Goal: Task Accomplishment & Management: Manage account settings

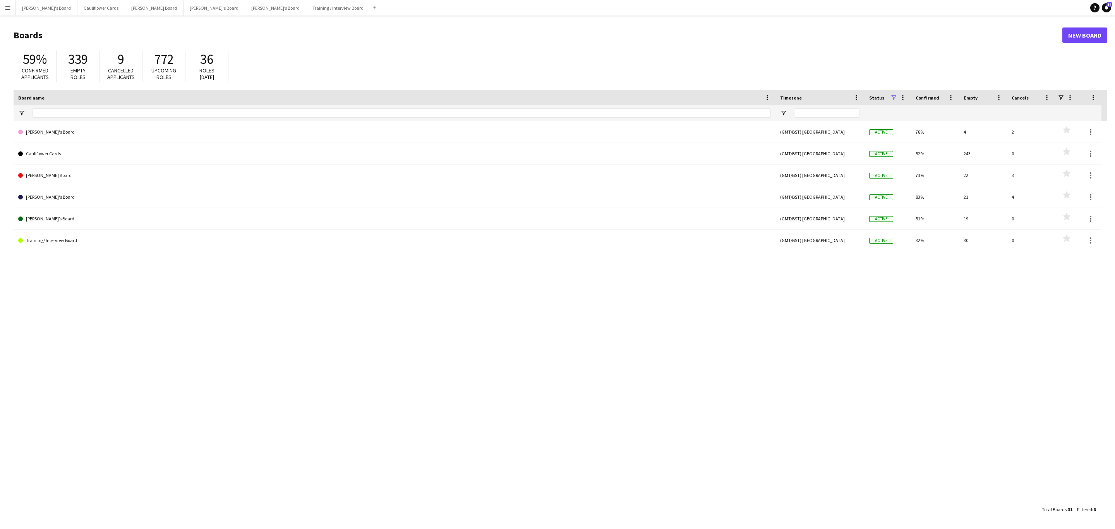
click at [6, 7] on app-icon "Menu" at bounding box center [8, 8] width 6 height 6
click at [84, 43] on link "My Workforce" at bounding box center [116, 41] width 77 height 15
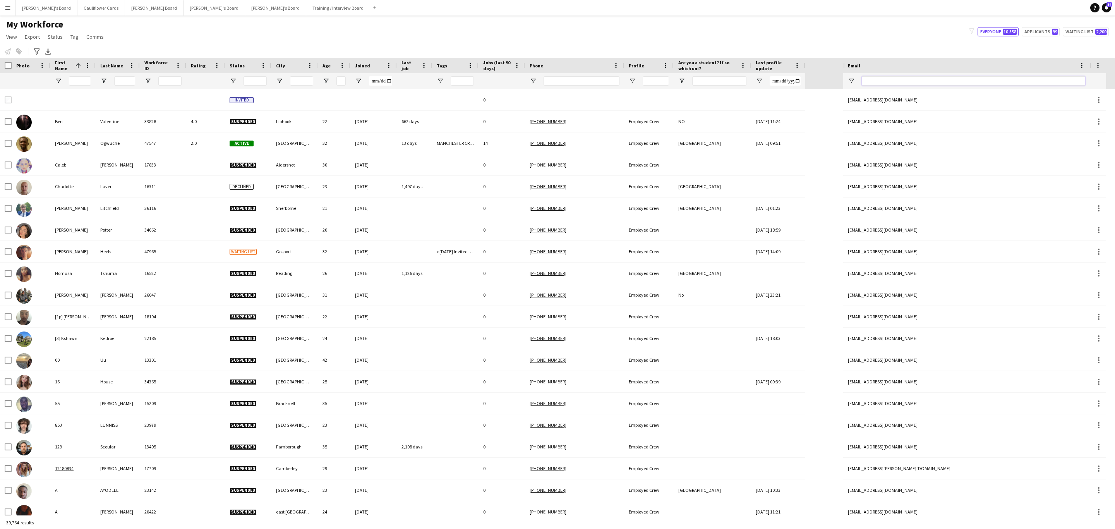
click at [930, 79] on input "Email Filter Input" at bounding box center [973, 80] width 223 height 9
paste input "**********"
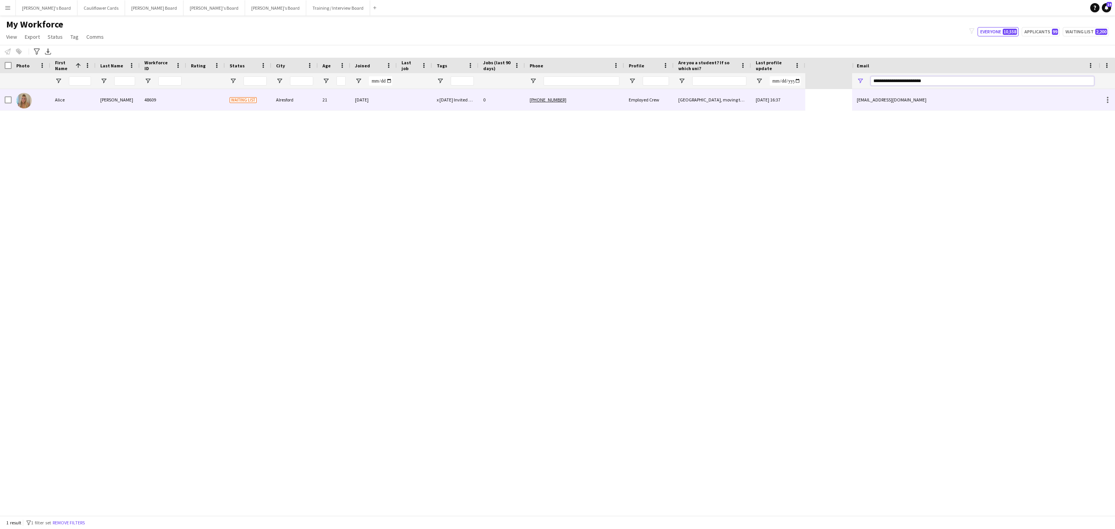
type input "**********"
click at [352, 106] on div "02-07-2025" at bounding box center [373, 99] width 46 height 21
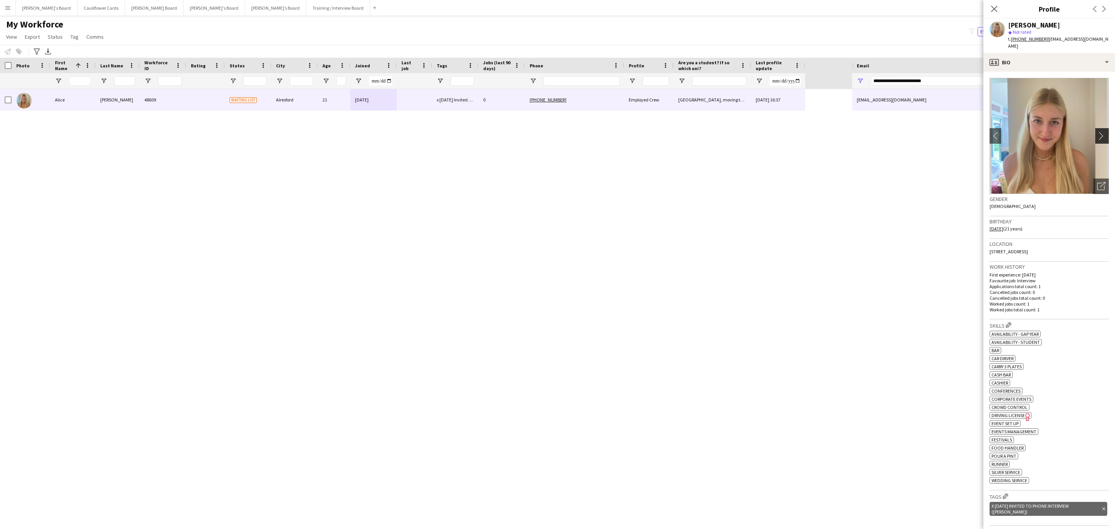
click at [1097, 132] on app-icon "chevron-right" at bounding box center [1103, 136] width 12 height 8
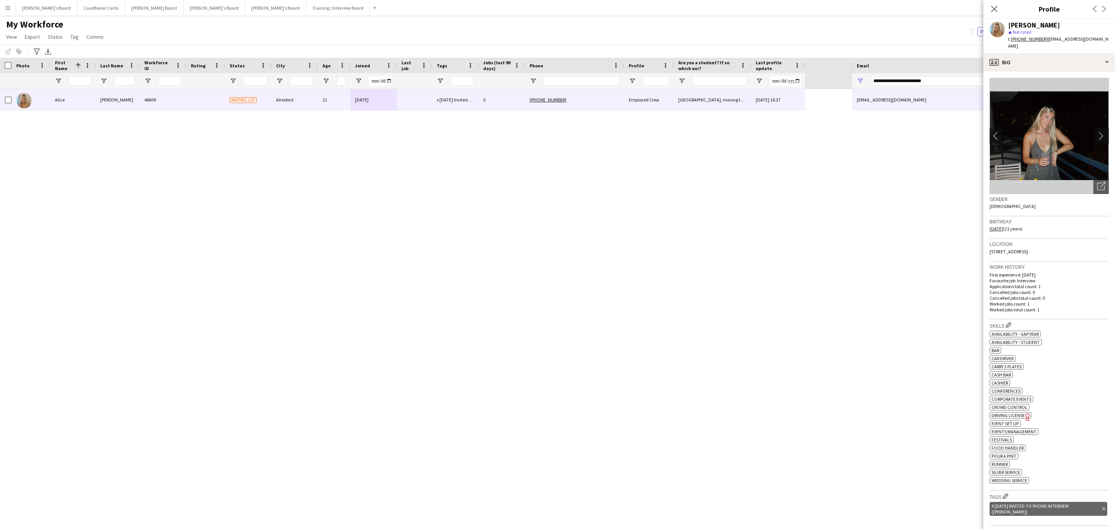
click at [1097, 132] on app-icon "chevron-right" at bounding box center [1103, 136] width 12 height 8
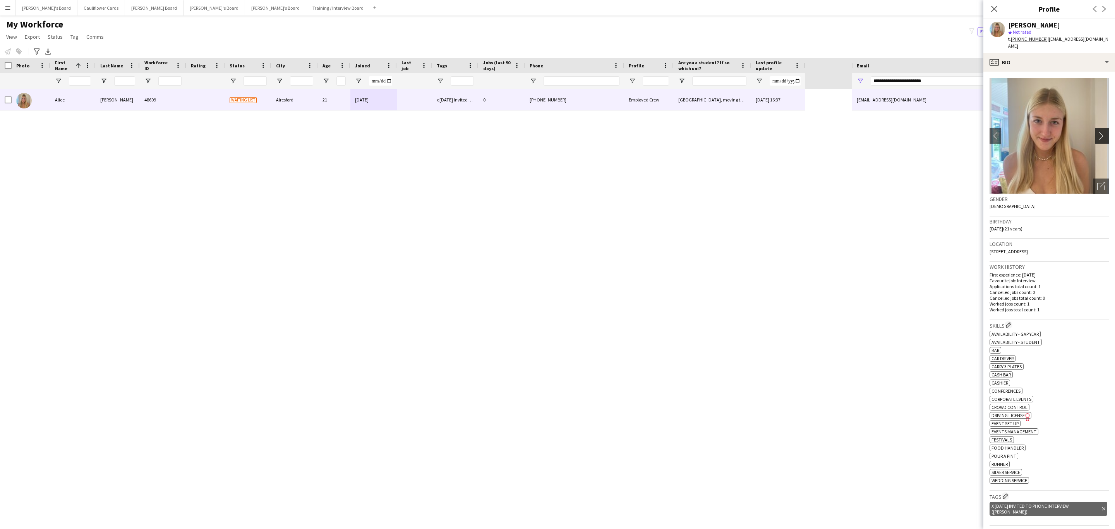
click at [1097, 132] on app-icon "chevron-right" at bounding box center [1103, 136] width 12 height 8
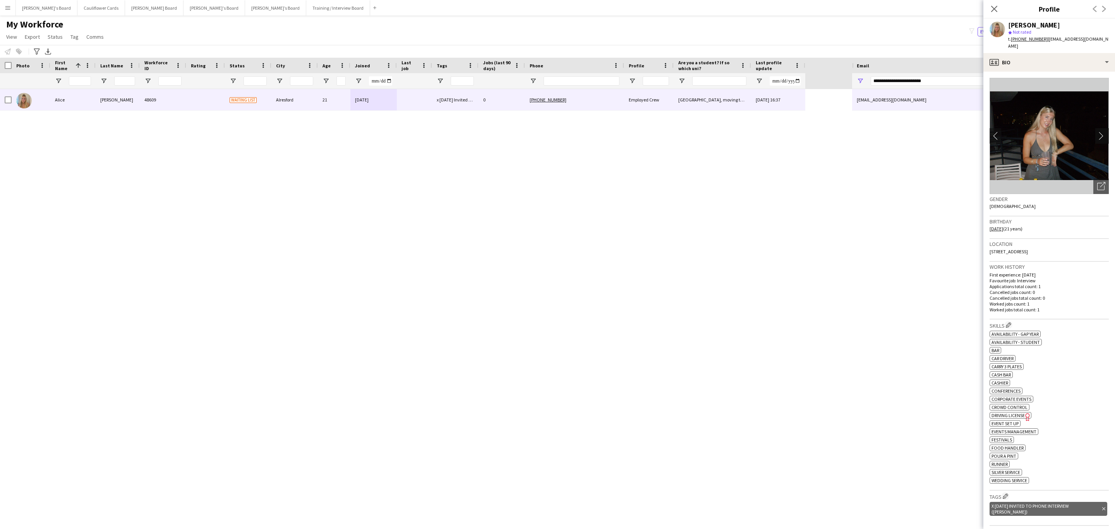
click at [1097, 132] on app-icon "chevron-right" at bounding box center [1103, 136] width 12 height 8
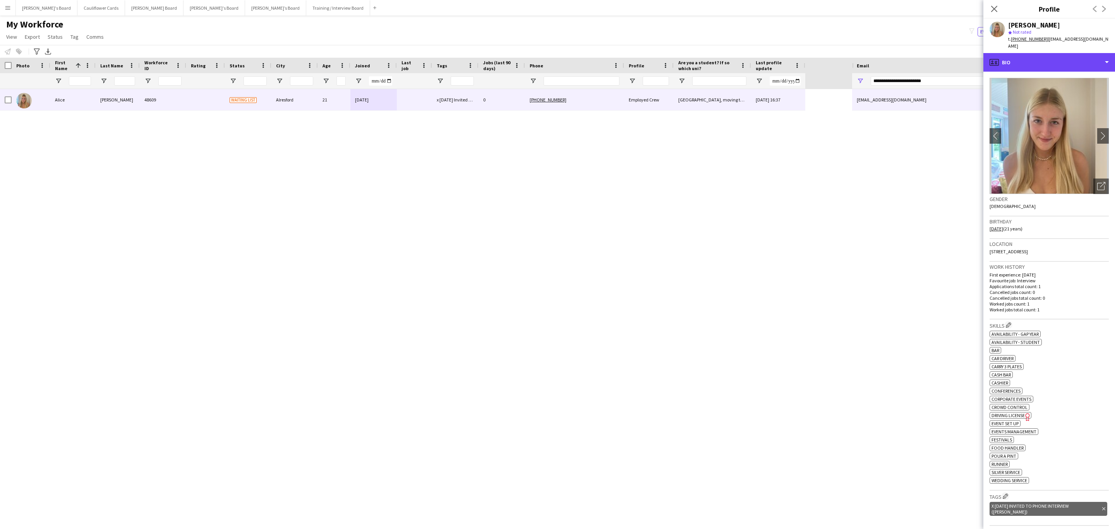
drag, startPoint x: 1079, startPoint y: 50, endPoint x: 1097, endPoint y: 97, distance: 50.0
click at [1079, 53] on div "profile Bio" at bounding box center [1049, 62] width 132 height 19
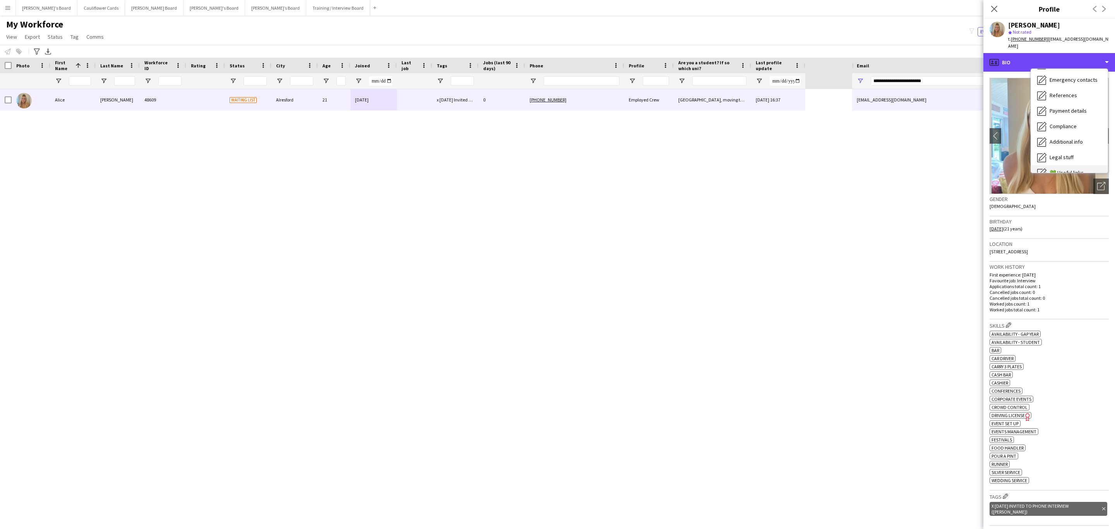
scroll to position [103, 0]
click at [1072, 98] on div "Additional info Additional info" at bounding box center [1069, 100] width 77 height 15
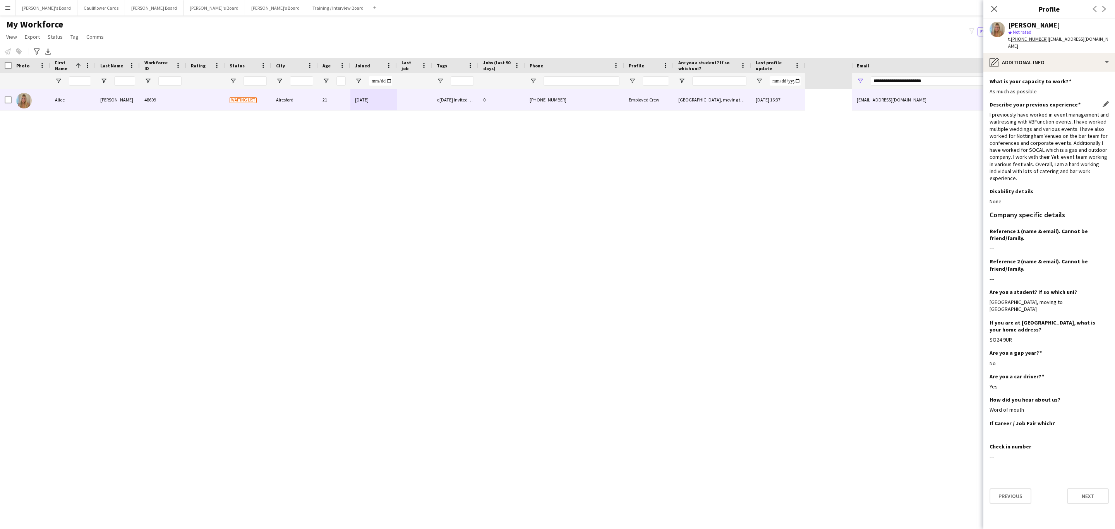
drag, startPoint x: 1024, startPoint y: 171, endPoint x: 991, endPoint y: 110, distance: 69.5
click at [991, 111] on div "I previously have worked in event management and waitressing with VBFunction ev…" at bounding box center [1048, 146] width 119 height 70
click at [1016, 129] on div "I previously have worked in event management and waitressing with VBFunction ev…" at bounding box center [1048, 146] width 119 height 70
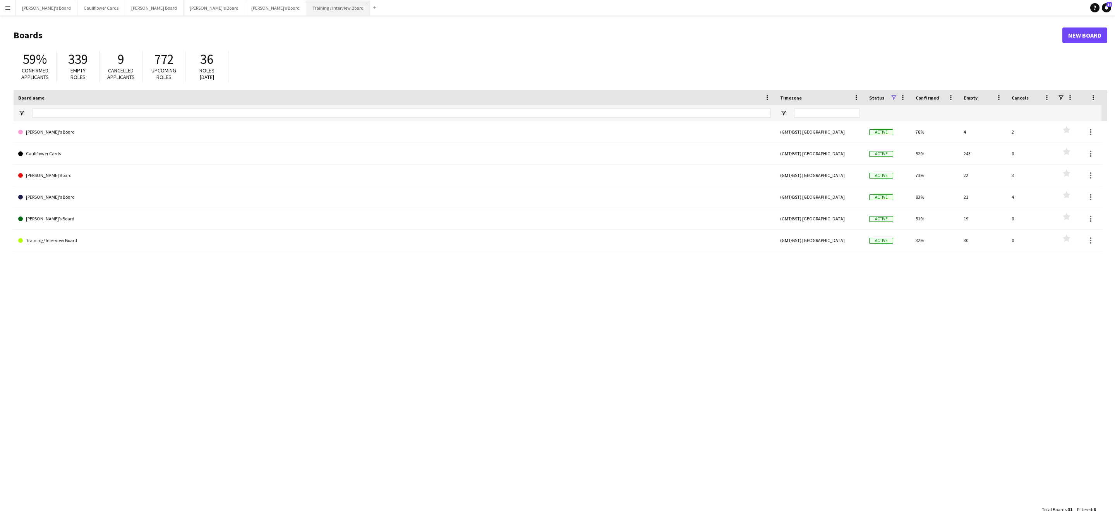
click at [306, 10] on button "Training / Interview Board Close" at bounding box center [338, 7] width 64 height 15
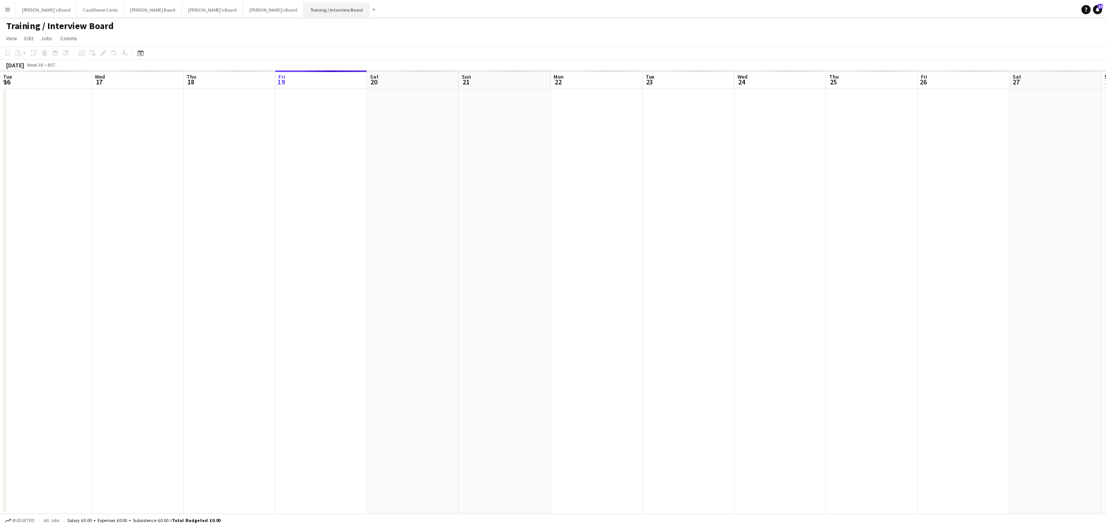
scroll to position [0, 185]
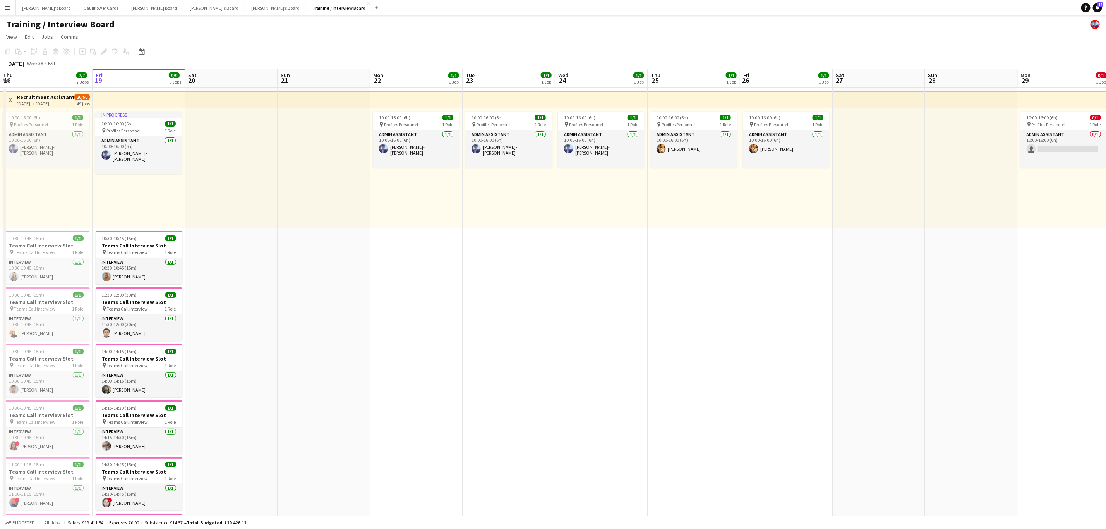
drag, startPoint x: 252, startPoint y: 401, endPoint x: 342, endPoint y: 364, distance: 96.7
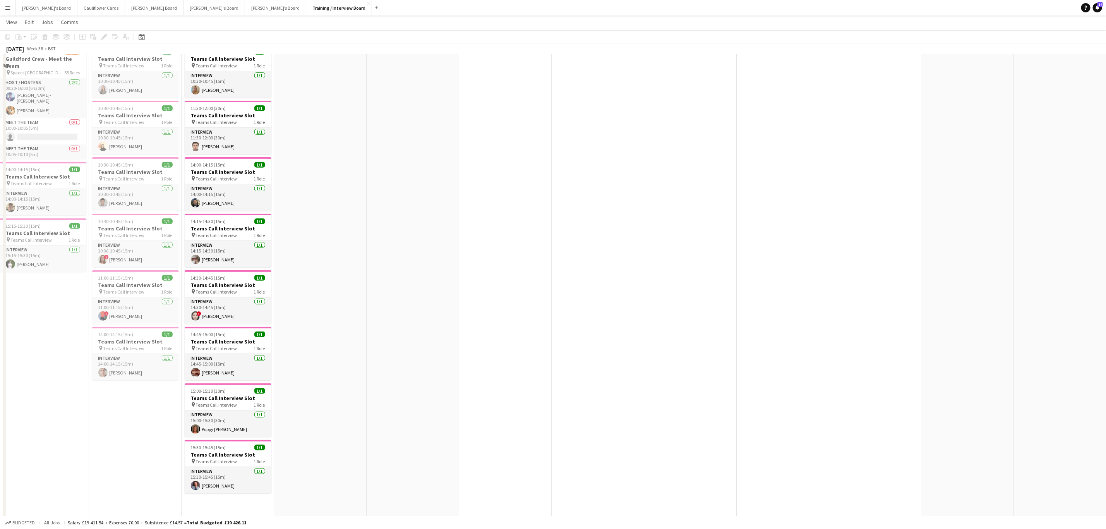
scroll to position [116, 0]
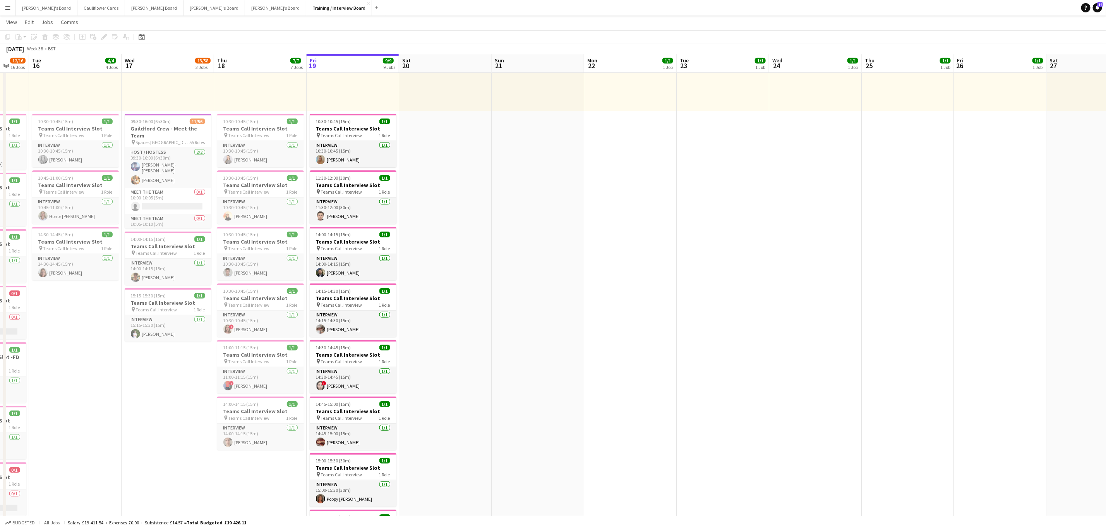
drag, startPoint x: 626, startPoint y: 233, endPoint x: 646, endPoint y: 233, distance: 19.4
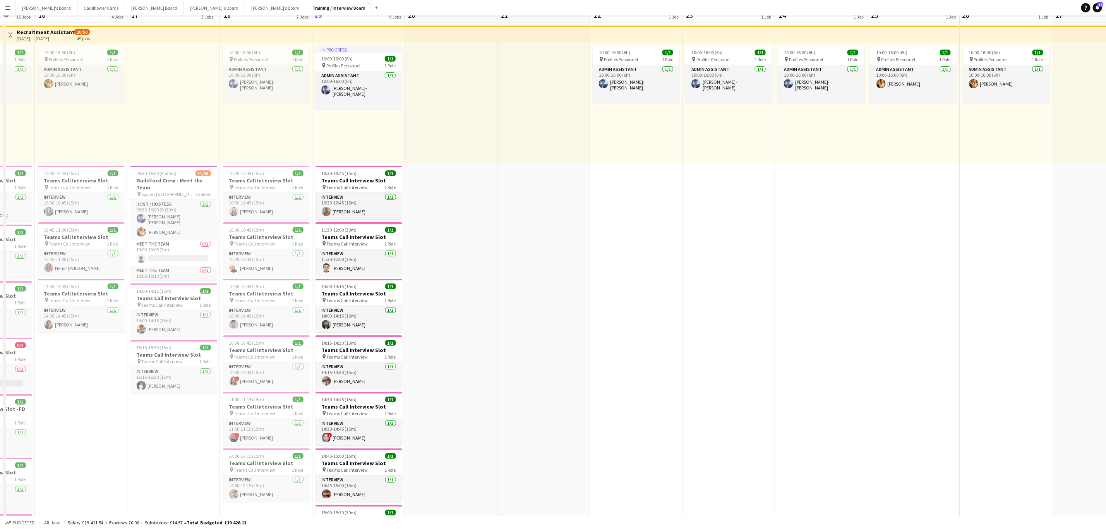
scroll to position [0, 0]
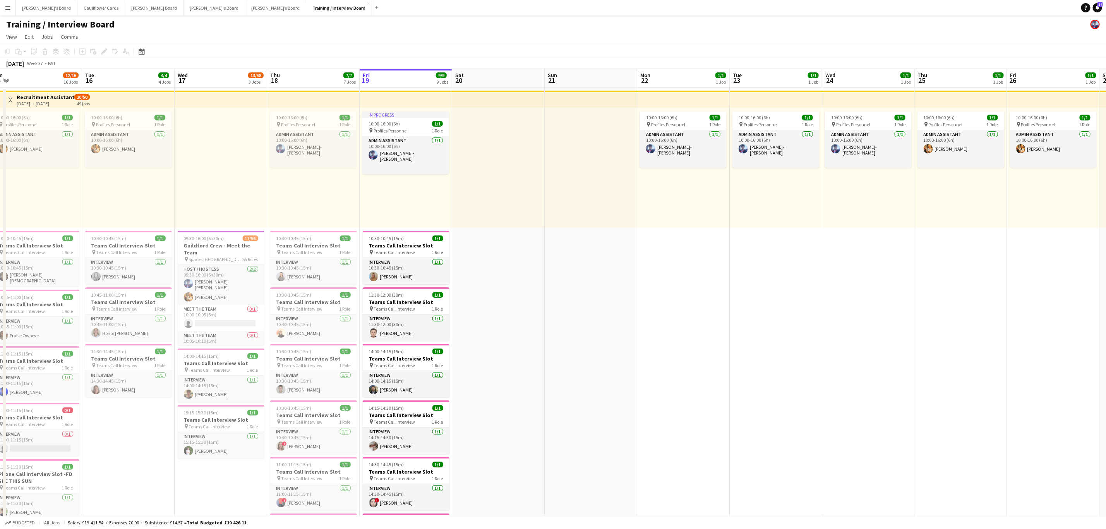
drag, startPoint x: 533, startPoint y: 274, endPoint x: 611, endPoint y: 269, distance: 77.6
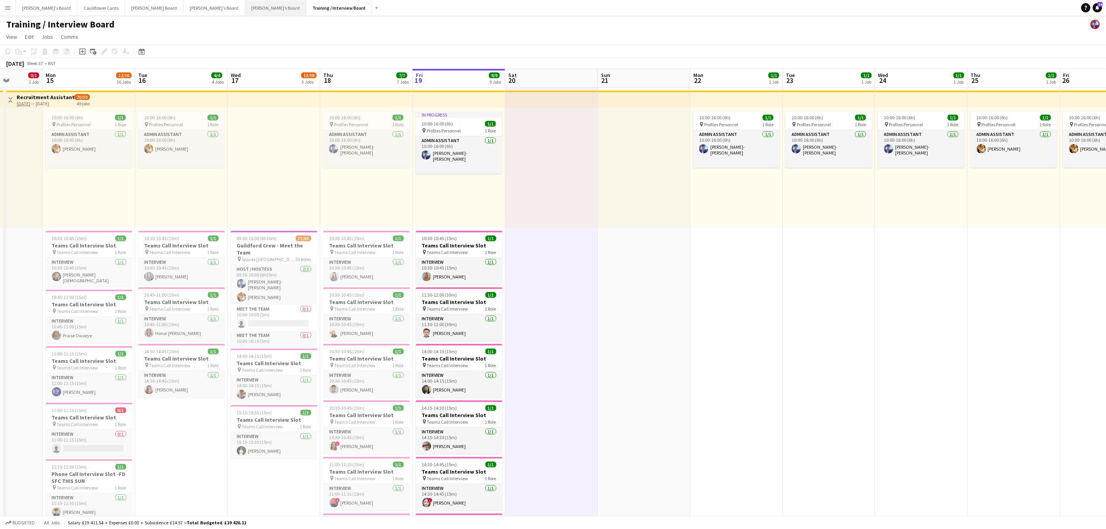
click at [245, 14] on button "Thomasina’s Board Close" at bounding box center [275, 7] width 61 height 15
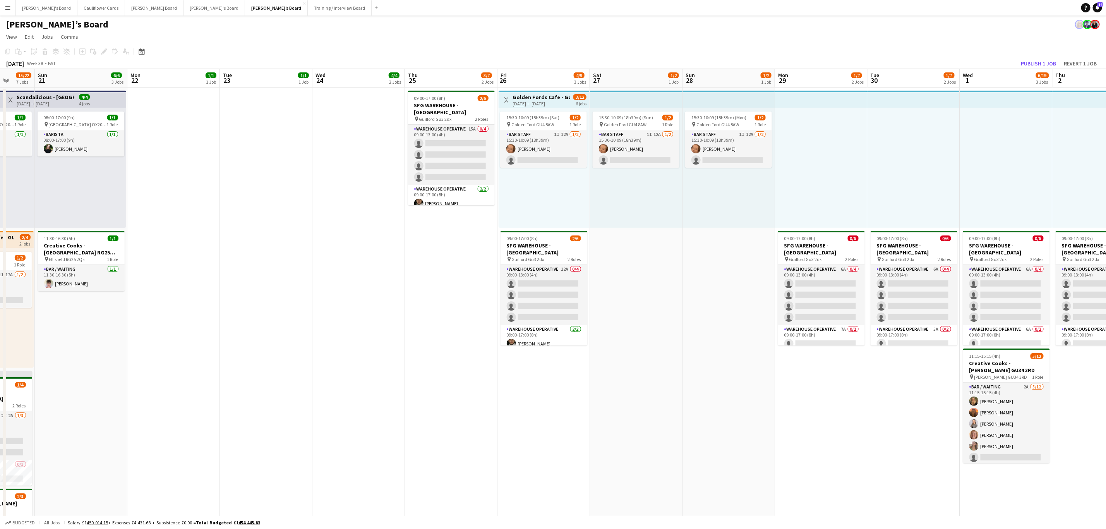
scroll to position [0, 239]
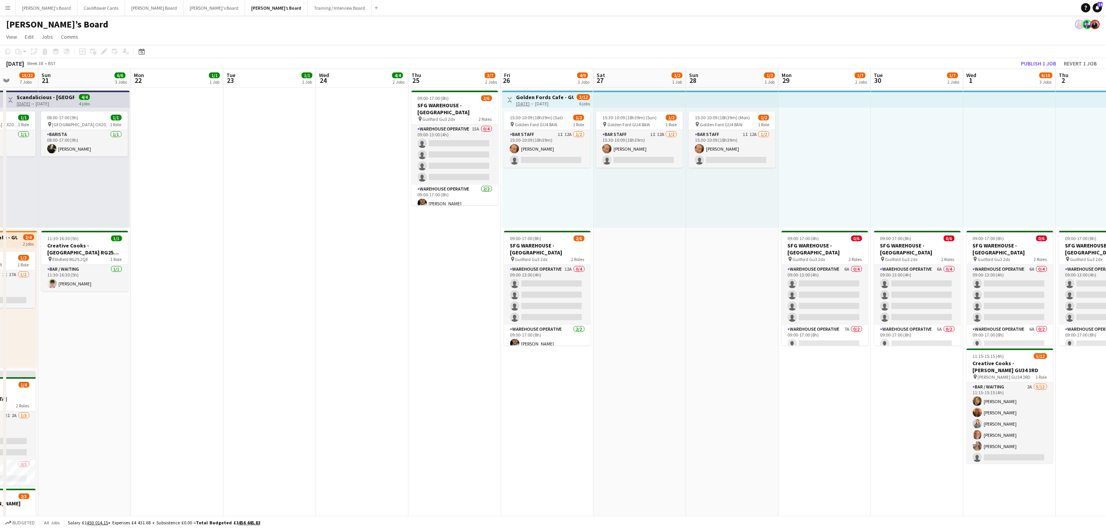
drag, startPoint x: 596, startPoint y: 257, endPoint x: 372, endPoint y: 259, distance: 224.2
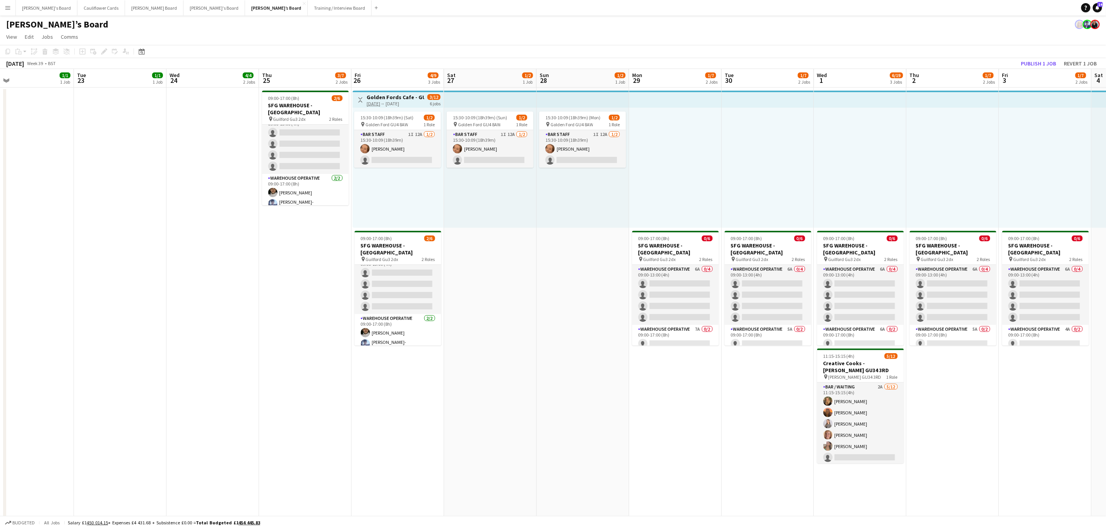
drag, startPoint x: 650, startPoint y: 329, endPoint x: 502, endPoint y: 319, distance: 148.6
click at [308, 9] on button "Training / Interview Board Close" at bounding box center [340, 7] width 64 height 15
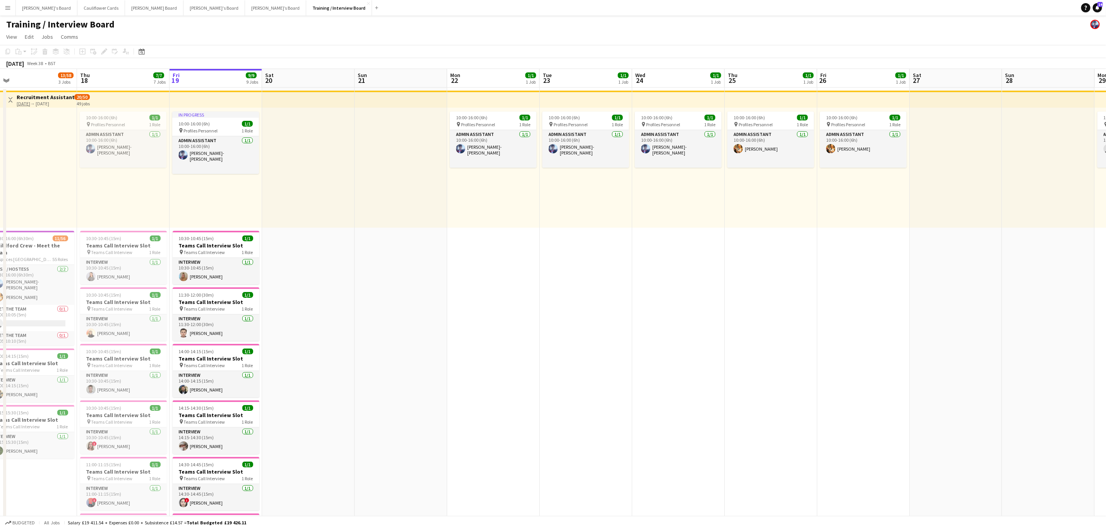
drag, startPoint x: 437, startPoint y: 232, endPoint x: 667, endPoint y: 232, distance: 229.6
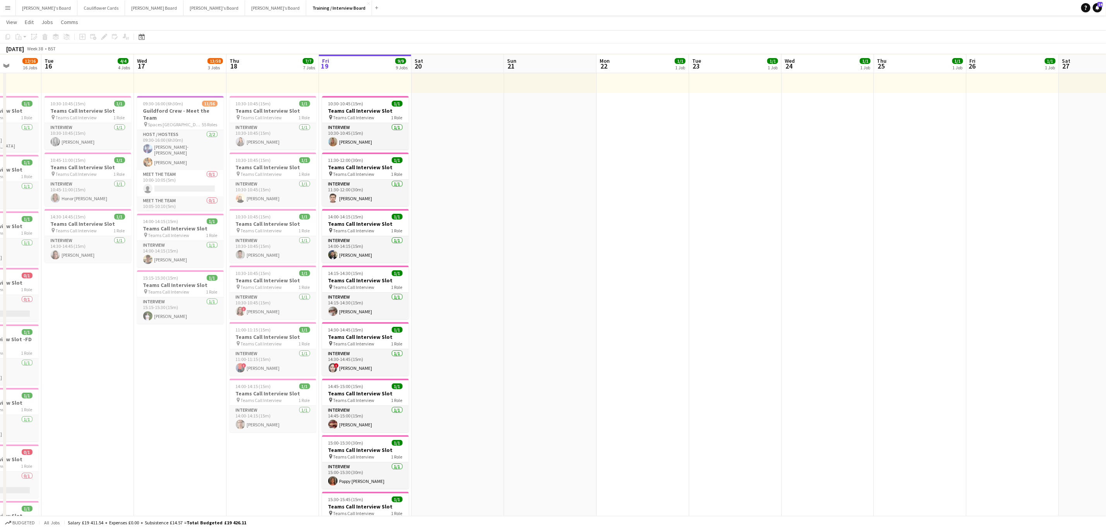
scroll to position [232, 0]
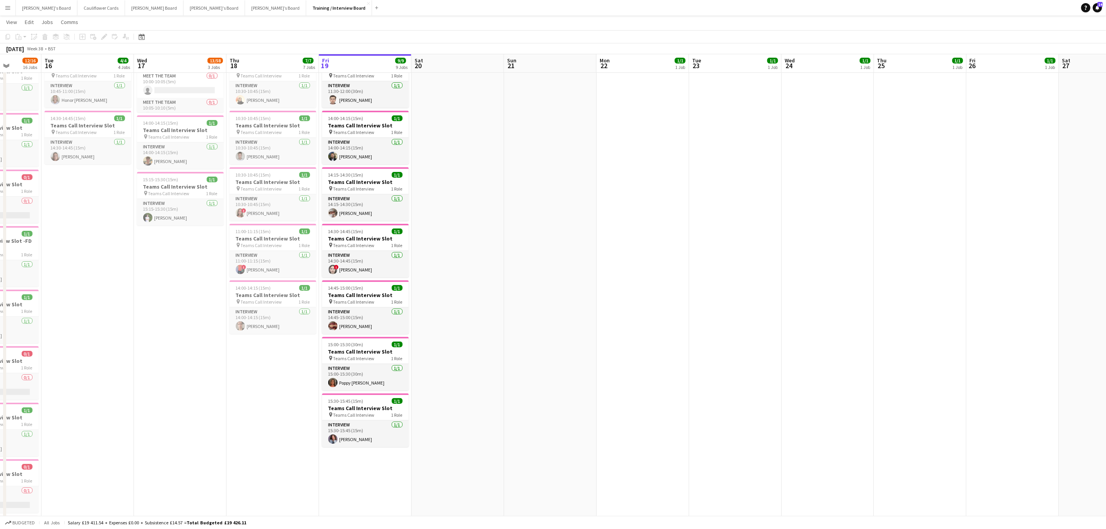
click at [463, 372] on app-date-cell at bounding box center [458, 412] width 93 height 1117
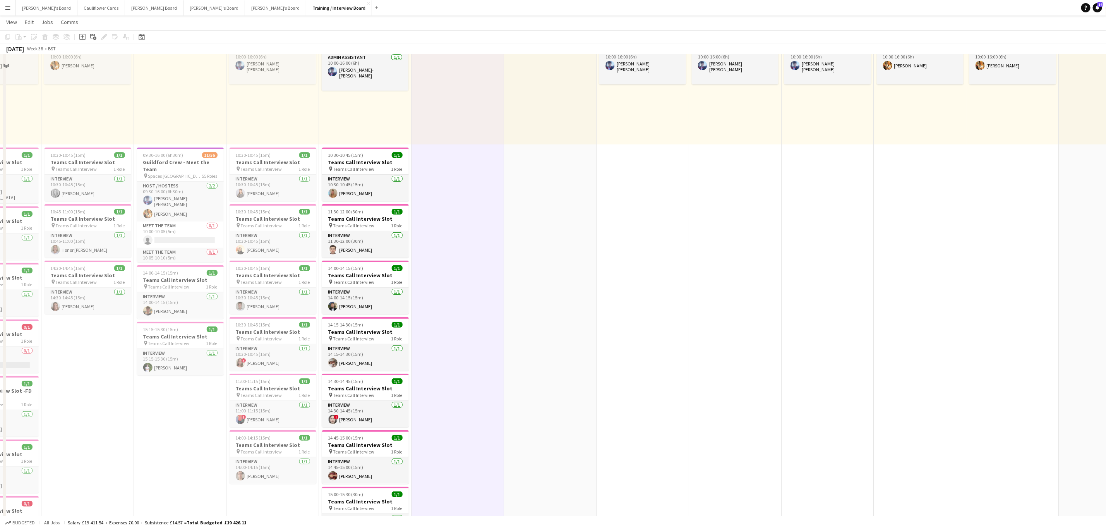
scroll to position [58, 0]
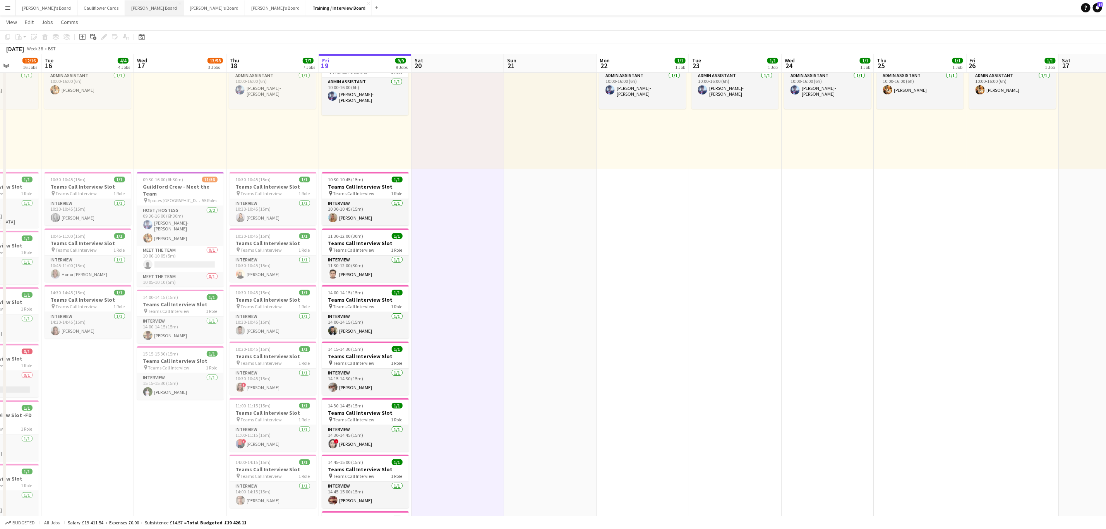
click at [125, 8] on button "Dean's Board Close" at bounding box center [154, 7] width 58 height 15
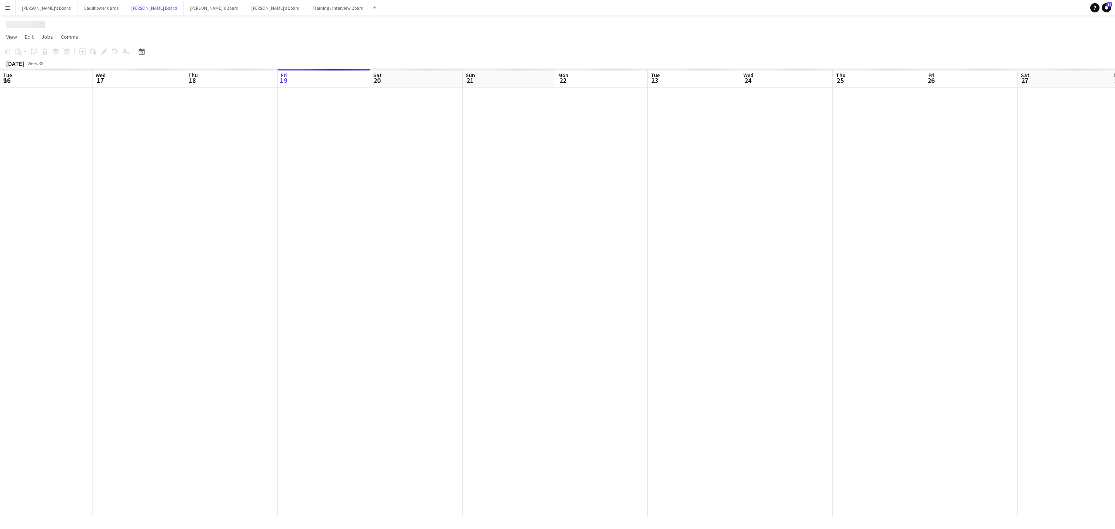
scroll to position [0, 185]
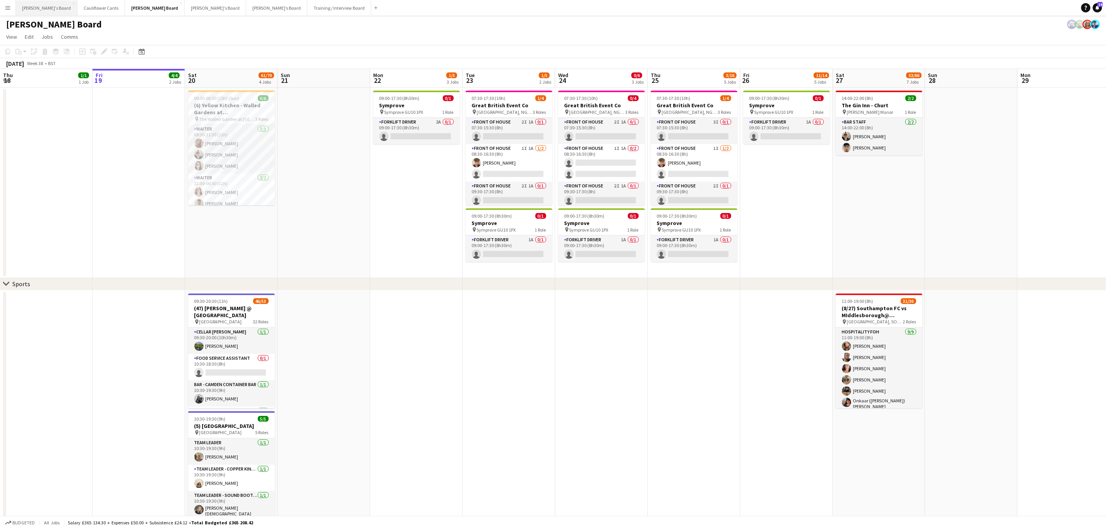
click at [26, 10] on button "Caitlin's Board Close" at bounding box center [47, 7] width 62 height 15
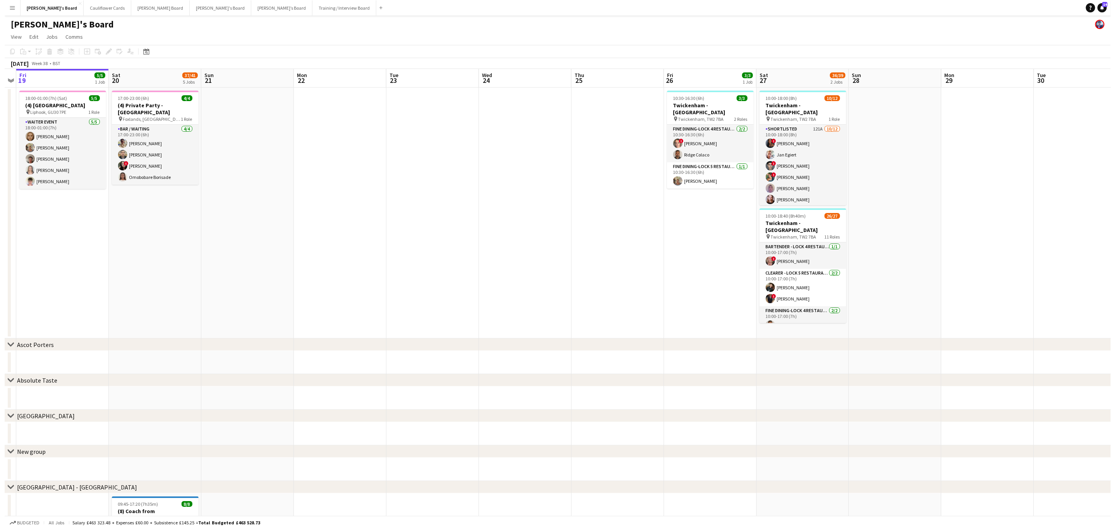
scroll to position [0, 279]
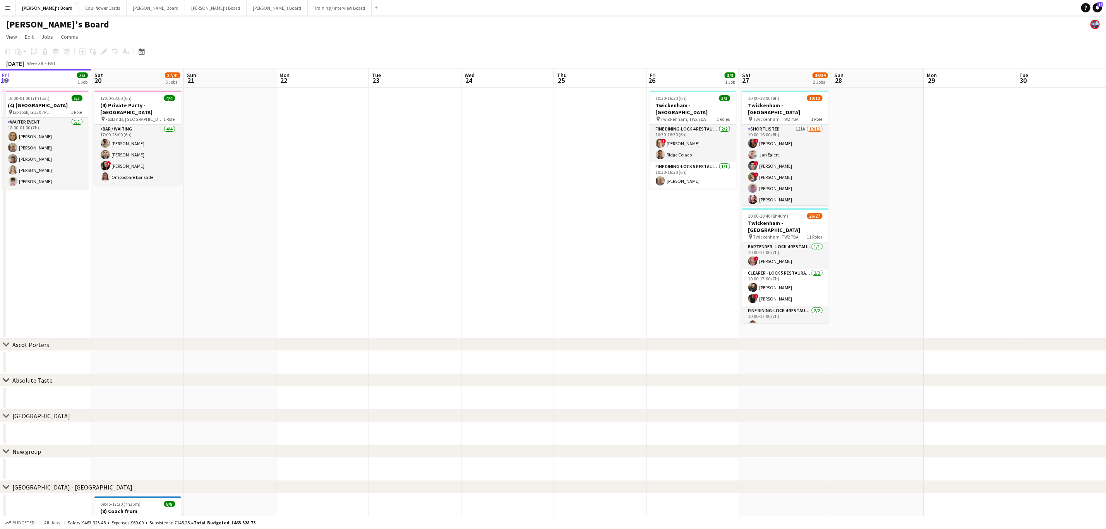
drag, startPoint x: 701, startPoint y: 273, endPoint x: 607, endPoint y: 276, distance: 93.3
click at [308, 12] on button "Training / Interview Board Close" at bounding box center [340, 7] width 64 height 15
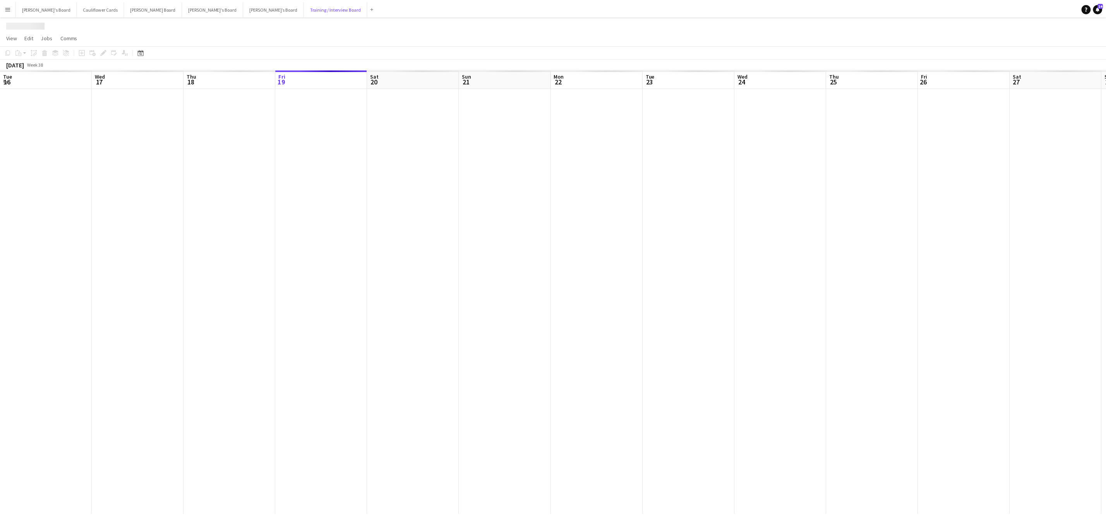
scroll to position [0, 185]
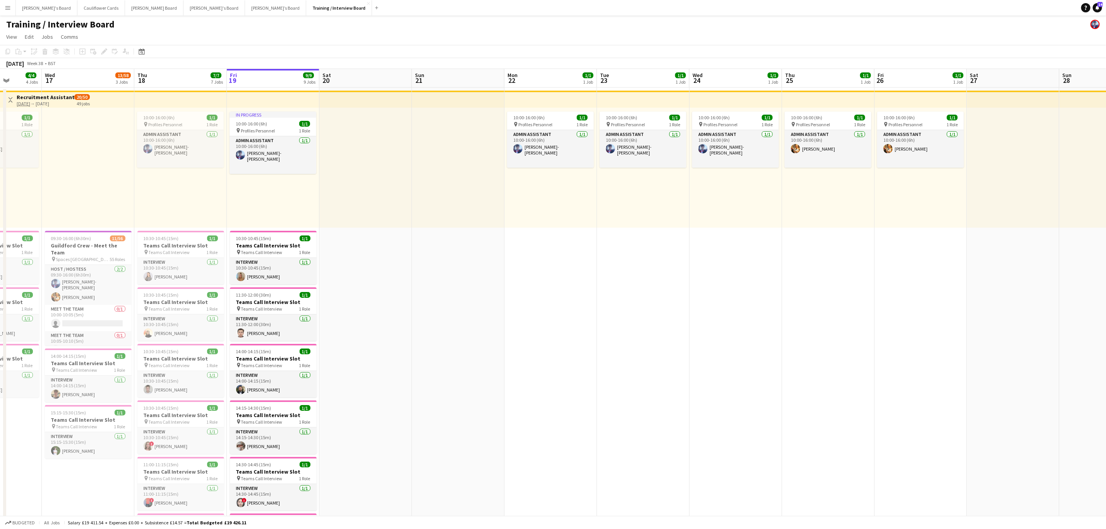
drag, startPoint x: 465, startPoint y: 260, endPoint x: 599, endPoint y: 266, distance: 134.5
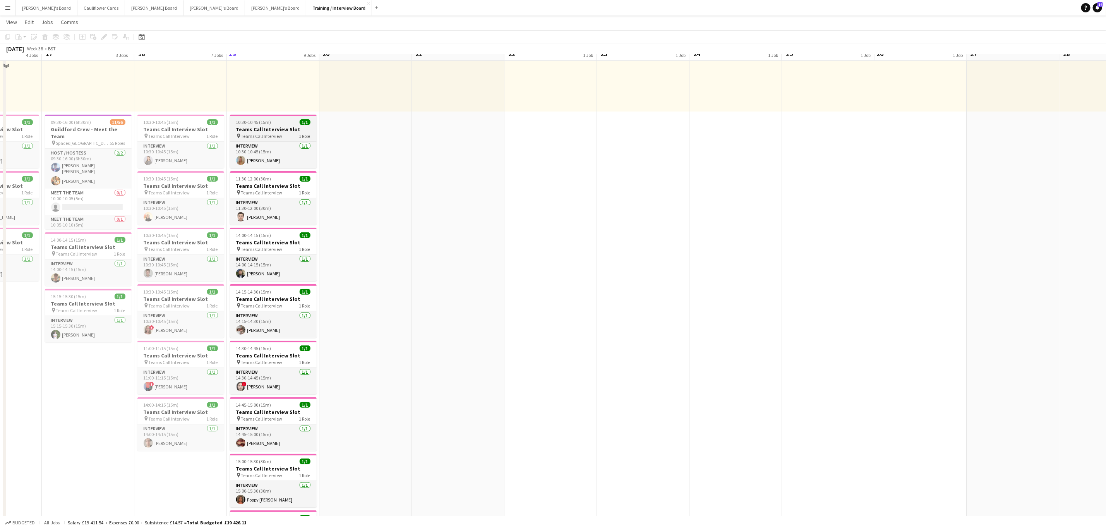
scroll to position [116, 0]
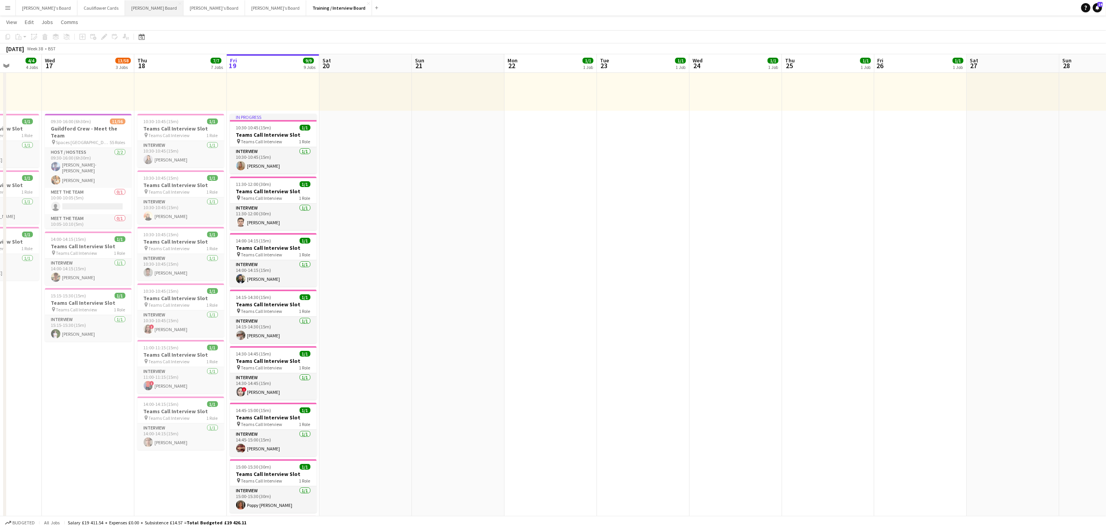
click at [125, 10] on button "Dean's Board Close" at bounding box center [154, 7] width 58 height 15
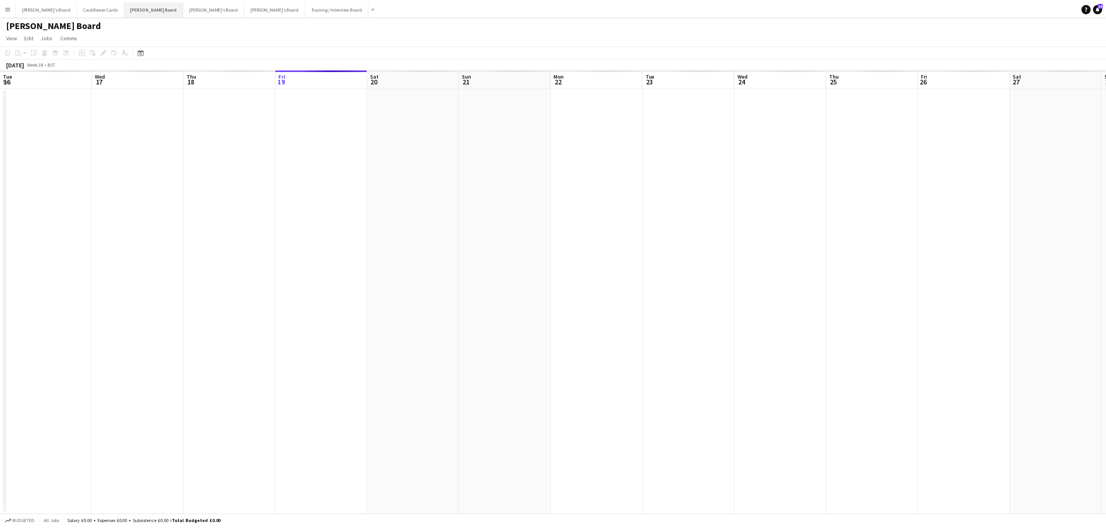
scroll to position [0, 185]
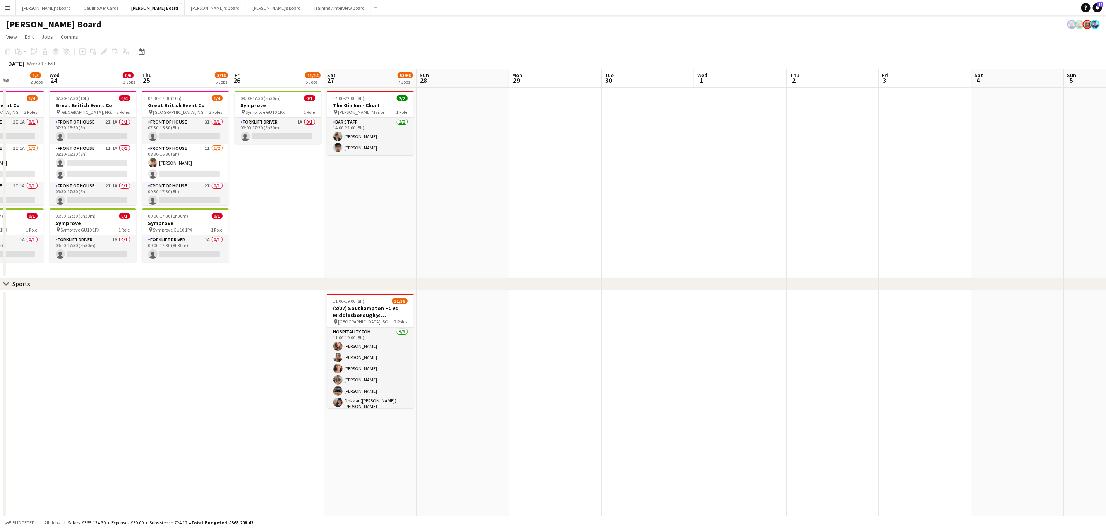
drag, startPoint x: 985, startPoint y: 213, endPoint x: 476, endPoint y: 211, distance: 508.7
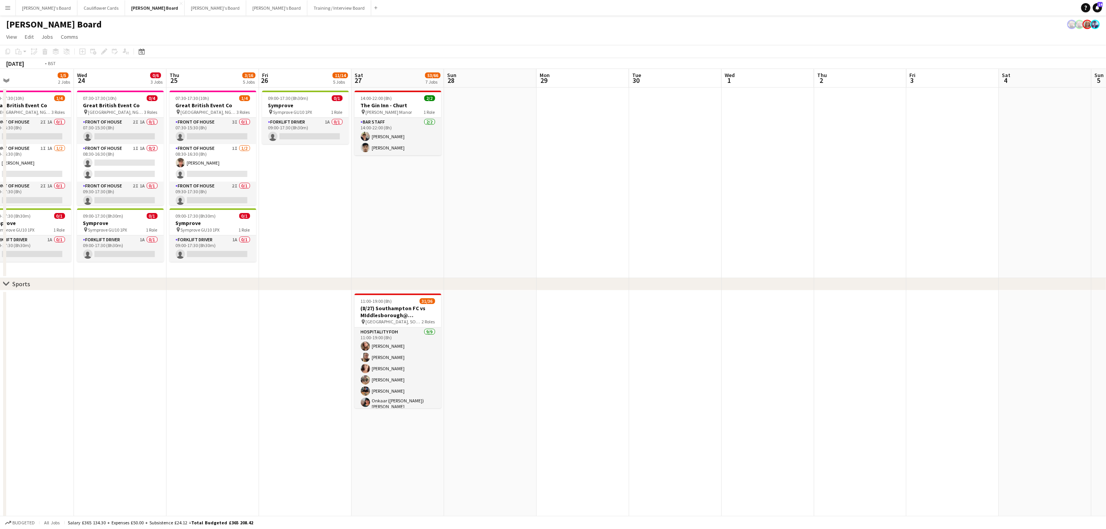
drag, startPoint x: 762, startPoint y: 205, endPoint x: 981, endPoint y: 206, distance: 219.5
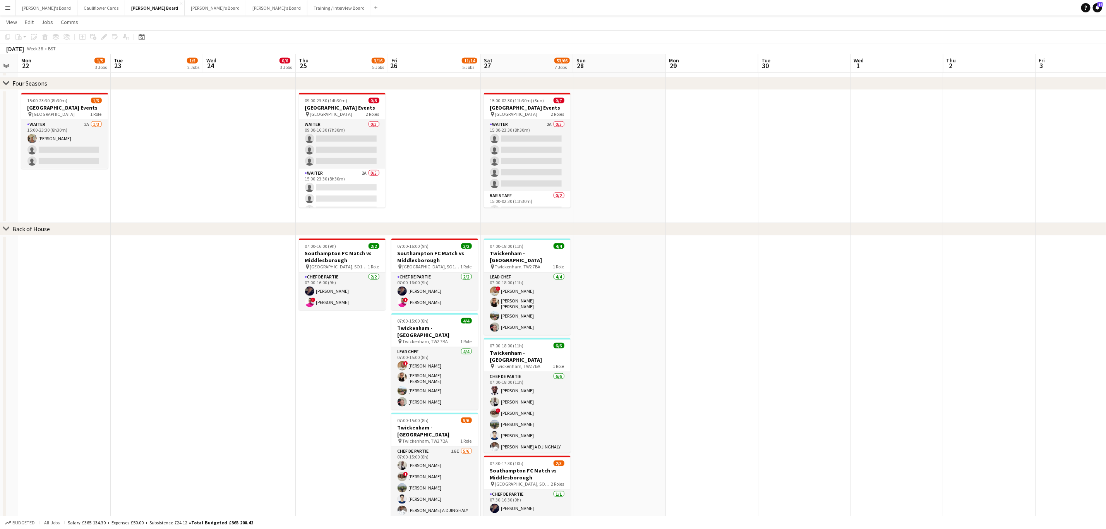
scroll to position [0, 223]
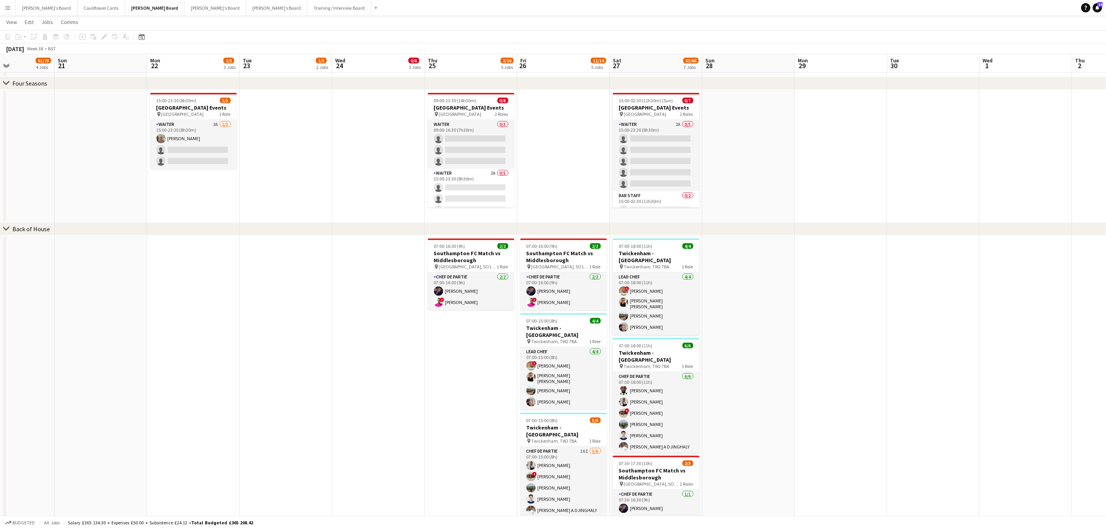
drag, startPoint x: 805, startPoint y: 221, endPoint x: 862, endPoint y: 218, distance: 57.0
click at [862, 218] on app-calendar-viewport "Thu 18 1/1 1 Job Fri 19 4/4 2 Jobs Sat 20 61/70 4 Jobs Sun 21 Mon 22 1/5 3 Jobs…" at bounding box center [553, 113] width 1106 height 1327
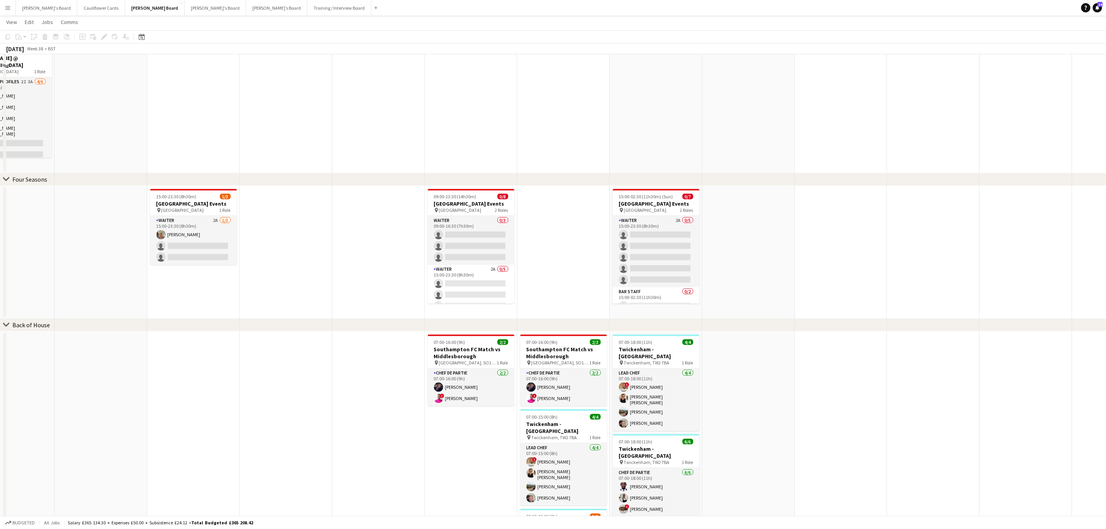
scroll to position [406, 0]
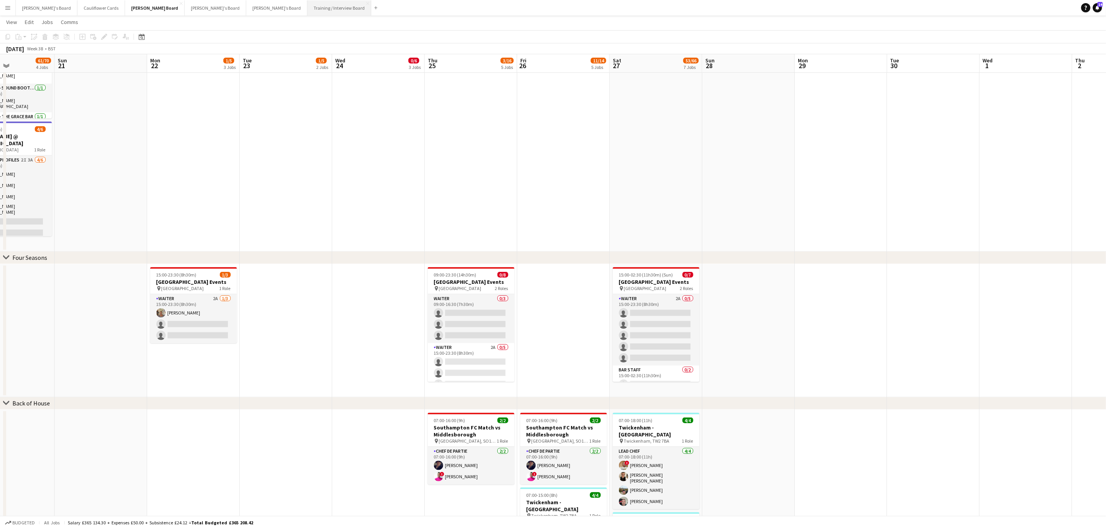
click at [307, 3] on button "Training / Interview Board Close" at bounding box center [339, 7] width 64 height 15
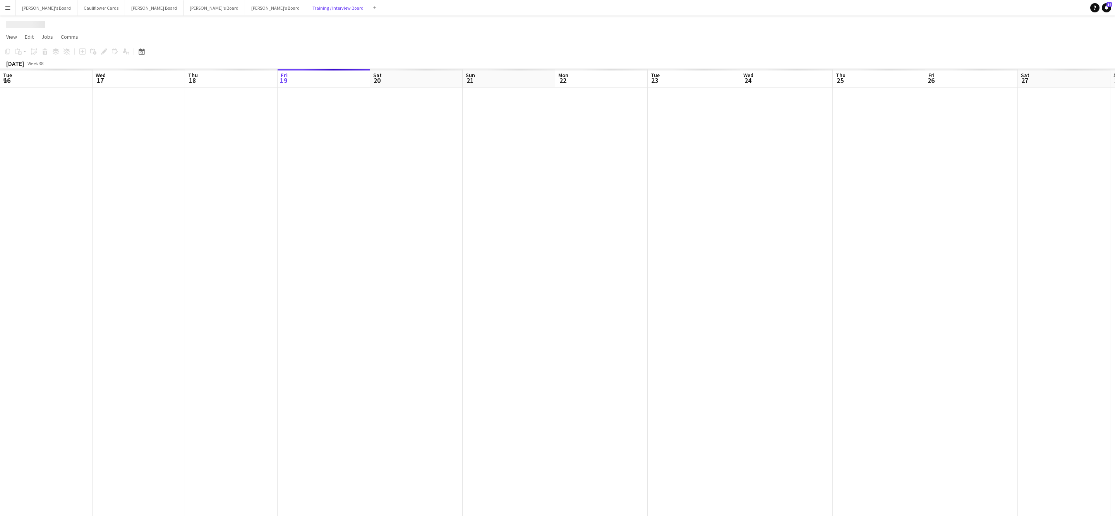
scroll to position [0, 185]
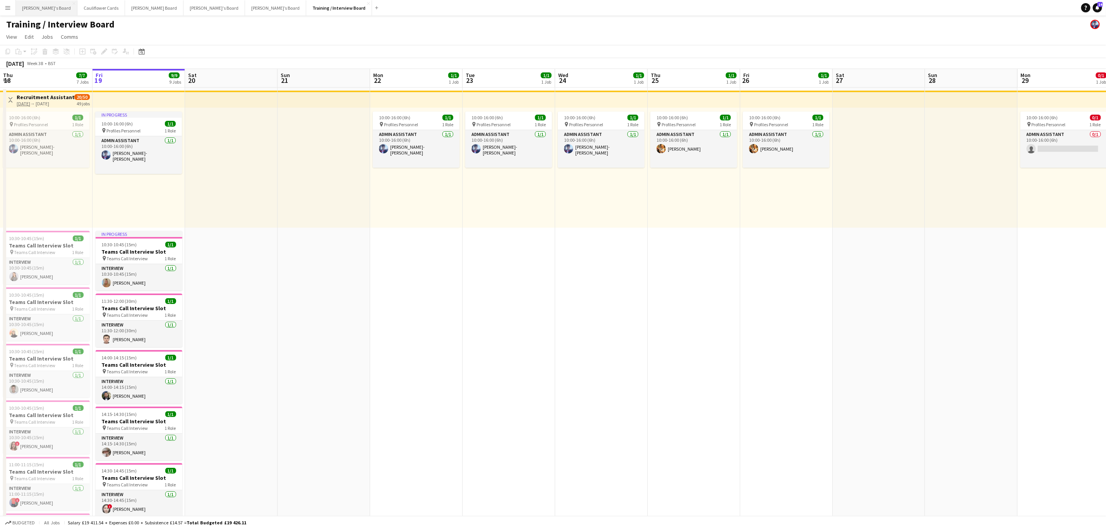
click at [30, 9] on button "Caitlin's Board Close" at bounding box center [47, 7] width 62 height 15
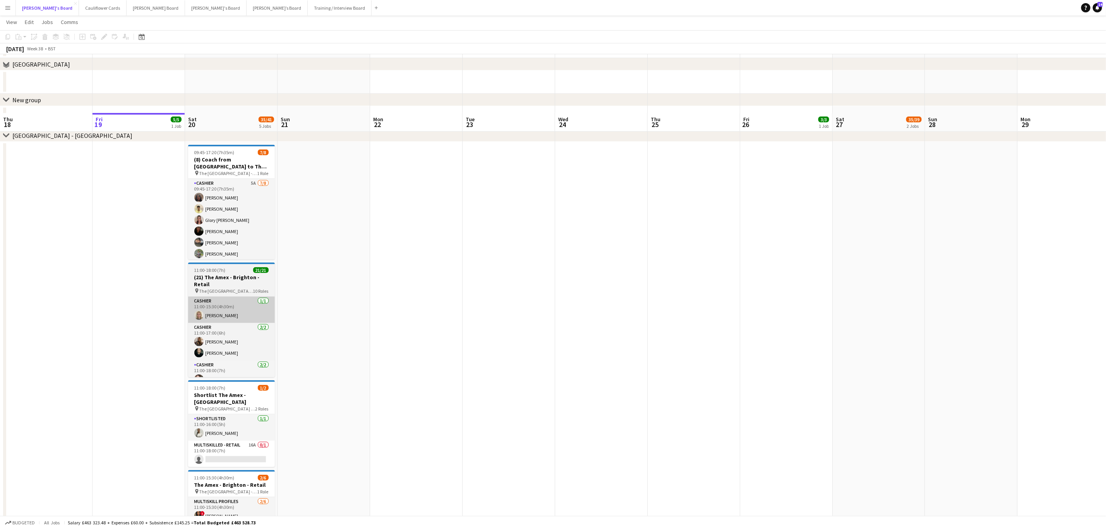
scroll to position [348, 0]
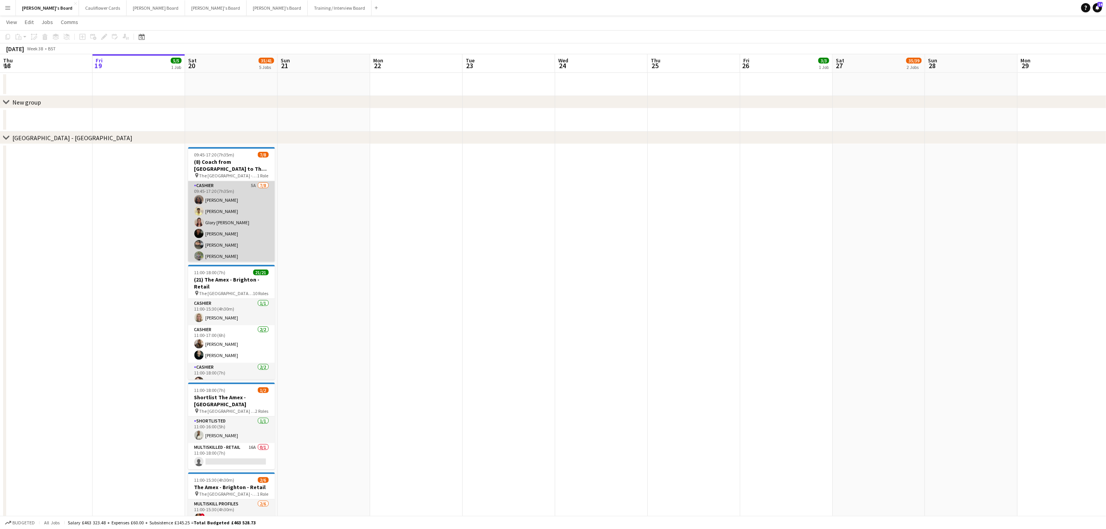
click at [213, 231] on app-card-role "Cashier 5A 7/8 09:45-17:20 (7h35m) Neha Suthar Sahil Desai Glory Egharevba Tasn…" at bounding box center [231, 233] width 87 height 105
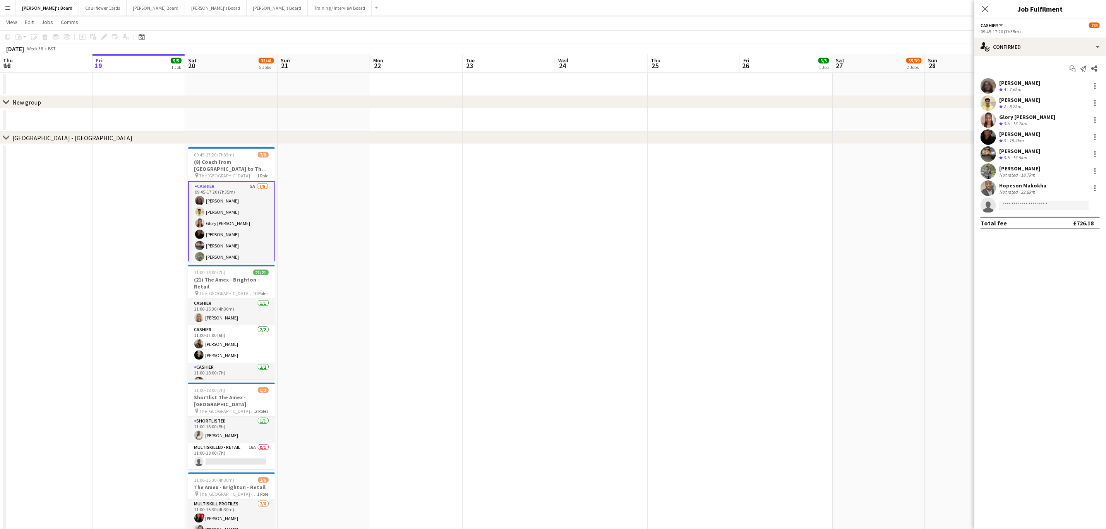
click at [990, 89] on app-user-avatar at bounding box center [988, 85] width 15 height 15
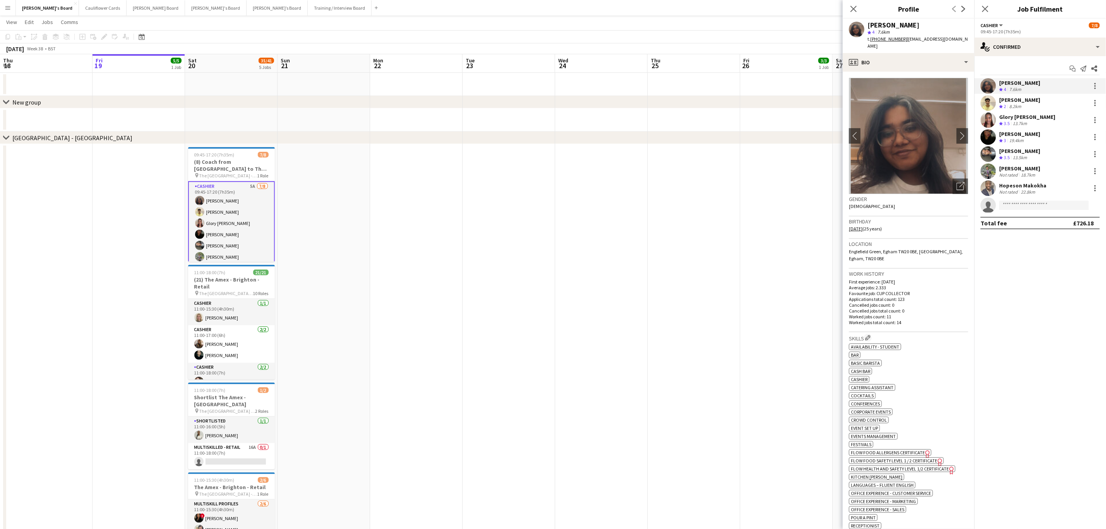
click at [878, 40] on tcxspan "+447818952429" at bounding box center [888, 39] width 37 height 6
click at [957, 132] on app-icon "chevron-right" at bounding box center [963, 136] width 12 height 8
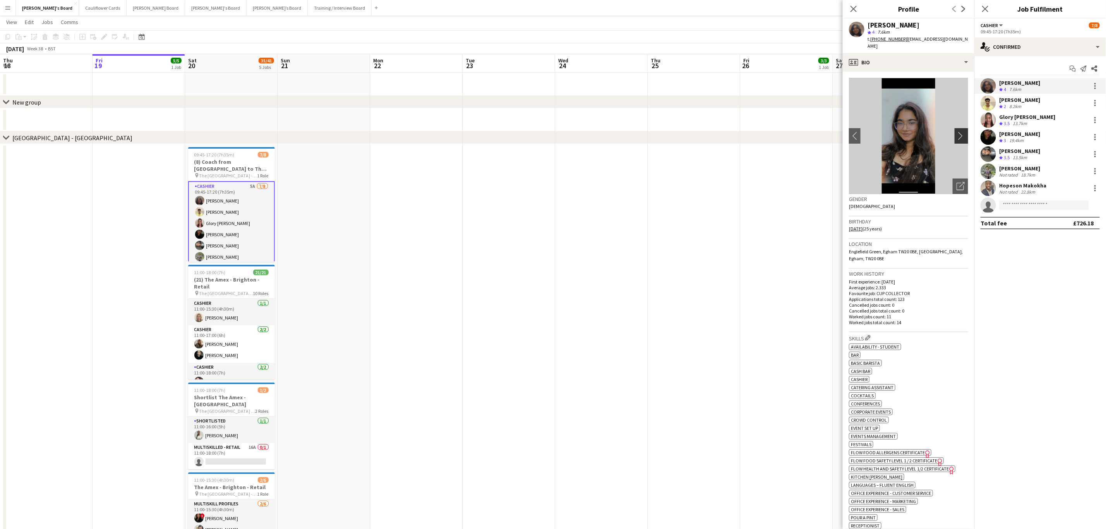
click at [957, 132] on app-icon "chevron-right" at bounding box center [963, 136] width 12 height 8
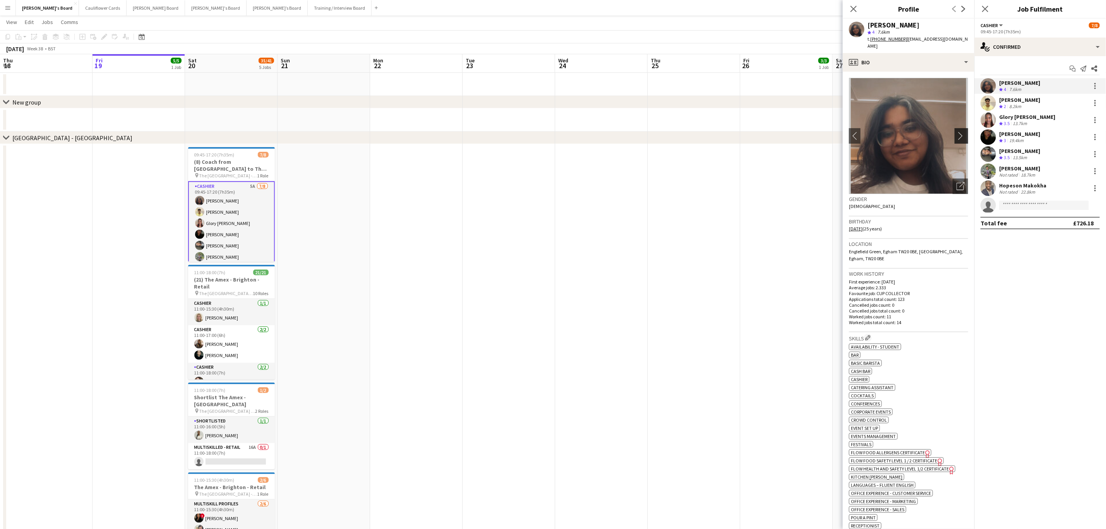
click at [957, 132] on app-icon "chevron-right" at bounding box center [963, 136] width 12 height 8
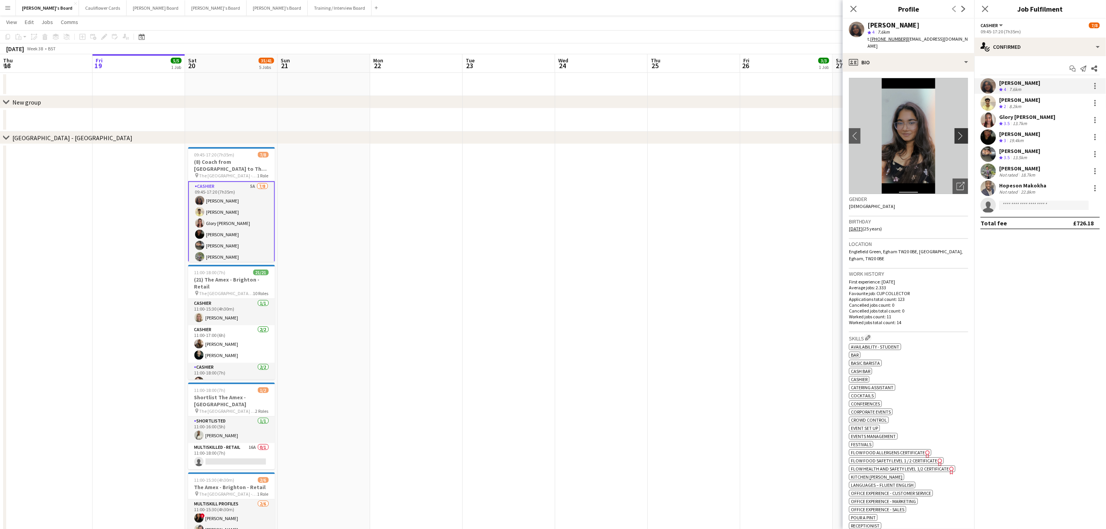
click at [957, 132] on app-icon "chevron-right" at bounding box center [963, 136] width 12 height 8
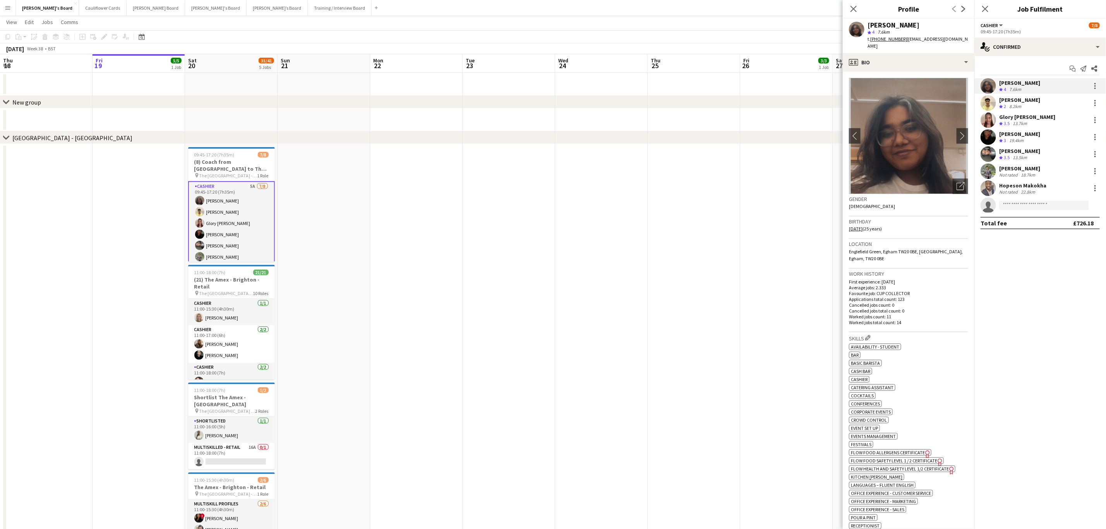
click at [216, 213] on app-card-role "Cashier 5A 7/8 09:45-17:20 (7h35m) Neha Suthar Sahil Desai Glory Egharevba Tasn…" at bounding box center [231, 234] width 87 height 106
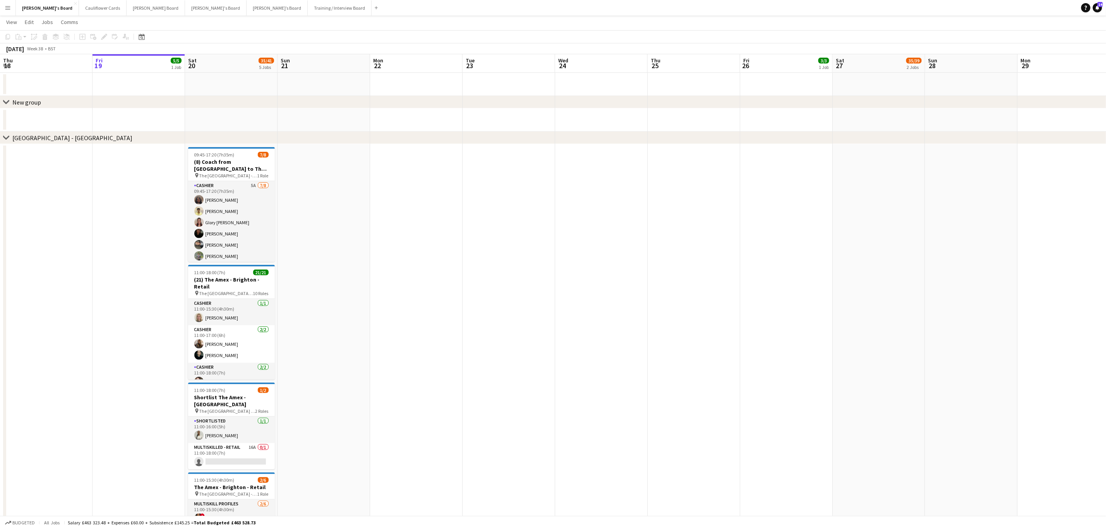
click at [218, 228] on app-card-role "Cashier 5A 7/8 09:45-17:20 (7h35m) Neha Suthar Sahil Desai Glory Egharevba Tasn…" at bounding box center [231, 233] width 87 height 105
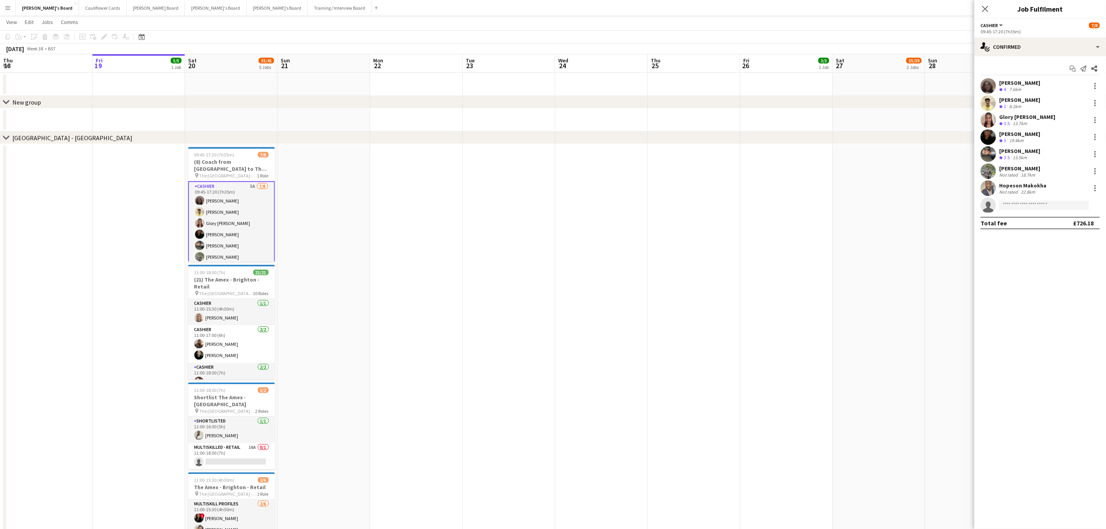
click at [985, 103] on app-user-avatar at bounding box center [988, 102] width 15 height 15
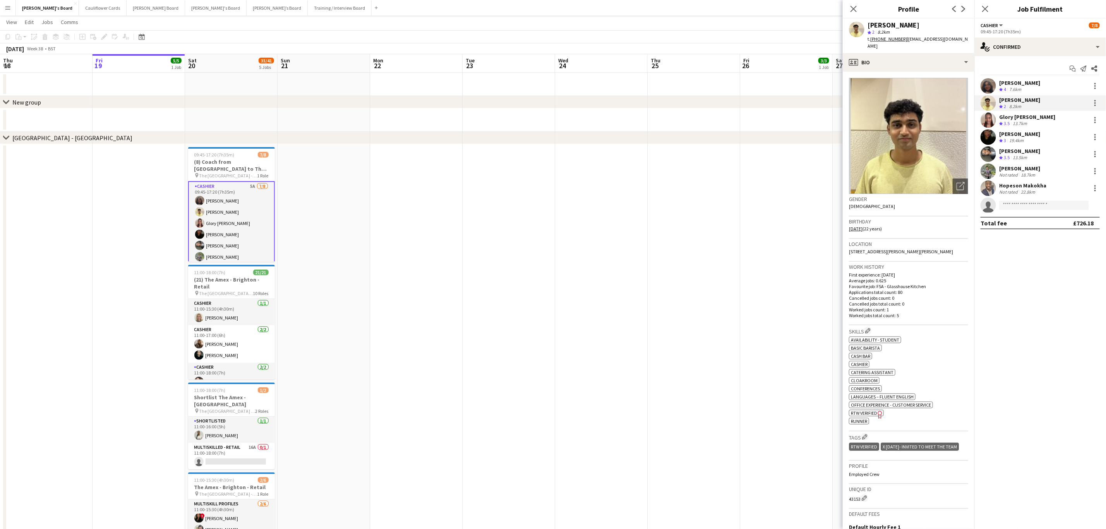
click at [886, 38] on tcxspan "+447818987703" at bounding box center [888, 39] width 37 height 6
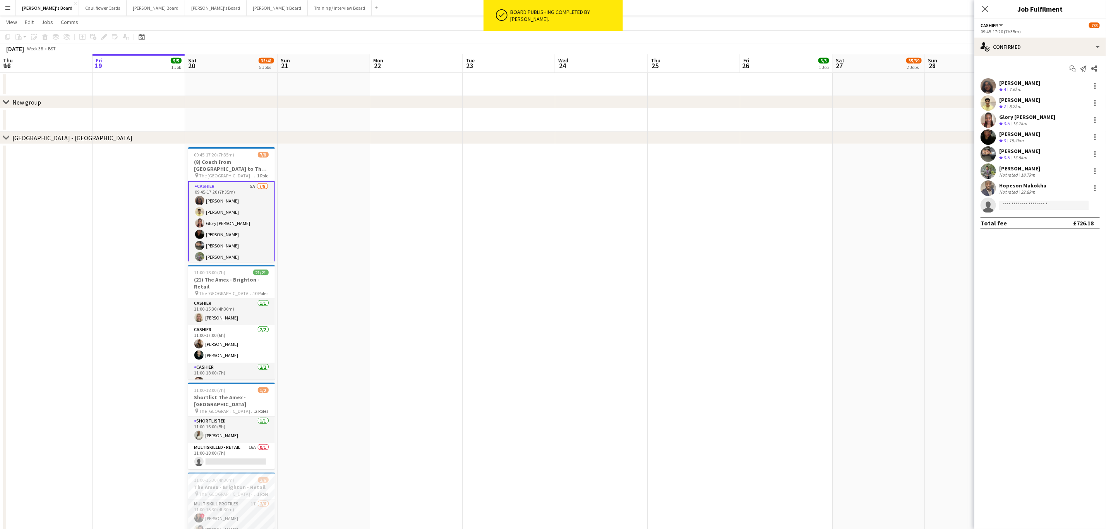
click at [991, 103] on app-user-avatar at bounding box center [988, 102] width 15 height 15
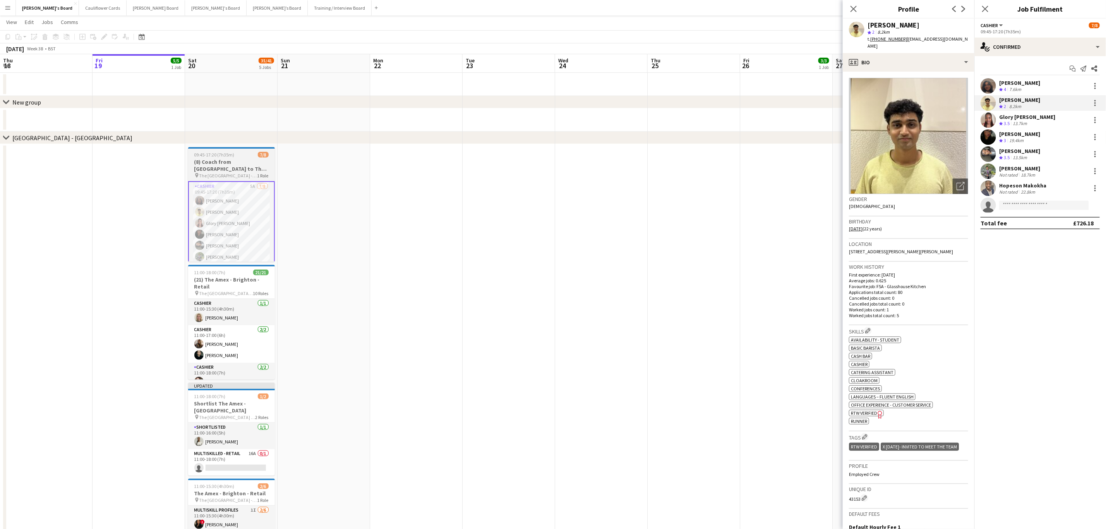
click at [226, 161] on h3 "(8) Coach from Ascot to The Amex - Brighton - Retail" at bounding box center [231, 165] width 87 height 14
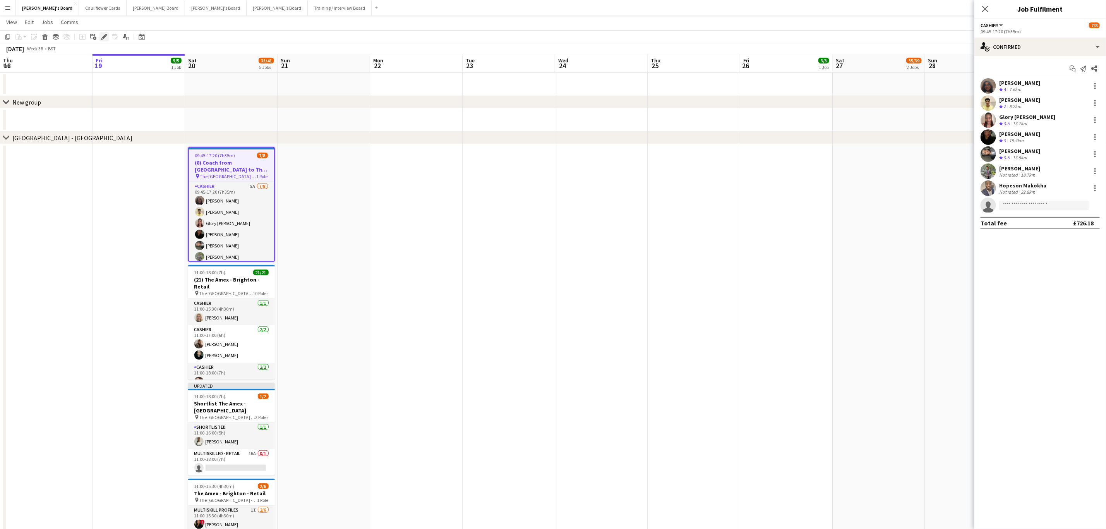
click at [104, 36] on icon at bounding box center [104, 37] width 4 height 4
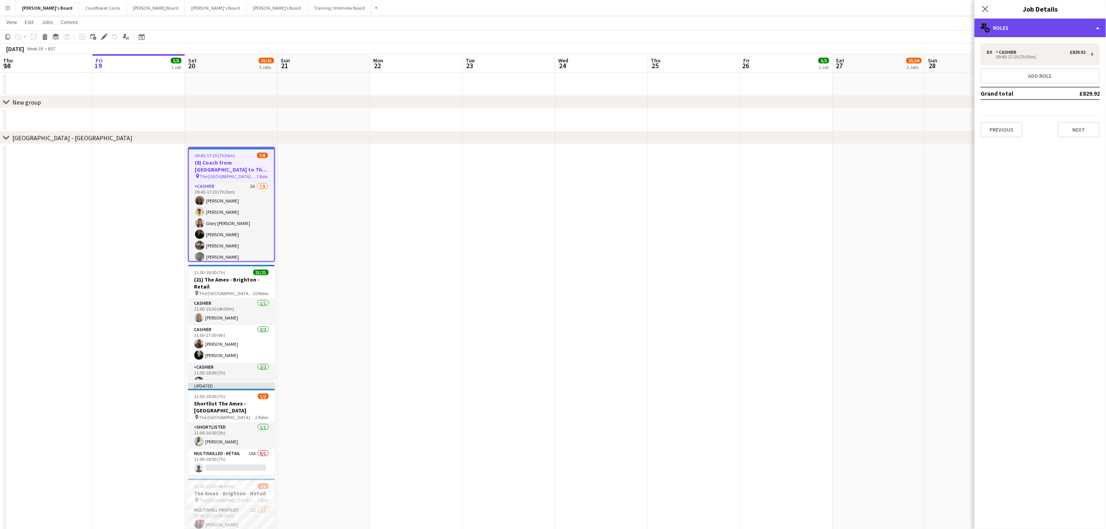
click at [1039, 28] on div "multiple-users-add Roles" at bounding box center [1040, 28] width 132 height 19
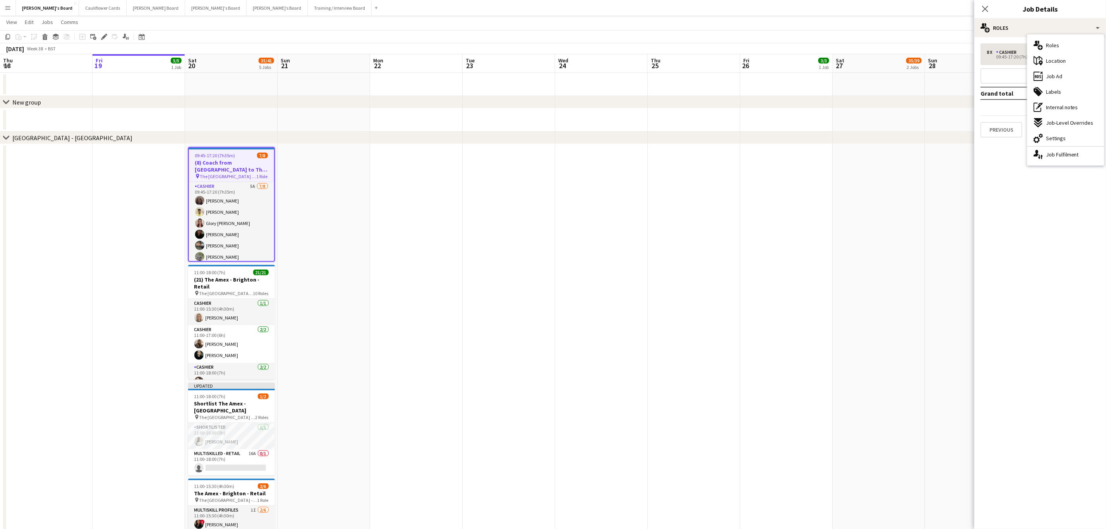
click at [1057, 48] on span "Roles" at bounding box center [1052, 45] width 13 height 7
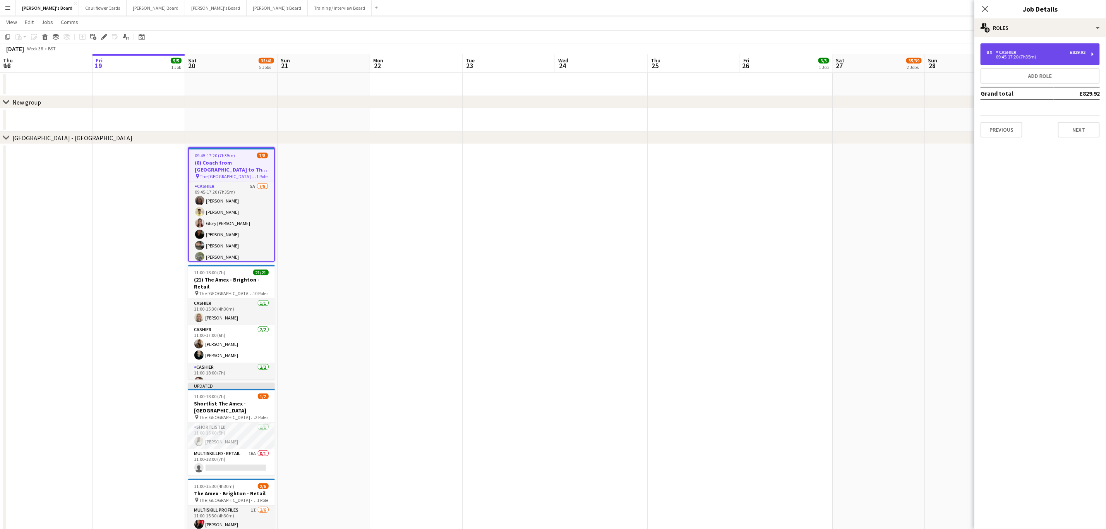
click at [1034, 51] on div "8 x Cashier £829.92" at bounding box center [1036, 52] width 99 height 5
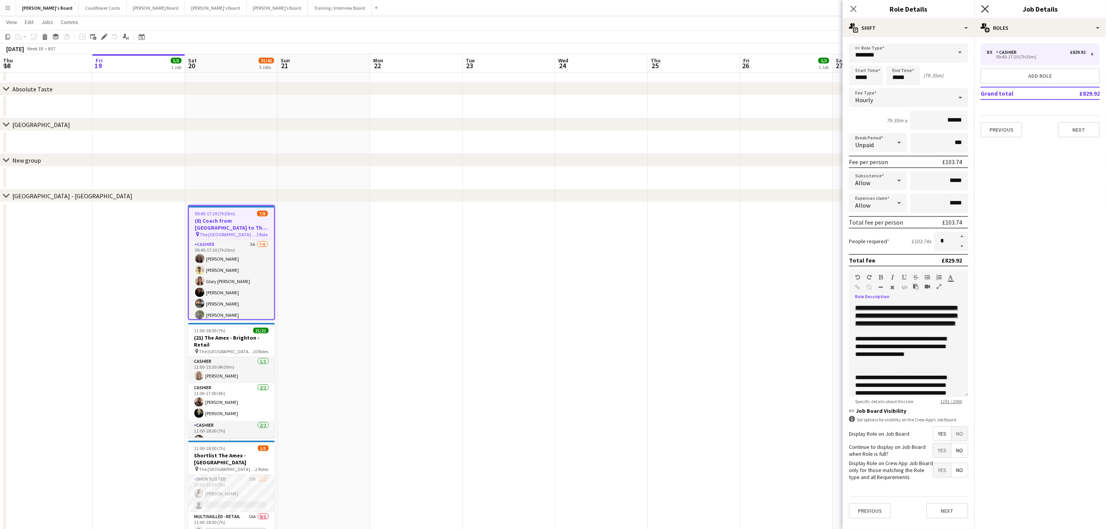
click at [982, 6] on icon at bounding box center [984, 8] width 7 height 7
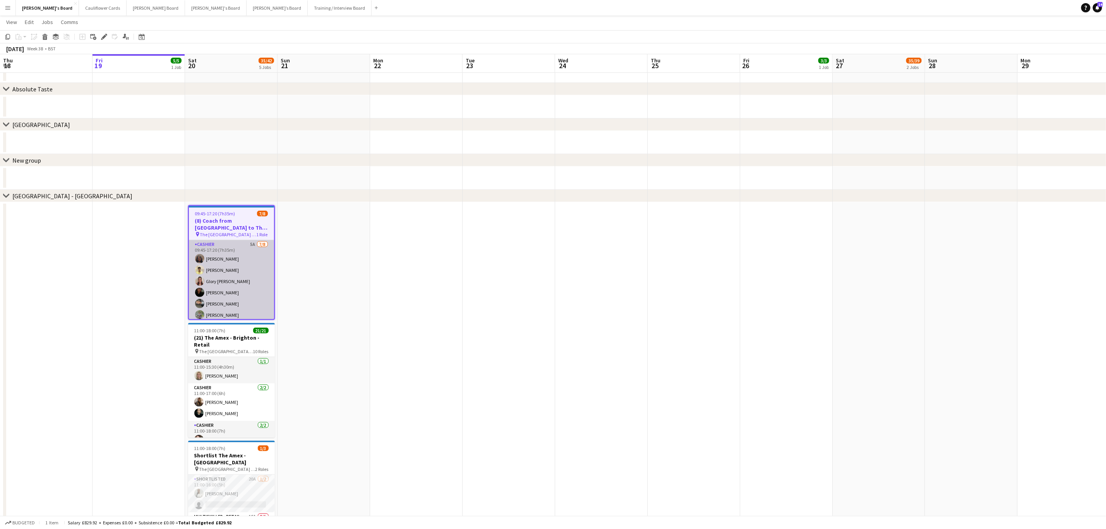
click at [237, 275] on app-card-role "Cashier 5A 7/8 09:45-17:20 (7h35m) Neha Suthar Sahil Desai Glory Egharevba Tasn…" at bounding box center [231, 292] width 85 height 105
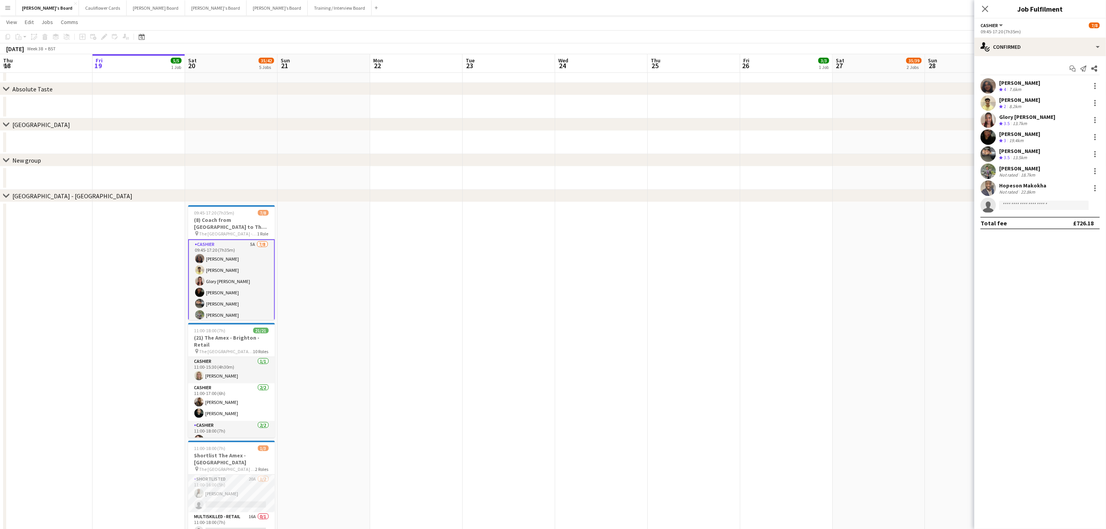
click at [983, 120] on app-user-avatar at bounding box center [988, 119] width 15 height 15
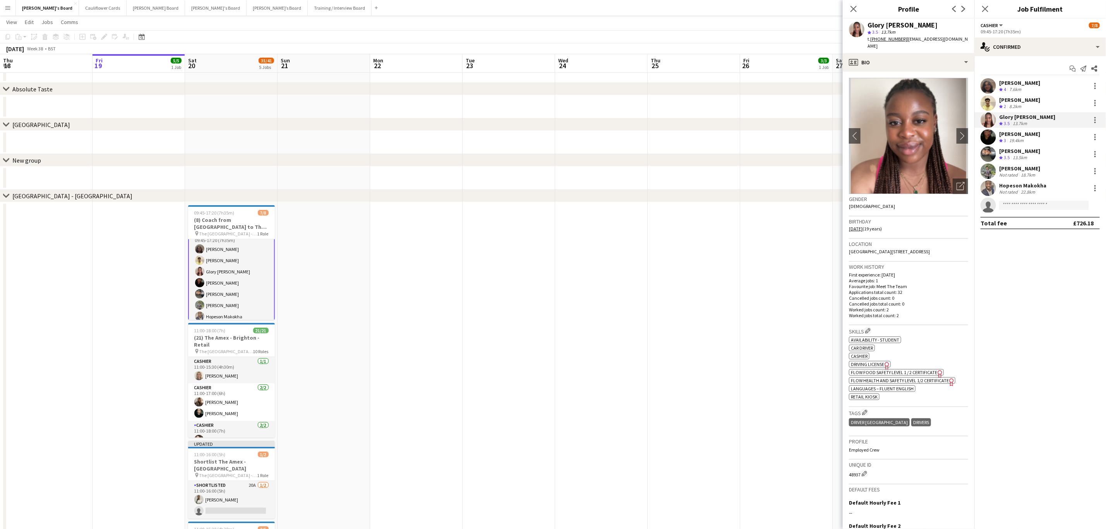
scroll to position [26, 0]
click at [887, 39] on tcxspan "+4407597611822" at bounding box center [888, 39] width 37 height 6
click at [992, 137] on app-user-avatar at bounding box center [988, 136] width 15 height 15
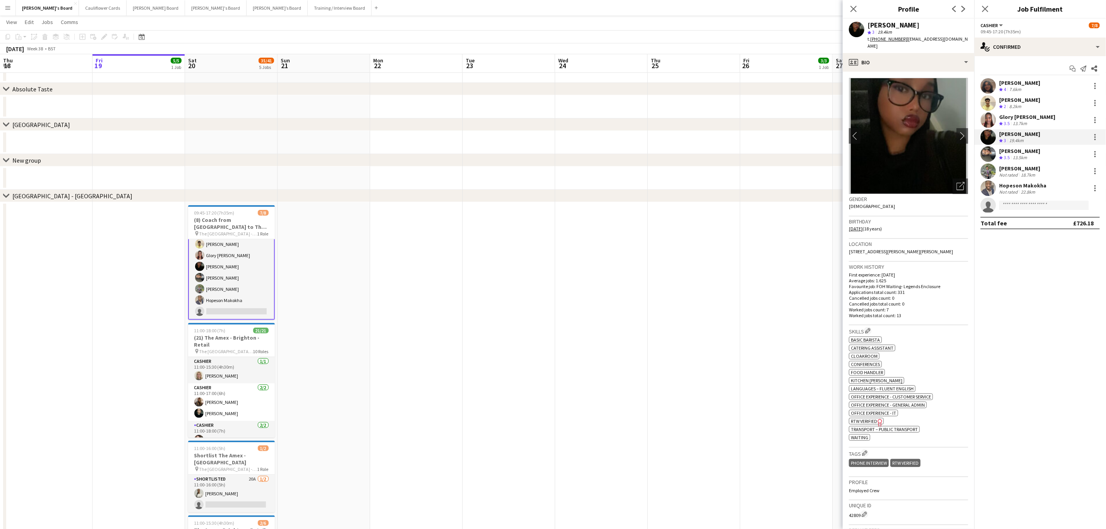
click at [885, 37] on tcxspan "+447877522488" at bounding box center [888, 39] width 37 height 6
click at [874, 39] on tcxspan "+447877522488" at bounding box center [888, 39] width 37 height 6
click at [991, 155] on app-user-avatar at bounding box center [988, 153] width 15 height 15
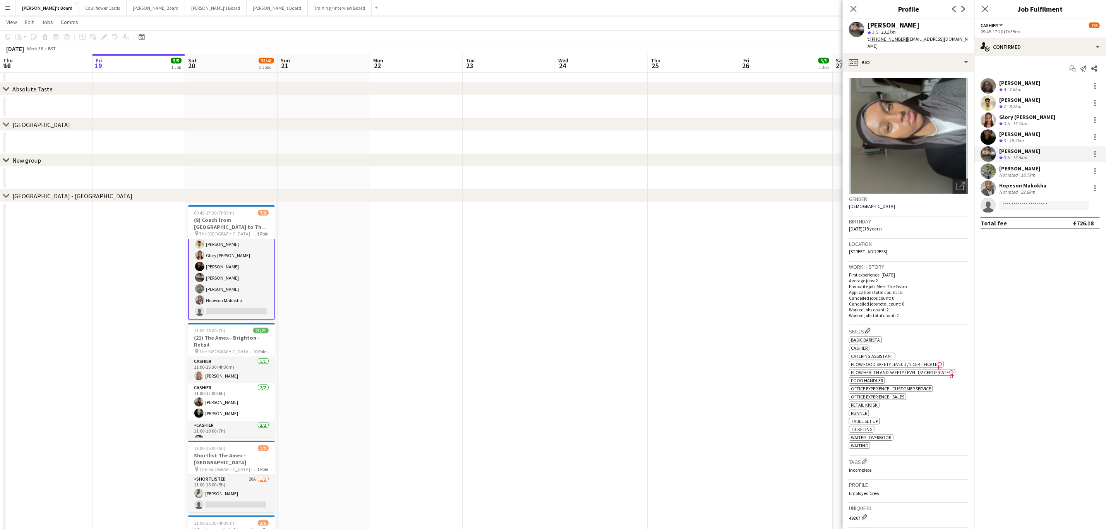
click at [886, 40] on tcxspan "+4407936472210" at bounding box center [888, 39] width 37 height 6
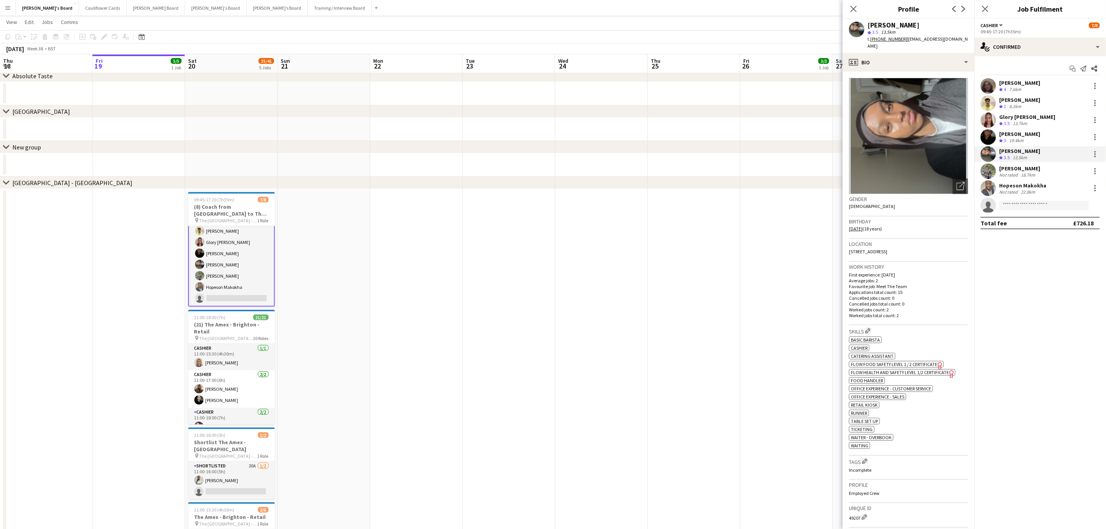
scroll to position [307, 0]
click at [1096, 152] on div at bounding box center [1095, 153] width 9 height 9
click at [1057, 244] on span "Remove" at bounding box center [1057, 242] width 23 height 7
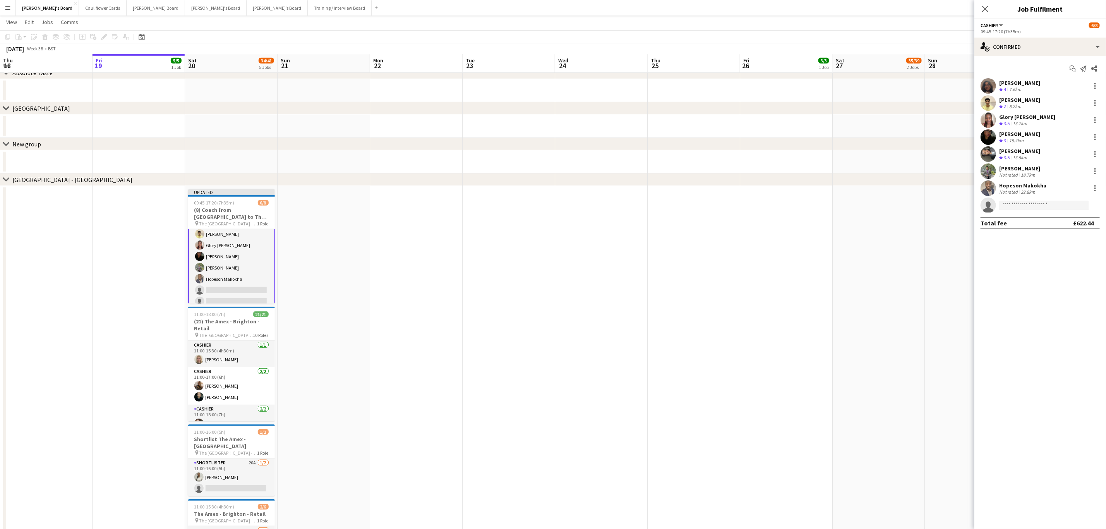
drag, startPoint x: 494, startPoint y: 279, endPoint x: 601, endPoint y: 243, distance: 112.6
click at [494, 278] on app-date-cell at bounding box center [509, 411] width 93 height 450
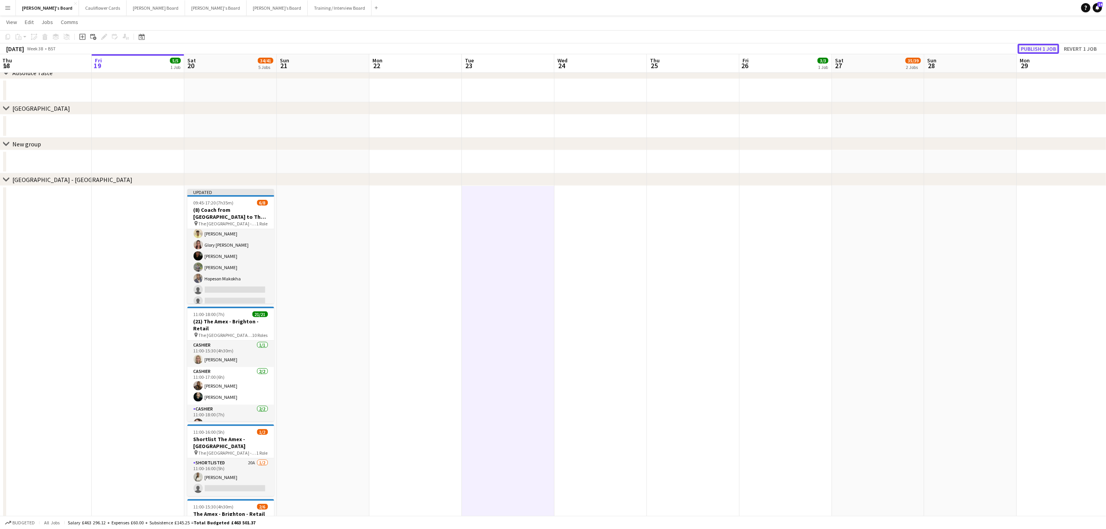
click at [1029, 48] on button "Publish 1 job" at bounding box center [1038, 49] width 41 height 10
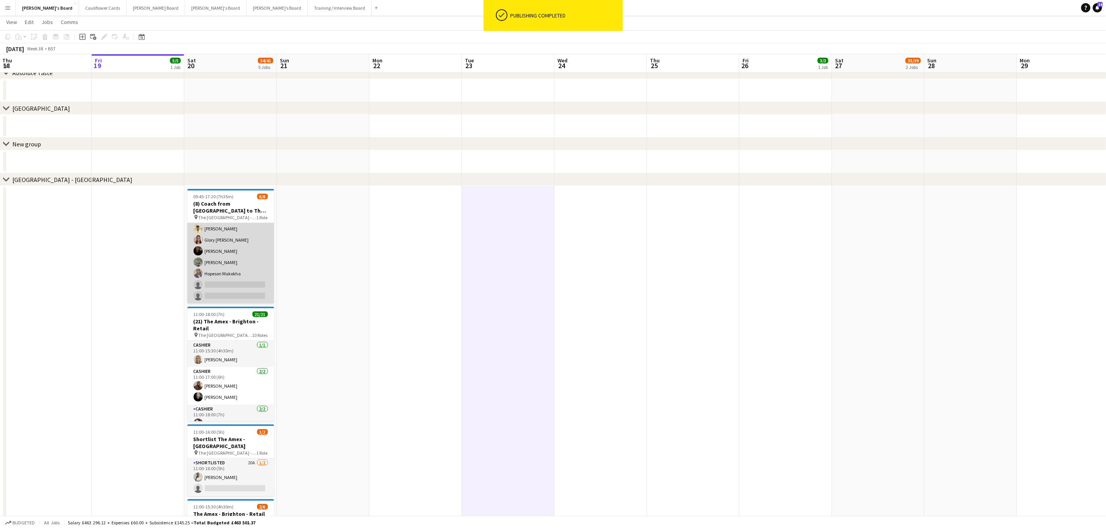
click at [243, 265] on app-card-role "Cashier 5A 6/8 09:45-17:20 (7h35m) Neha Suthar Sahil Desai Glory Egharevba Tasn…" at bounding box center [230, 251] width 87 height 105
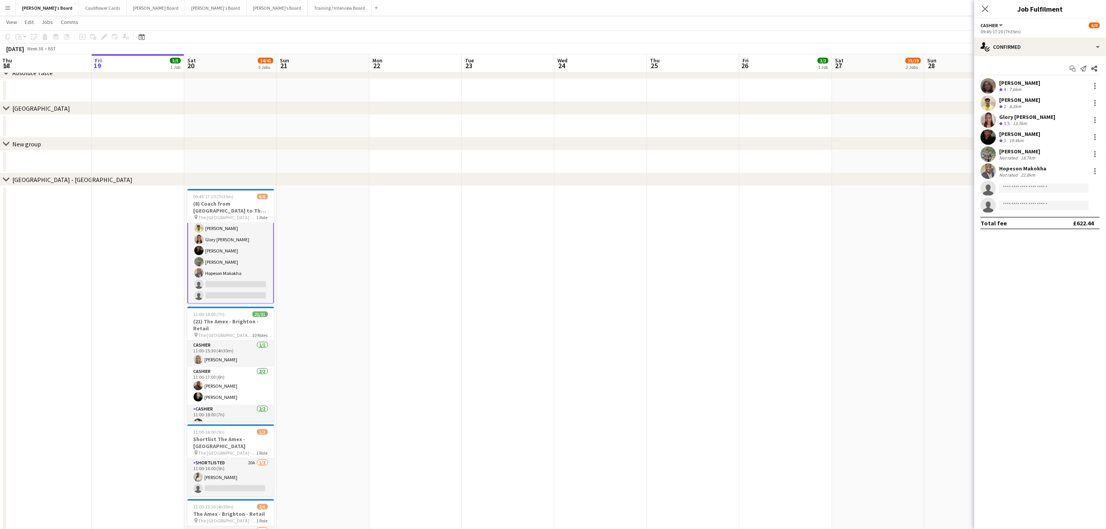
click at [986, 136] on app-user-avatar at bounding box center [988, 136] width 15 height 15
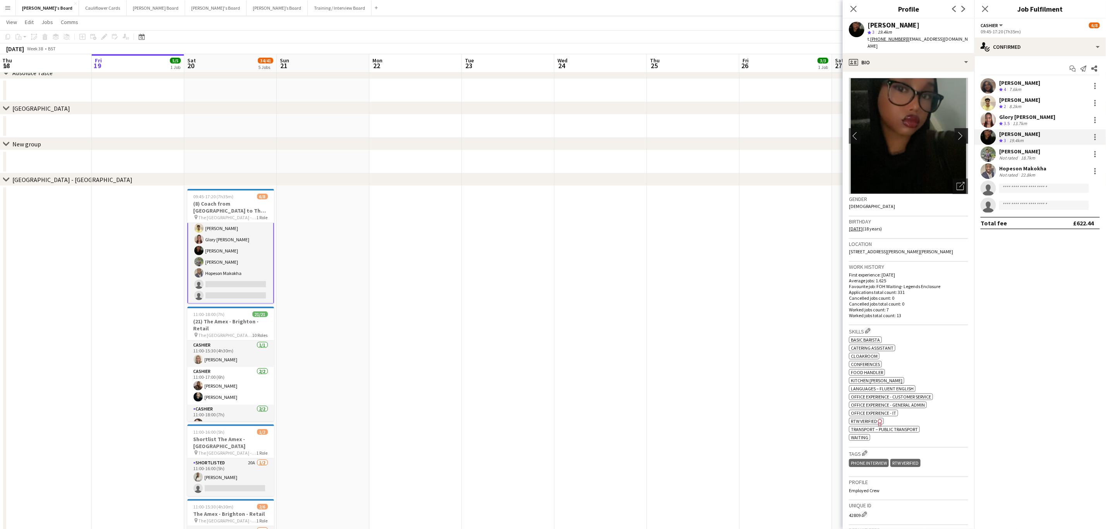
click at [959, 132] on app-icon "chevron-right" at bounding box center [963, 136] width 12 height 8
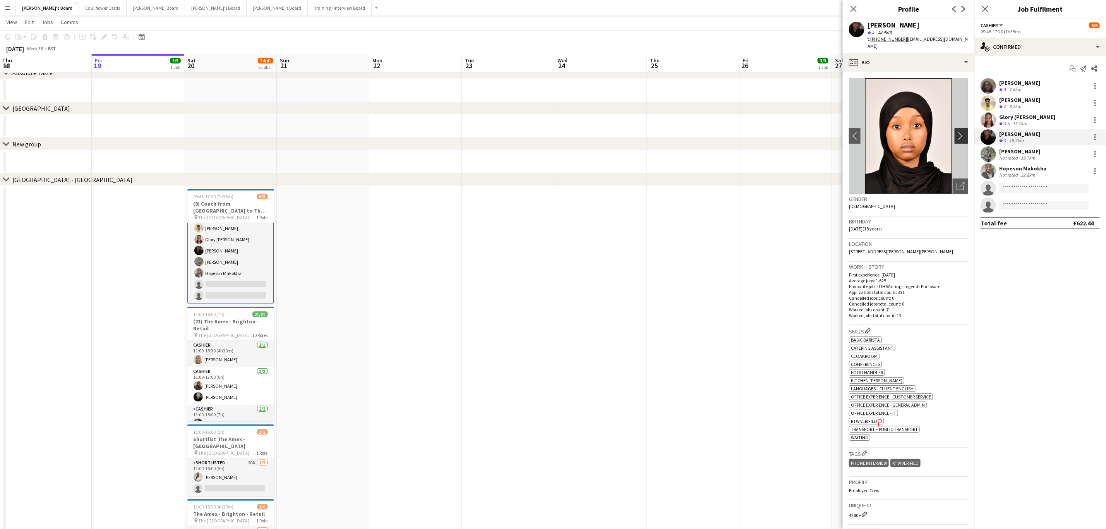
click at [957, 132] on app-icon "chevron-right" at bounding box center [963, 136] width 12 height 8
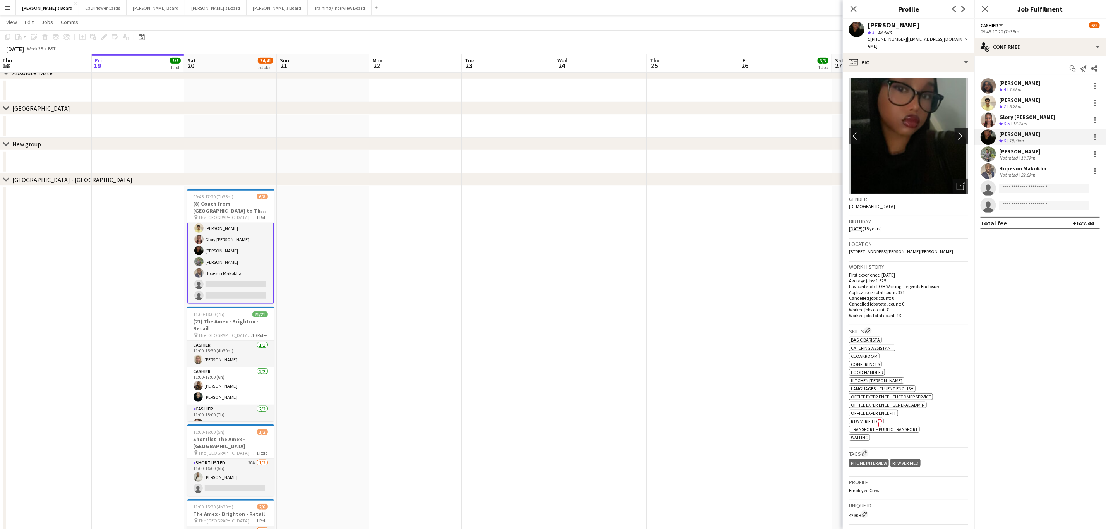
click at [957, 132] on app-icon "chevron-right" at bounding box center [963, 136] width 12 height 8
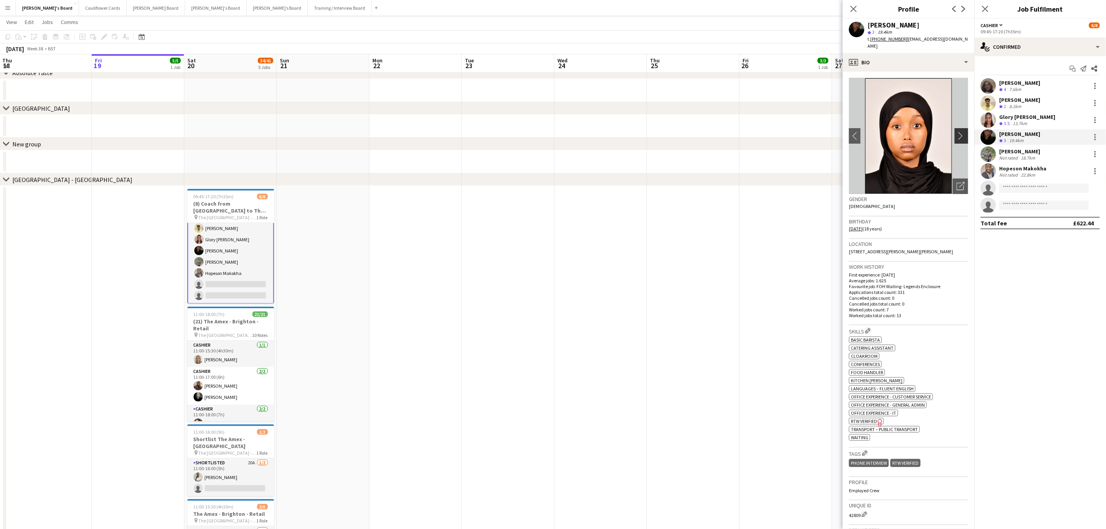
click at [957, 132] on app-icon "chevron-right" at bounding box center [963, 136] width 12 height 8
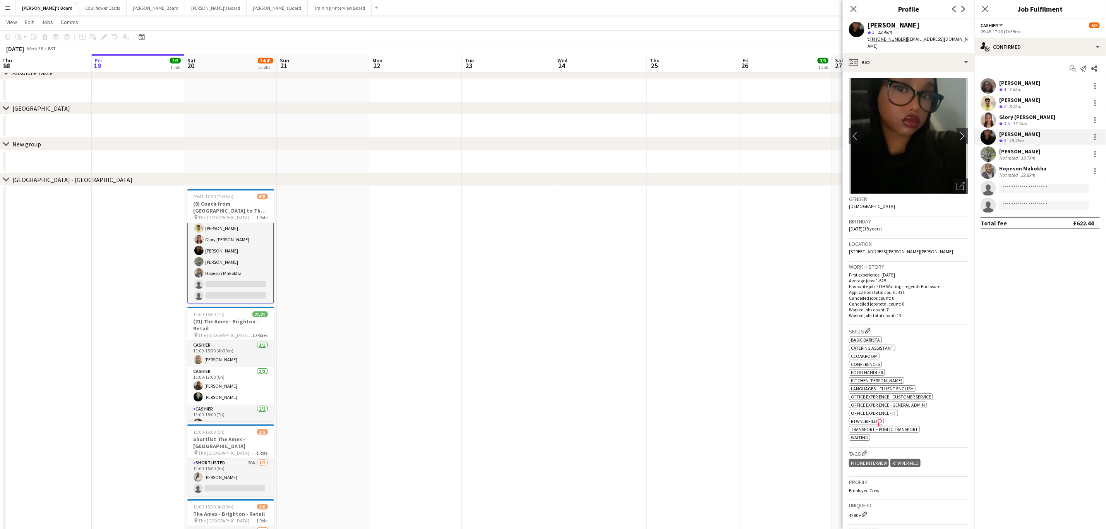
click at [991, 156] on app-user-avatar at bounding box center [988, 153] width 15 height 15
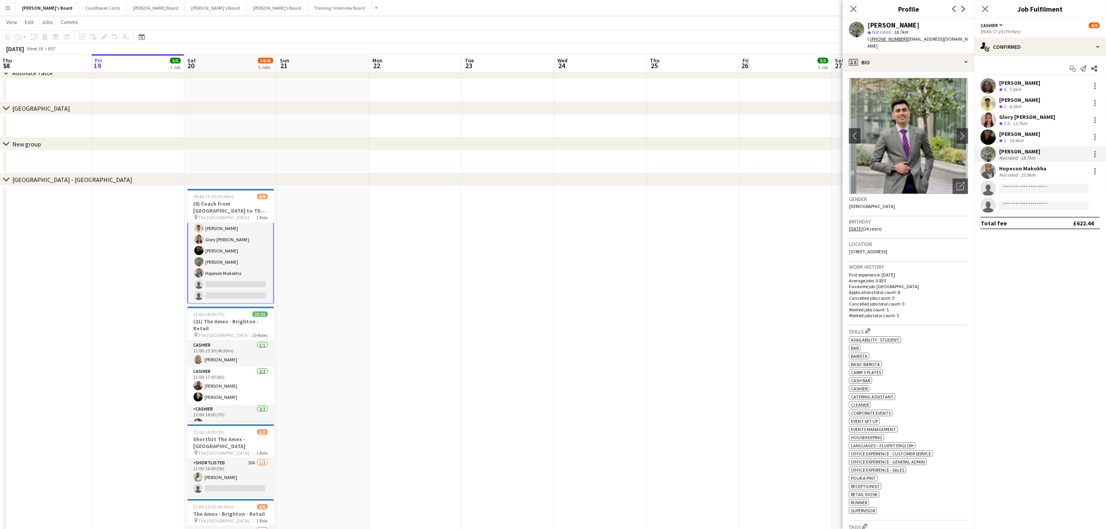
click at [885, 38] on tcxspan "+447823600188" at bounding box center [888, 39] width 37 height 6
click at [1094, 156] on div at bounding box center [1095, 157] width 2 height 2
click at [1050, 241] on span "Remove" at bounding box center [1057, 242] width 23 height 7
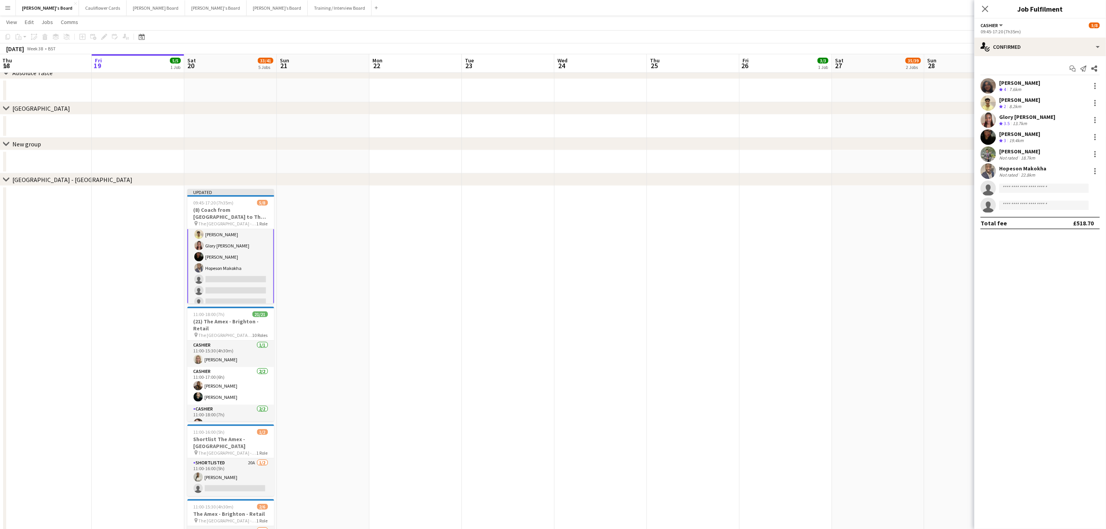
click at [330, 360] on app-date-cell at bounding box center [323, 408] width 93 height 444
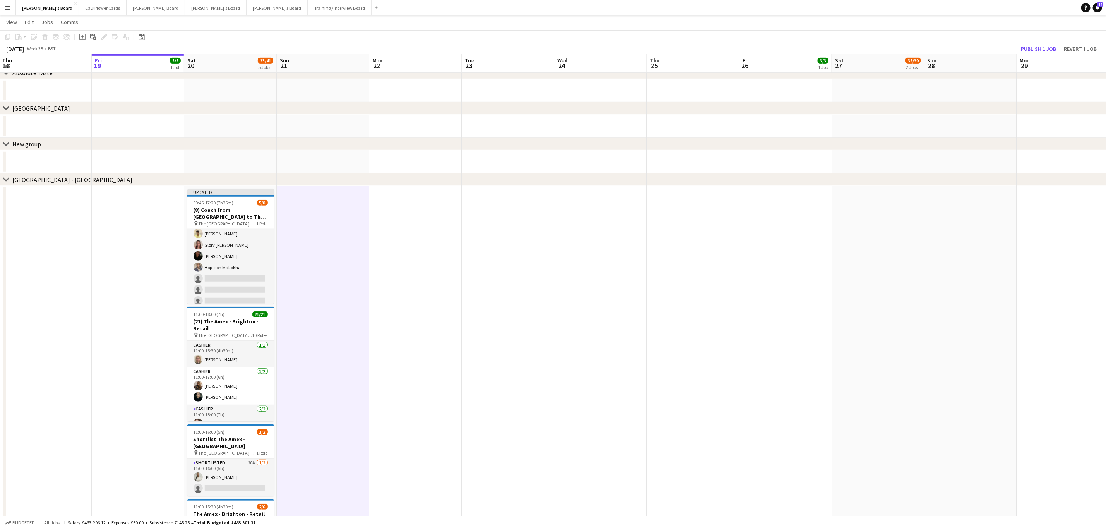
scroll to position [25, 0]
click at [1044, 46] on button "Publish 1 job" at bounding box center [1038, 49] width 41 height 10
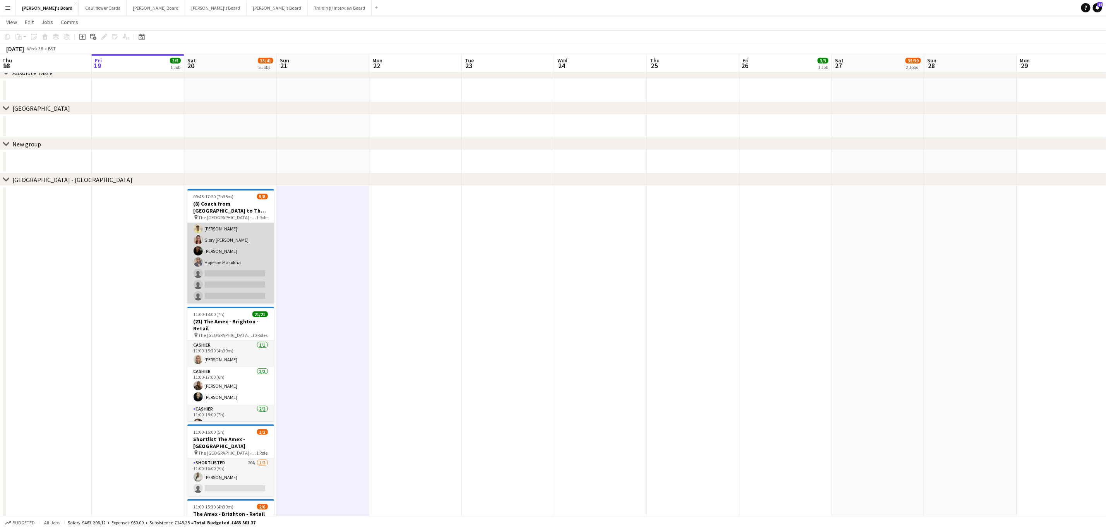
drag, startPoint x: 233, startPoint y: 266, endPoint x: 257, endPoint y: 273, distance: 24.3
click at [235, 266] on app-card-role "Cashier 5A 5/8 09:45-17:20 (7h35m) Neha Suthar Sahil Desai Glory Egharevba Tasn…" at bounding box center [230, 251] width 87 height 105
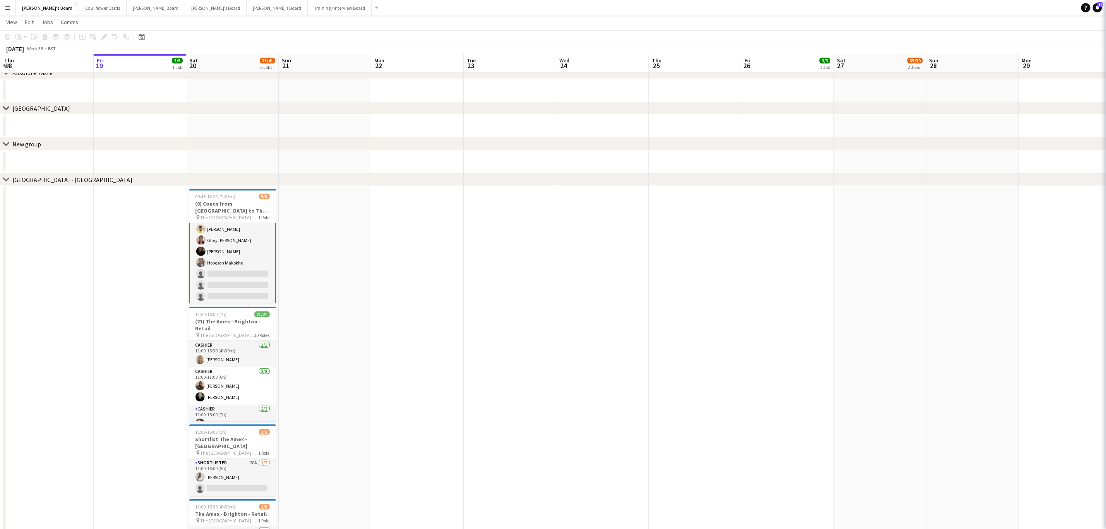
scroll to position [26, 0]
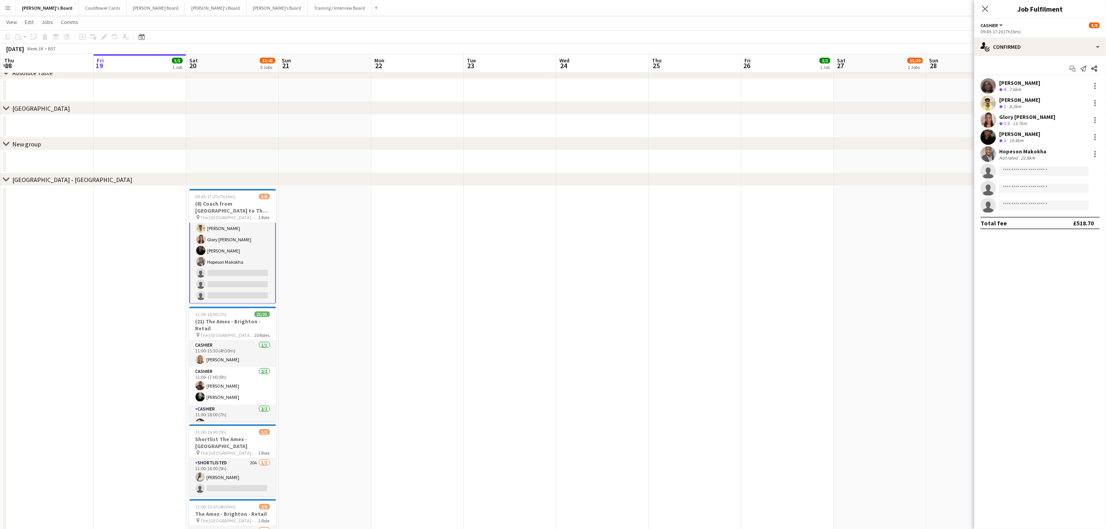
click at [990, 153] on app-user-avatar at bounding box center [988, 153] width 15 height 15
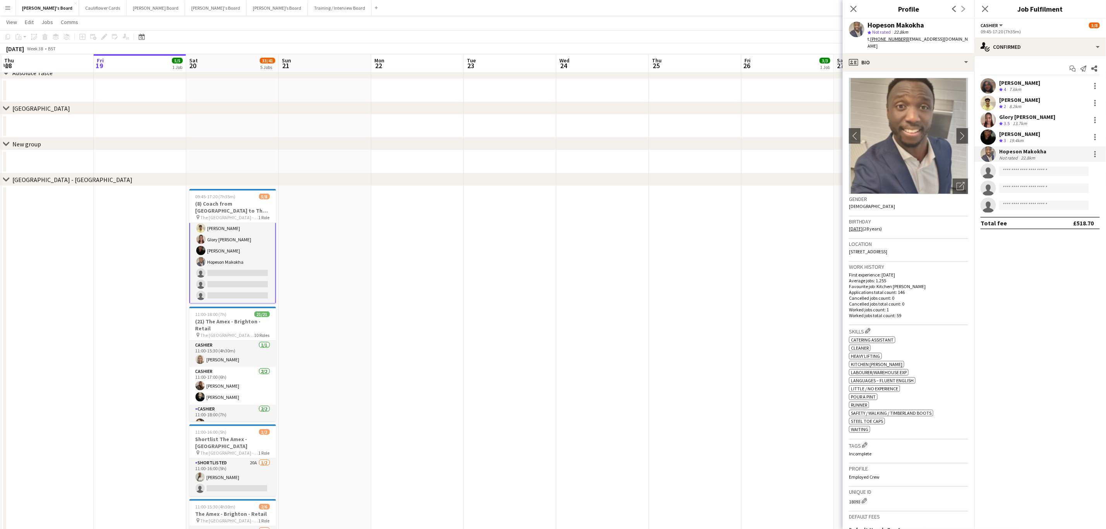
click at [881, 40] on tcxspan "+4407492506948" at bounding box center [888, 39] width 37 height 6
click at [989, 7] on icon "Close pop-in" at bounding box center [984, 8] width 7 height 7
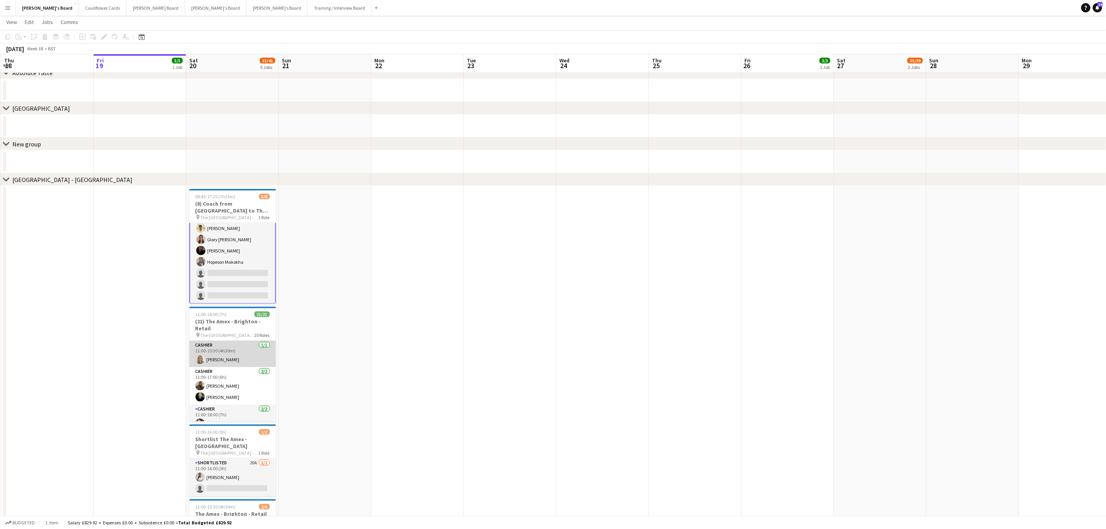
click at [245, 364] on app-card-role "Cashier 1/1 11:00-15:30 (4h30m) Victoria Rochford" at bounding box center [232, 354] width 87 height 26
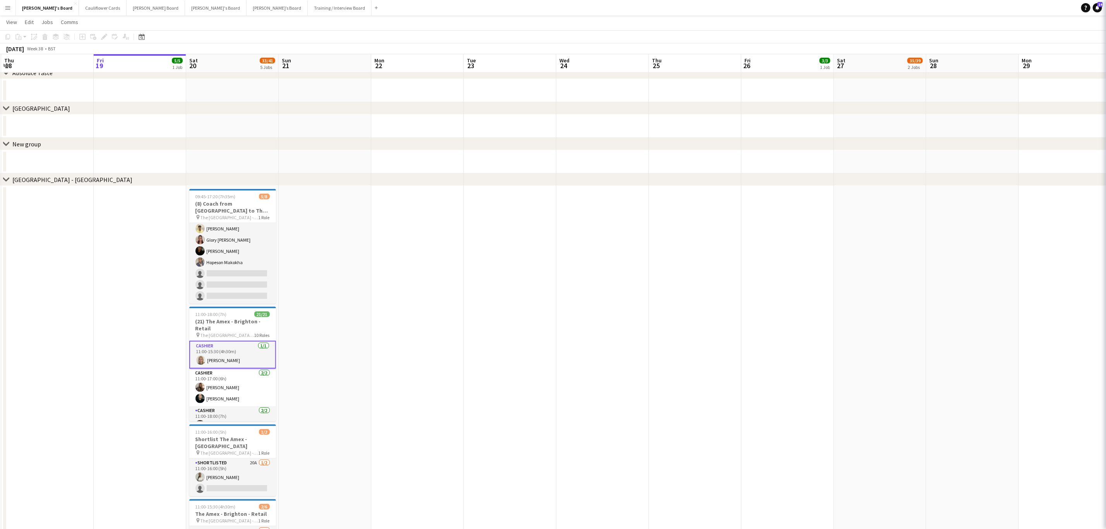
scroll to position [25, 0]
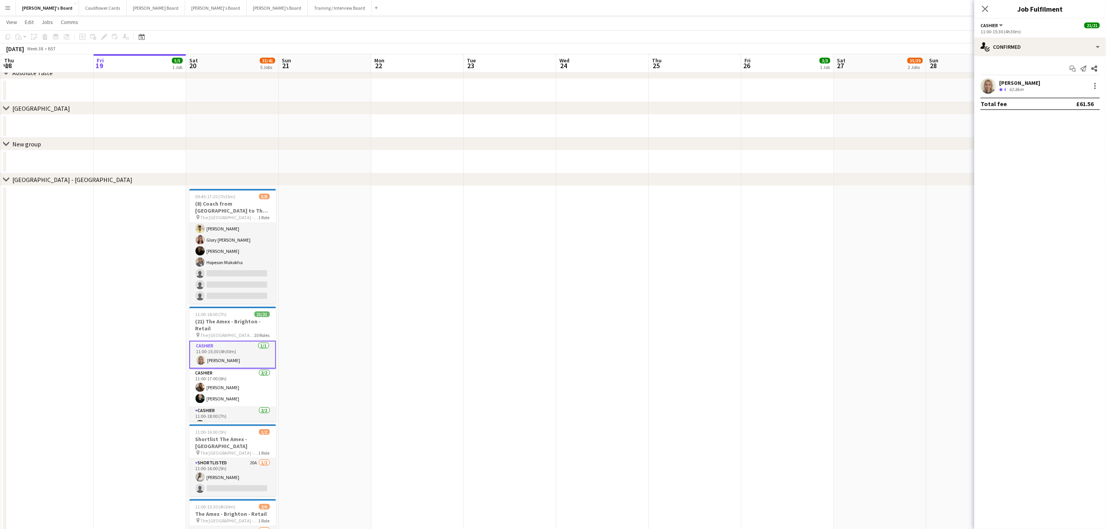
click at [985, 86] on app-user-avatar at bounding box center [988, 85] width 15 height 15
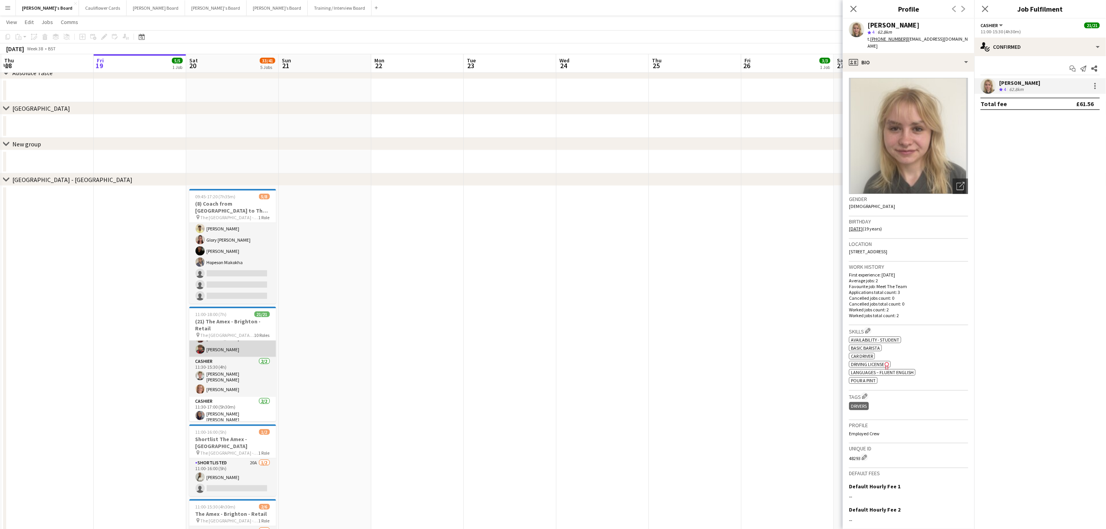
scroll to position [0, 0]
click at [882, 37] on tcxspan "+447961293000" at bounding box center [888, 39] width 37 height 6
click at [235, 389] on app-card-role "Cashier 2/2 11:00-17:00 (6h) Issy Davis Lily Hayward" at bounding box center [232, 388] width 87 height 38
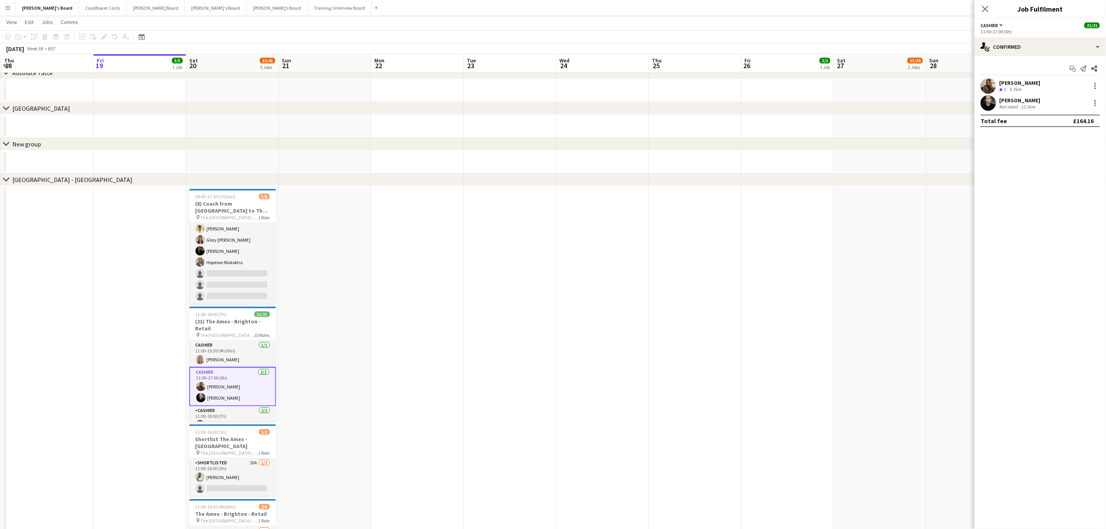
click at [988, 85] on app-user-avatar at bounding box center [988, 85] width 15 height 15
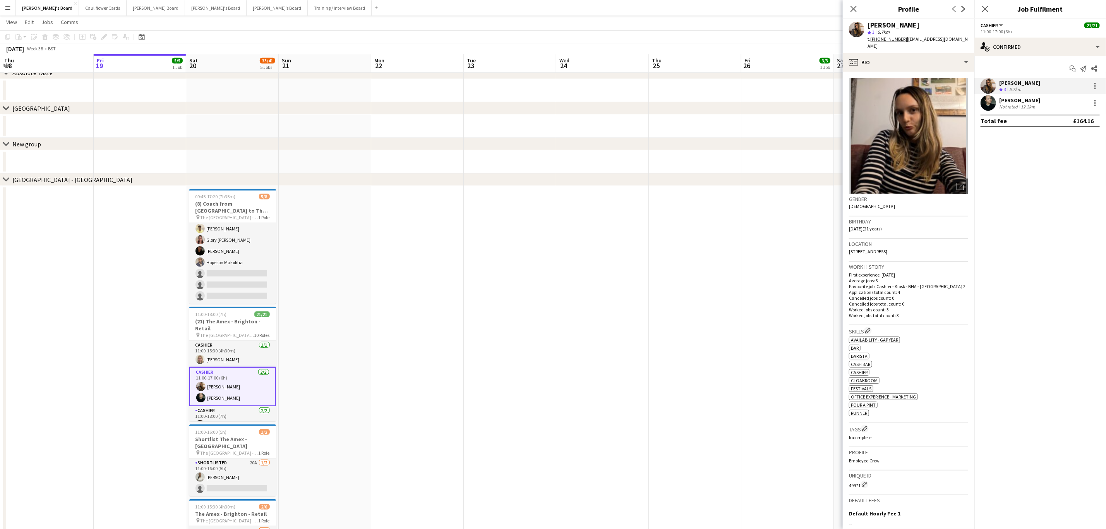
click at [986, 106] on app-user-avatar at bounding box center [988, 102] width 15 height 15
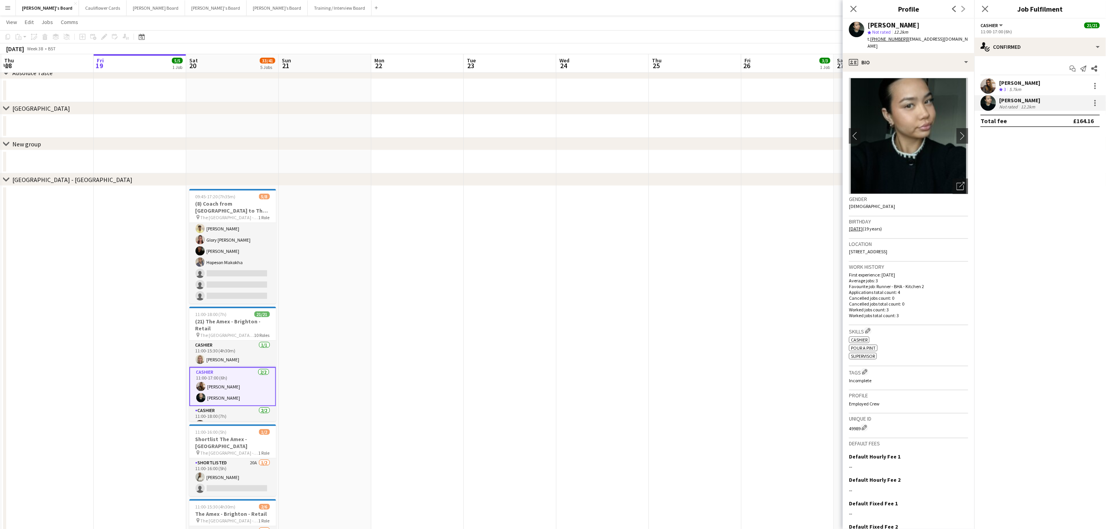
click at [986, 90] on app-user-avatar at bounding box center [988, 85] width 15 height 15
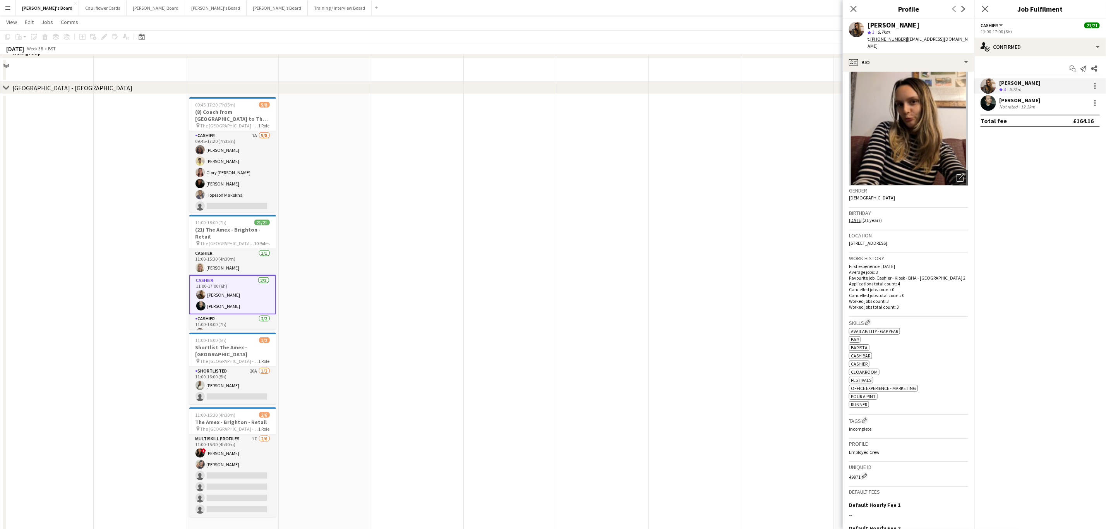
scroll to position [423, 0]
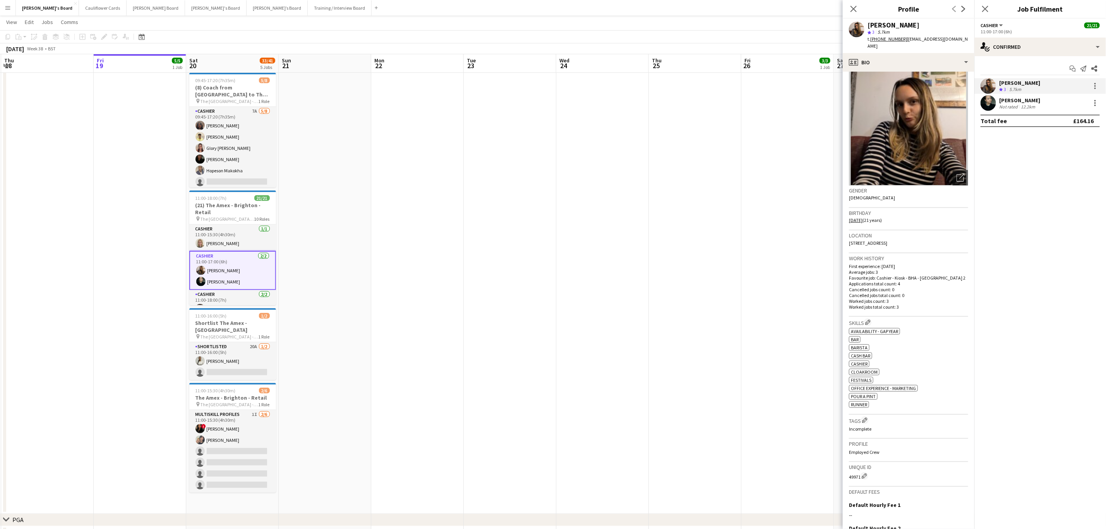
click at [888, 36] on tcxspan "+447948620565" at bounding box center [888, 39] width 37 height 6
click at [984, 103] on app-user-avatar at bounding box center [988, 102] width 15 height 15
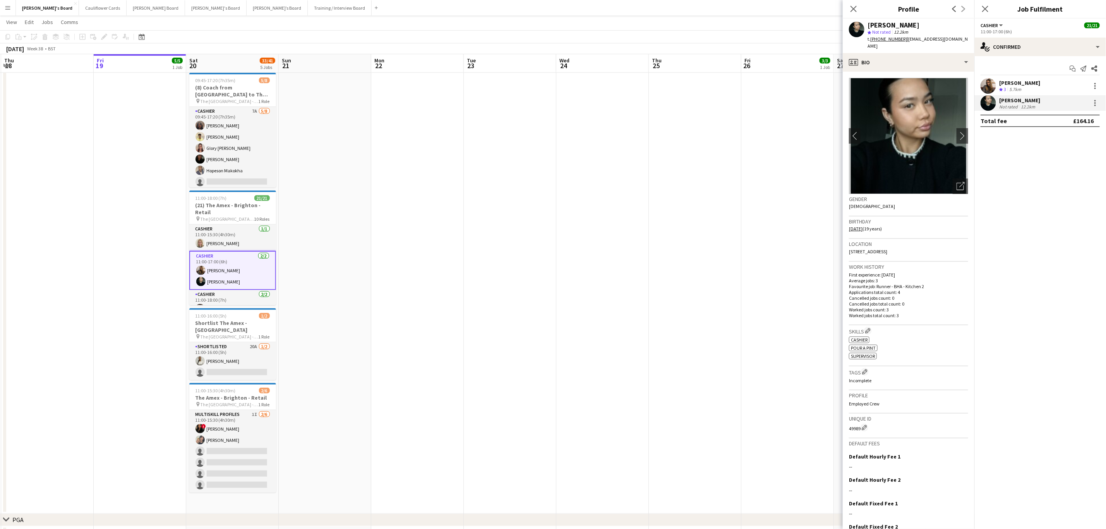
click at [892, 39] on tcxspan "+4407495913197" at bounding box center [888, 39] width 37 height 6
click at [957, 132] on app-icon "chevron-right" at bounding box center [963, 136] width 12 height 8
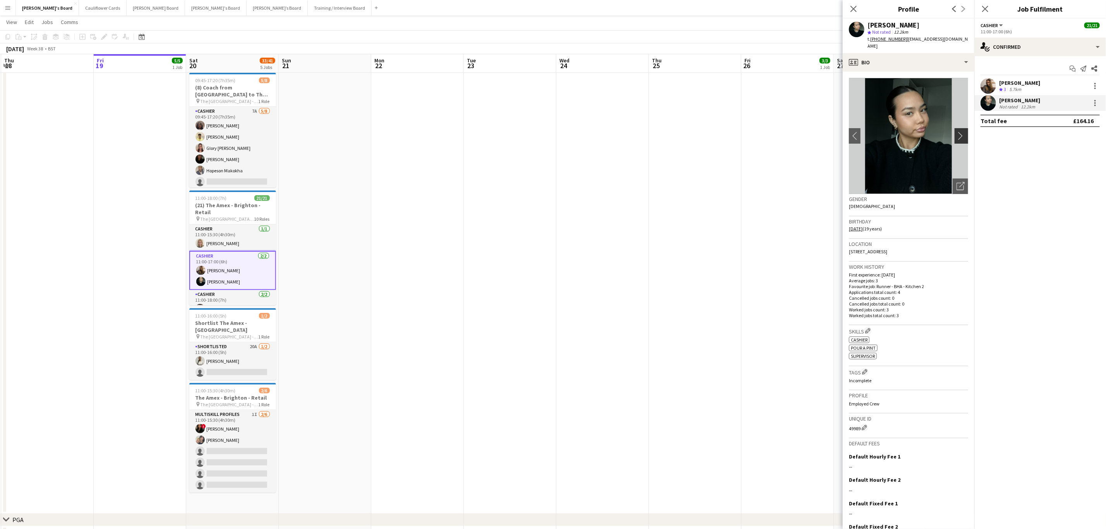
click at [957, 132] on app-icon "chevron-right" at bounding box center [963, 136] width 12 height 8
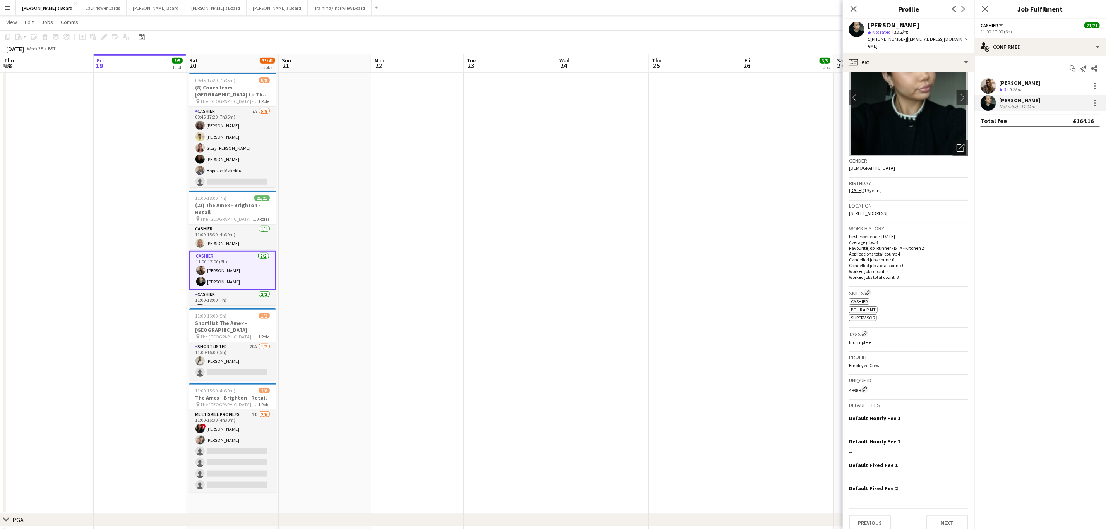
scroll to position [0, 0]
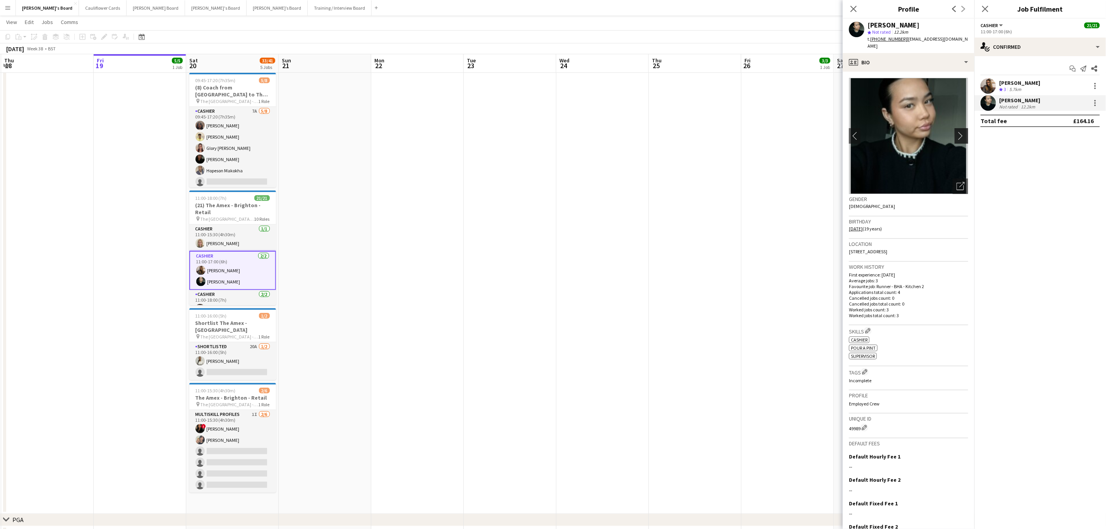
click at [957, 132] on app-icon "chevron-right" at bounding box center [963, 136] width 12 height 8
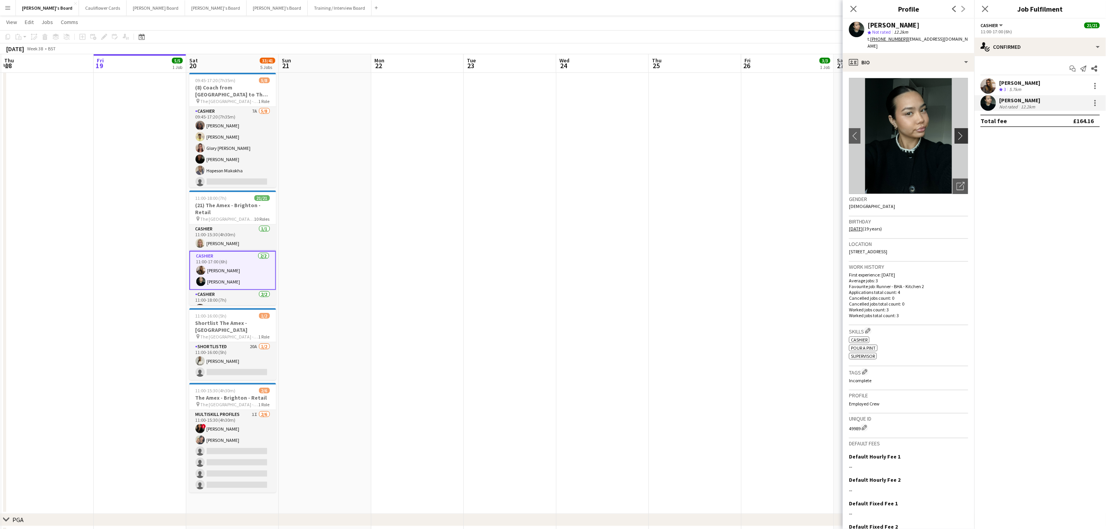
click at [957, 132] on app-icon "chevron-right" at bounding box center [963, 136] width 12 height 8
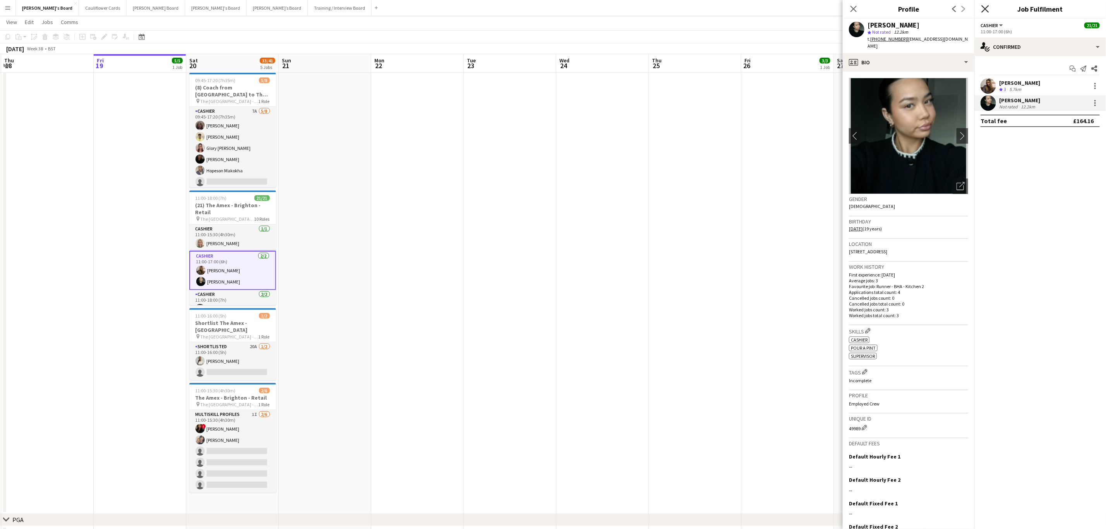
click at [987, 9] on icon "Close pop-in" at bounding box center [984, 8] width 7 height 7
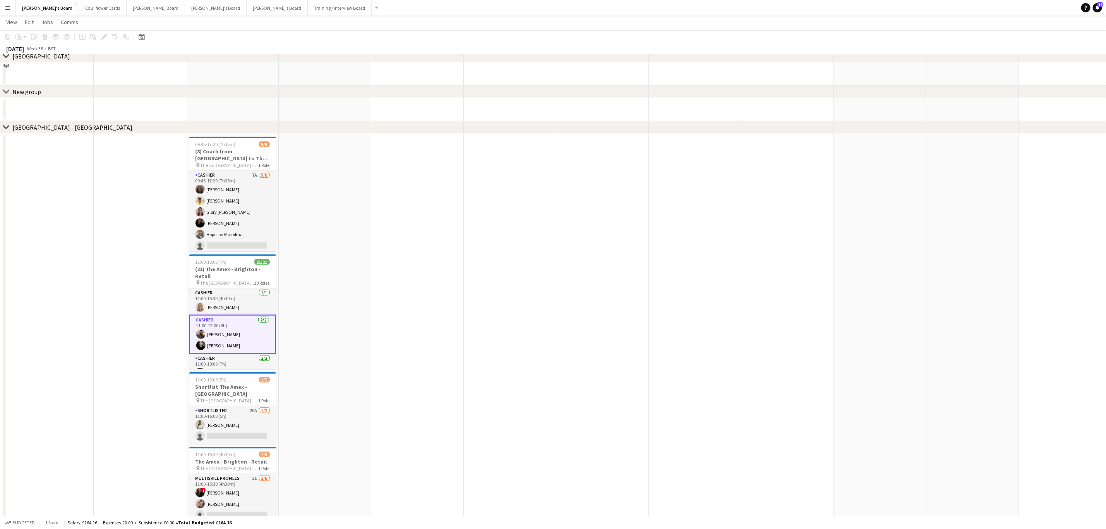
scroll to position [249, 0]
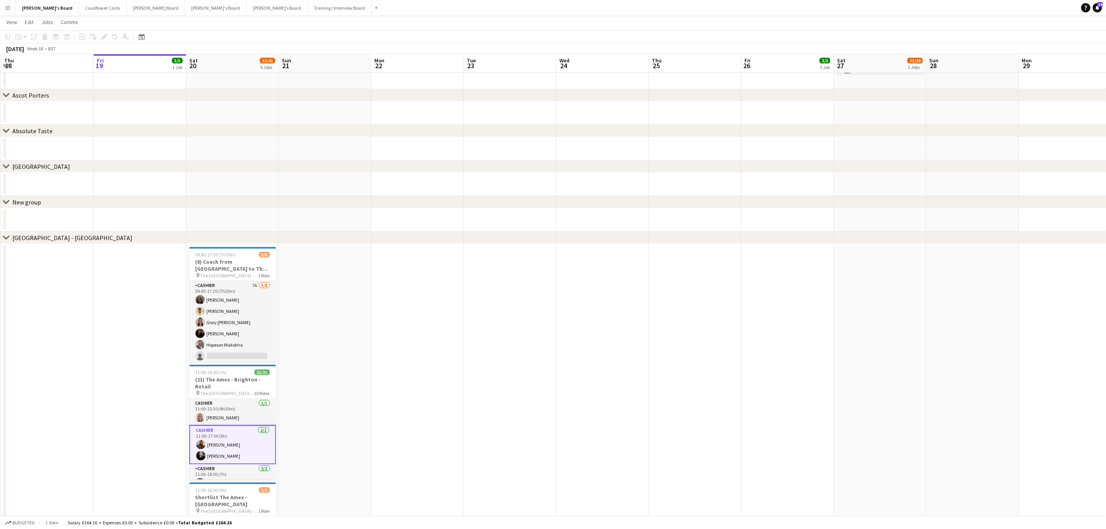
click at [370, 307] on app-date-cell at bounding box center [325, 466] width 93 height 444
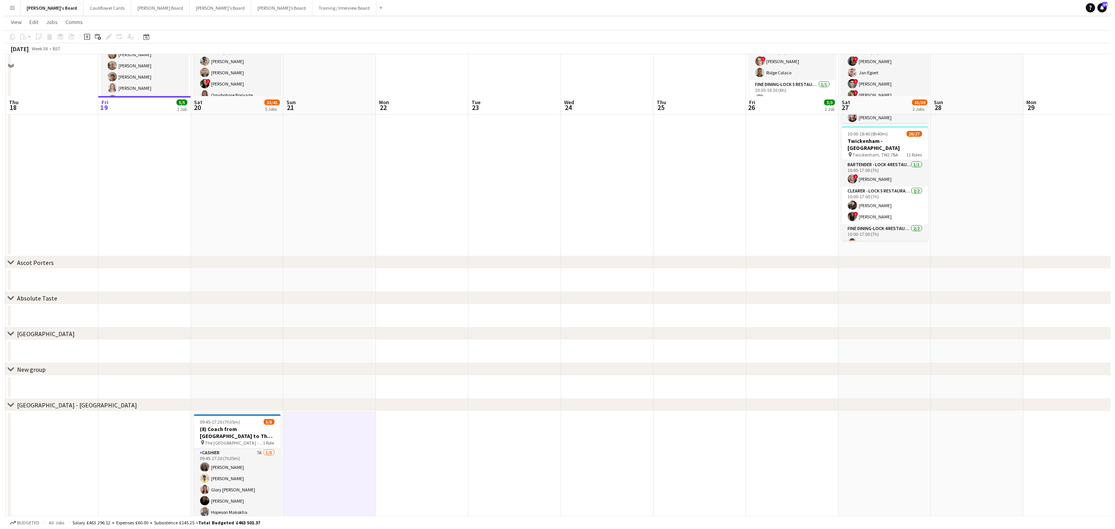
scroll to position [0, 0]
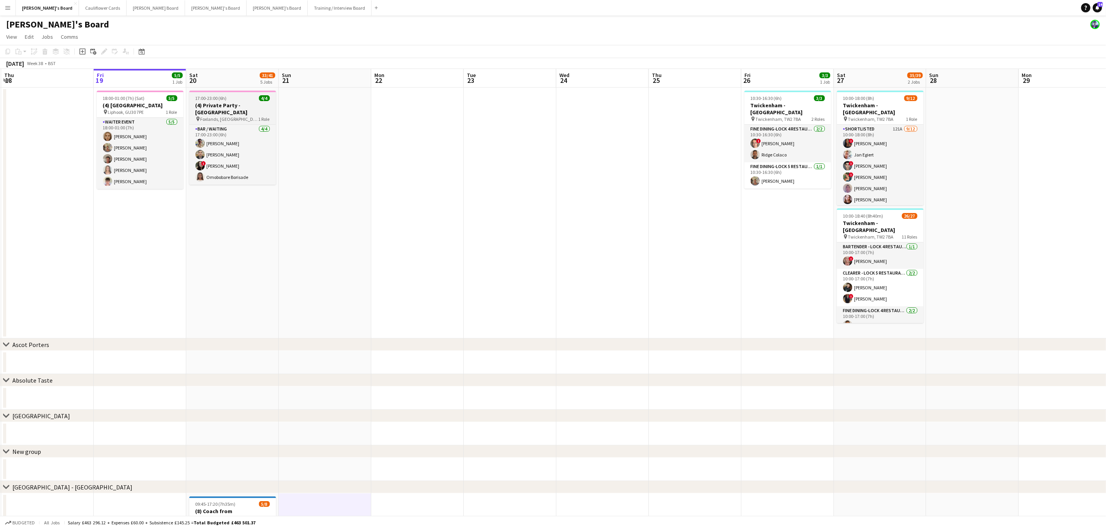
click at [240, 102] on h3 "(4) Private Party - Camberley" at bounding box center [232, 109] width 87 height 14
click at [106, 49] on icon at bounding box center [106, 49] width 2 height 2
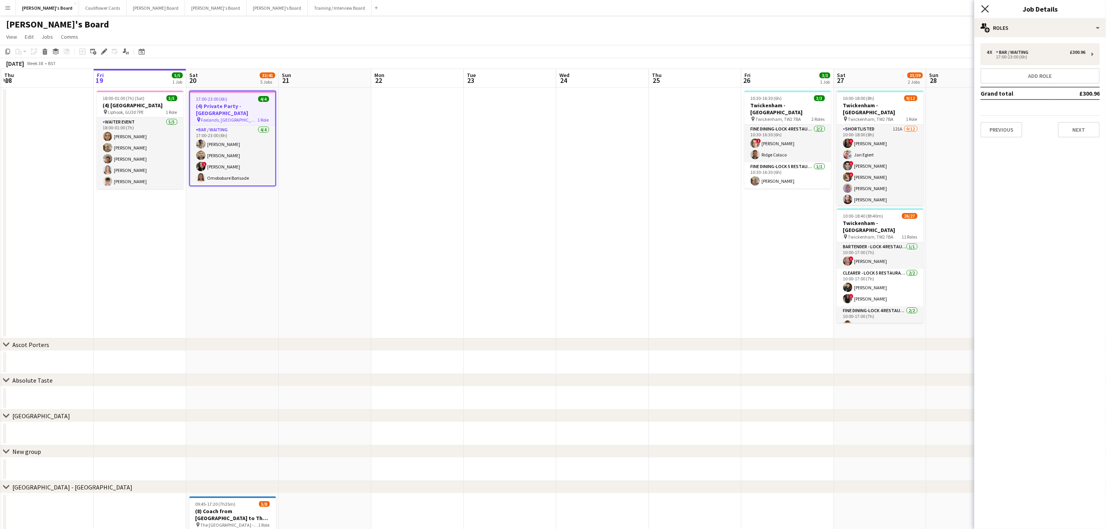
click at [986, 6] on icon "Close pop-in" at bounding box center [984, 8] width 7 height 7
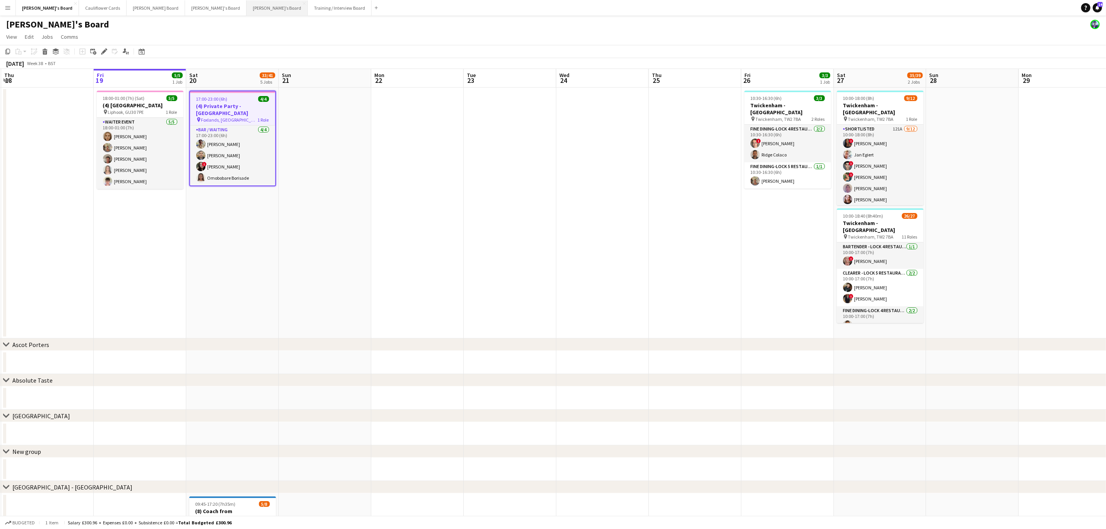
click at [247, 6] on button "Thomasina’s Board Close" at bounding box center [277, 7] width 61 height 15
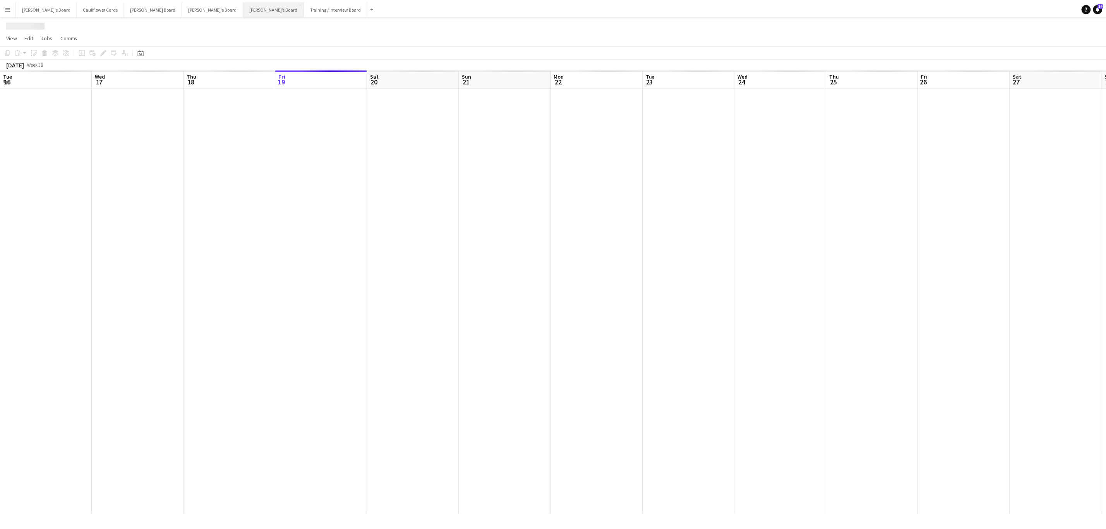
scroll to position [0, 185]
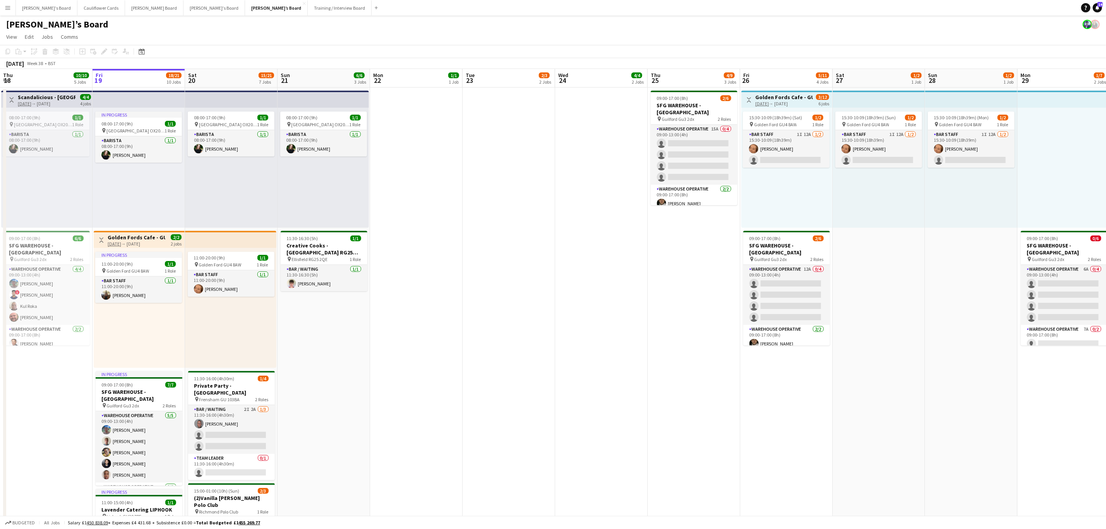
click at [43, 22] on h1 "Thomasina’s Board" at bounding box center [57, 25] width 102 height 12
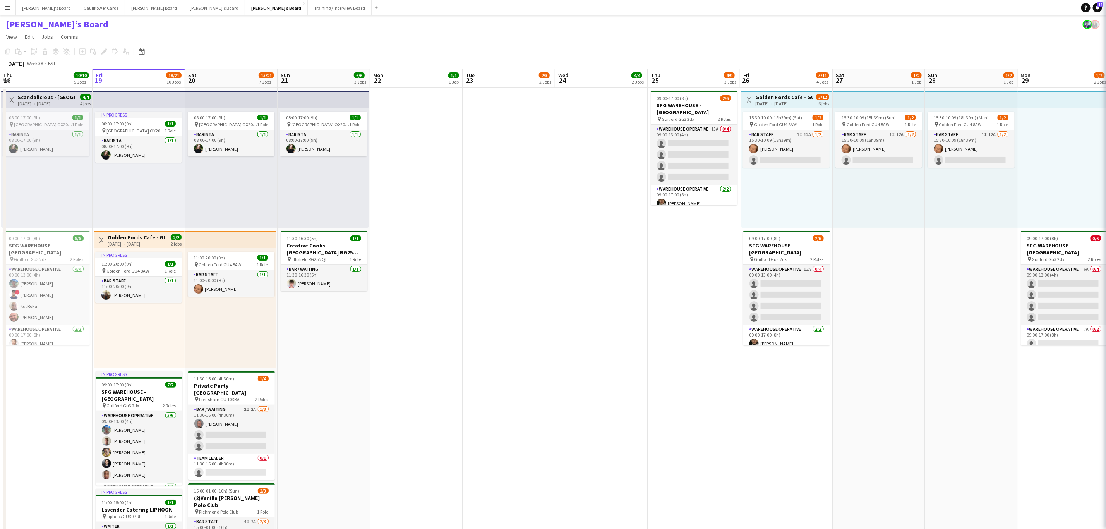
click at [43, 22] on h1 "Thomasina’s Board" at bounding box center [57, 25] width 102 height 12
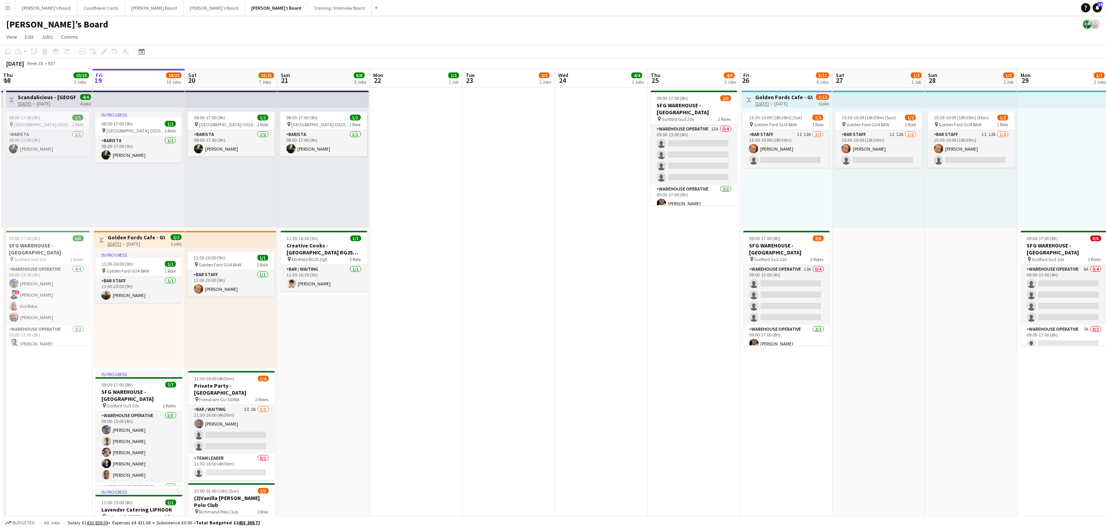
click at [48, 22] on h1 "Thomasina’s Board" at bounding box center [57, 25] width 102 height 12
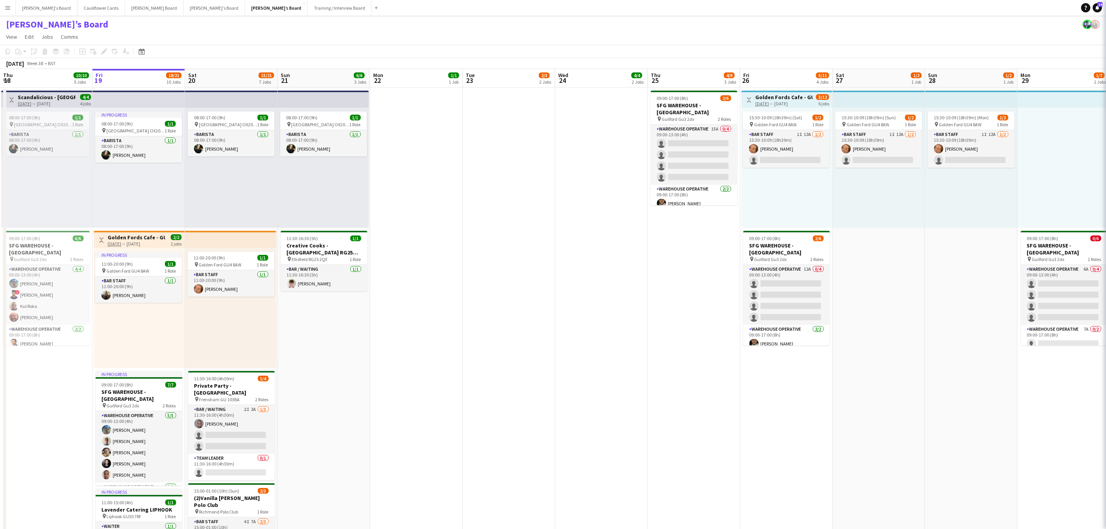
click at [48, 22] on h1 "Thomasina’s Board" at bounding box center [57, 25] width 102 height 12
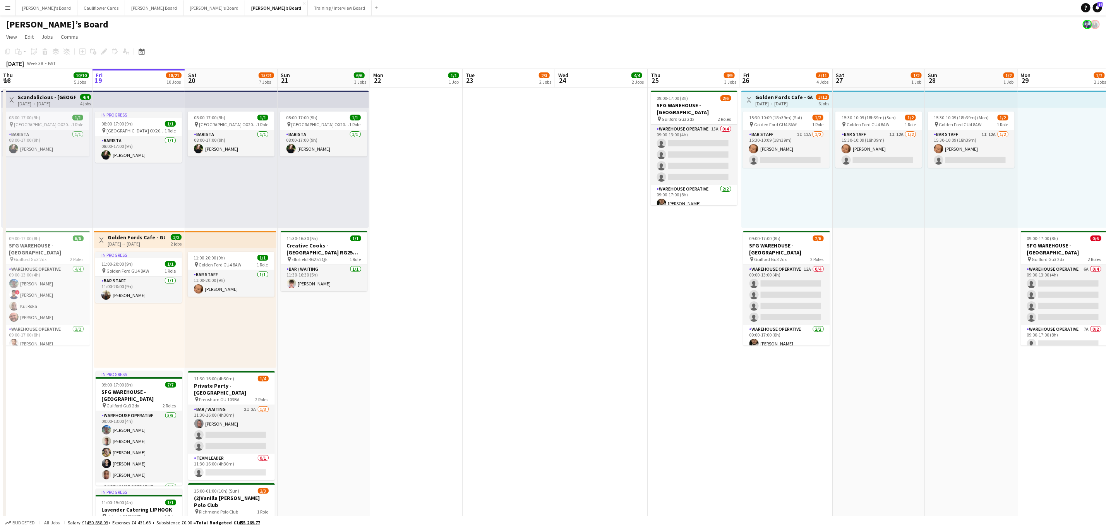
click at [42, 26] on h1 "Thomasina’s Board" at bounding box center [57, 25] width 102 height 12
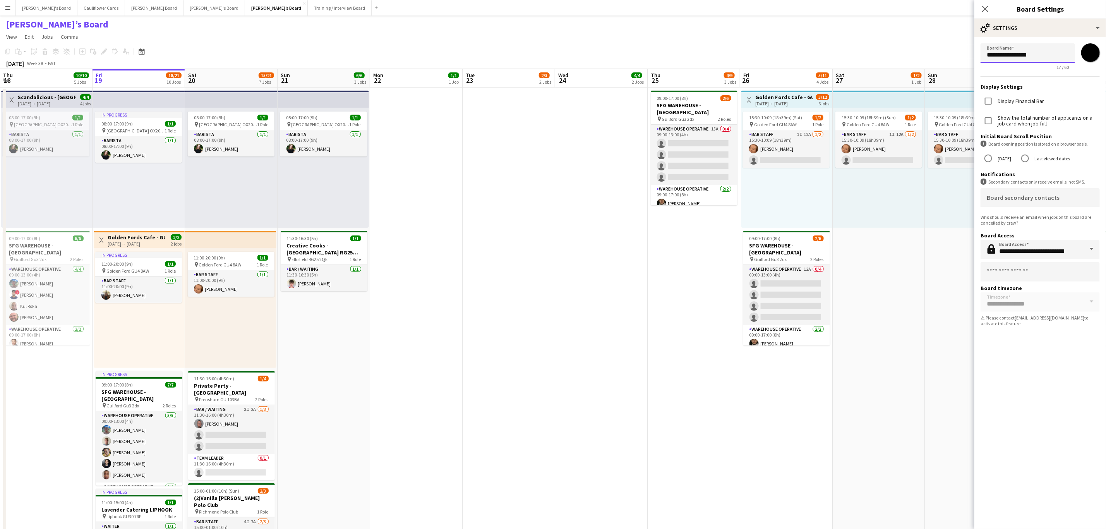
click at [1050, 55] on input "**********" at bounding box center [1028, 52] width 94 height 19
click at [1010, 55] on input "**********" at bounding box center [1028, 52] width 94 height 19
drag, startPoint x: 1010, startPoint y: 55, endPoint x: 1073, endPoint y: 49, distance: 63.8
click at [1012, 55] on input "**********" at bounding box center [1028, 52] width 94 height 19
click at [1087, 53] on input "*******" at bounding box center [1091, 53] width 28 height 28
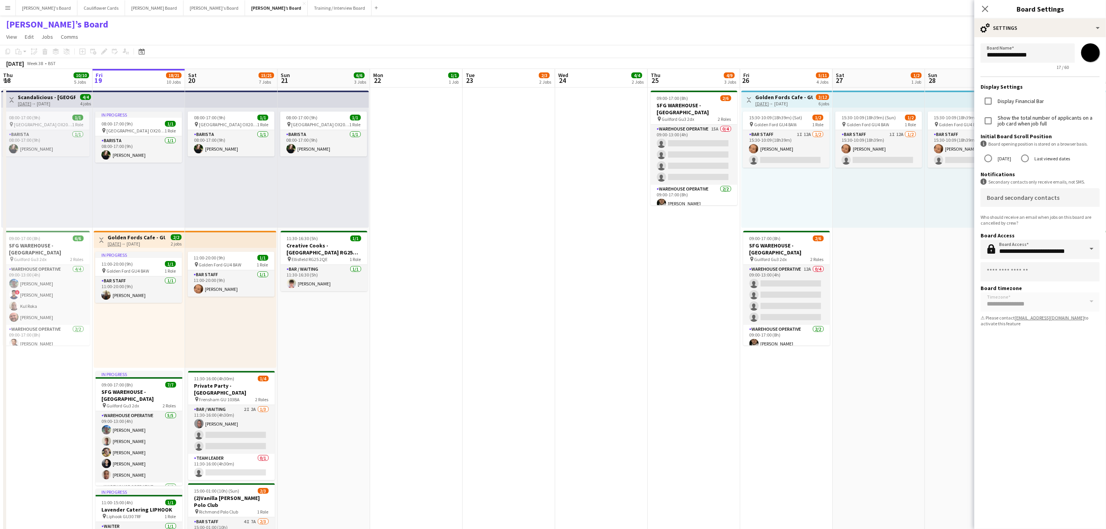
type input "*******"
click at [1066, 351] on div "**********" at bounding box center [1040, 274] width 132 height 510
click at [984, 12] on icon "Close pop-in" at bounding box center [984, 8] width 7 height 7
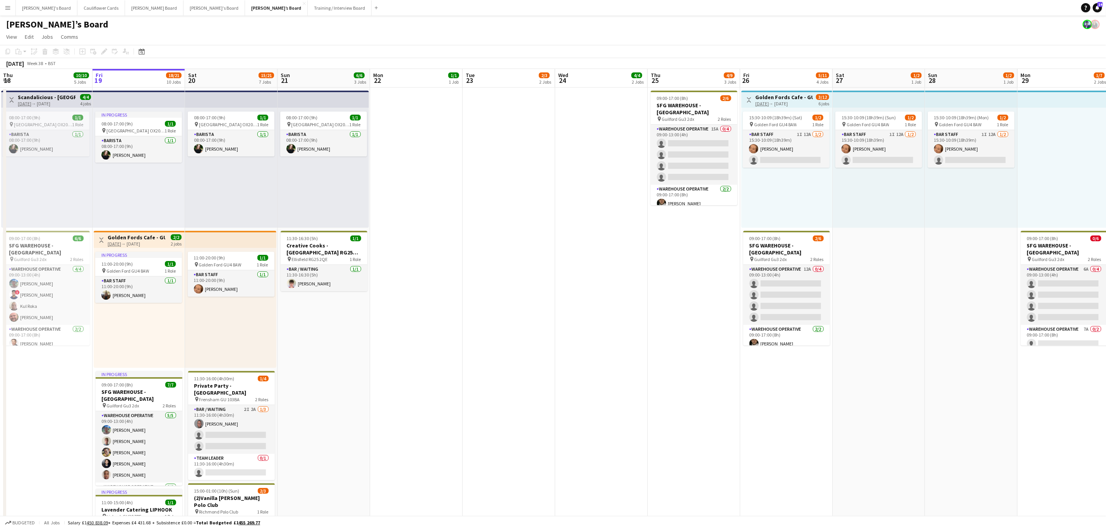
click at [446, 50] on app-toolbar "Copy Paste Paste Ctrl+V Paste with crew Ctrl+Shift+V Paste linked Job Delete Gr…" at bounding box center [553, 51] width 1106 height 13
click at [39, 24] on h1 "Thomasina’s Board" at bounding box center [57, 25] width 102 height 12
click at [41, 24] on h1 "Thomasina’s Board" at bounding box center [57, 25] width 102 height 12
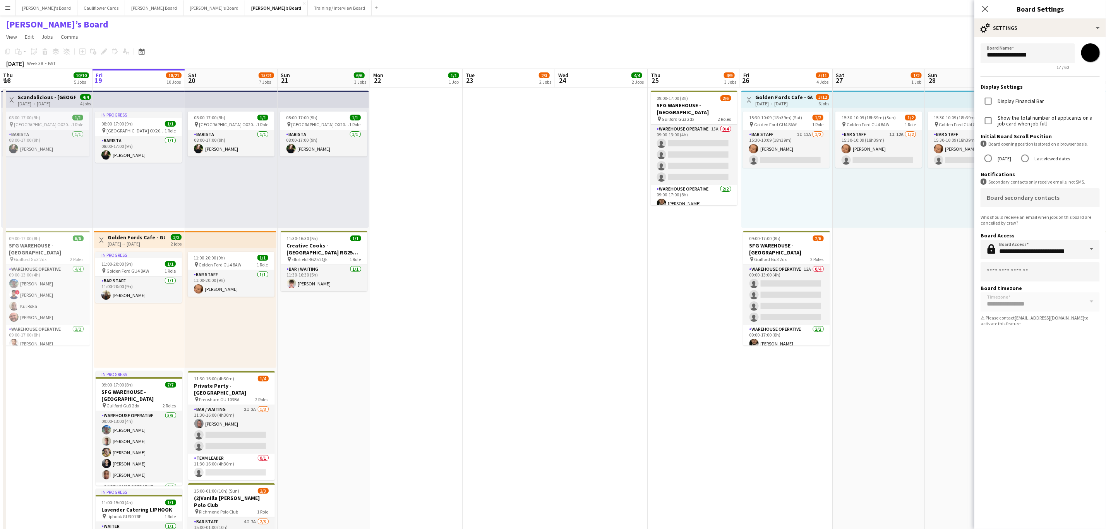
click at [497, 240] on app-date-cell at bounding box center [509, 377] width 93 height 581
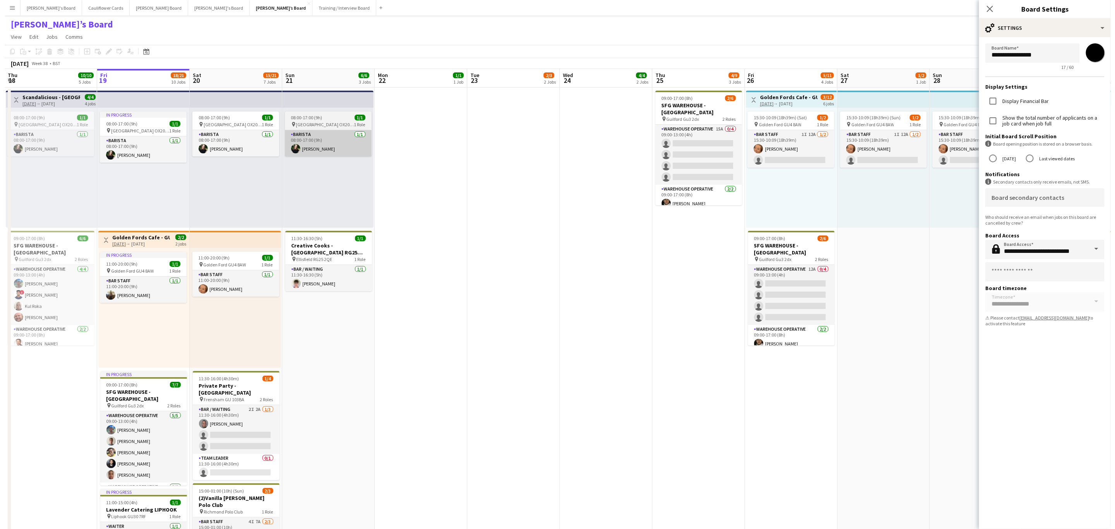
scroll to position [0, 187]
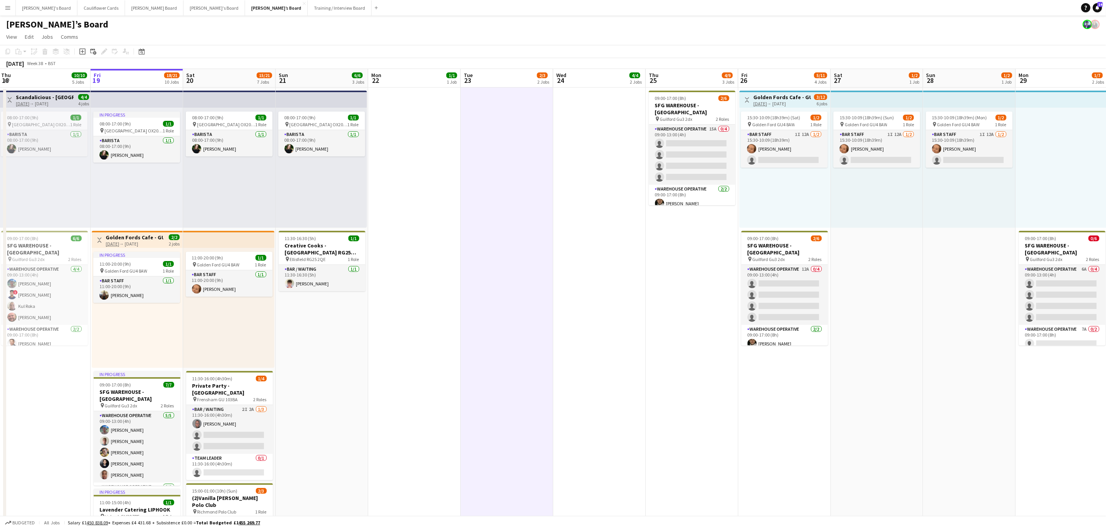
click at [30, 27] on h1 "Thomasina’s Board" at bounding box center [57, 25] width 102 height 12
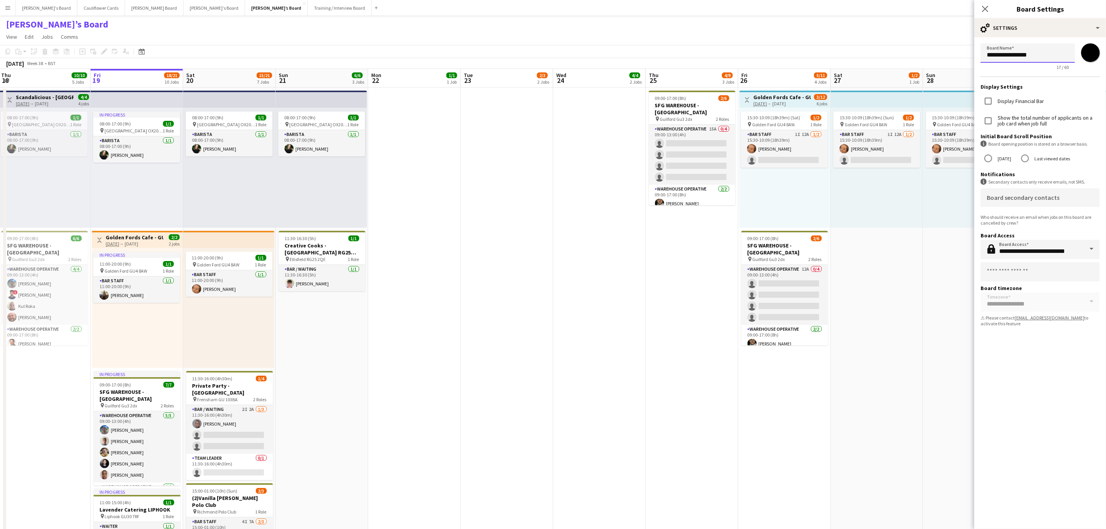
click at [996, 53] on input "**********" at bounding box center [1028, 52] width 94 height 19
type input "**********"
click at [829, 36] on app-page-menu "View Day view expanded Day view collapsed Month view Date picker Jump to today …" at bounding box center [553, 37] width 1106 height 15
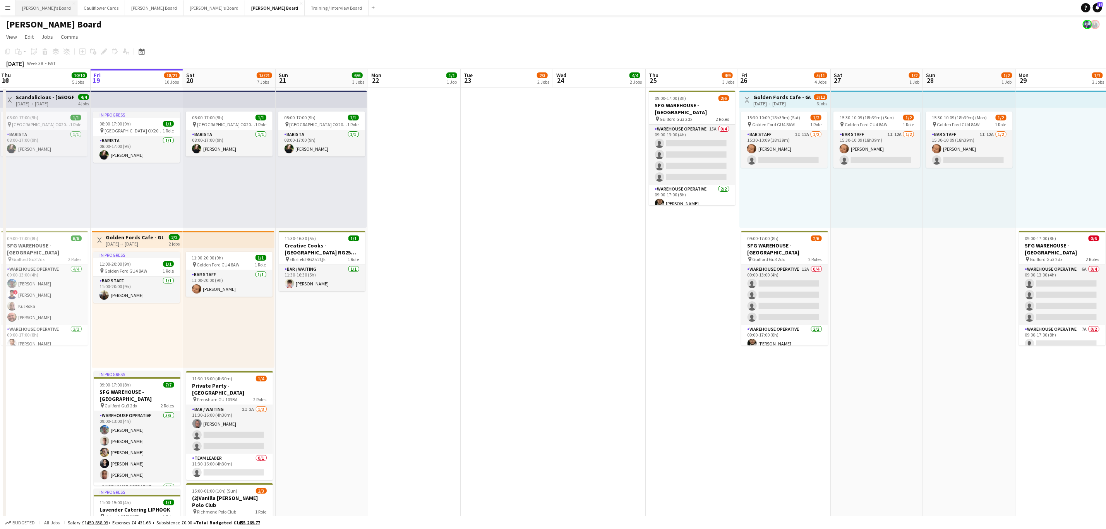
click at [38, 9] on button "Caitlin's Board Close" at bounding box center [47, 7] width 62 height 15
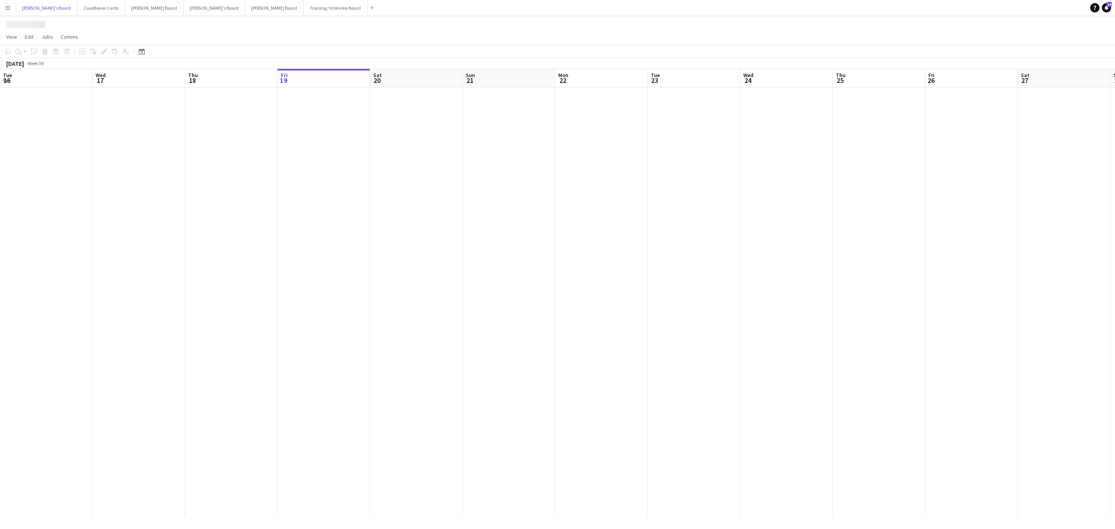
scroll to position [0, 185]
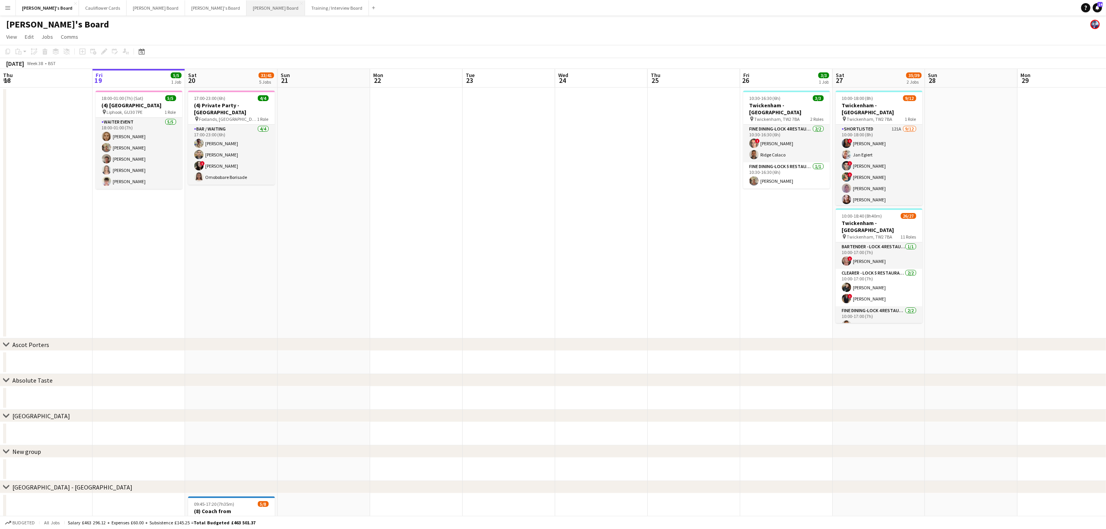
click at [247, 9] on button "John Cena's Board Close" at bounding box center [276, 7] width 58 height 15
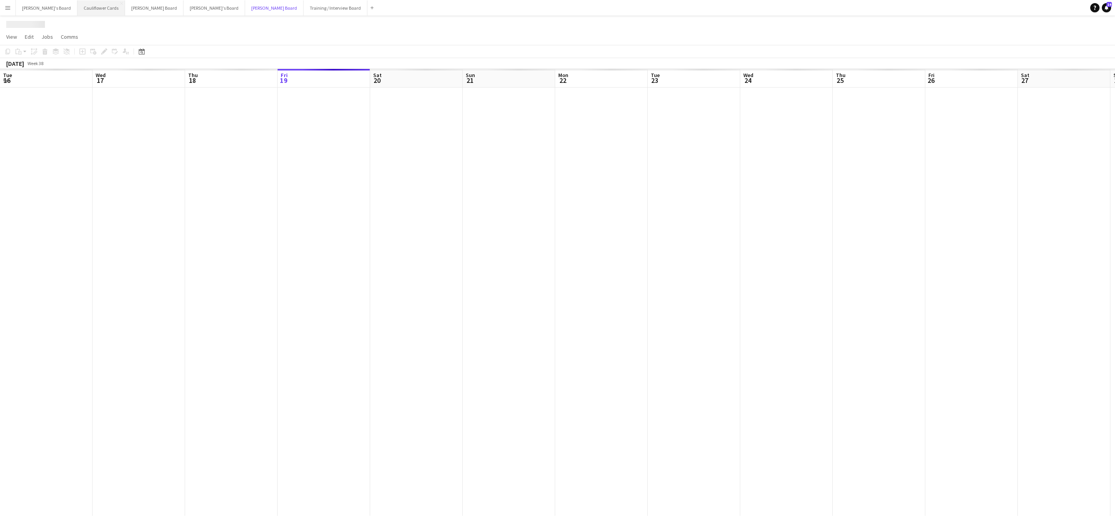
scroll to position [0, 185]
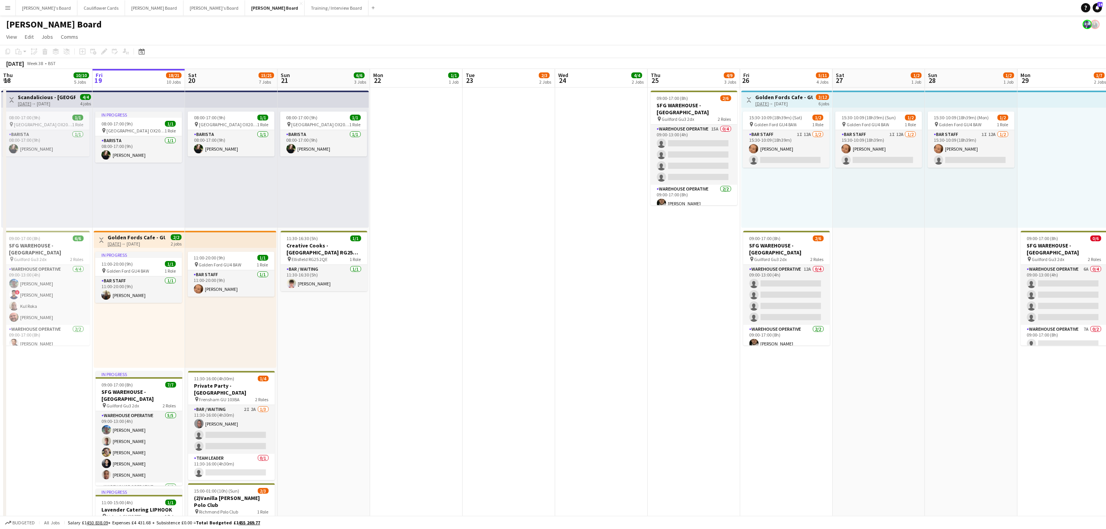
click at [14, 25] on h1 "John Cena's Board" at bounding box center [54, 25] width 96 height 12
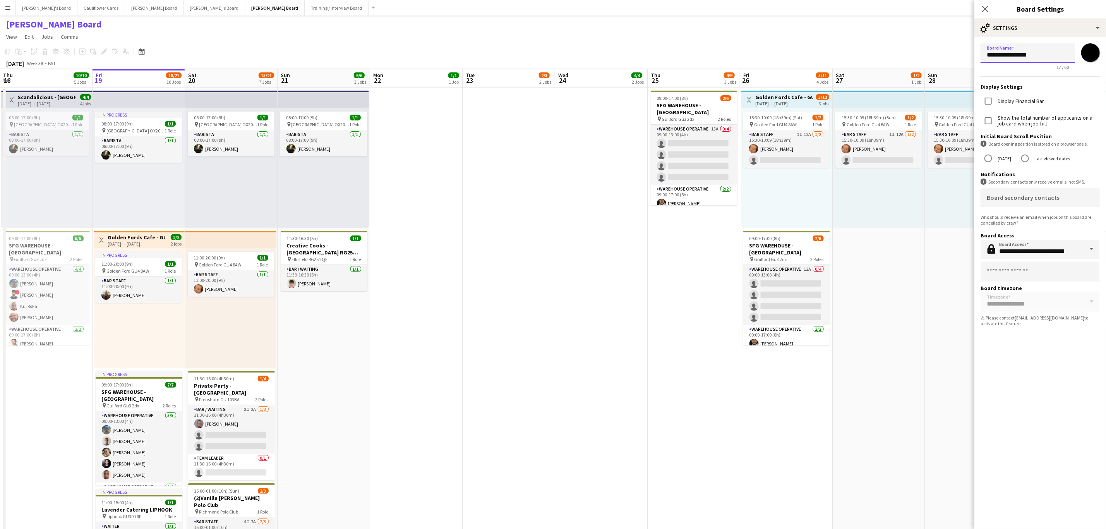
drag, startPoint x: 1017, startPoint y: 56, endPoint x: 979, endPoint y: 53, distance: 38.0
click at [979, 53] on form "**********" at bounding box center [1040, 186] width 132 height 298
type input "**********"
click at [928, 325] on app-date-cell "15:30-10:09 (18h39m) (Mon) 1/2 pin Golden Ford GU4 8AW 1 Role BAR STAFF 1I 12A …" at bounding box center [971, 377] width 93 height 581
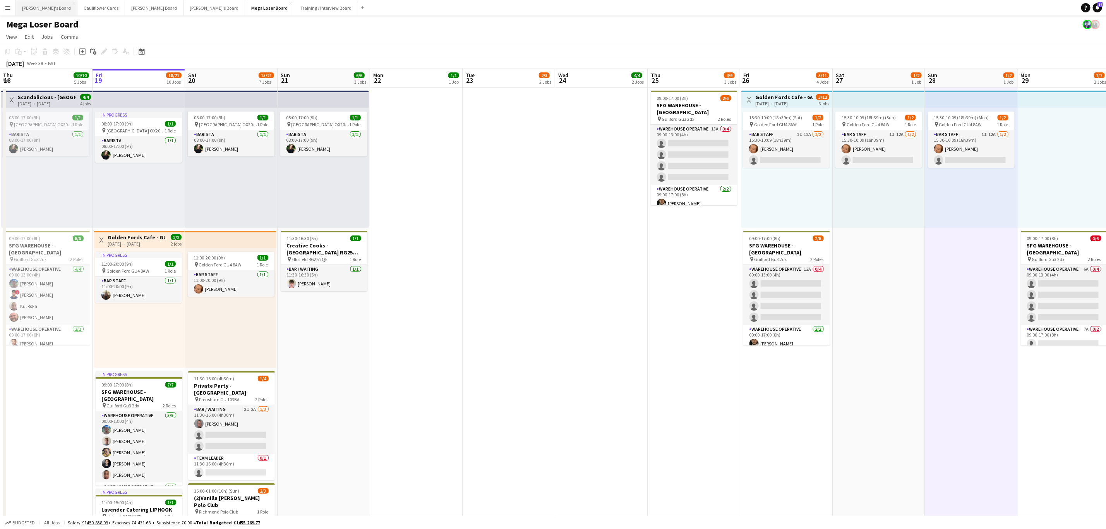
click at [31, 10] on button "Caitlin's Board Close" at bounding box center [47, 7] width 62 height 15
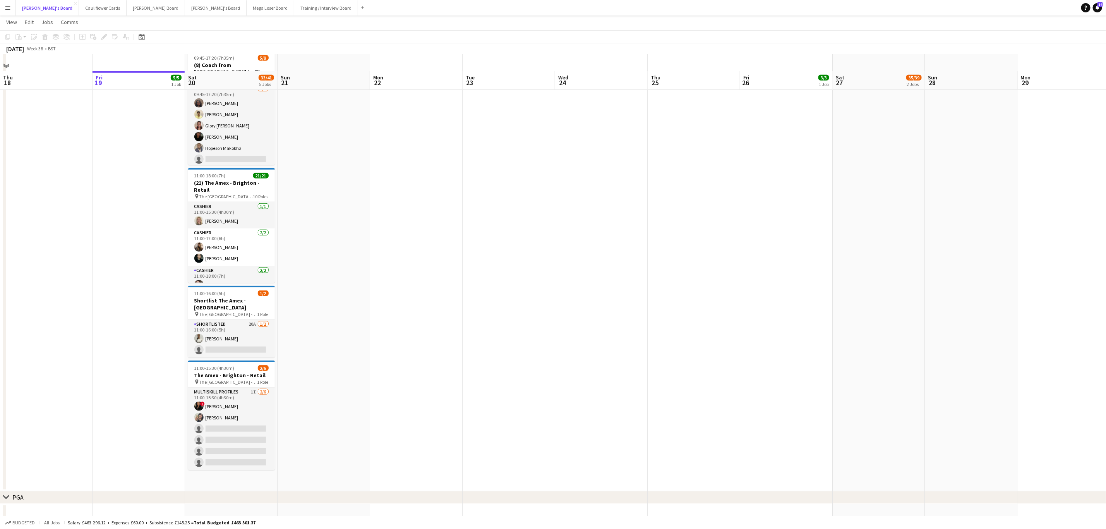
scroll to position [465, 0]
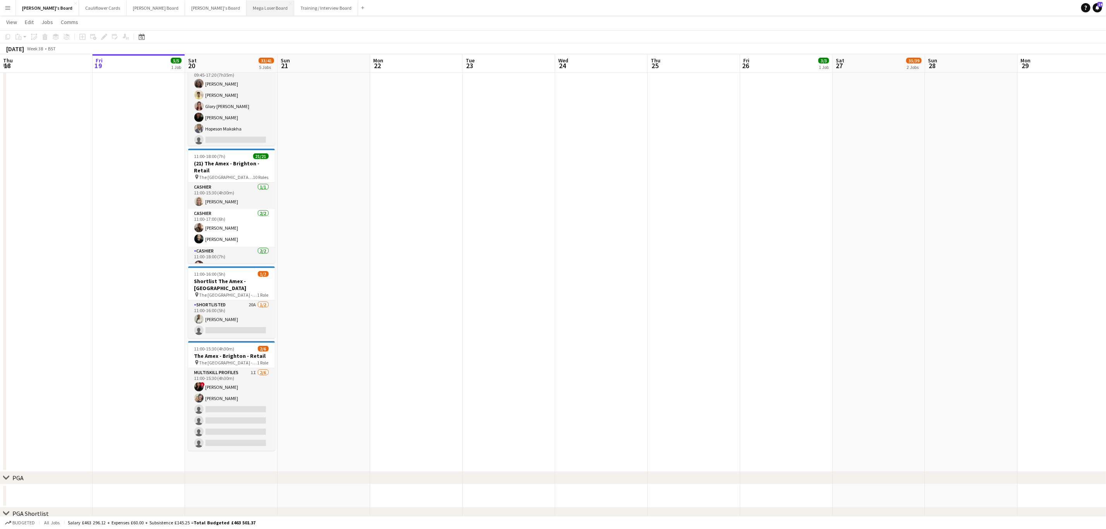
click at [247, 6] on button "Mega Loser Board Close" at bounding box center [271, 7] width 48 height 15
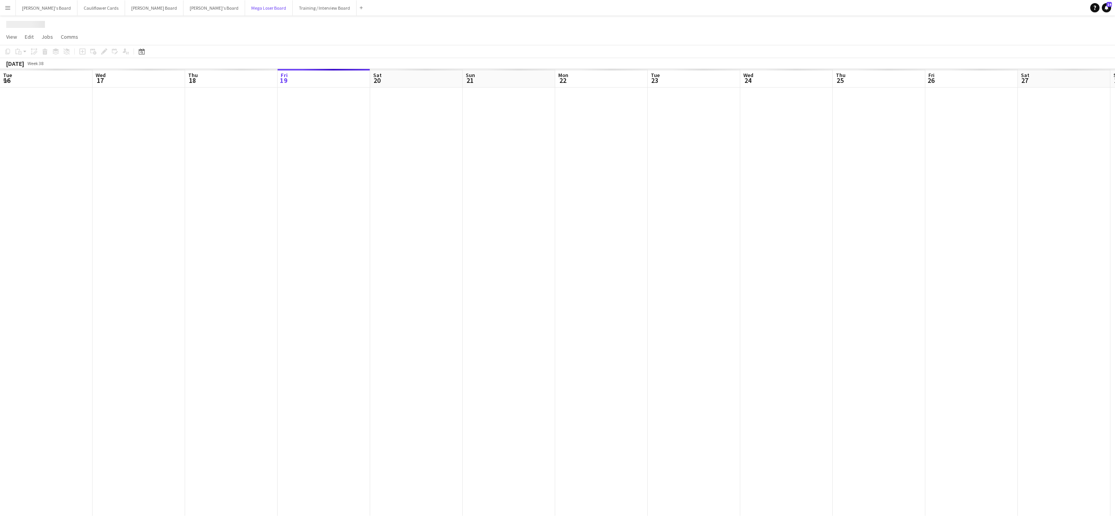
scroll to position [0, 185]
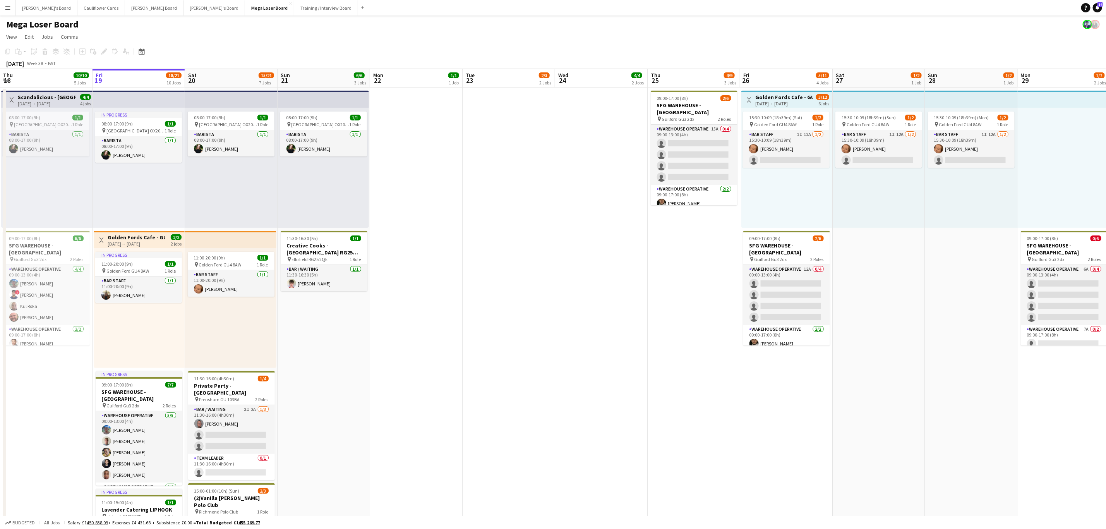
click at [48, 26] on h1 "Mega Loser Board" at bounding box center [42, 25] width 72 height 12
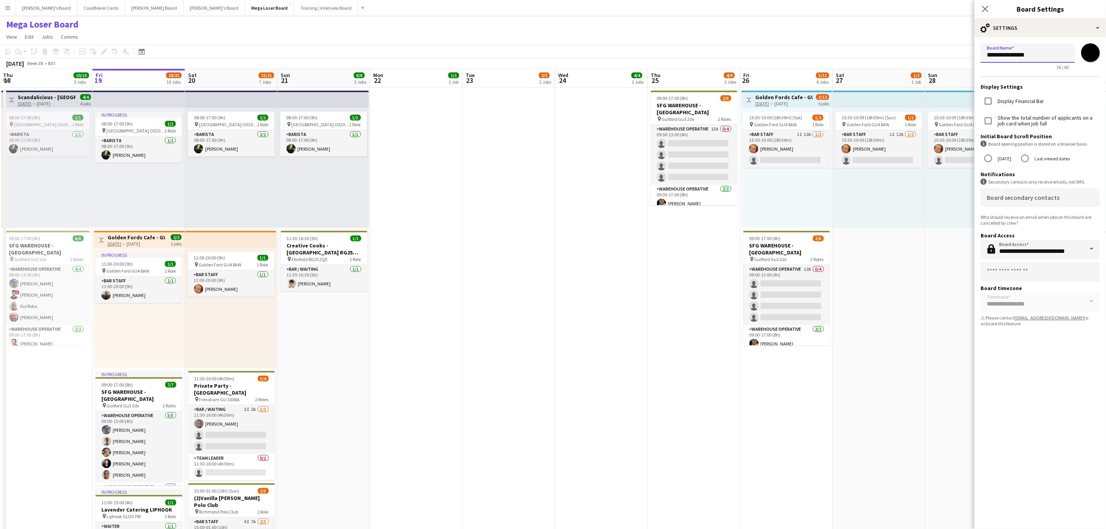
drag, startPoint x: 1015, startPoint y: 56, endPoint x: 976, endPoint y: 55, distance: 39.1
click at [976, 55] on form "**********" at bounding box center [1040, 186] width 132 height 298
type input "**********"
click at [642, 55] on app-toolbar "Copy Paste Paste Ctrl+V Paste with crew Ctrl+Shift+V Paste linked Job Delete Gr…" at bounding box center [553, 51] width 1106 height 13
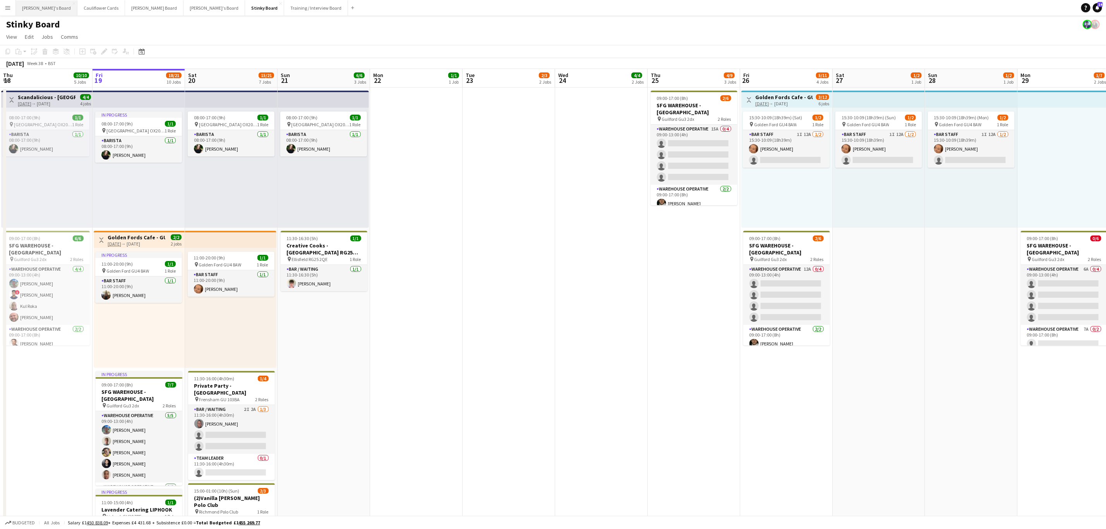
click at [32, 14] on button "Caitlin's Board Close" at bounding box center [47, 7] width 62 height 15
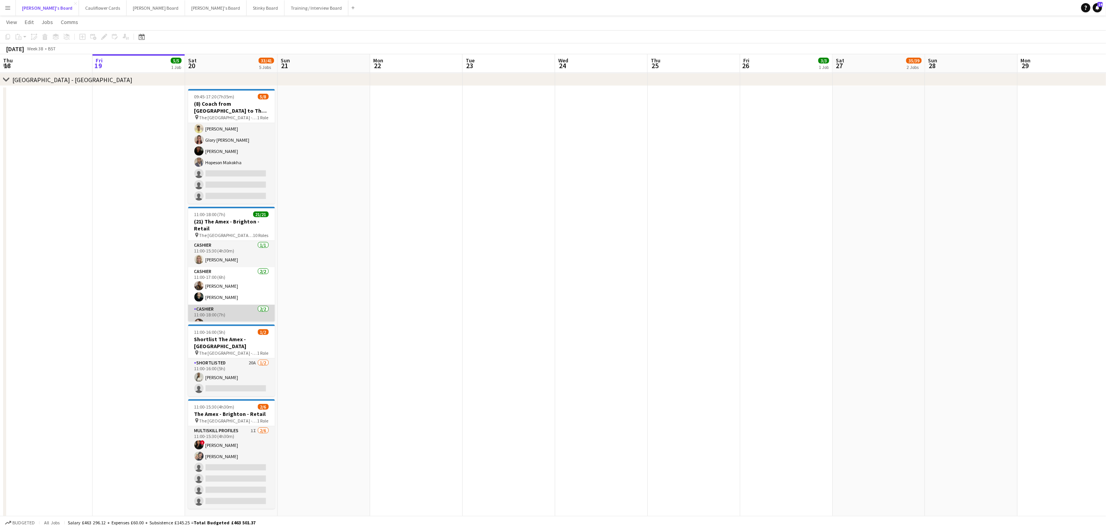
scroll to position [58, 0]
click at [225, 273] on app-card-role "Cashier 2/2 11:00-18:00 (7h) Anissa Llewellyn Aoife Cherrill" at bounding box center [231, 266] width 87 height 38
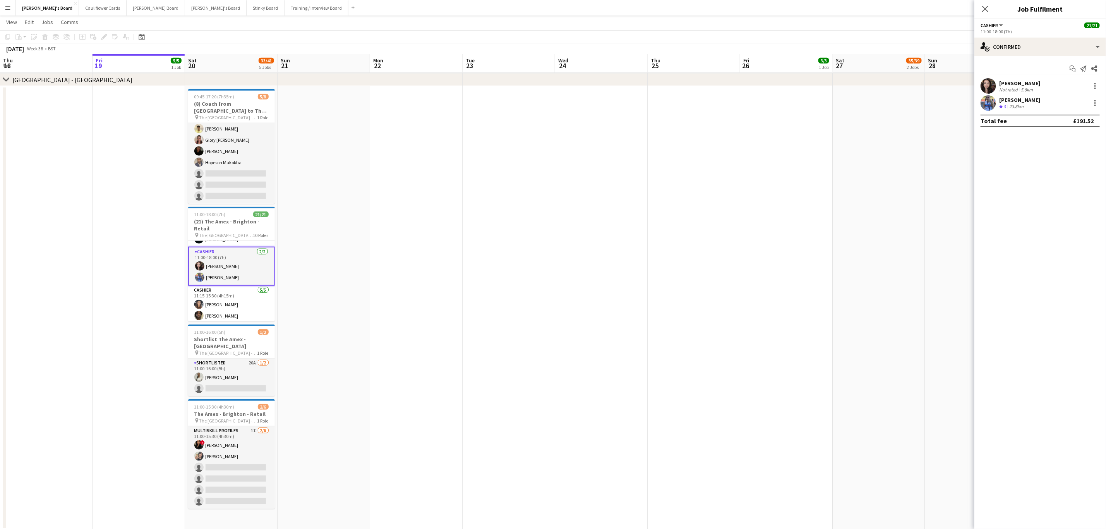
click at [984, 100] on app-user-avatar at bounding box center [988, 102] width 15 height 15
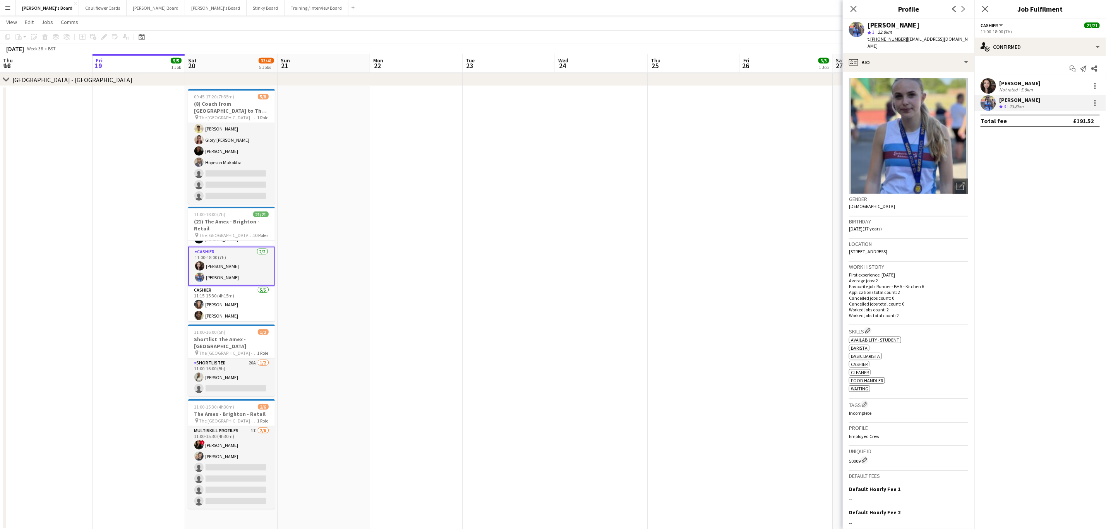
drag, startPoint x: 884, startPoint y: 27, endPoint x: 867, endPoint y: 27, distance: 17.0
click at [868, 27] on div "Aoife Cherrill" at bounding box center [894, 25] width 52 height 7
copy div "Aoife"
click at [995, 228] on mat-expansion-panel "check Confirmed Start chat Send notification Share Anissa Llewellyn Not rated 5…" at bounding box center [1040, 292] width 132 height 473
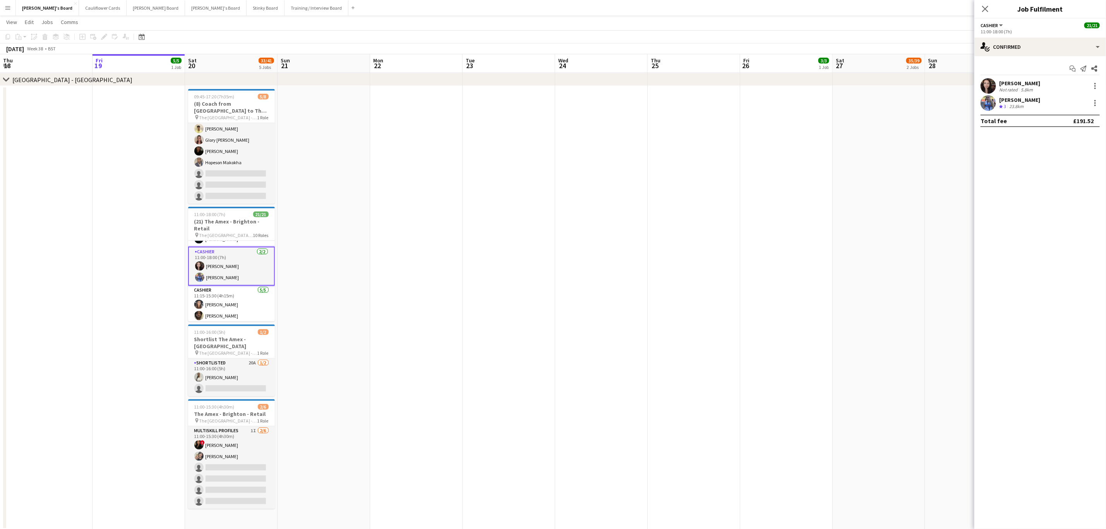
click at [985, 105] on app-user-avatar at bounding box center [988, 102] width 15 height 15
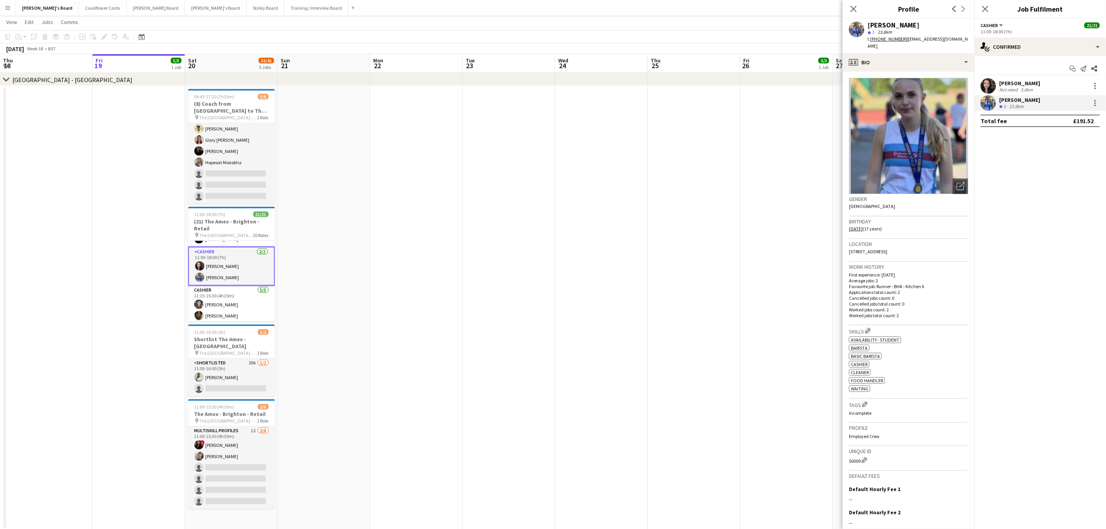
click at [890, 41] on tcxspan "+4407898898409" at bounding box center [888, 39] width 37 height 6
click at [889, 41] on tcxspan "+4407898898409" at bounding box center [888, 39] width 37 height 6
click at [989, 84] on app-user-avatar at bounding box center [988, 85] width 15 height 15
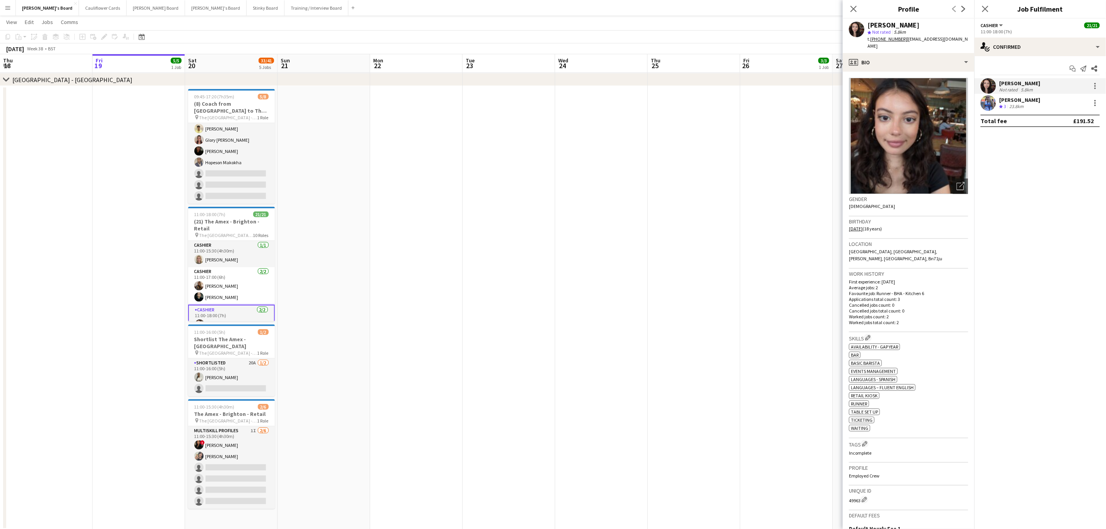
click at [878, 40] on tcxspan "+447533509289" at bounding box center [888, 39] width 37 height 6
click at [235, 298] on app-card-role "Cashier 5/5 11:15-15:30 (4h15m) Nikki Kapalos David Coker Valentine Ogedegbe ! …" at bounding box center [231, 321] width 87 height 71
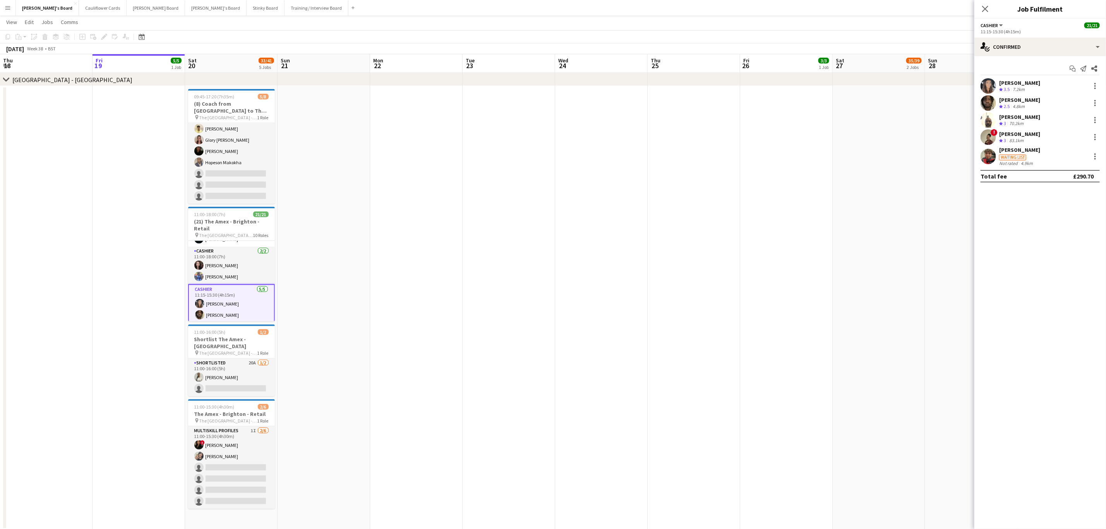
click at [992, 82] on app-user-avatar at bounding box center [988, 85] width 15 height 15
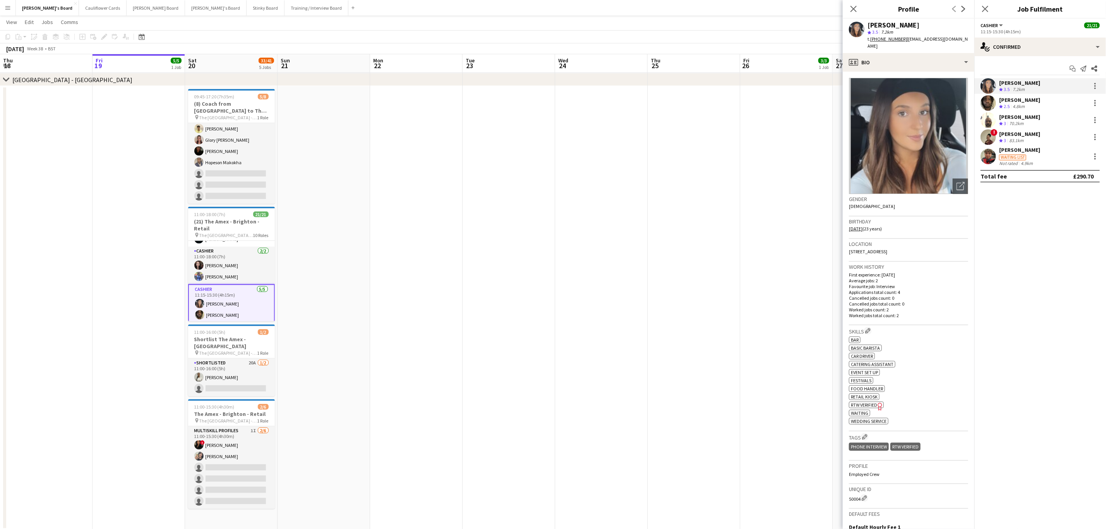
click at [883, 38] on tcxspan "+447386805108" at bounding box center [888, 39] width 37 height 6
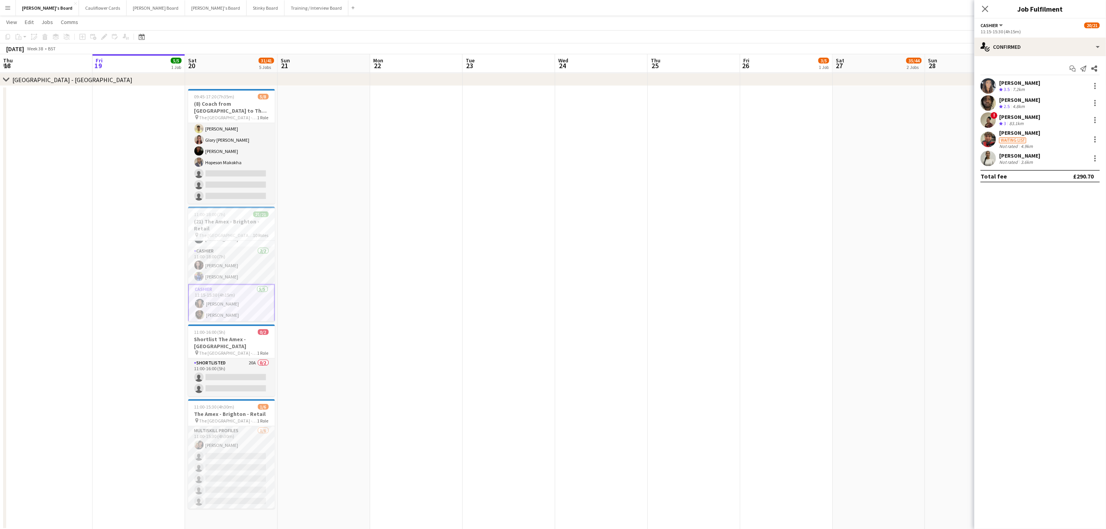
click at [987, 98] on app-user-avatar at bounding box center [988, 102] width 15 height 15
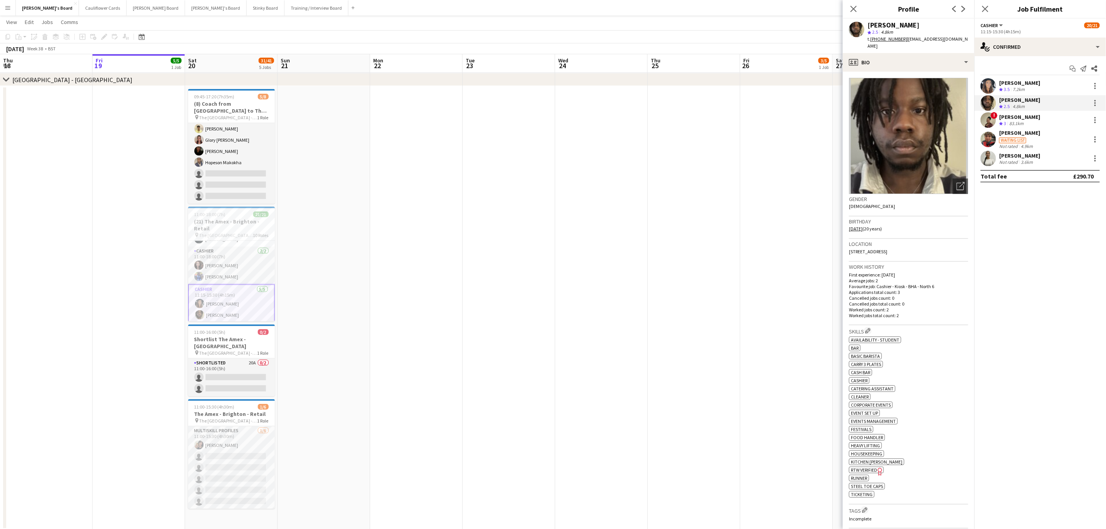
click at [895, 36] on tcxspan "+4407483221235" at bounding box center [888, 39] width 37 height 6
click at [893, 42] on div "t. +4407483221235 | davidcoker121@gmail.com" at bounding box center [918, 43] width 101 height 14
click at [883, 39] on tcxspan "+4407483221235" at bounding box center [888, 39] width 37 height 6
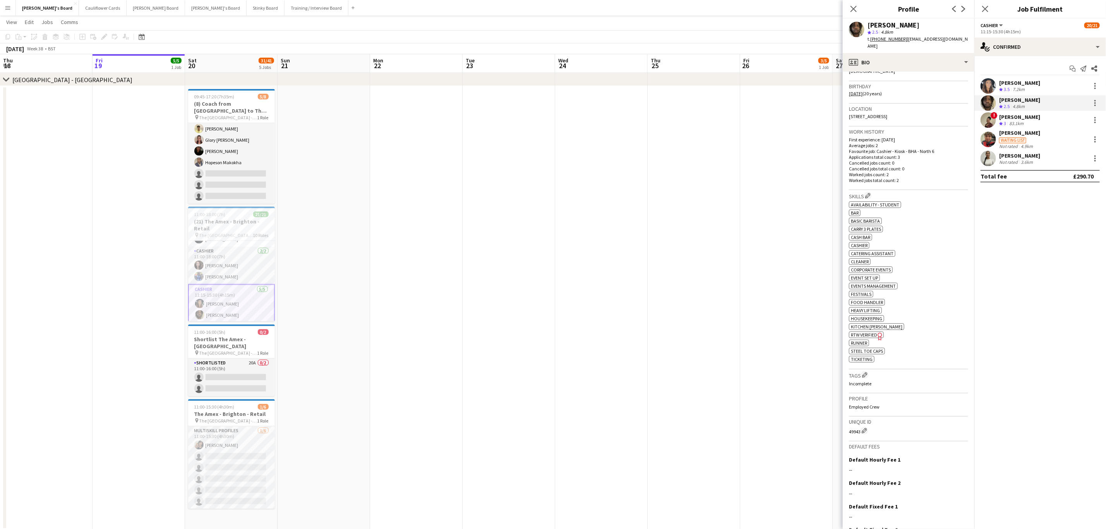
scroll to position [183, 0]
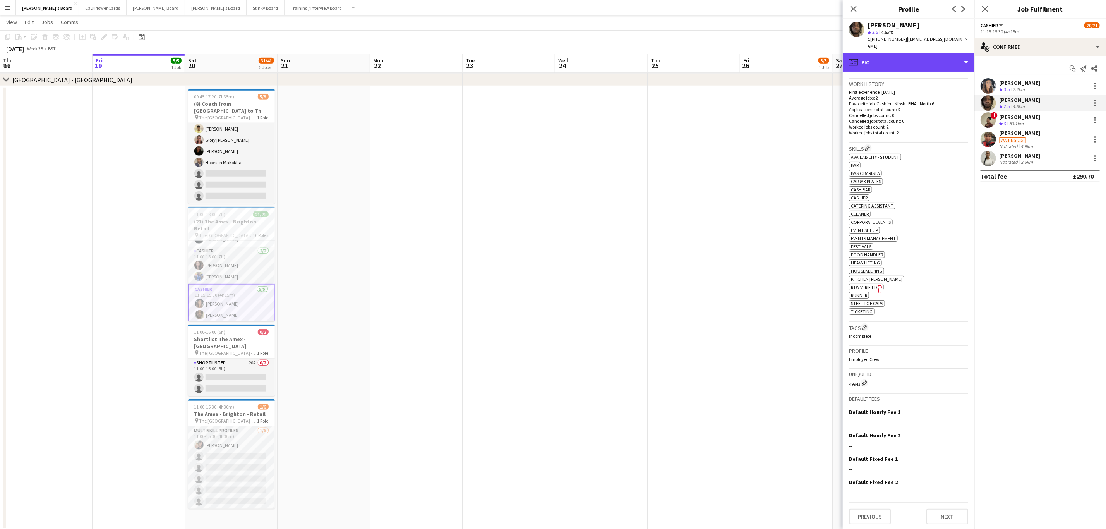
drag, startPoint x: 920, startPoint y: 51, endPoint x: 901, endPoint y: 112, distance: 63.3
click at [920, 55] on div "profile Bio" at bounding box center [909, 62] width 132 height 19
click at [928, 158] on span "Calendar" at bounding box center [919, 161] width 21 height 7
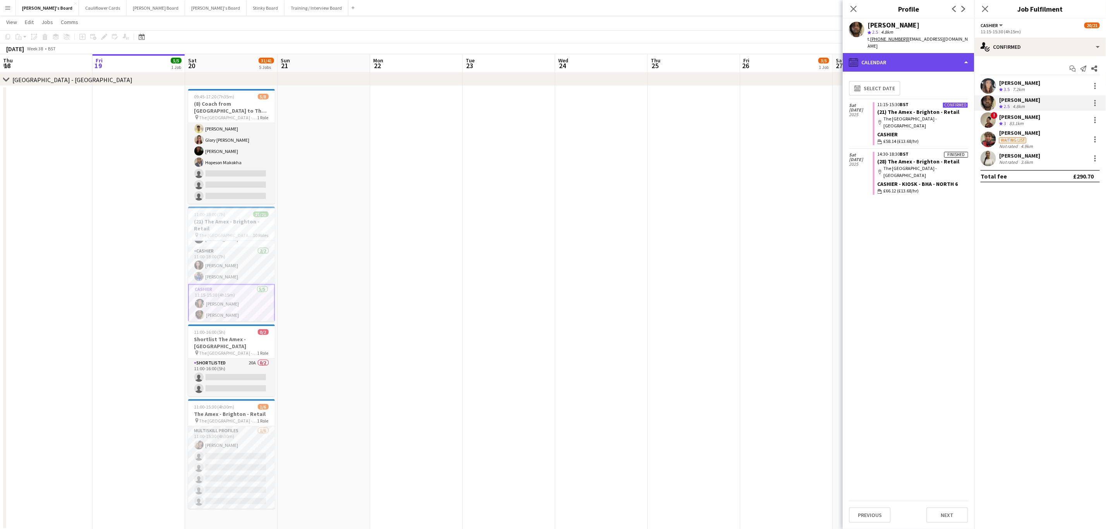
click at [924, 60] on div "calendar-full Calendar" at bounding box center [909, 62] width 132 height 19
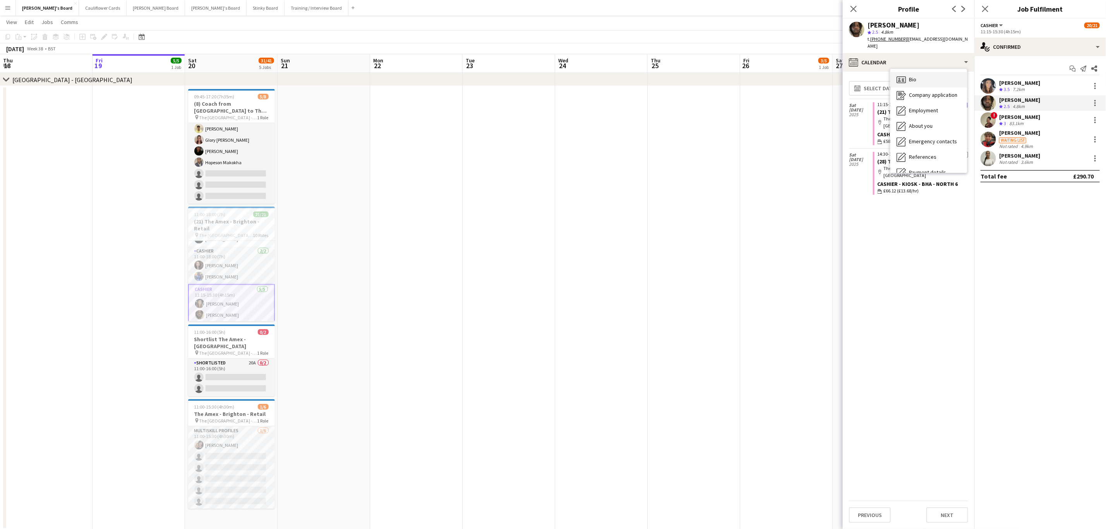
click at [927, 73] on div "Bio Bio" at bounding box center [928, 79] width 77 height 15
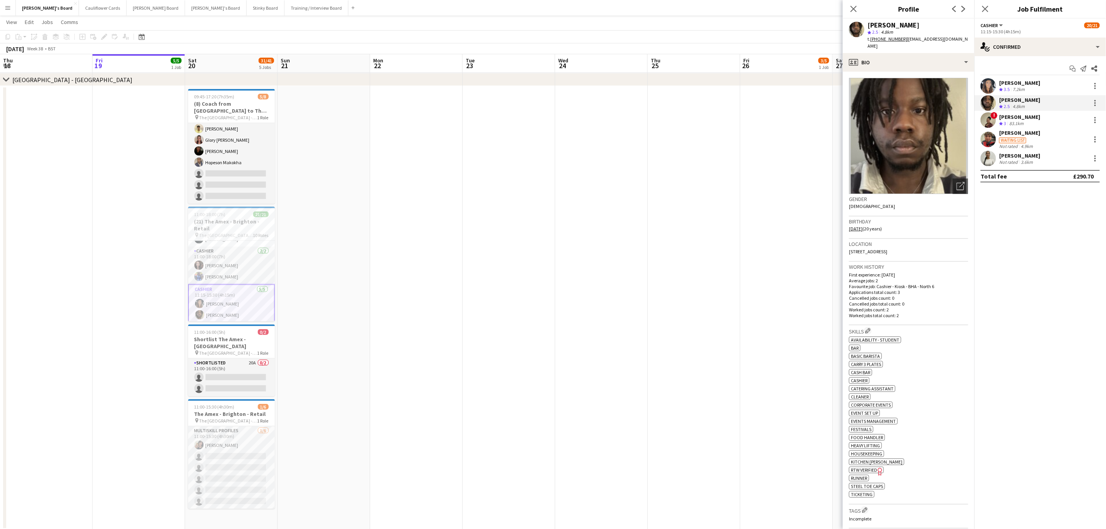
click at [991, 122] on app-user-avatar at bounding box center [988, 119] width 15 height 15
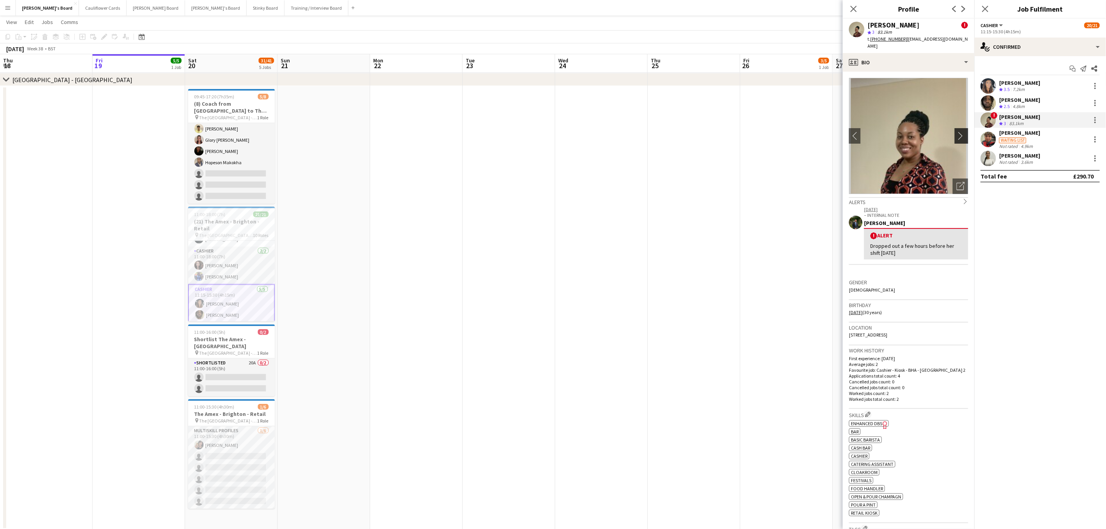
click at [956, 128] on button "chevron-right" at bounding box center [962, 135] width 15 height 15
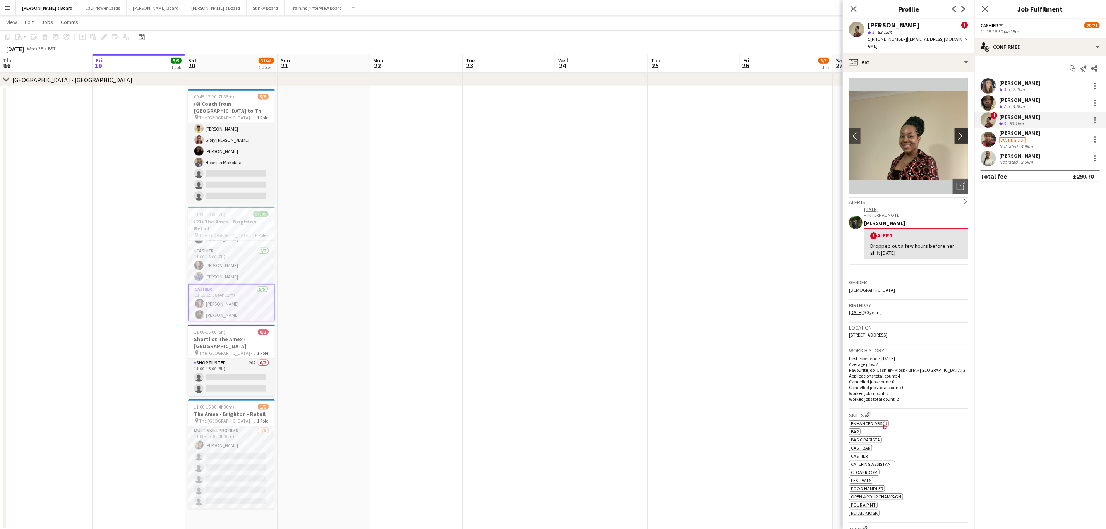
click at [956, 128] on button "chevron-right" at bounding box center [962, 135] width 15 height 15
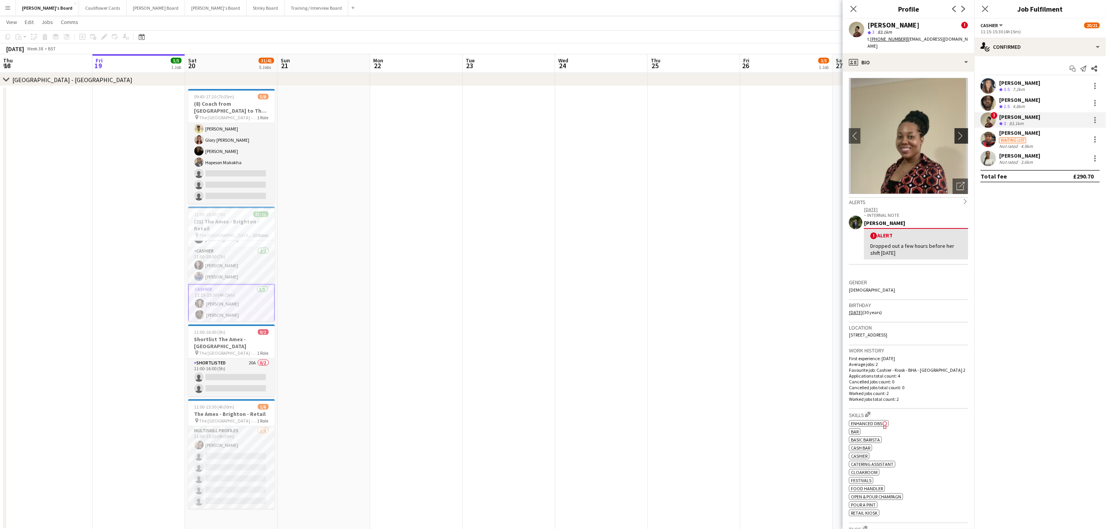
click at [957, 132] on app-icon "chevron-right" at bounding box center [963, 136] width 12 height 8
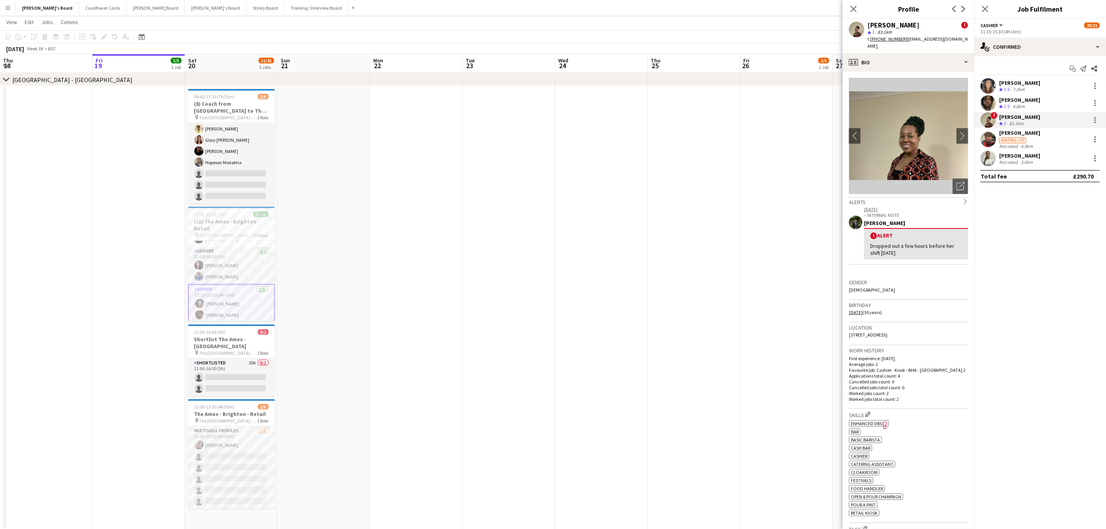
click at [885, 41] on tcxspan "+447782200146" at bounding box center [888, 39] width 37 height 6
drag, startPoint x: 875, startPoint y: 36, endPoint x: 906, endPoint y: 47, distance: 32.8
click at [876, 36] on div "t. +447782200146 | kyanna71@gmail.com" at bounding box center [918, 43] width 101 height 14
click at [896, 39] on tcxspan "+447782200146" at bounding box center [888, 39] width 37 height 6
click at [987, 144] on app-user-avatar at bounding box center [988, 139] width 15 height 15
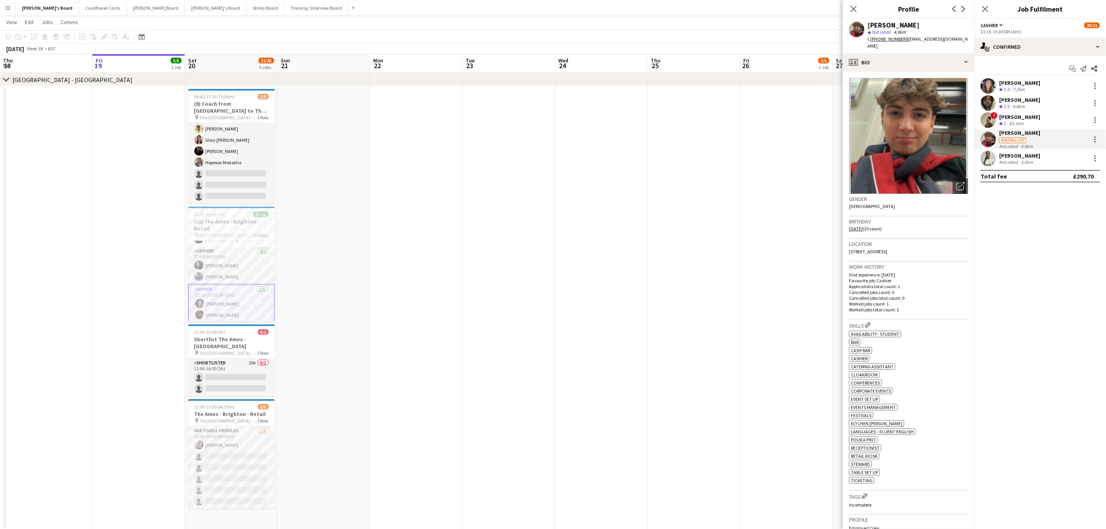
click at [887, 38] on tcxspan "+447739466811" at bounding box center [888, 39] width 37 height 6
click at [988, 156] on app-user-avatar at bounding box center [988, 158] width 15 height 15
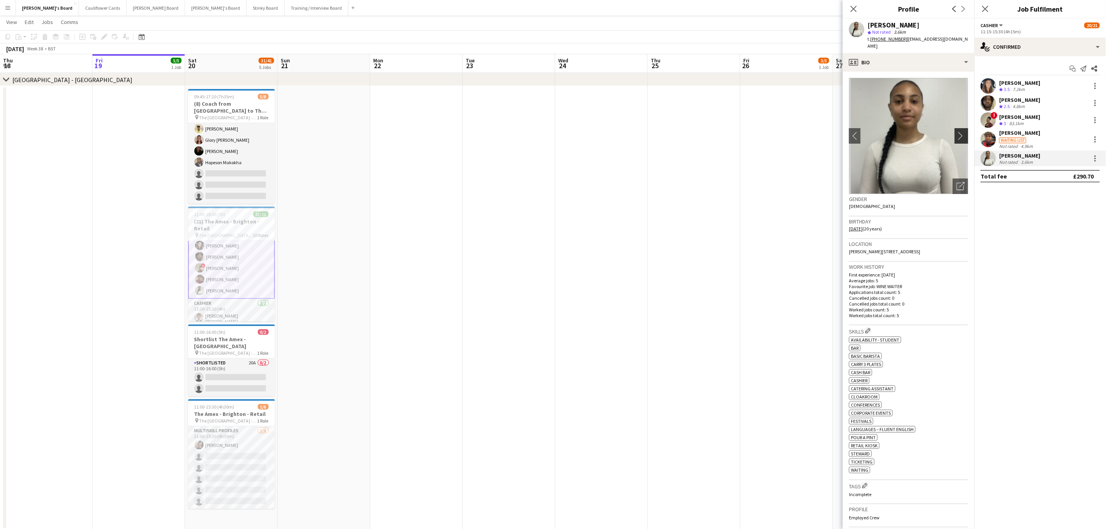
click at [957, 132] on app-icon "chevron-right" at bounding box center [963, 136] width 12 height 8
click at [885, 39] on tcxspan "+4407498975560" at bounding box center [888, 39] width 37 height 6
click at [242, 269] on app-card-role "Cashier 2/2 11:30-15:30 (4h) Connor Forsyth Maddy Franklin" at bounding box center [231, 261] width 87 height 40
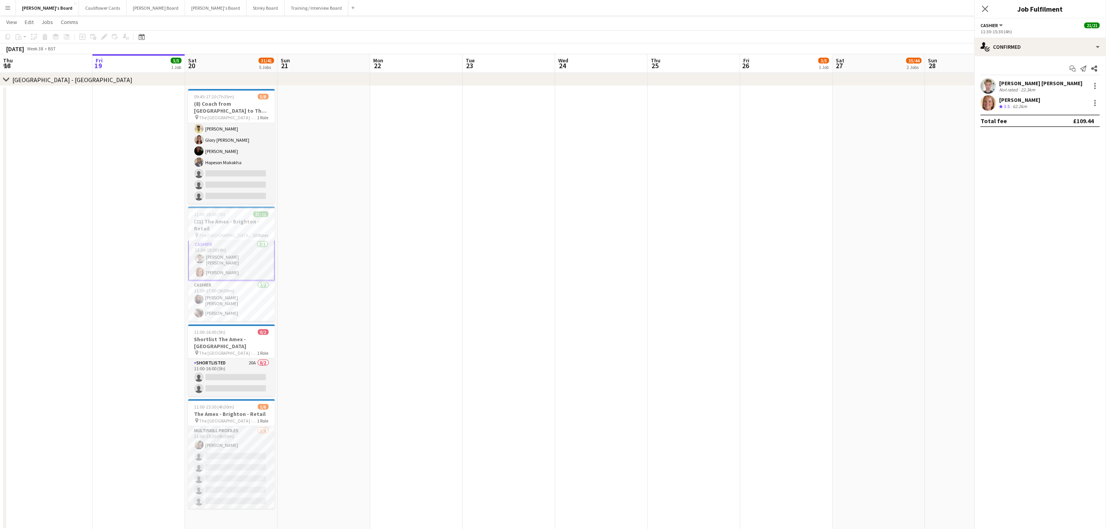
scroll to position [173, 0]
click at [990, 101] on app-user-avatar at bounding box center [988, 102] width 15 height 15
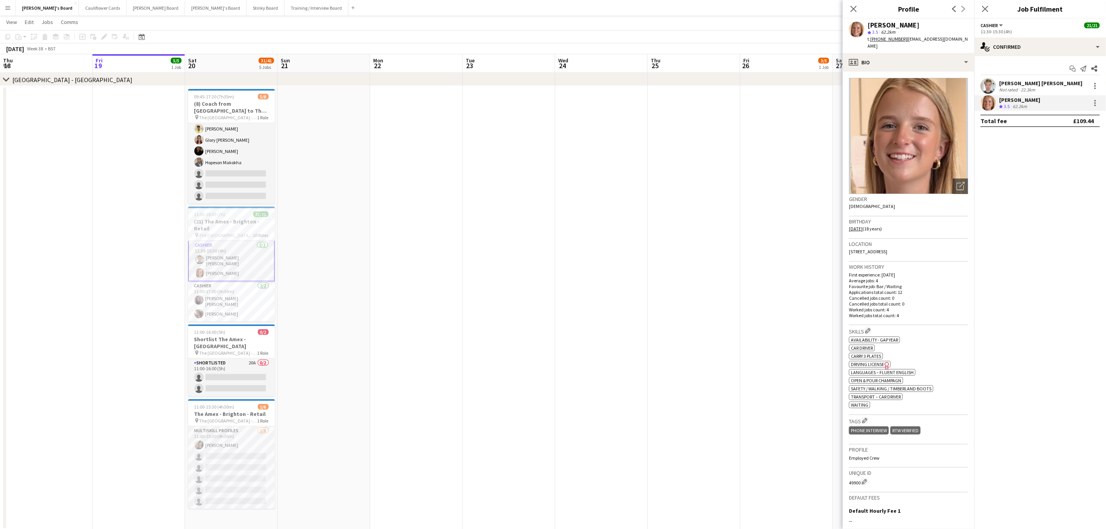
click at [881, 37] on tcxspan "+447470083029" at bounding box center [888, 39] width 37 height 6
click at [215, 296] on app-card-role "Cashier 2/2 11:30-17:00 (5h30m) Lauren Louise Williams Alison Anderson" at bounding box center [231, 301] width 87 height 40
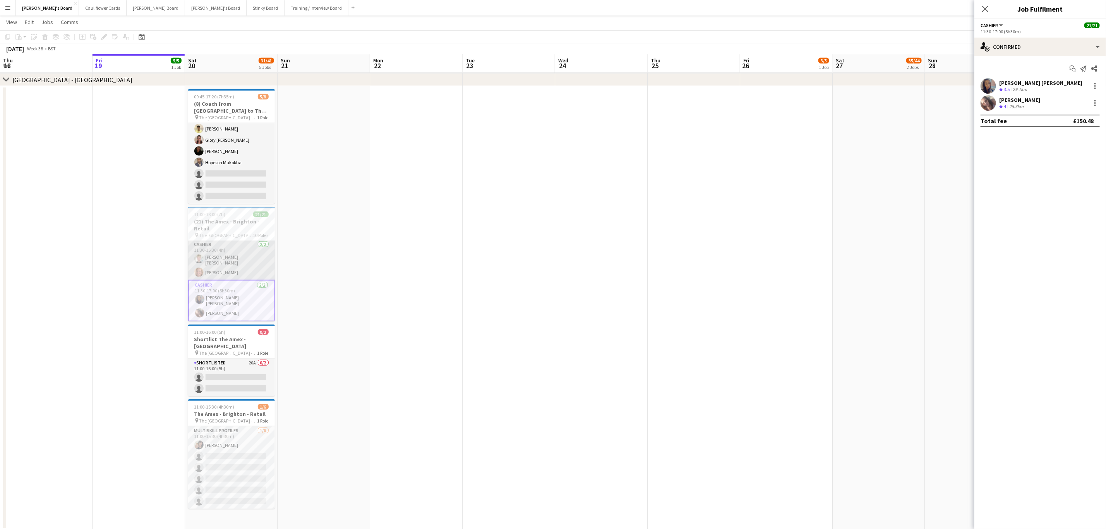
click at [222, 269] on app-card-role "Cashier 2/2 11:30-15:30 (4h) Connor Forsyth Maddy Franklin" at bounding box center [231, 260] width 87 height 40
click at [989, 87] on app-user-avatar at bounding box center [988, 85] width 15 height 15
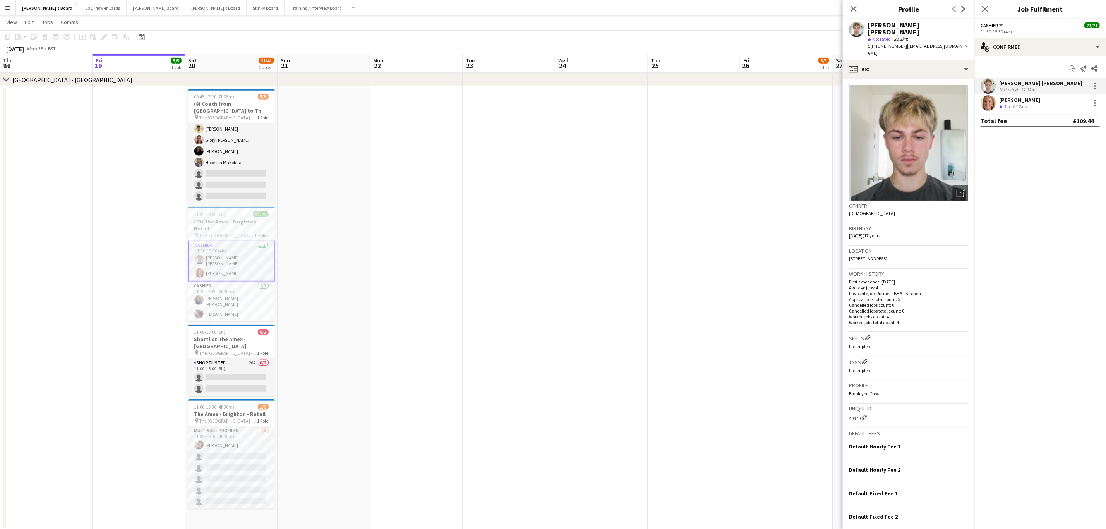
click at [880, 43] on tcxspan "+447309749451" at bounding box center [888, 46] width 37 height 6
click at [240, 297] on app-card-role "Cashier 2/2 11:30-17:00 (5h30m) Lauren Louise Williams Alison Anderson" at bounding box center [231, 301] width 87 height 40
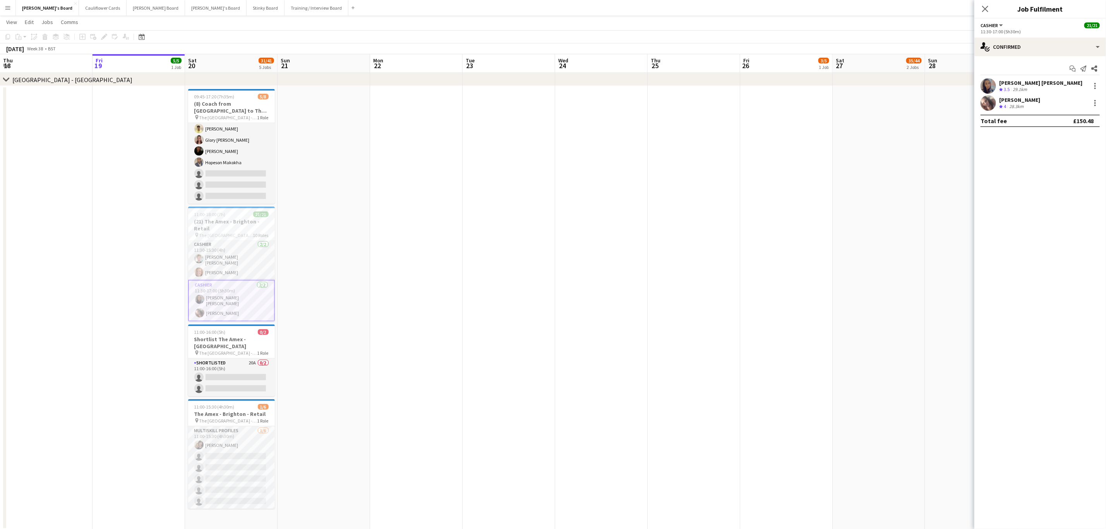
click at [987, 89] on app-user-avatar at bounding box center [988, 85] width 15 height 15
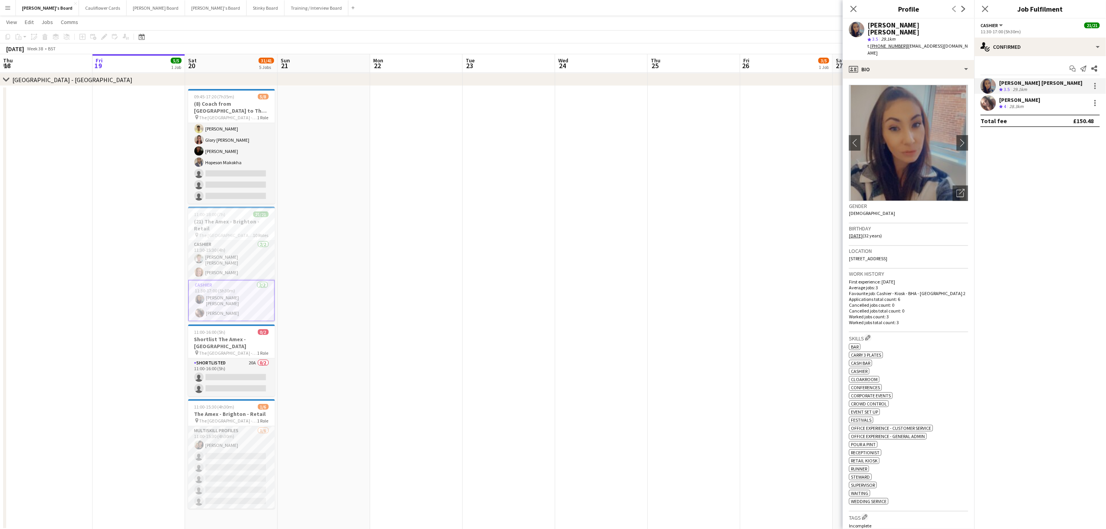
click at [989, 101] on app-user-avatar at bounding box center [988, 102] width 15 height 15
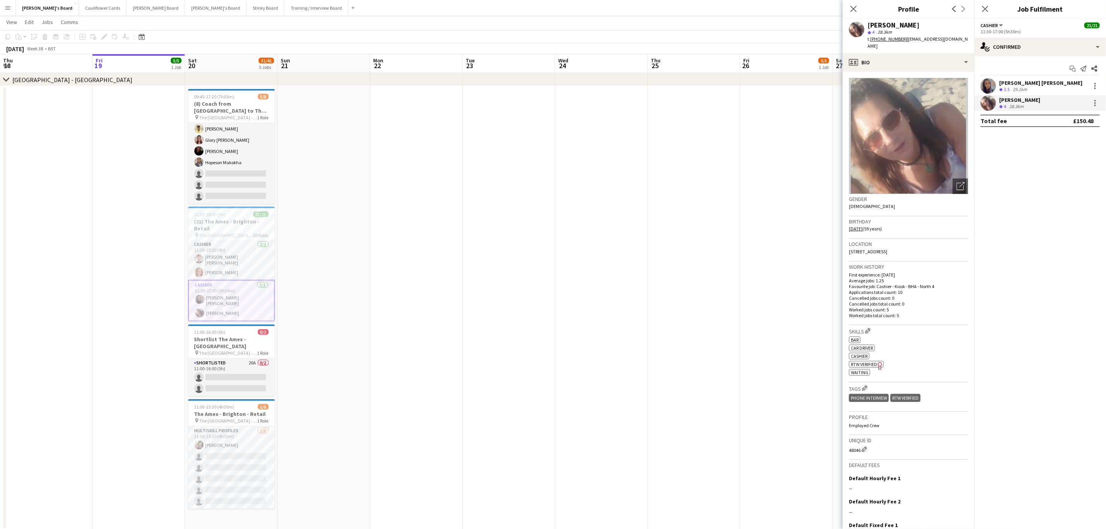
click at [886, 38] on tcxspan "+447481198121" at bounding box center [888, 39] width 37 height 6
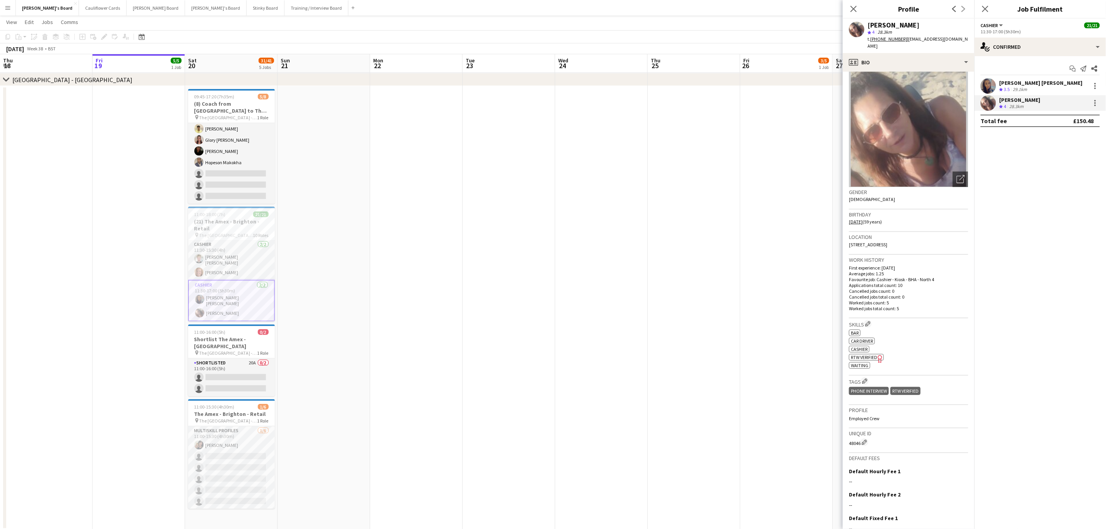
scroll to position [0, 0]
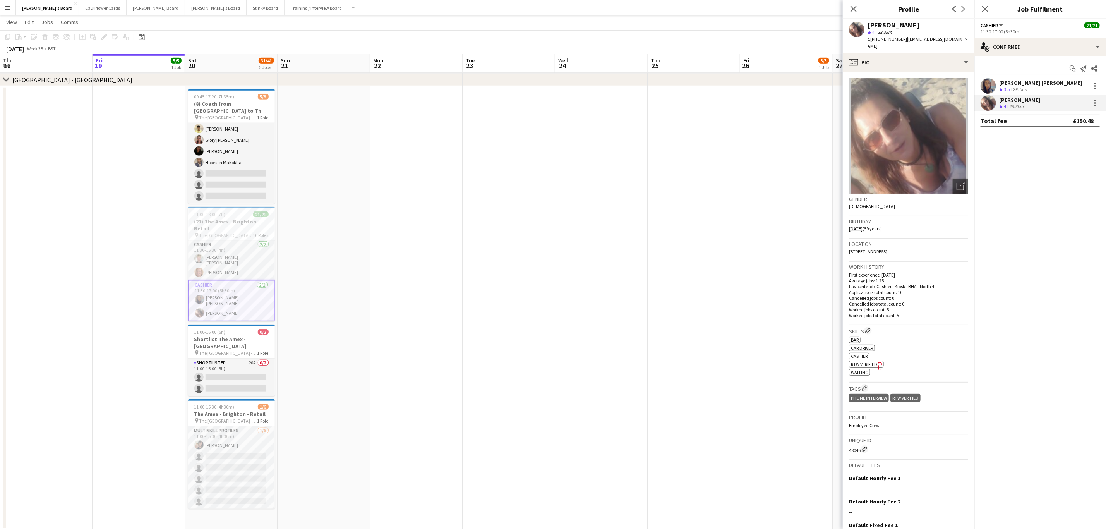
drag, startPoint x: 987, startPoint y: 81, endPoint x: 983, endPoint y: 83, distance: 5.2
click at [987, 81] on app-user-avatar at bounding box center [988, 85] width 15 height 15
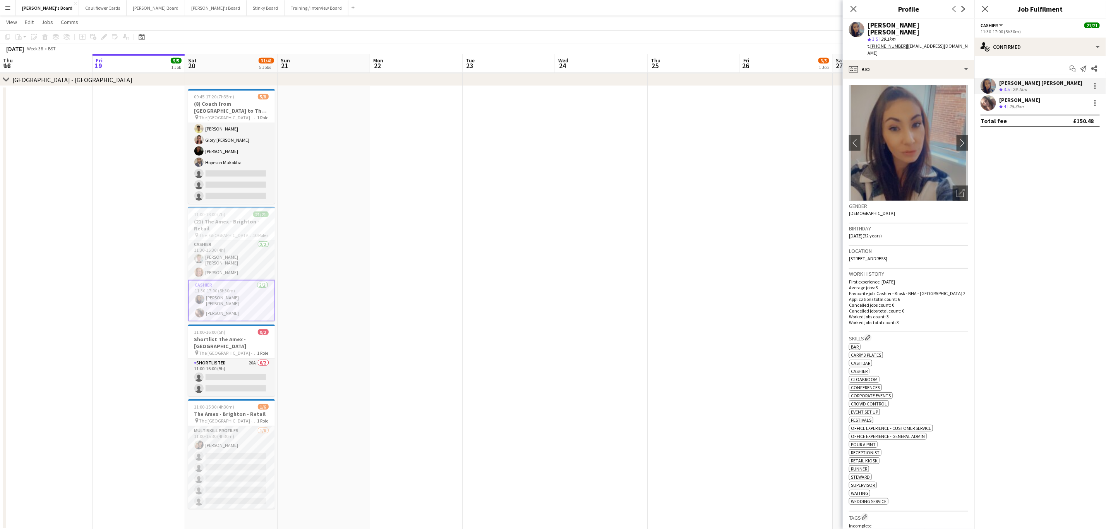
click at [881, 43] on tcxspan "+447453448461" at bounding box center [888, 46] width 37 height 6
click at [250, 273] on app-card-role "Cashier 1/1 11:30-17:30 (6h) Sofia Ali" at bounding box center [231, 276] width 87 height 26
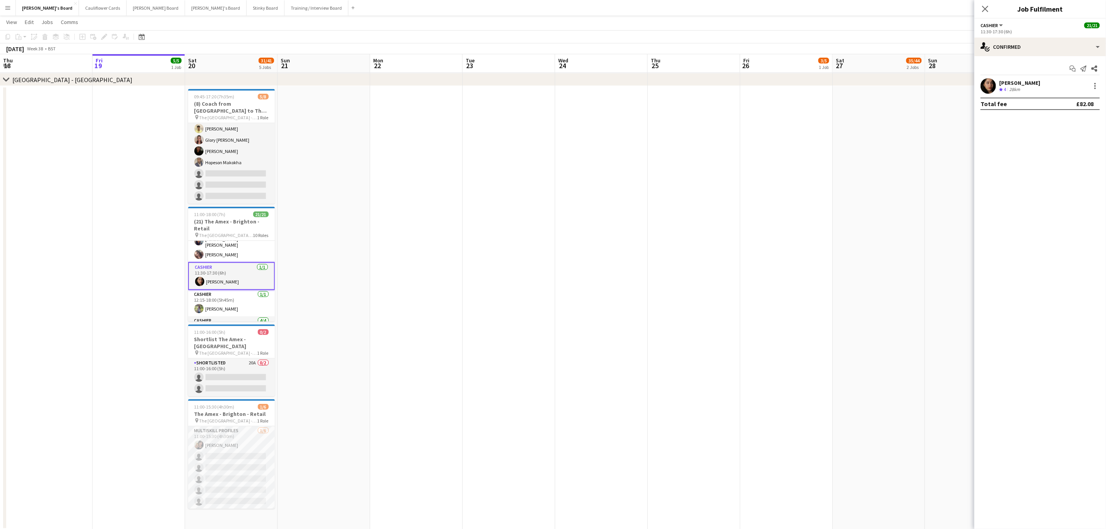
click at [986, 87] on app-user-avatar at bounding box center [988, 85] width 15 height 15
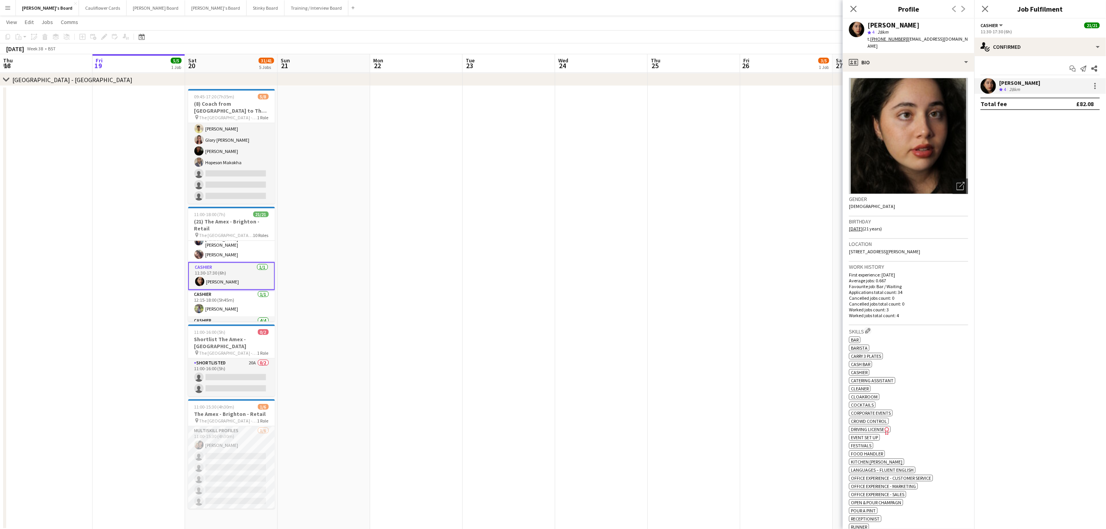
click at [883, 38] on tcxspan "+447496292444" at bounding box center [888, 39] width 37 height 6
click at [229, 304] on app-card-role "Cashier 1/1 12:15-18:00 (5h45m) Polly Parker" at bounding box center [231, 303] width 87 height 26
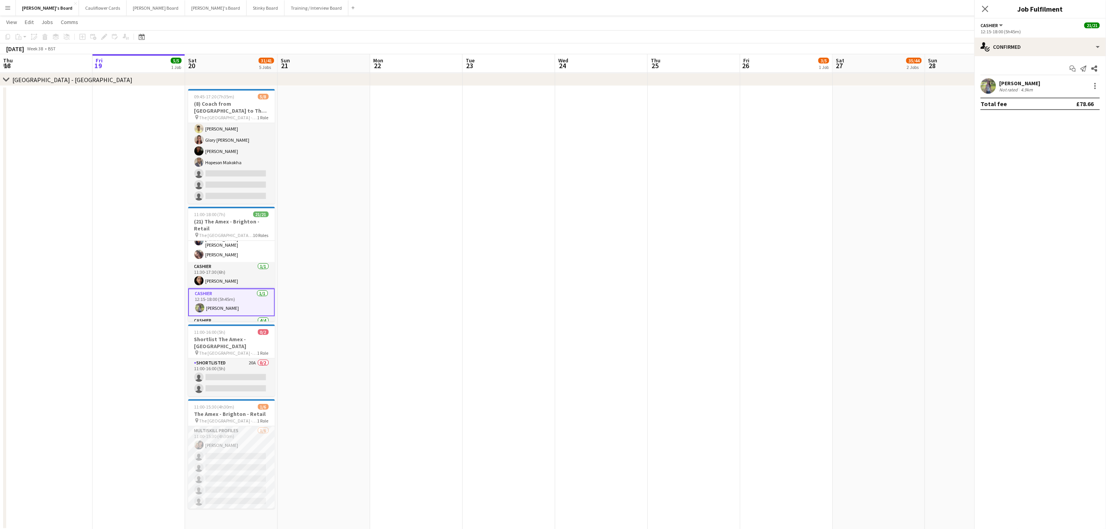
scroll to position [0, 186]
click at [981, 85] on app-user-avatar at bounding box center [988, 85] width 15 height 15
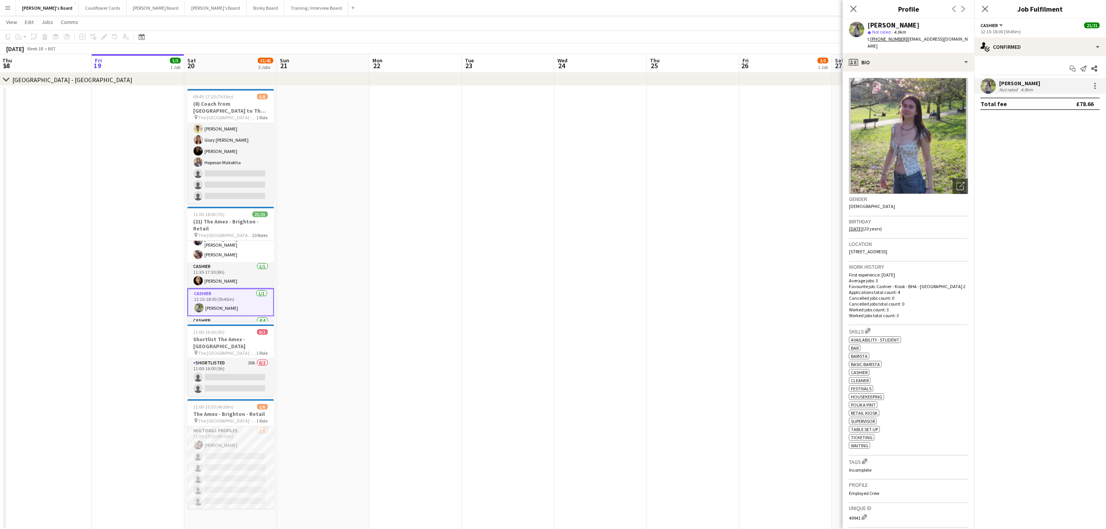
click at [878, 39] on tcxspan "+447598330574" at bounding box center [888, 39] width 37 height 6
click at [226, 286] on app-card-role "Cashier 4/4 12:30-16:30 (4h) Abbie Eldridge Lily Mousley Cammilla Atkins Lily H…" at bounding box center [230, 288] width 87 height 60
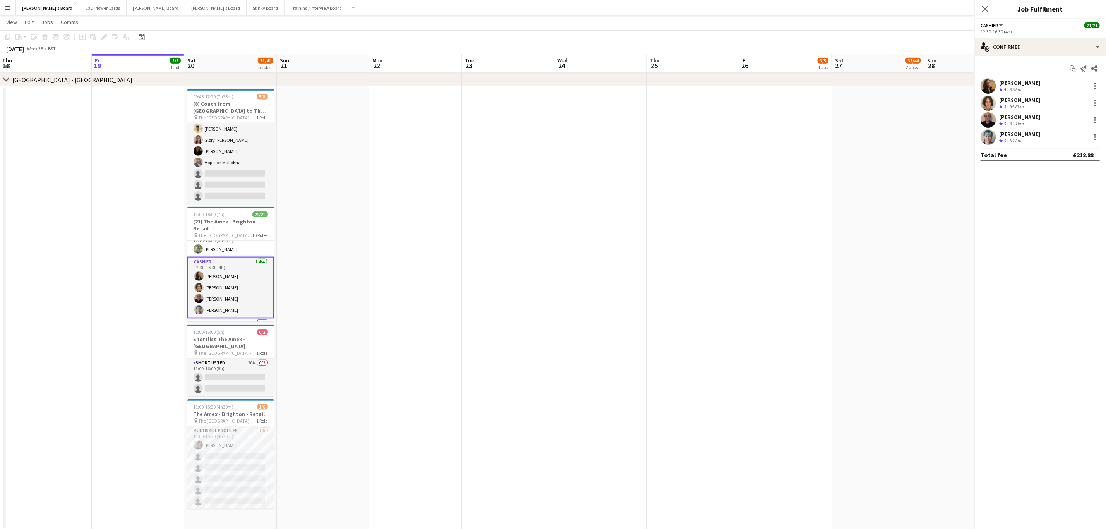
scroll to position [288, 0]
click at [988, 81] on app-user-avatar at bounding box center [988, 85] width 15 height 15
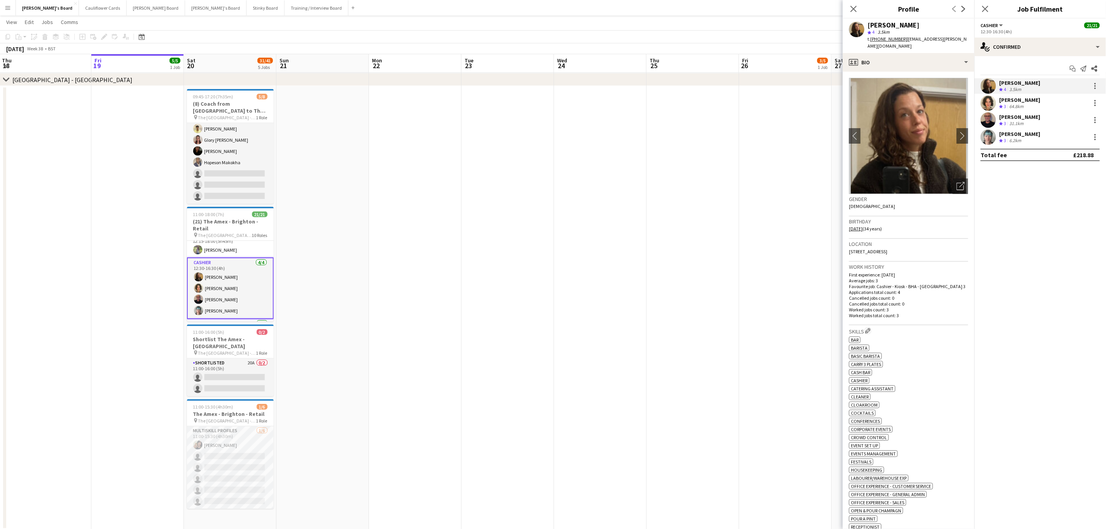
click at [880, 39] on tcxspan "+447783356833" at bounding box center [888, 39] width 37 height 6
click at [959, 128] on button "chevron-right" at bounding box center [962, 135] width 15 height 15
drag, startPoint x: 936, startPoint y: 67, endPoint x: 941, endPoint y: 63, distance: 6.0
click at [938, 72] on app-crew-profile-bio "chevron-left chevron-right Open photos pop-in Gender Female Birthday 20-01-1991…" at bounding box center [909, 300] width 132 height 457
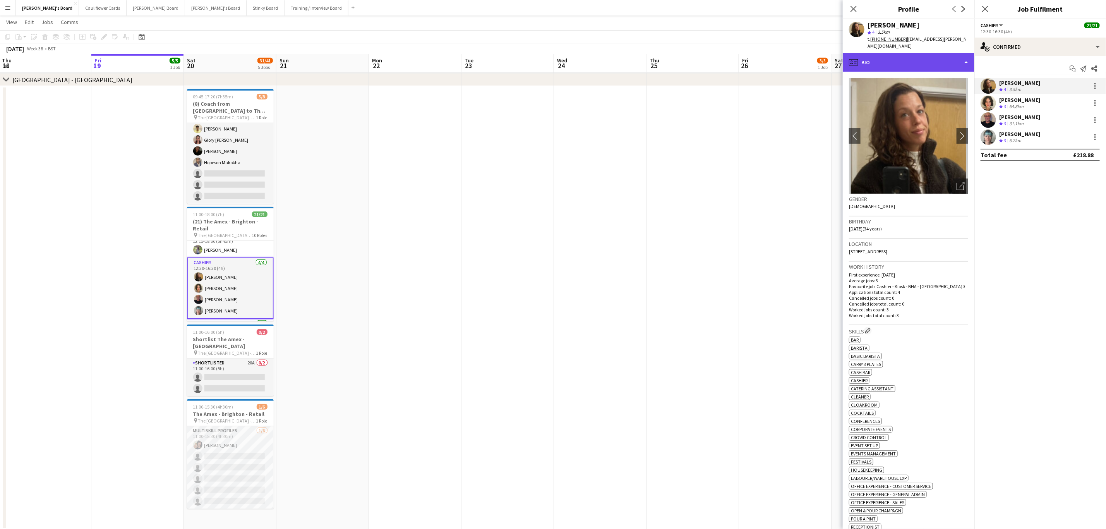
click at [941, 61] on div "profile Bio" at bounding box center [909, 62] width 132 height 19
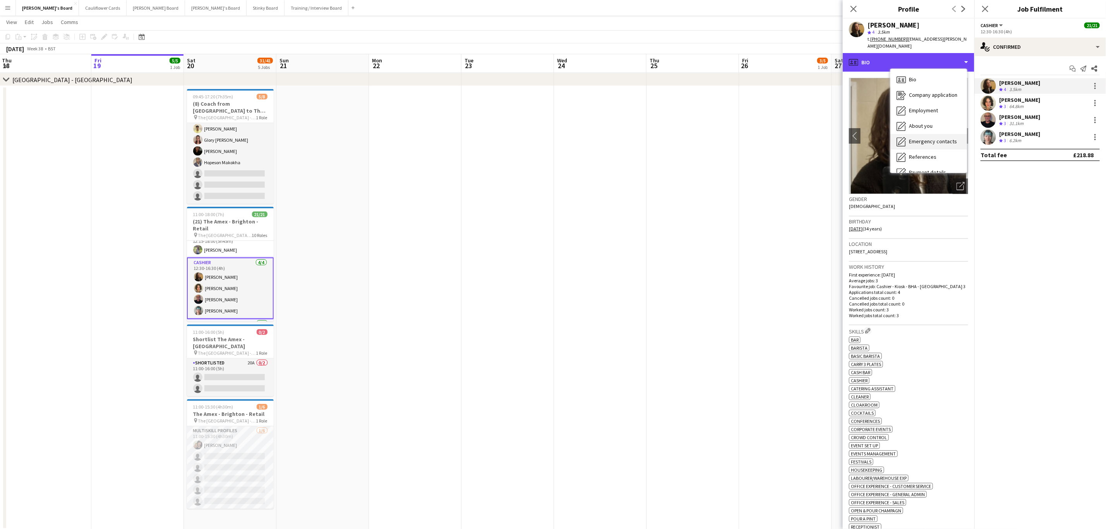
scroll to position [103, 0]
click at [933, 93] on div "Additional info Additional info" at bounding box center [928, 100] width 77 height 15
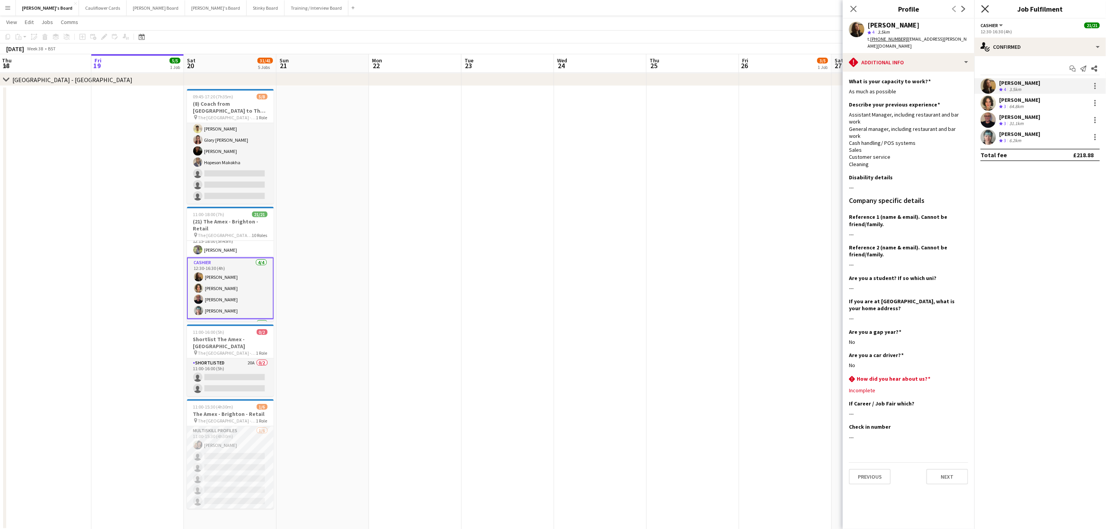
click at [985, 7] on icon "Close pop-in" at bounding box center [984, 8] width 7 height 7
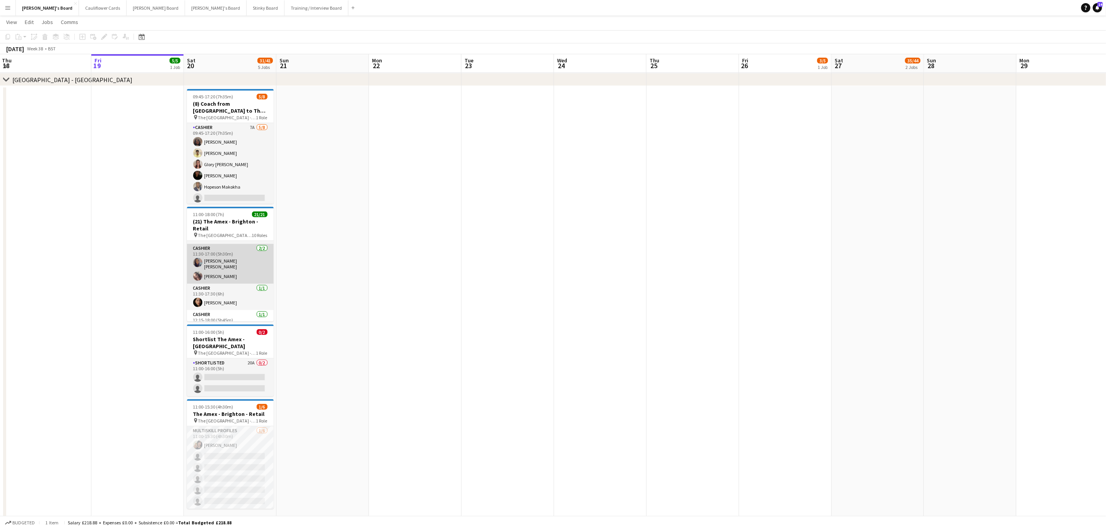
scroll to position [232, 0]
click at [219, 247] on app-card-role "Cashier 2/2 11:30-17:00 (5h30m) Lauren Louise Williams Alison Anderson" at bounding box center [230, 241] width 87 height 40
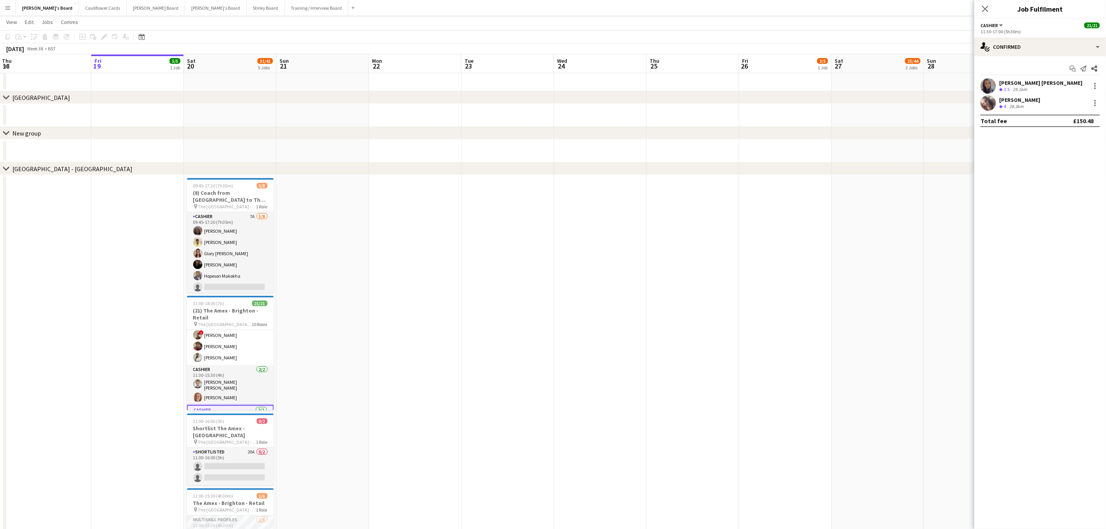
scroll to position [195, 0]
click at [988, 88] on app-user-avatar at bounding box center [988, 85] width 15 height 15
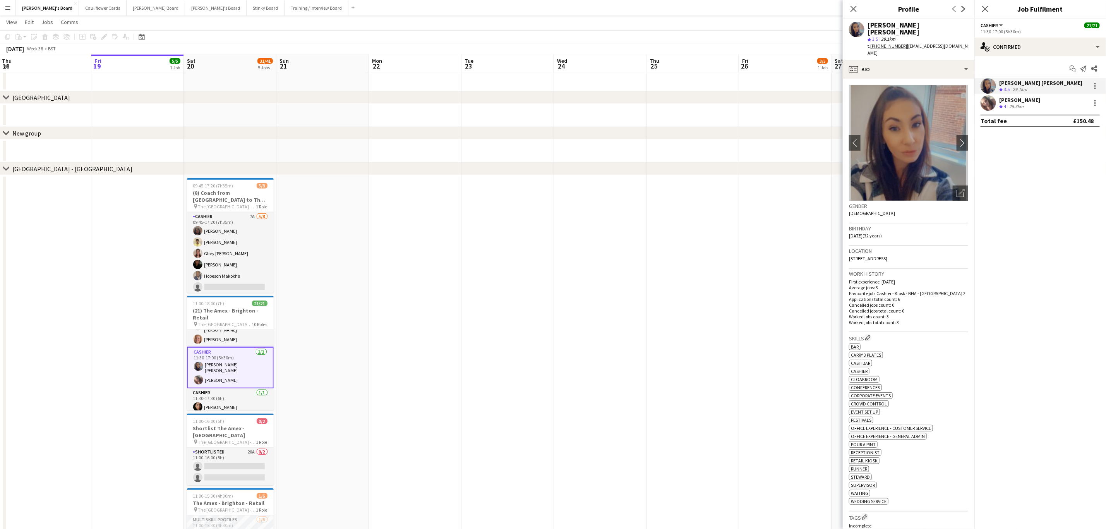
click at [988, 105] on app-user-avatar at bounding box center [988, 102] width 15 height 15
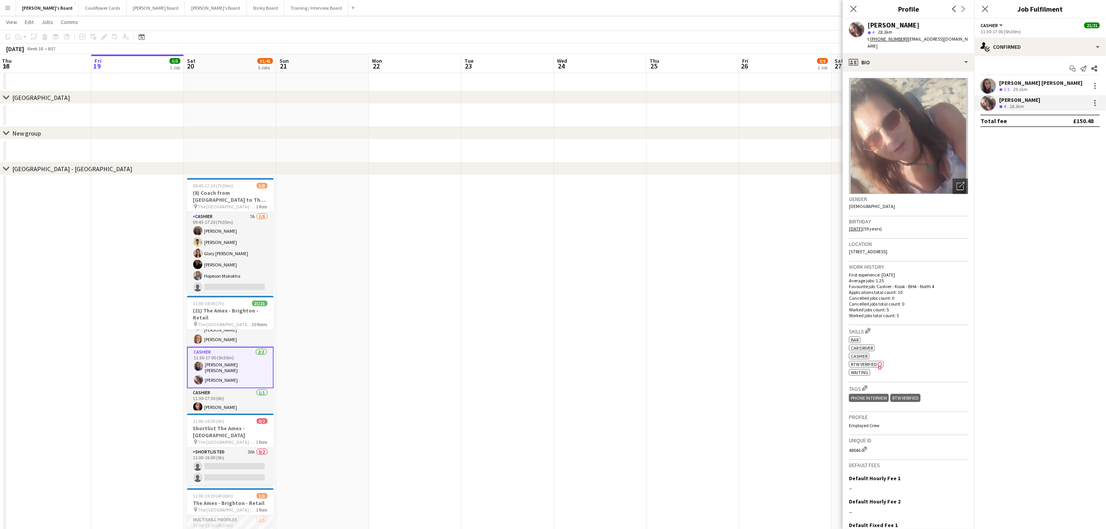
click at [988, 89] on app-user-avatar at bounding box center [988, 85] width 15 height 15
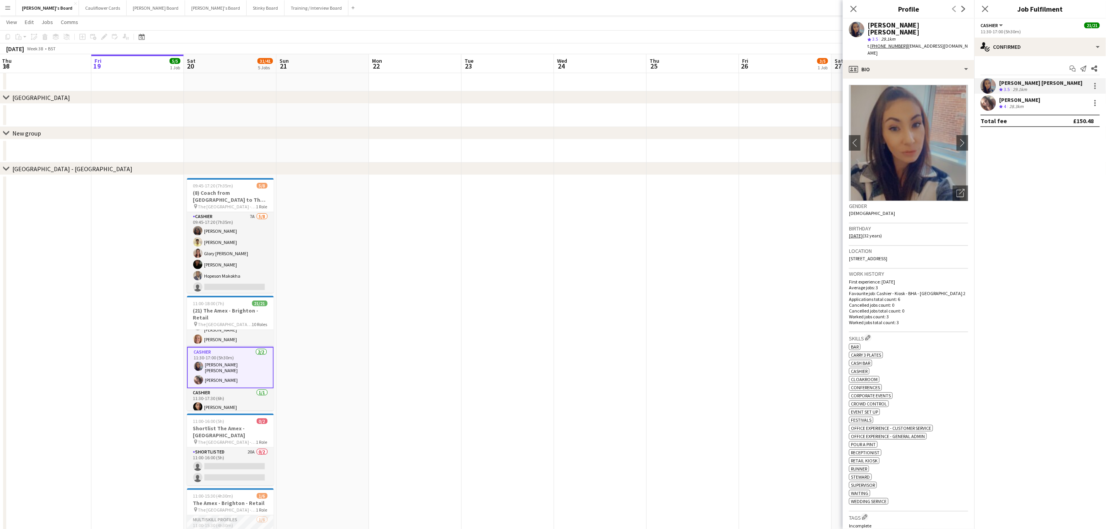
click at [985, 105] on app-user-avatar at bounding box center [988, 102] width 15 height 15
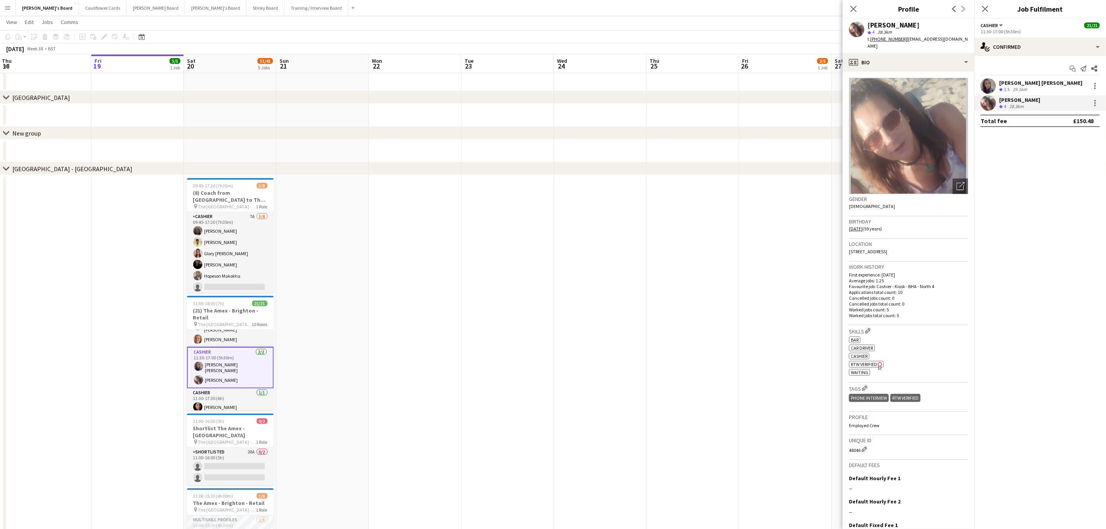
click at [988, 86] on app-user-avatar at bounding box center [988, 85] width 15 height 15
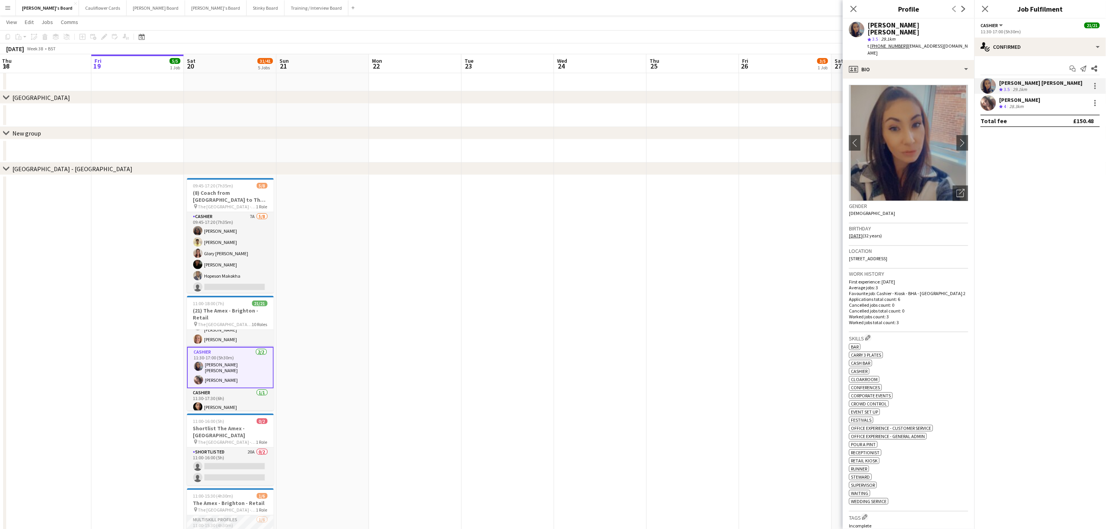
click at [988, 14] on div "Close pop-in" at bounding box center [985, 9] width 22 height 18
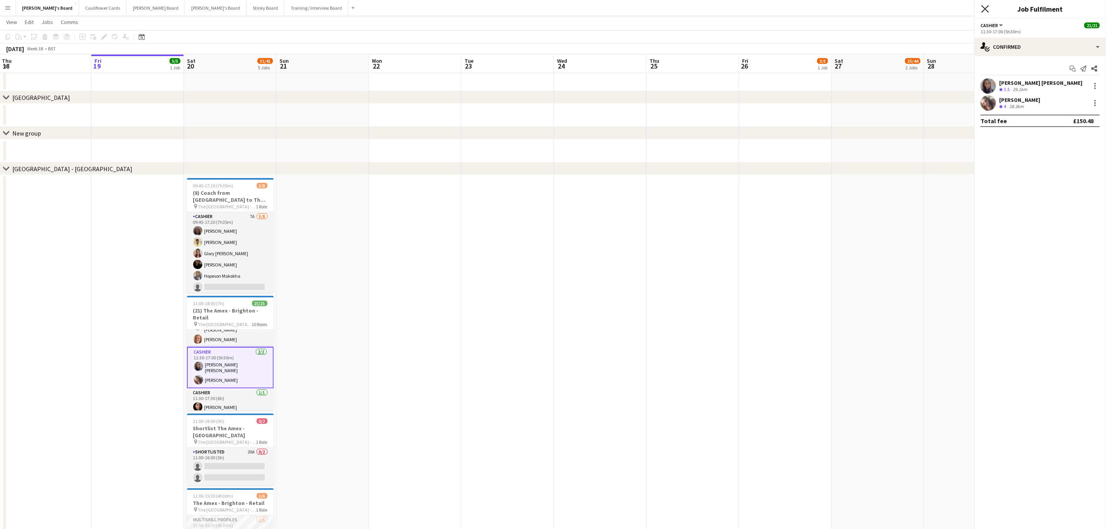
click at [986, 11] on icon "Close pop-in" at bounding box center [984, 8] width 7 height 7
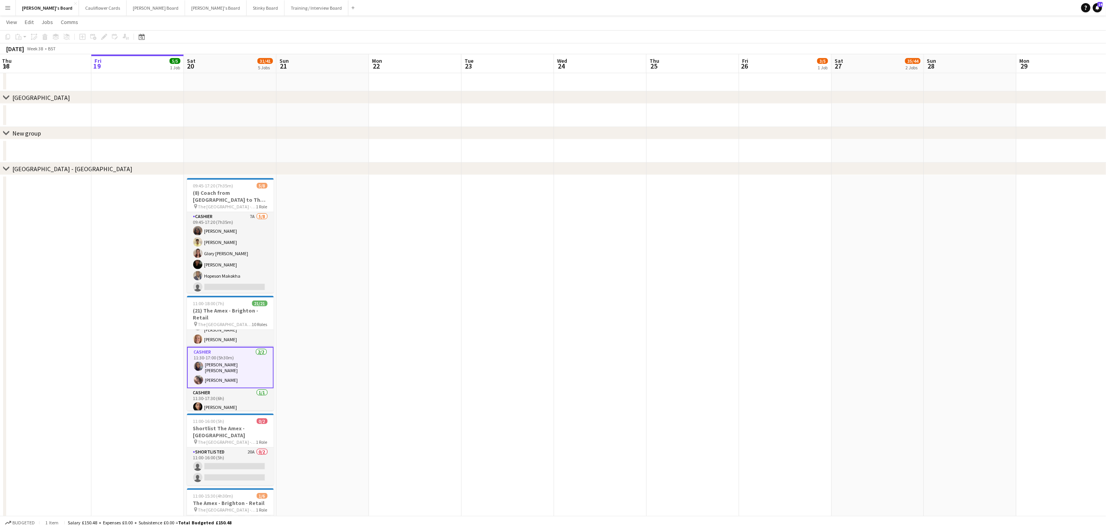
click at [236, 371] on app-card-role "Cashier 2/2 11:30-17:00 (5h30m) Lauren Louise Williams Alison Anderson" at bounding box center [230, 367] width 87 height 41
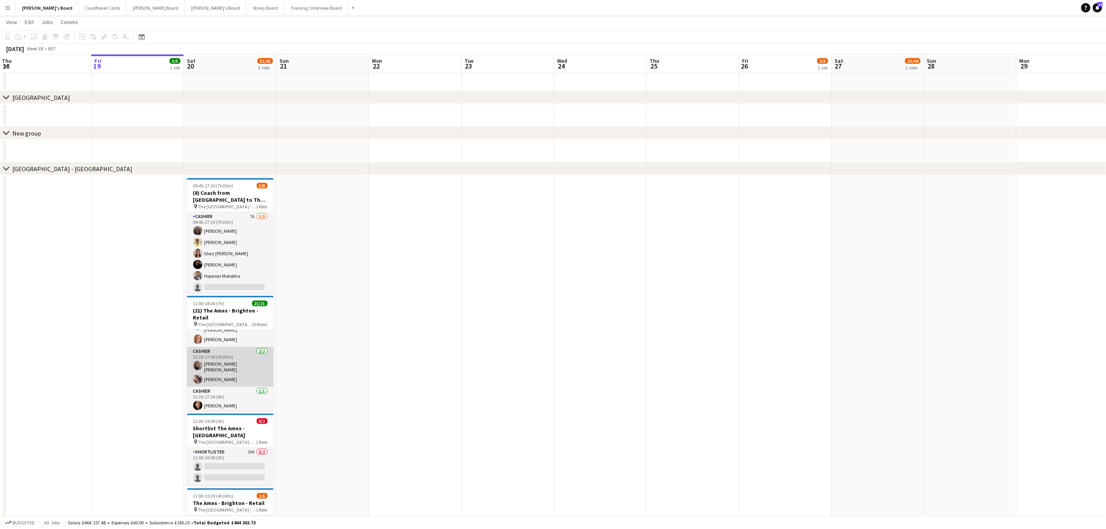
click at [231, 374] on app-card-role "Cashier 2/2 11:30-17:00 (5h30m) Lauren Louise Williams Alison Anderson" at bounding box center [230, 367] width 87 height 40
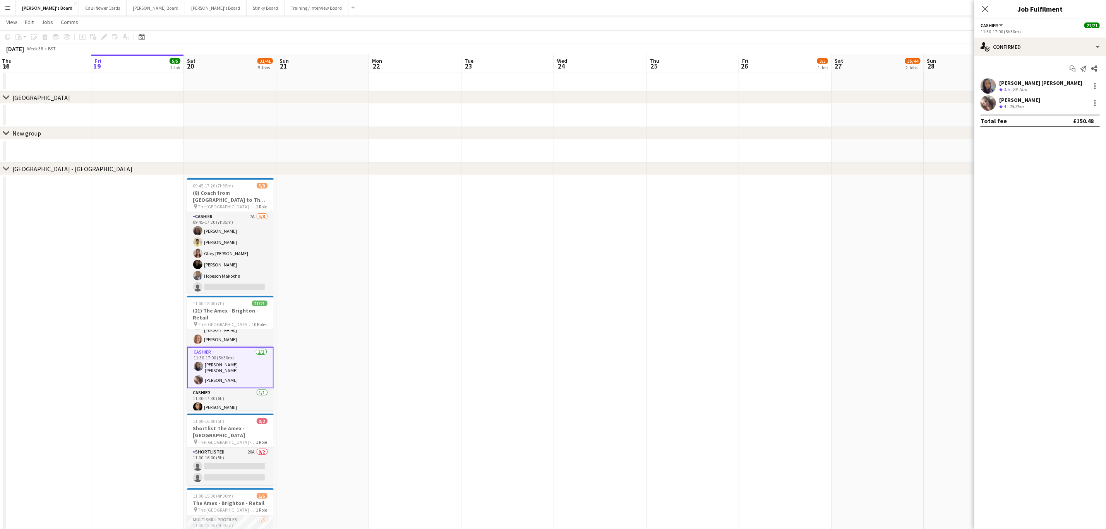
click at [992, 84] on app-user-avatar at bounding box center [988, 85] width 15 height 15
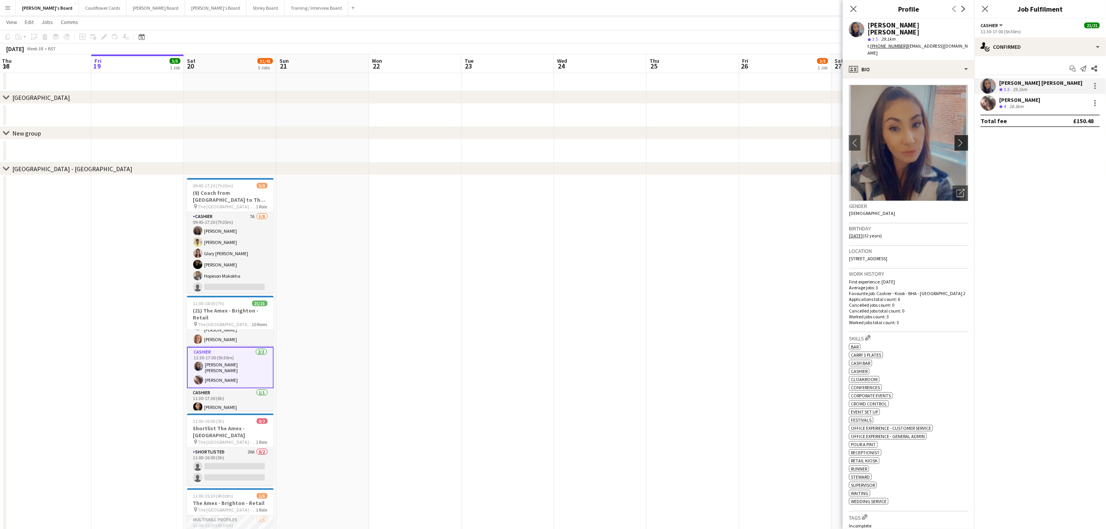
click at [957, 139] on app-icon "chevron-right" at bounding box center [963, 143] width 12 height 8
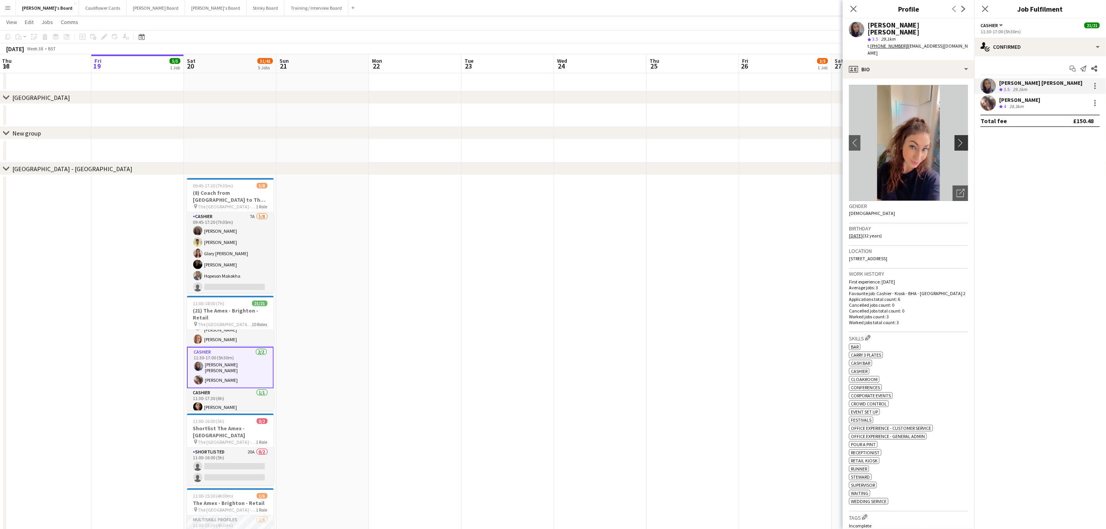
click at [957, 139] on app-icon "chevron-right" at bounding box center [963, 143] width 12 height 8
click at [984, 12] on icon "Close pop-in" at bounding box center [984, 8] width 7 height 7
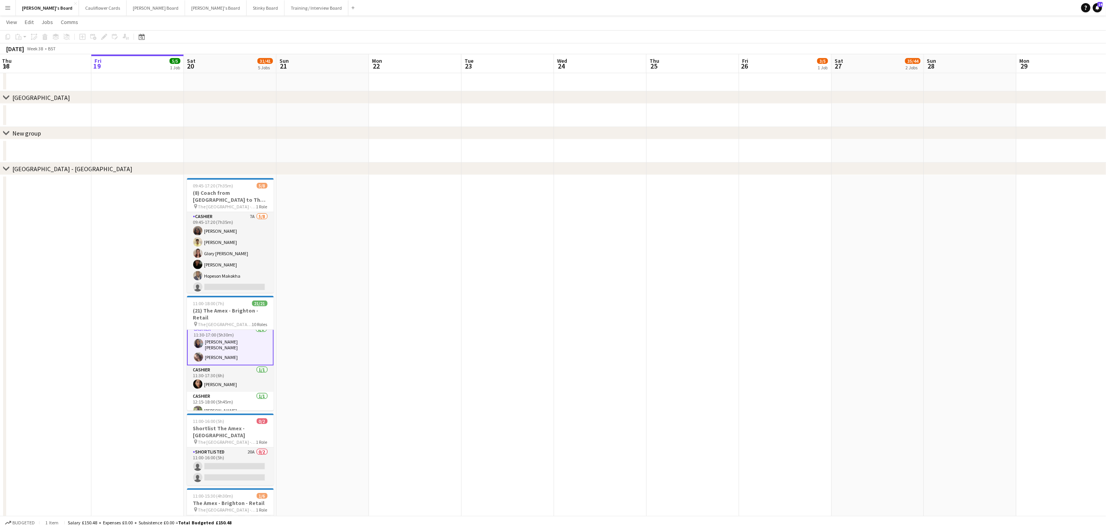
scroll to position [254, 0]
click at [234, 401] on app-card-role "Cashier 4/4 12:30-16:30 (4h) Abbie Eldridge Lily Mousley Cammilla Atkins Lily H…" at bounding box center [230, 413] width 87 height 60
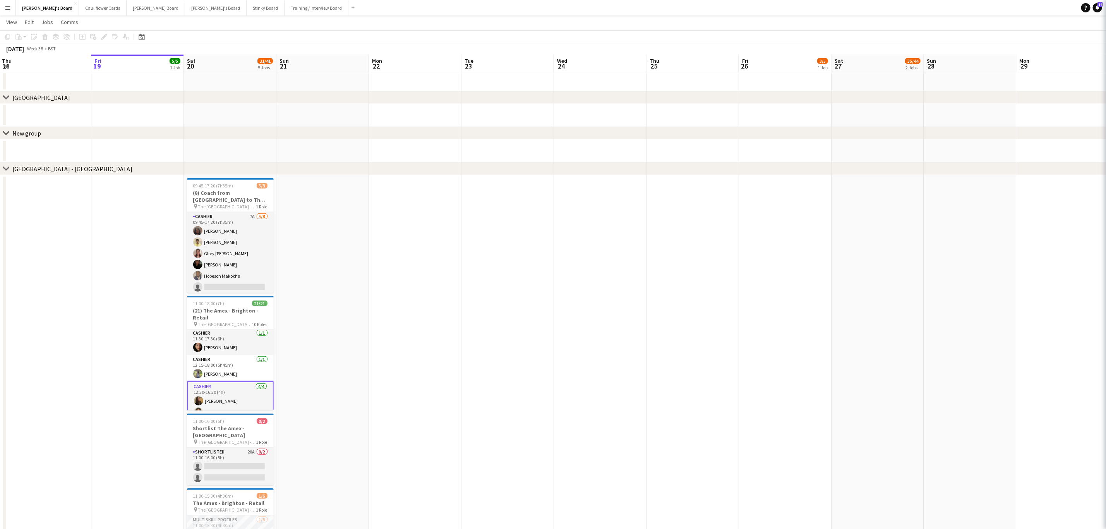
scroll to position [252, 0]
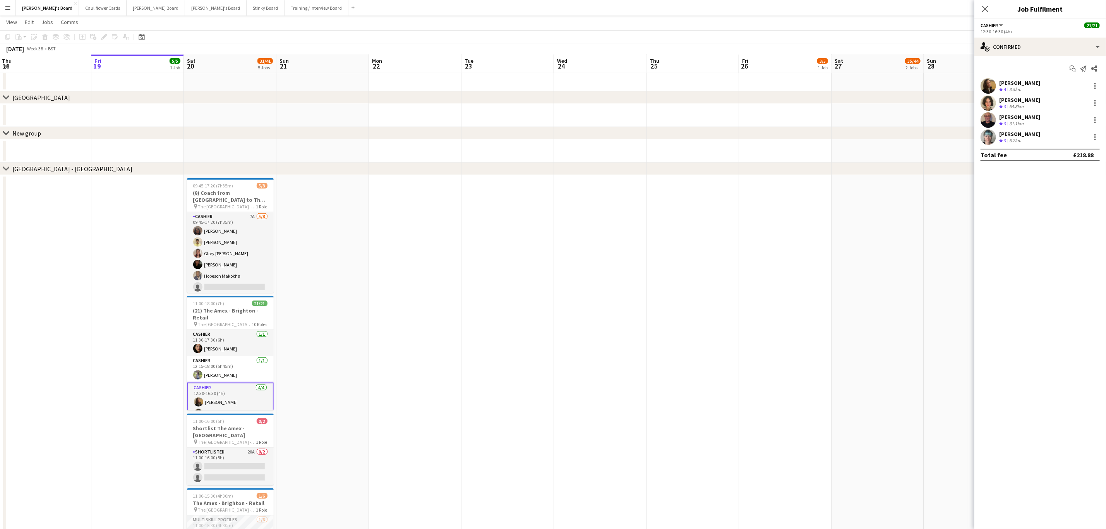
click at [987, 99] on app-user-avatar at bounding box center [988, 102] width 15 height 15
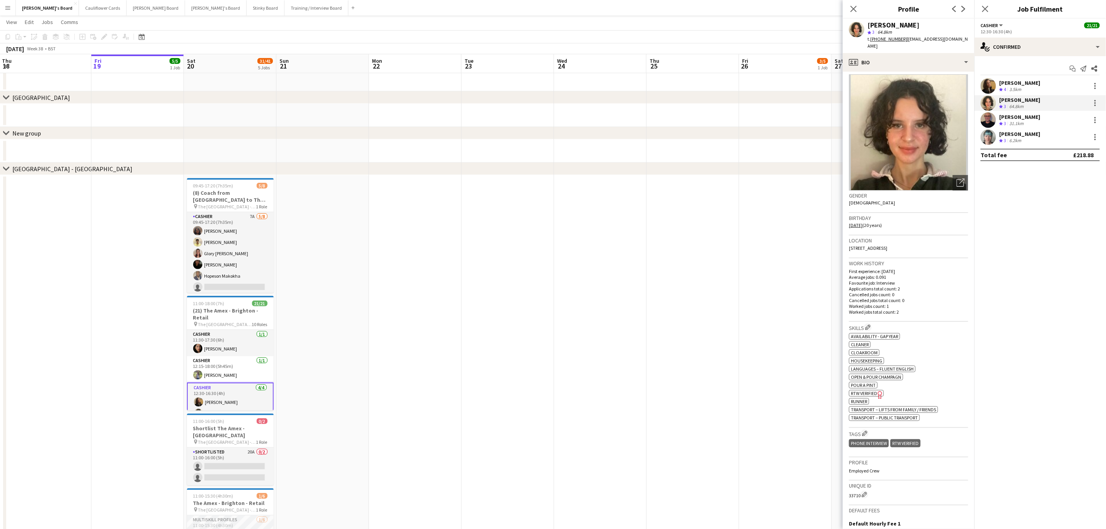
scroll to position [0, 0]
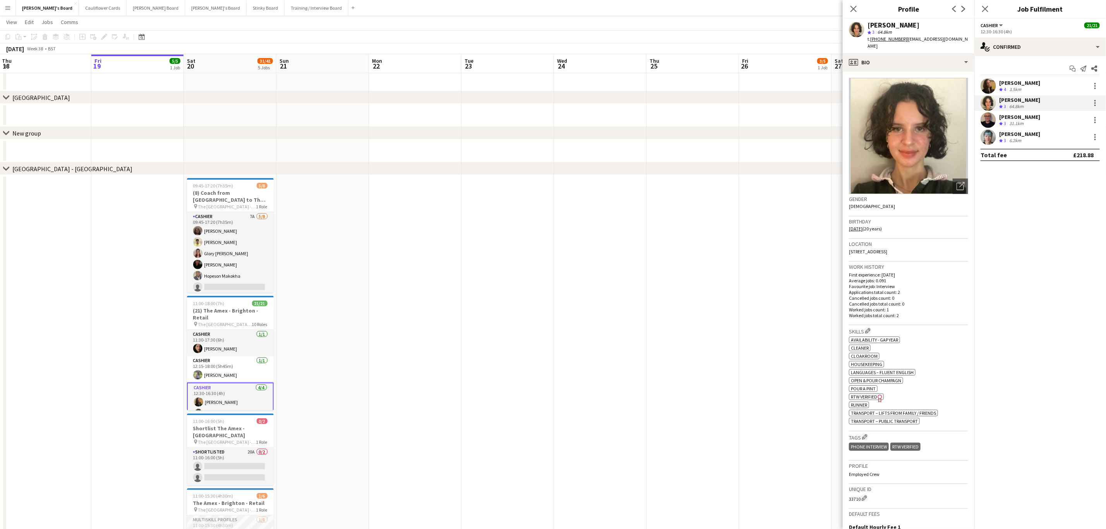
click at [888, 41] on tcxspan "+447785946299" at bounding box center [888, 39] width 37 height 6
drag, startPoint x: 223, startPoint y: 399, endPoint x: 271, endPoint y: 381, distance: 51.2
click at [223, 399] on app-card-role "Cashier 1/1 12:30-17:30 (5h) Praise Owoeye" at bounding box center [230, 399] width 87 height 26
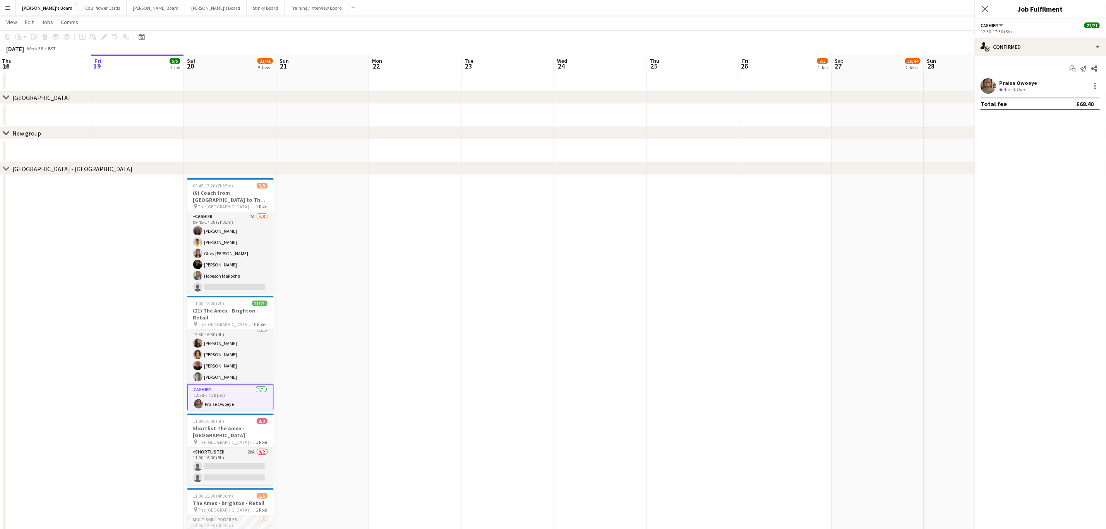
scroll to position [310, 0]
click at [986, 89] on app-user-avatar at bounding box center [988, 85] width 15 height 15
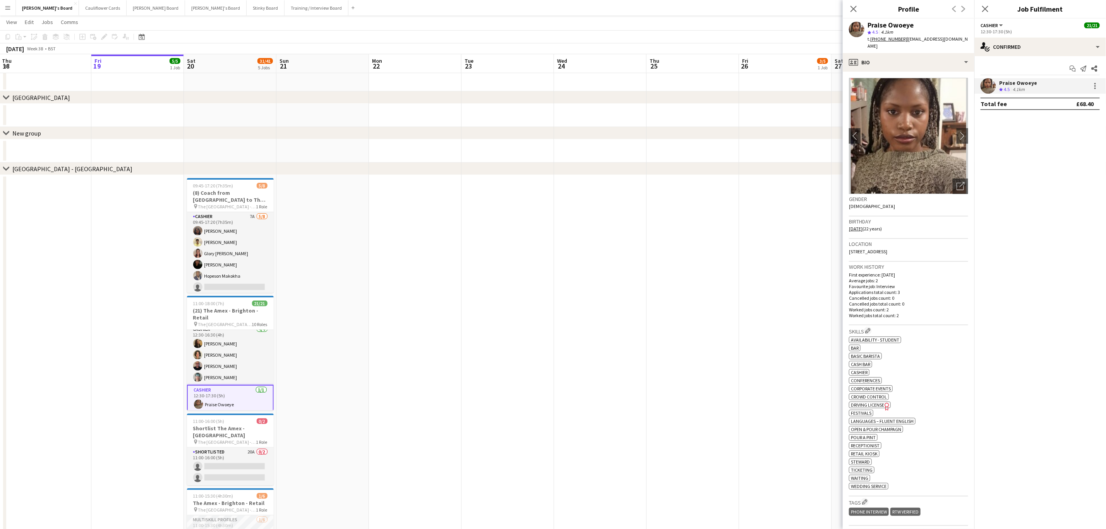
click at [885, 39] on tcxspan "+447933644099" at bounding box center [888, 39] width 37 height 6
click at [957, 132] on app-icon "chevron-right" at bounding box center [963, 136] width 12 height 8
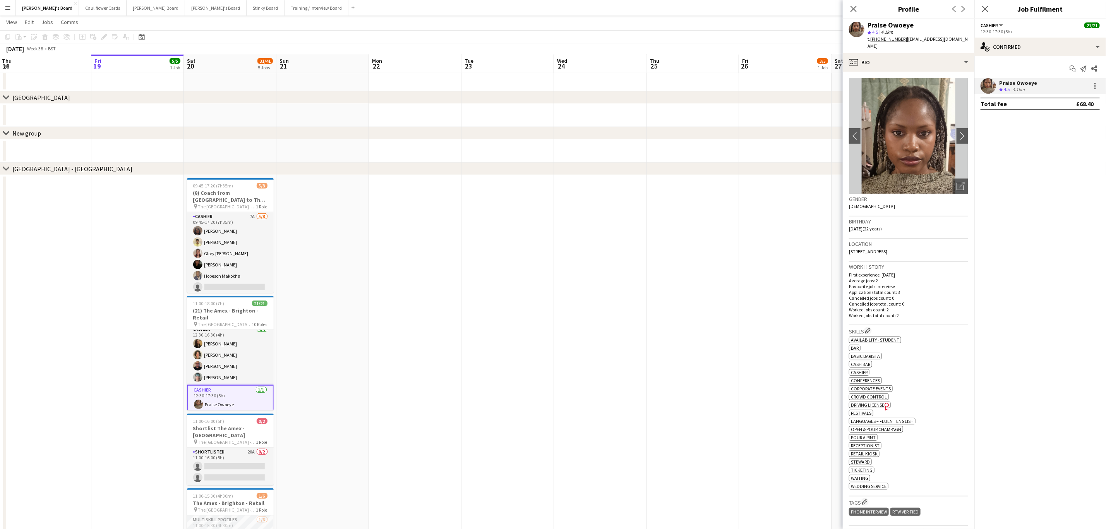
drag, startPoint x: 984, startPoint y: 7, endPoint x: 966, endPoint y: 19, distance: 20.9
click at [984, 8] on icon at bounding box center [985, 9] width 6 height 6
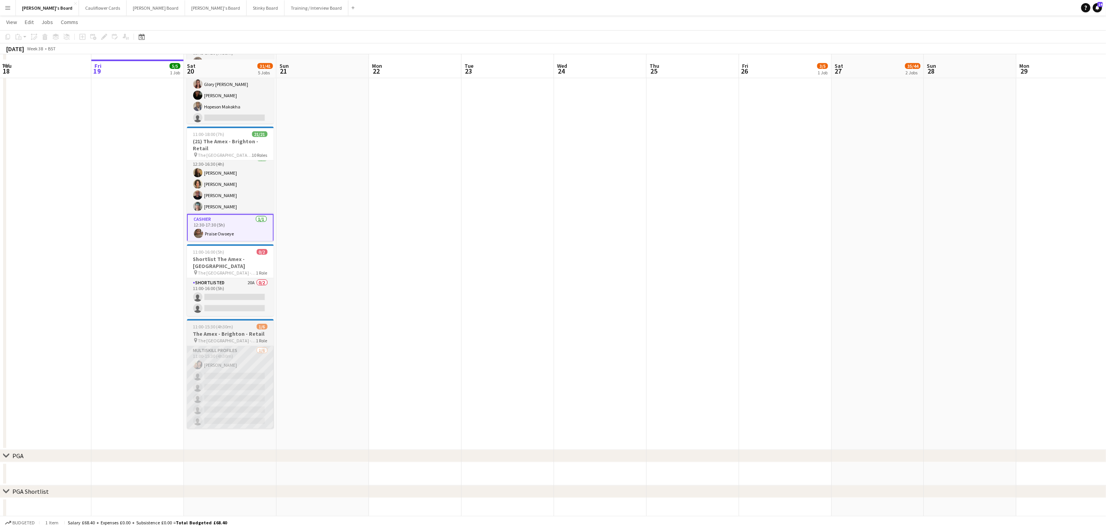
scroll to position [492, 0]
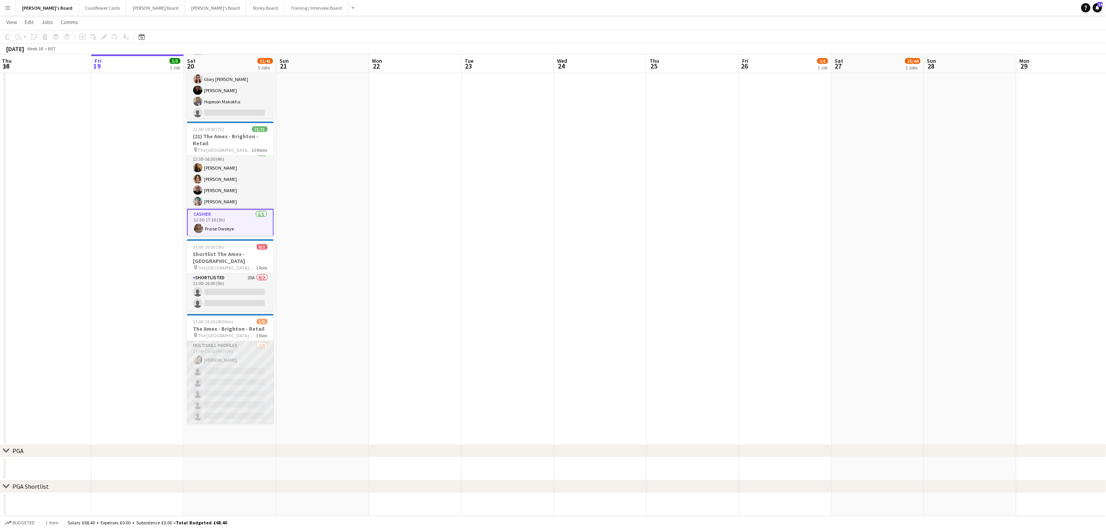
click at [226, 350] on app-card-role "MULTISKILL PROFILES 1/6 11:00-15:30 (4h30m) Tomas Rusak single-neutral-actions …" at bounding box center [230, 382] width 87 height 82
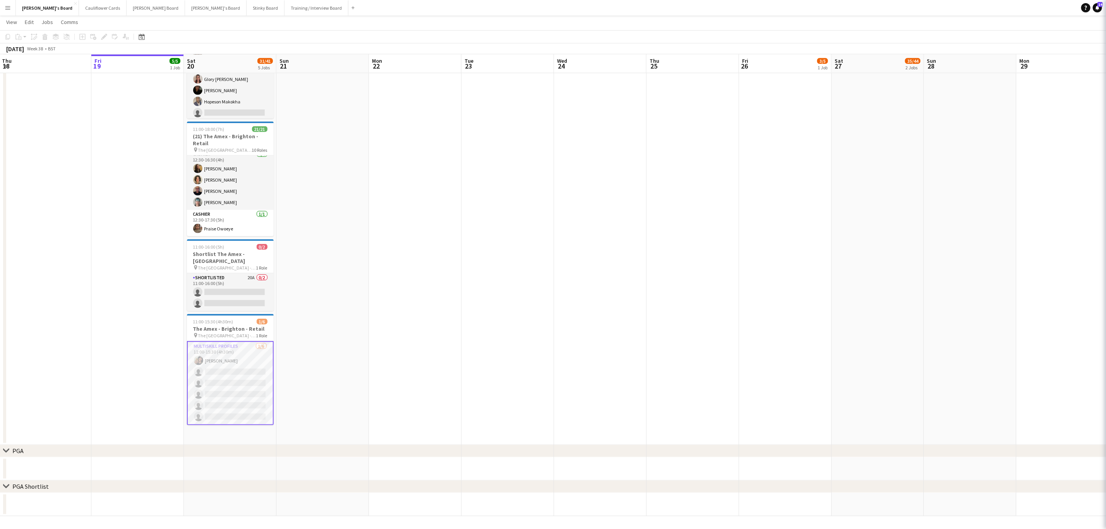
scroll to position [310, 0]
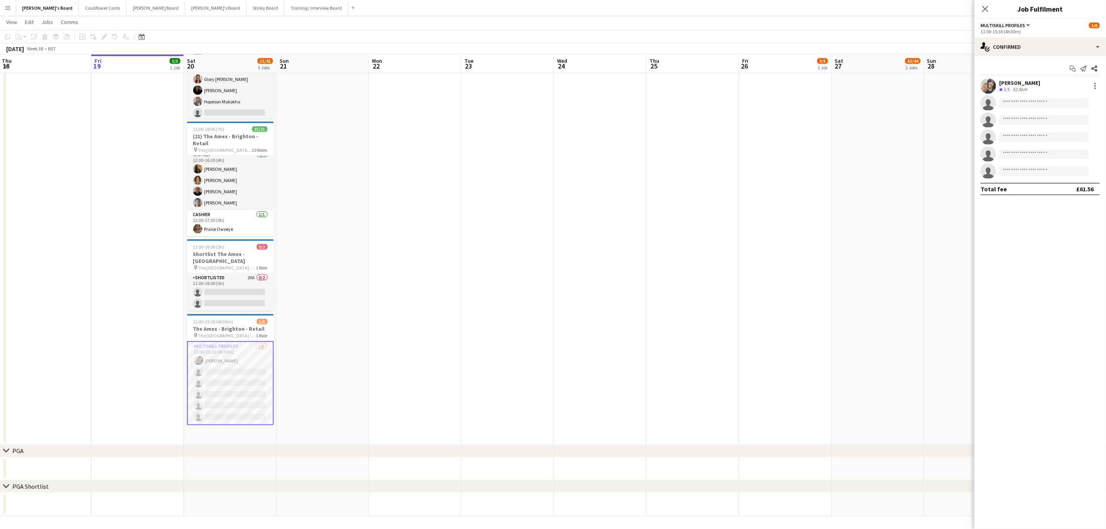
click at [984, 83] on app-user-avatar at bounding box center [988, 85] width 15 height 15
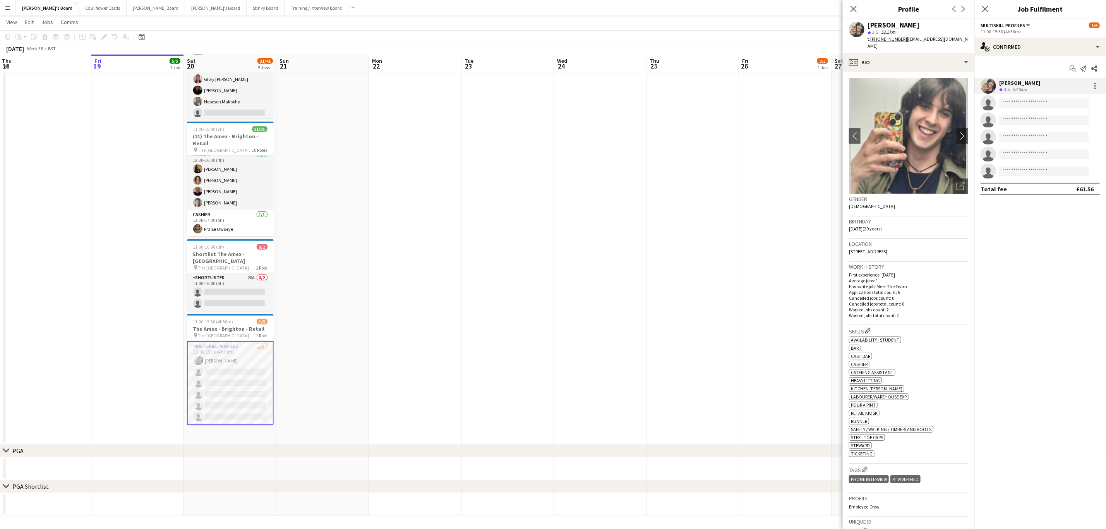
click at [883, 38] on tcxspan "+4407765303064" at bounding box center [888, 39] width 37 height 6
drag, startPoint x: 946, startPoint y: 58, endPoint x: 944, endPoint y: 78, distance: 19.8
click at [945, 58] on div "profile Bio" at bounding box center [909, 62] width 132 height 19
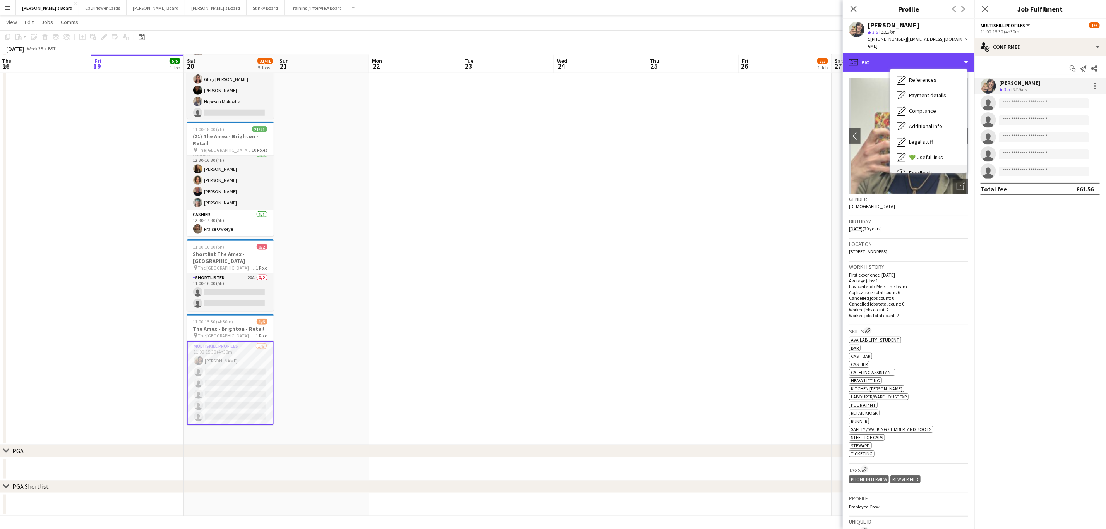
scroll to position [103, 0]
click at [896, 41] on tcxspan "+4407765303064" at bounding box center [888, 39] width 37 height 6
drag, startPoint x: 1047, startPoint y: 261, endPoint x: 1042, endPoint y: 220, distance: 41.7
click at [1047, 261] on mat-expansion-panel "check Confirmed Start chat Send notification Share Tomas Rusak Crew rating 3.5 …" at bounding box center [1040, 292] width 132 height 473
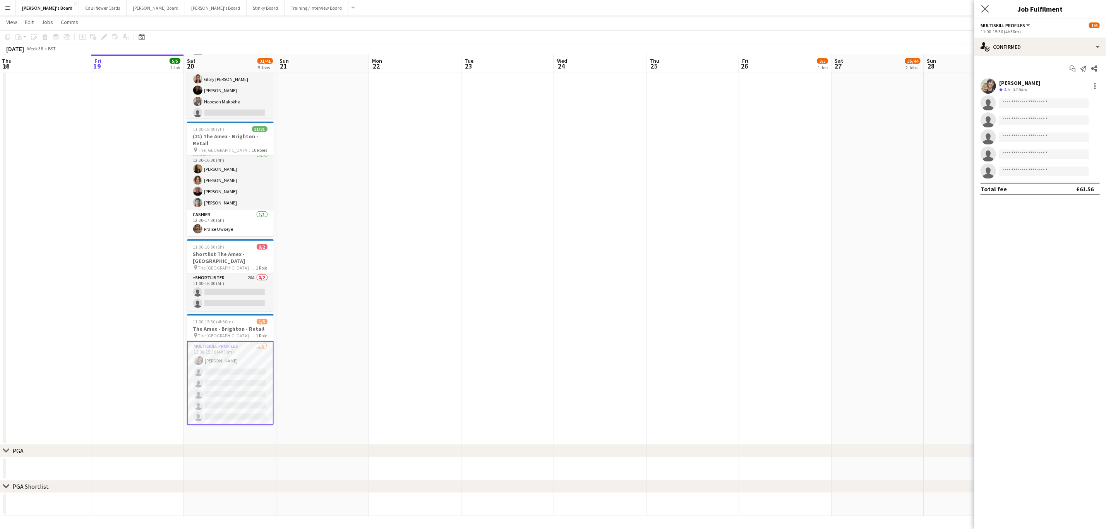
click at [981, 8] on icon "Close pop-in" at bounding box center [984, 8] width 7 height 7
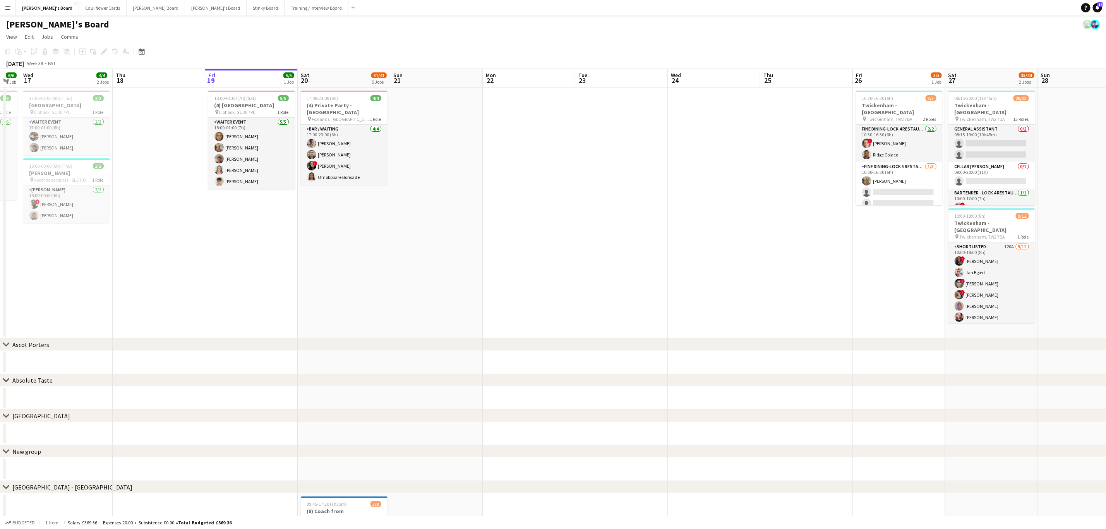
scroll to position [0, 189]
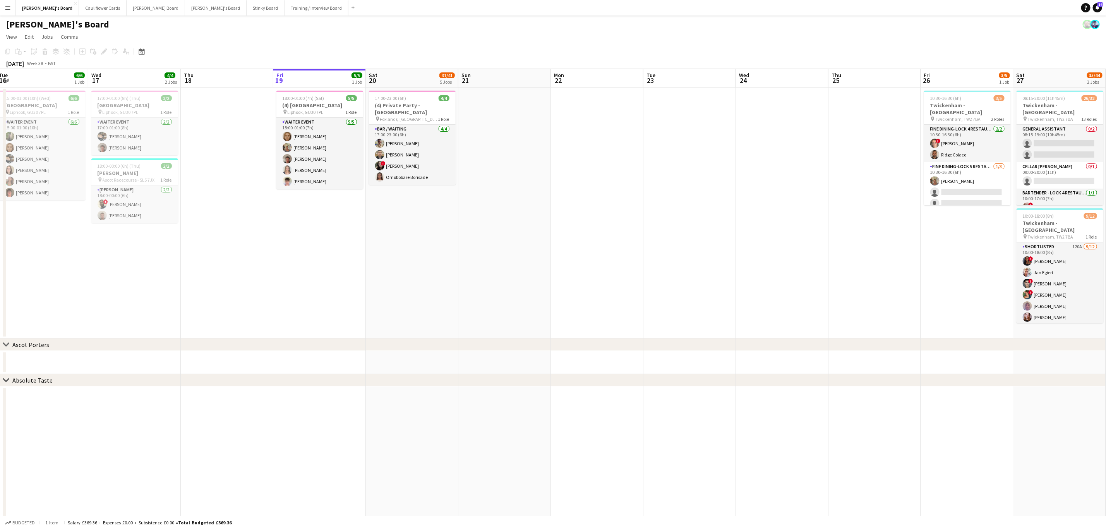
drag, startPoint x: 356, startPoint y: 319, endPoint x: 537, endPoint y: 353, distance: 184.0
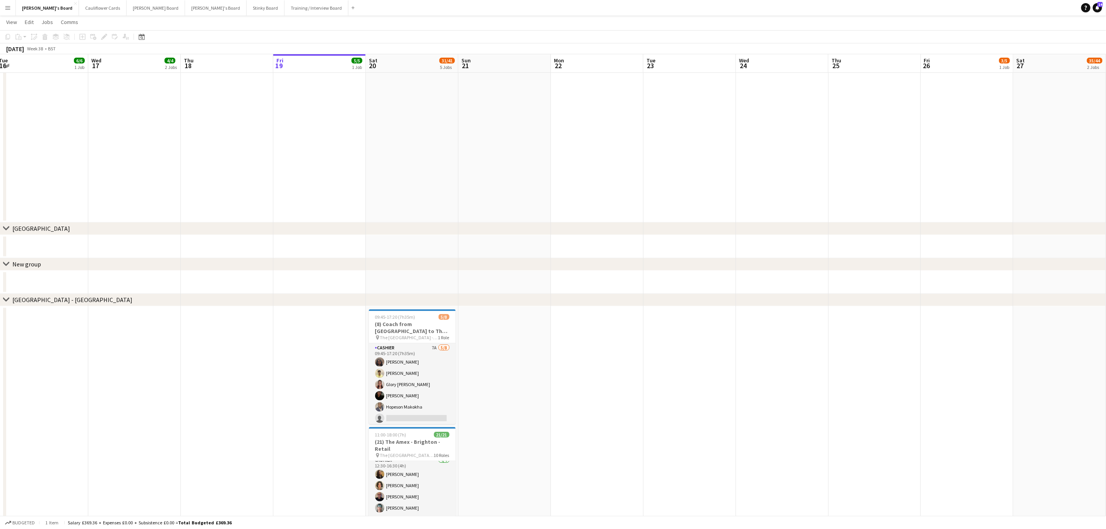
scroll to position [406, 0]
click at [422, 389] on app-card-role "Cashier 7A 5/8 09:45-17:20 (7h35m) Neha Suthar Sahil Desai Glory Egharevba Tasn…" at bounding box center [412, 370] width 87 height 105
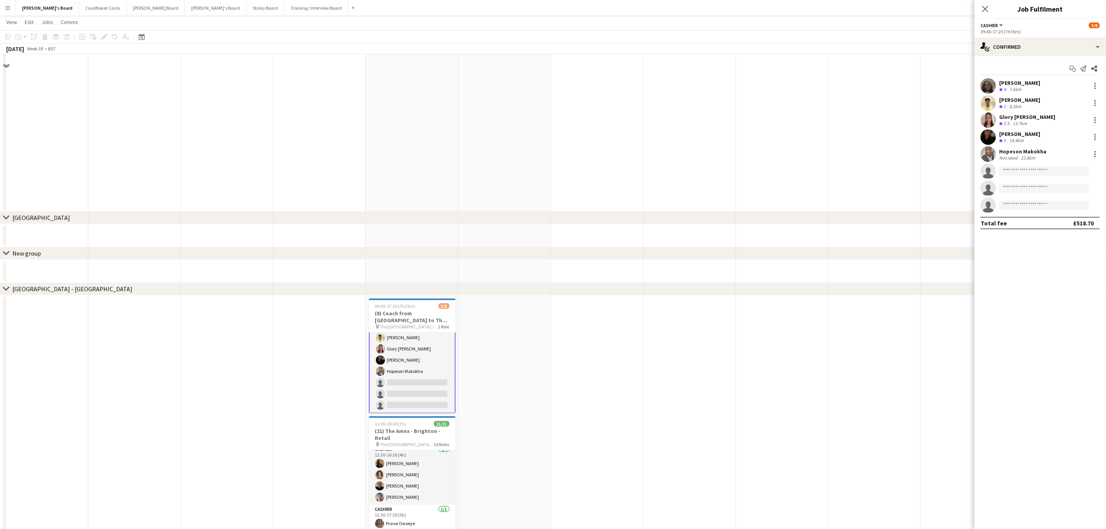
scroll to position [232, 0]
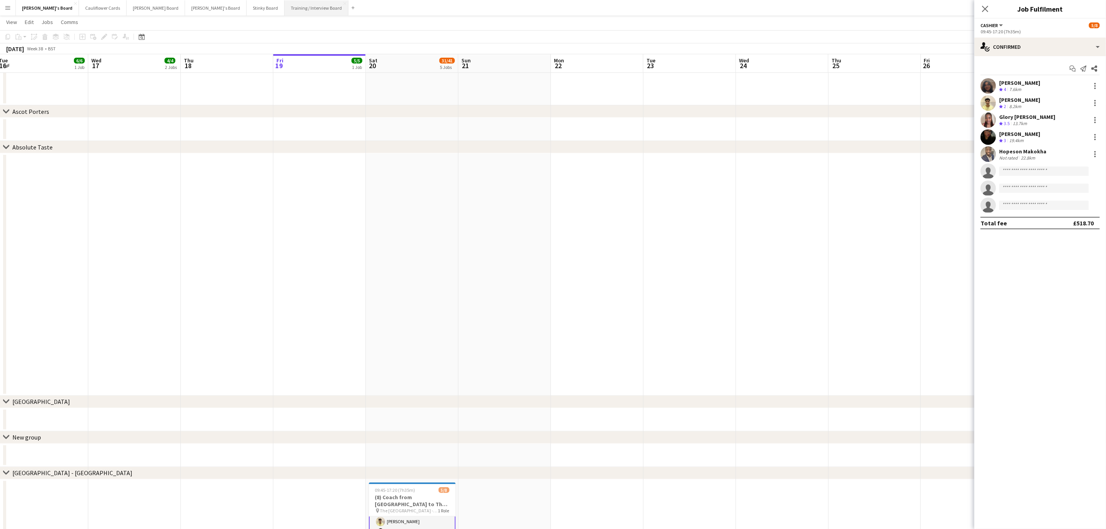
click at [285, 13] on button "Training / Interview Board Close" at bounding box center [317, 7] width 64 height 15
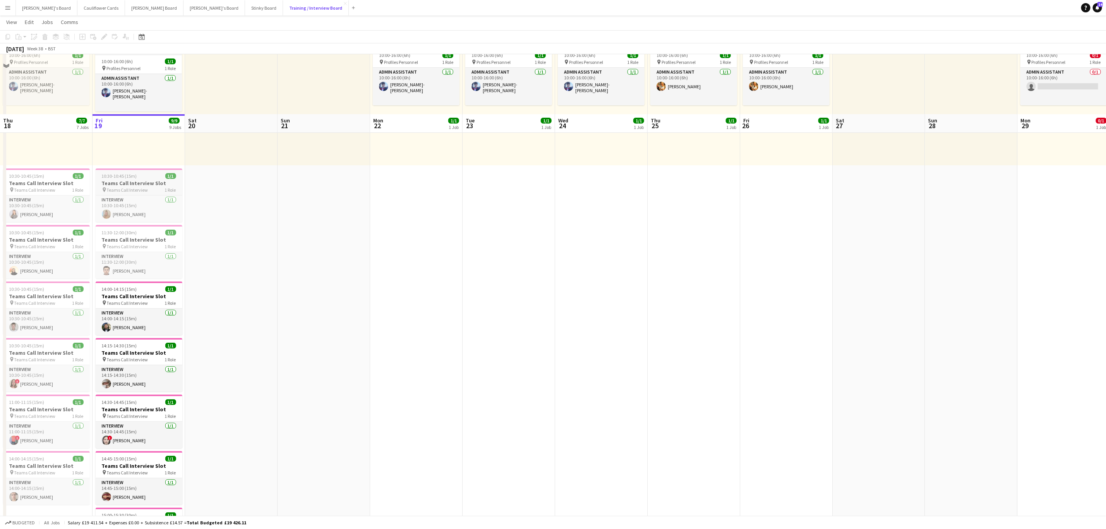
scroll to position [58, 0]
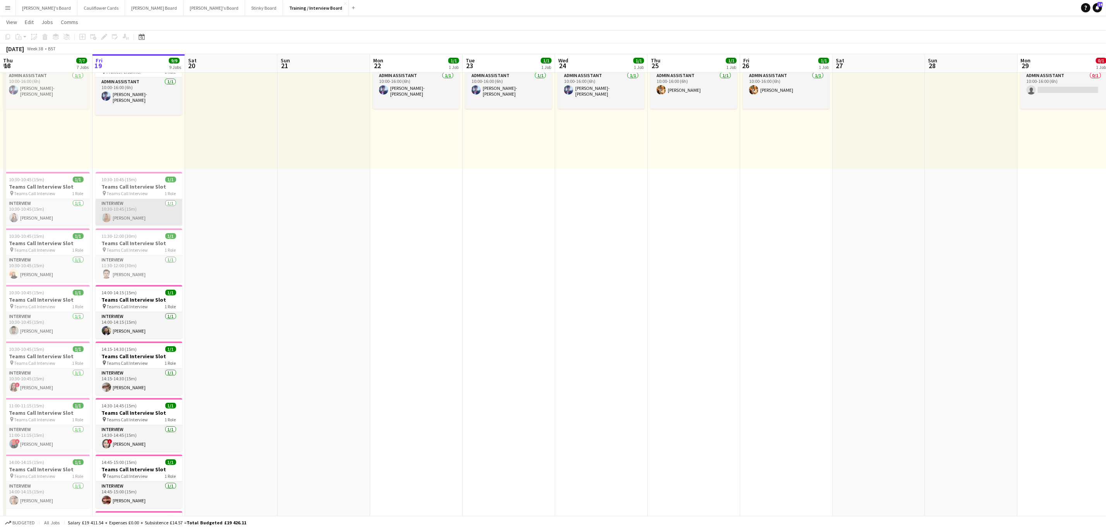
click at [133, 206] on app-card-role "Interview 1/1 10:30-10:45 (15m) Alice Ramseyer" at bounding box center [139, 212] width 87 height 26
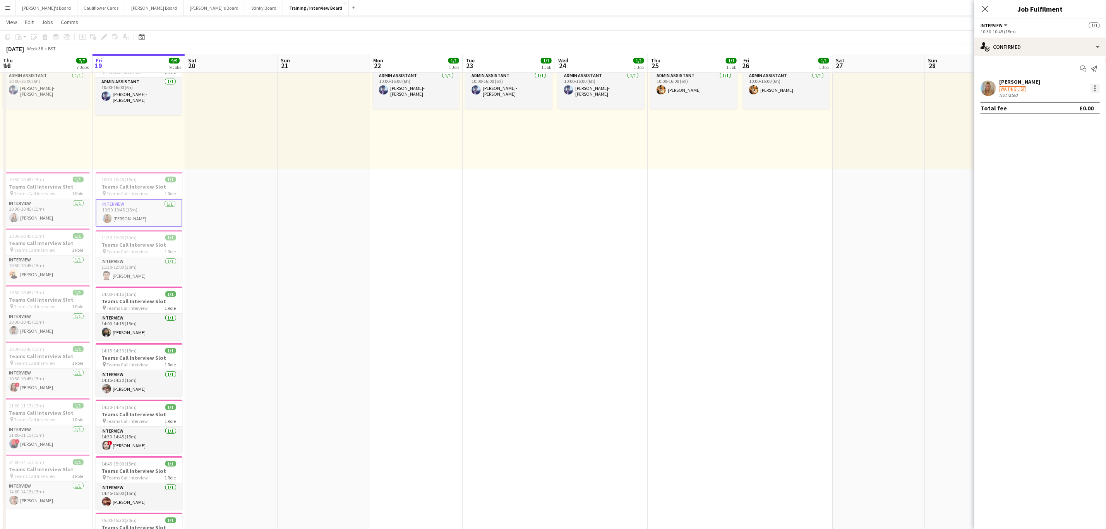
click at [1096, 88] on div at bounding box center [1095, 88] width 9 height 9
click at [1067, 187] on button "Did not show" at bounding box center [1070, 196] width 60 height 19
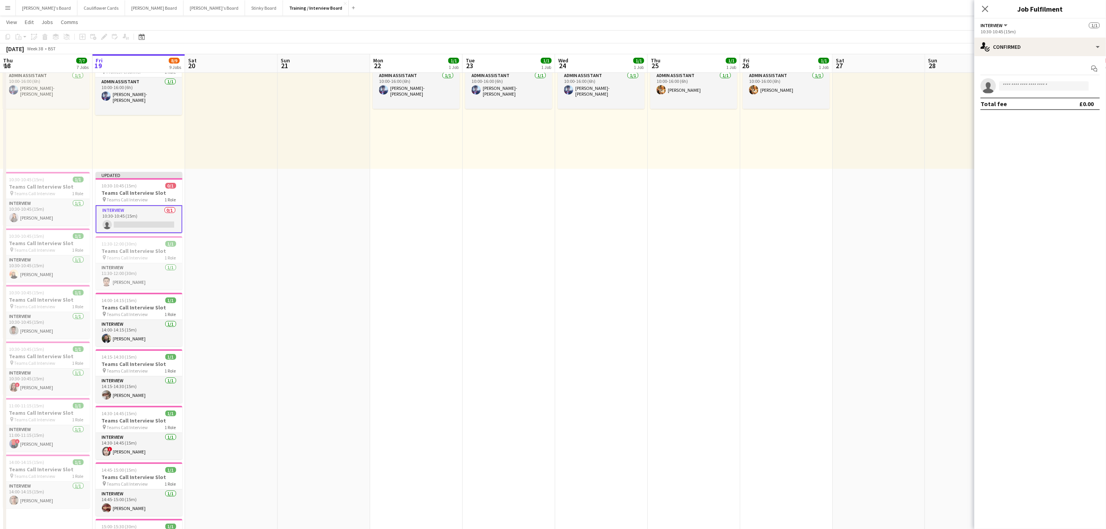
drag, startPoint x: 209, startPoint y: 398, endPoint x: 595, endPoint y: 236, distance: 418.0
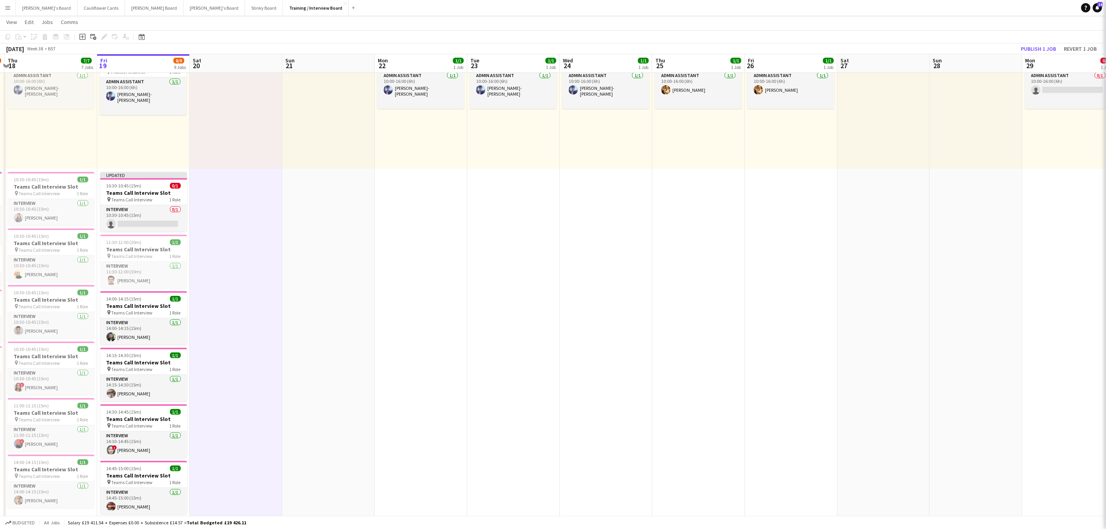
scroll to position [0, 180]
click at [1035, 48] on button "Publish 1 job" at bounding box center [1038, 49] width 41 height 10
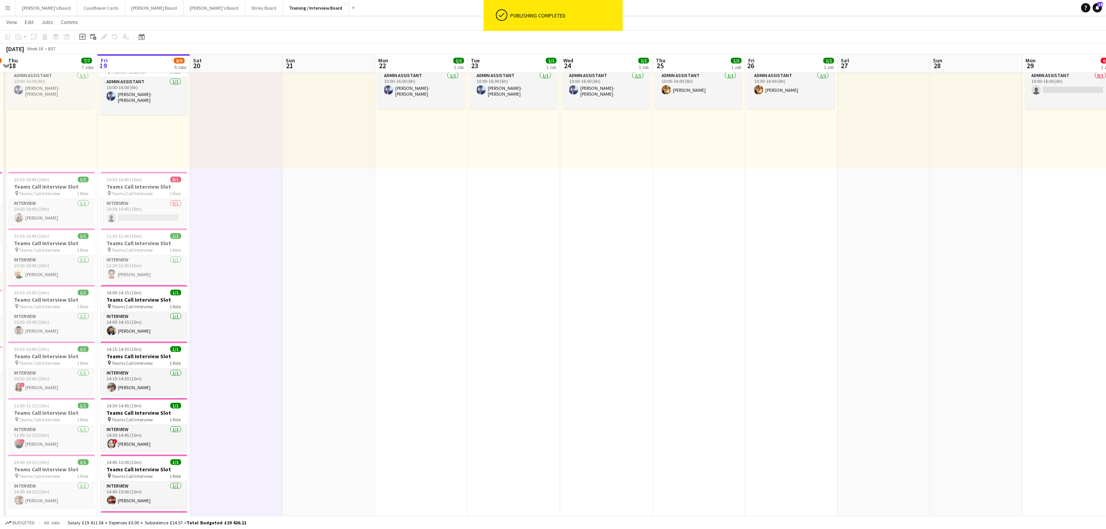
drag, startPoint x: 388, startPoint y: 323, endPoint x: 420, endPoint y: 319, distance: 32.7
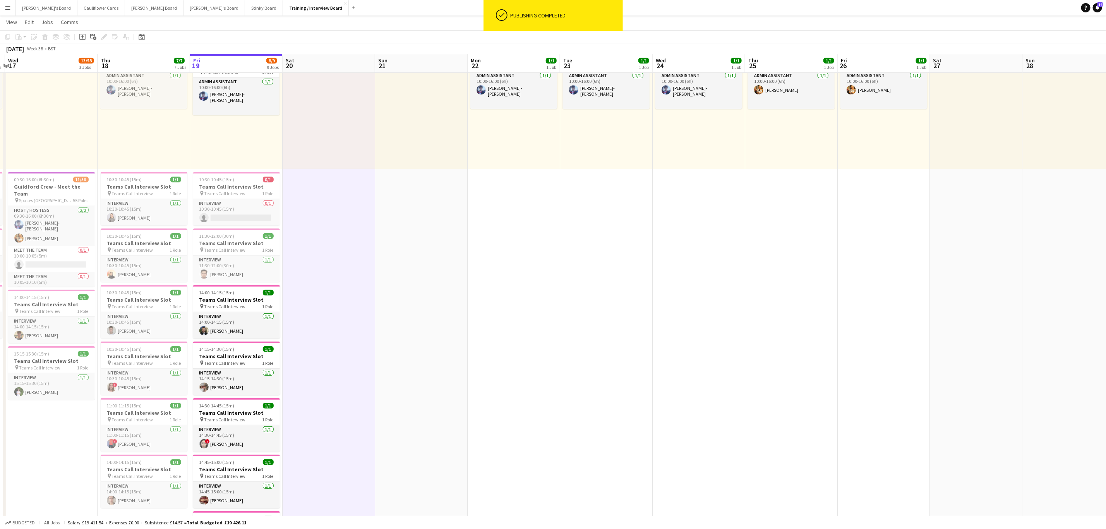
scroll to position [0, 212]
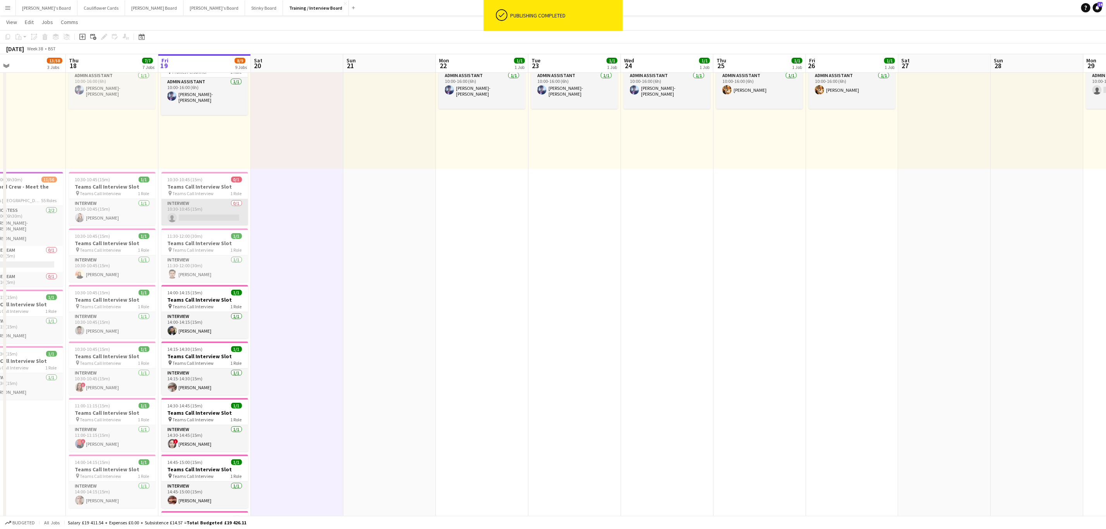
click at [211, 209] on app-card-role "Interview 0/1 10:30-10:45 (15m) single-neutral-actions" at bounding box center [204, 212] width 87 height 26
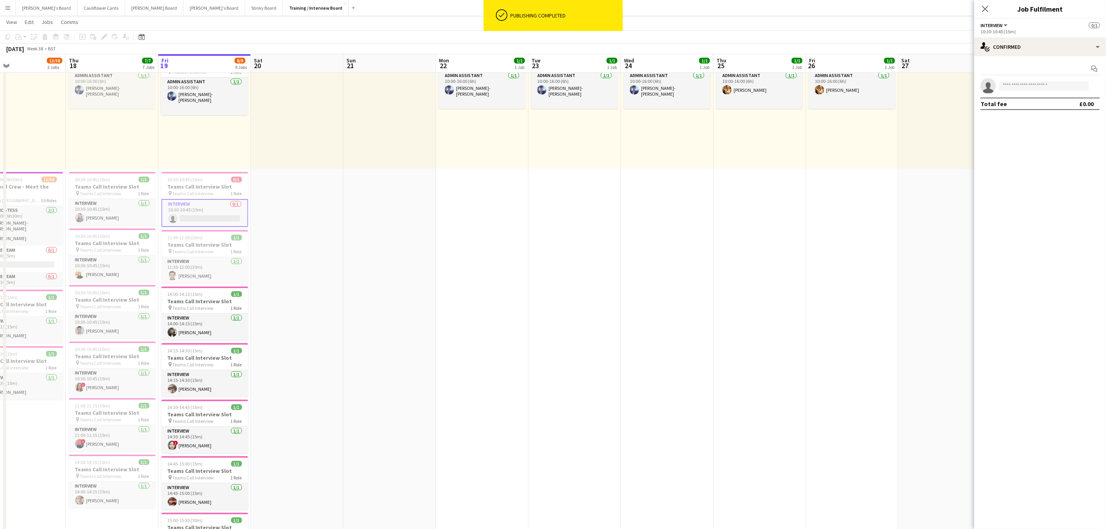
drag, startPoint x: 983, startPoint y: 80, endPoint x: 1000, endPoint y: 84, distance: 18.2
click at [982, 80] on app-invite-slot "single-neutral-actions" at bounding box center [1040, 85] width 132 height 15
click at [1032, 86] on input at bounding box center [1044, 85] width 90 height 9
click at [1026, 88] on input at bounding box center [1044, 85] width 90 height 9
paste input "**********"
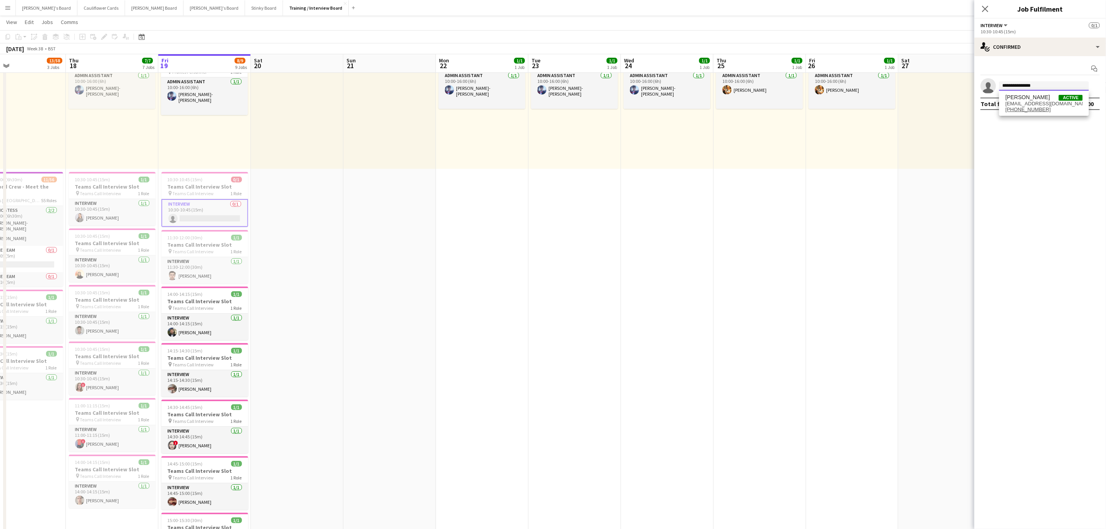
type input "**********"
click at [1037, 98] on span "Emily Wong Active" at bounding box center [1043, 97] width 77 height 7
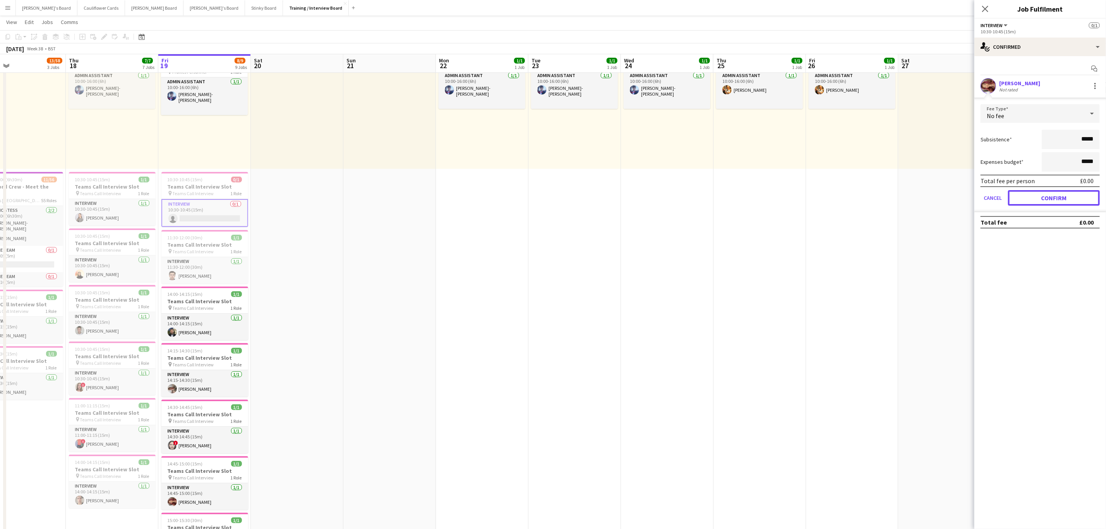
click at [1064, 203] on button "Confirm" at bounding box center [1054, 197] width 92 height 15
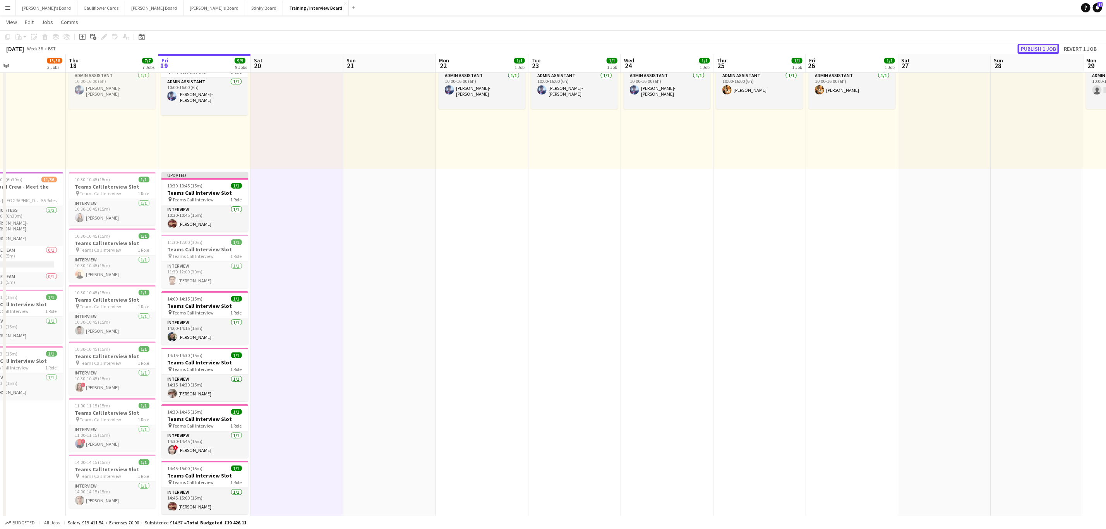
click at [1021, 47] on button "Publish 1 job" at bounding box center [1038, 49] width 41 height 10
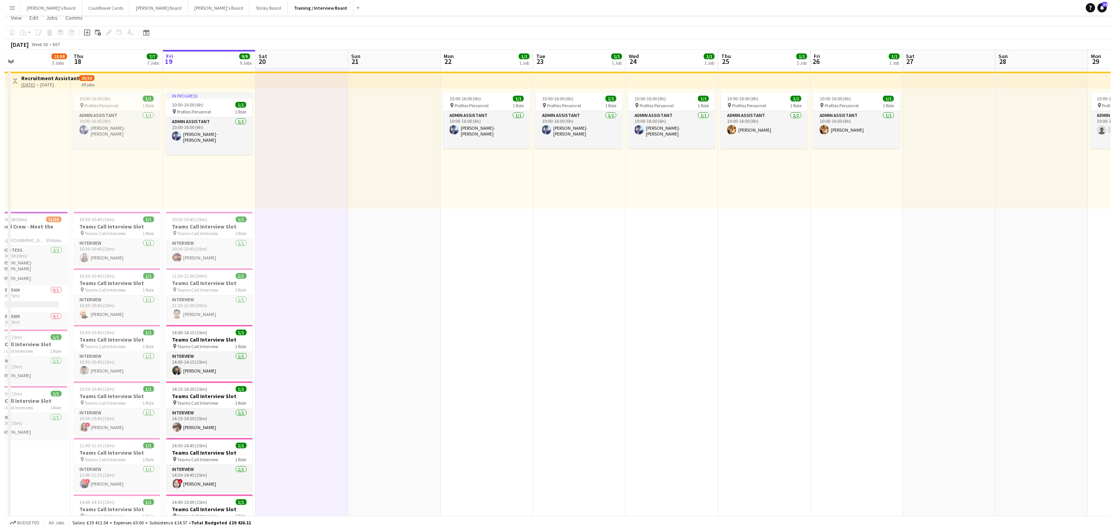
scroll to position [0, 0]
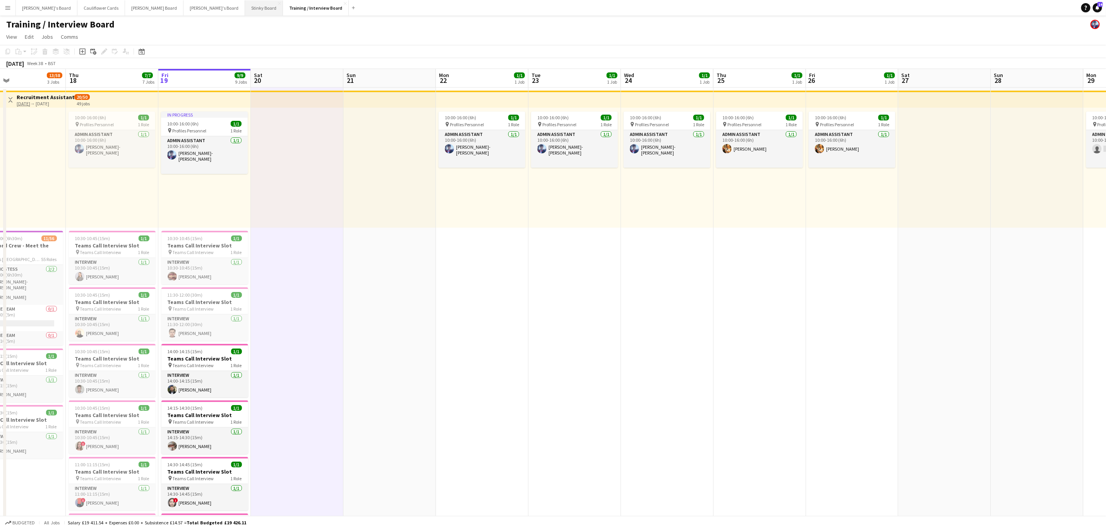
click at [245, 9] on button "Stinky Board Close" at bounding box center [264, 7] width 38 height 15
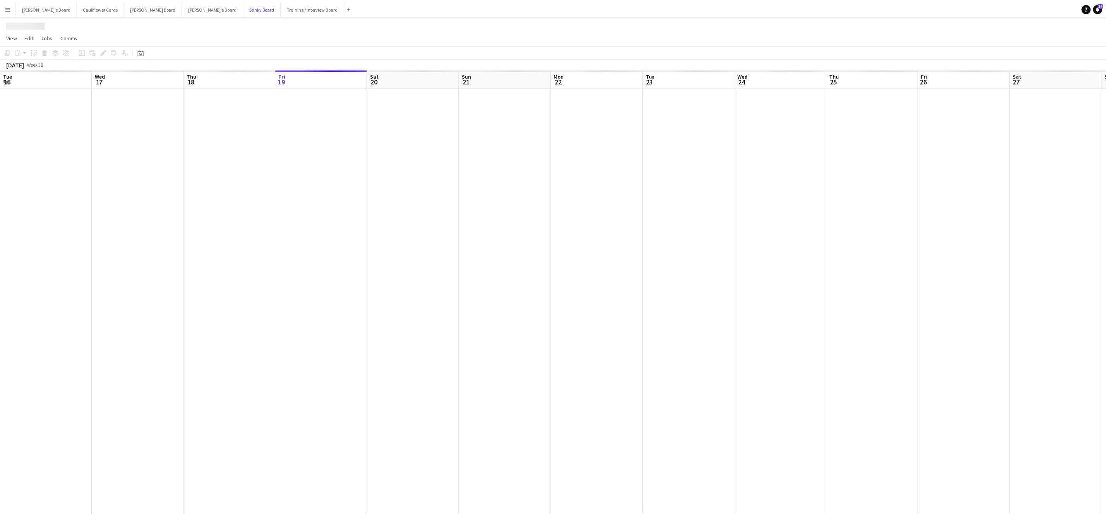
scroll to position [0, 185]
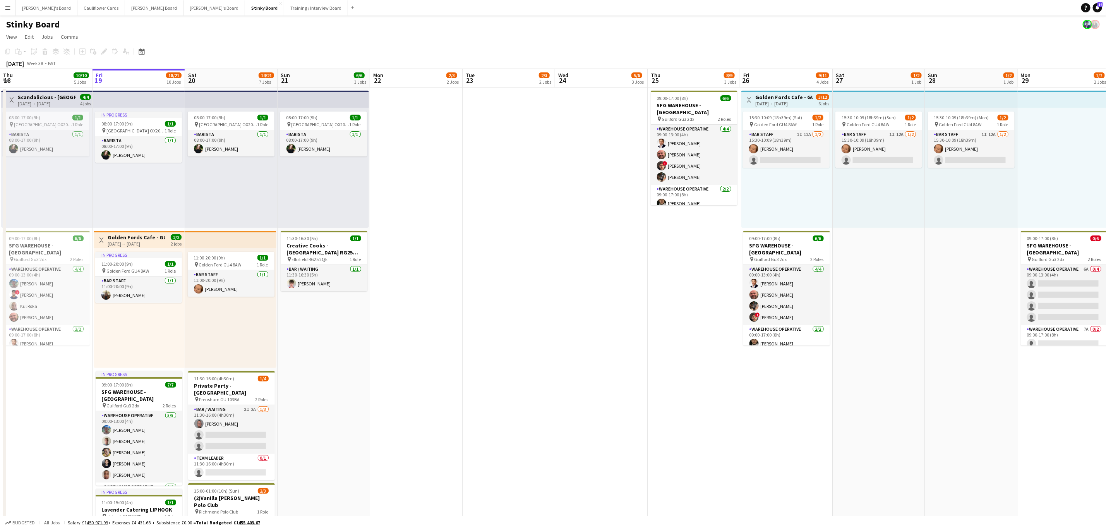
click at [22, 27] on h1 "Stinky Board" at bounding box center [33, 25] width 54 height 12
click at [24, 22] on h1 "Stinky Board" at bounding box center [33, 25] width 54 height 12
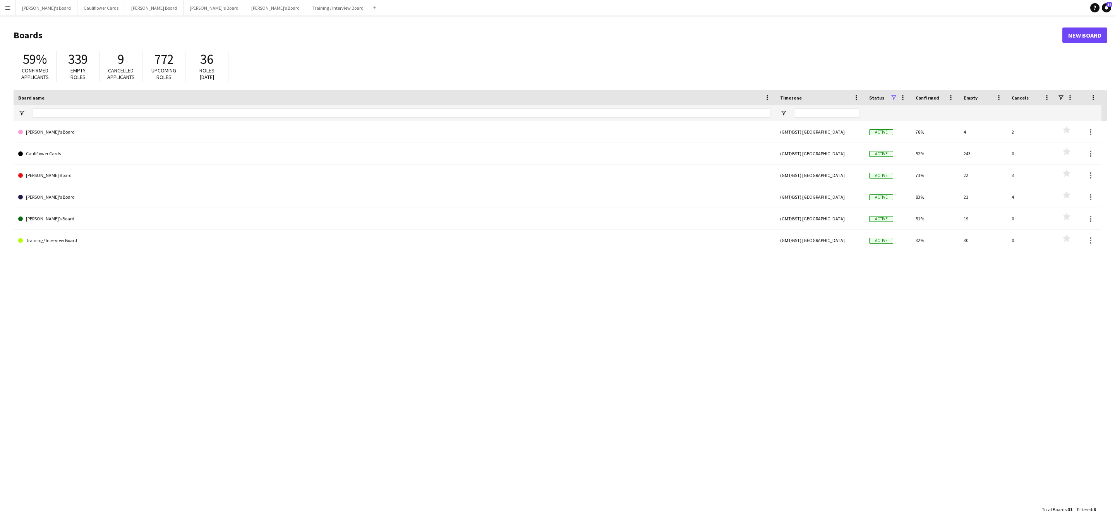
click at [10, 8] on app-icon "Menu" at bounding box center [8, 8] width 6 height 6
click at [89, 71] on link "Approvals" at bounding box center [116, 72] width 77 height 15
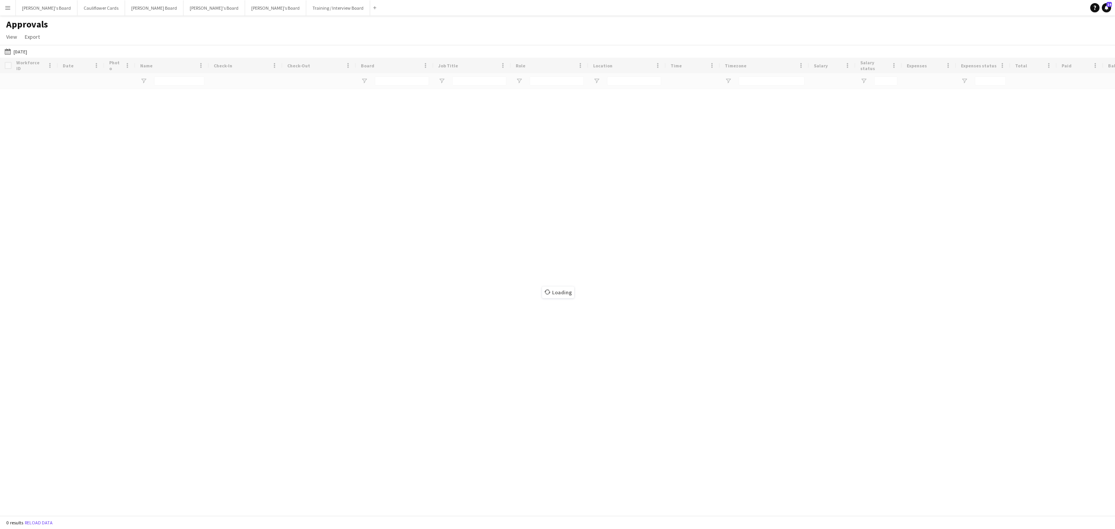
type input "**********"
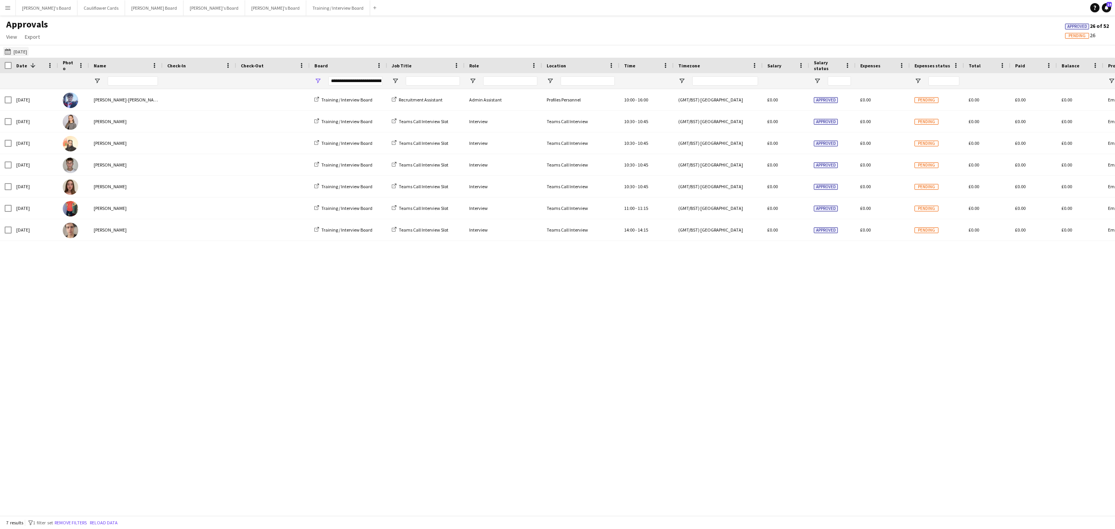
click at [7, 55] on app-icon "Yesterday" at bounding box center [9, 51] width 9 height 6
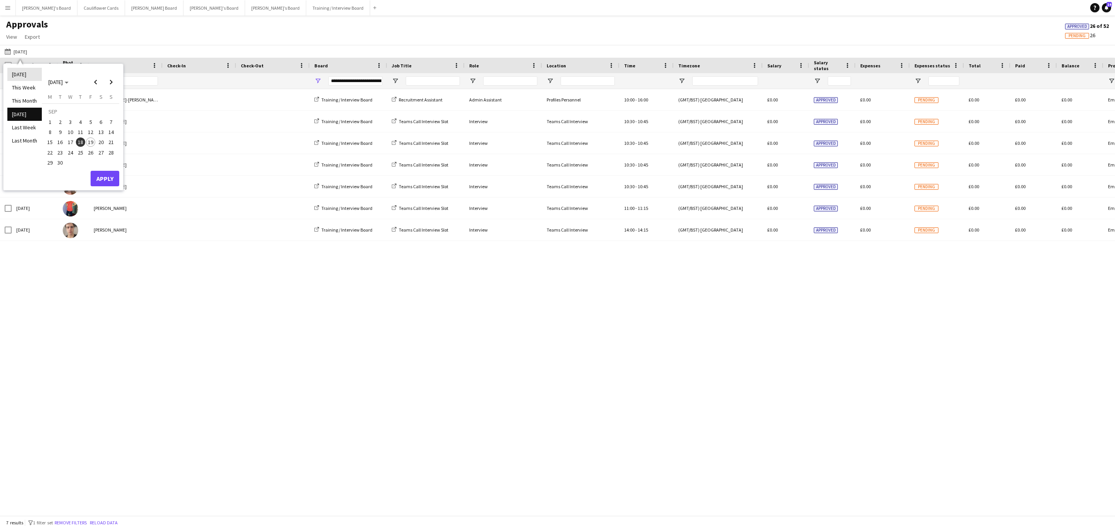
click at [28, 69] on li "[DATE]" at bounding box center [24, 74] width 34 height 13
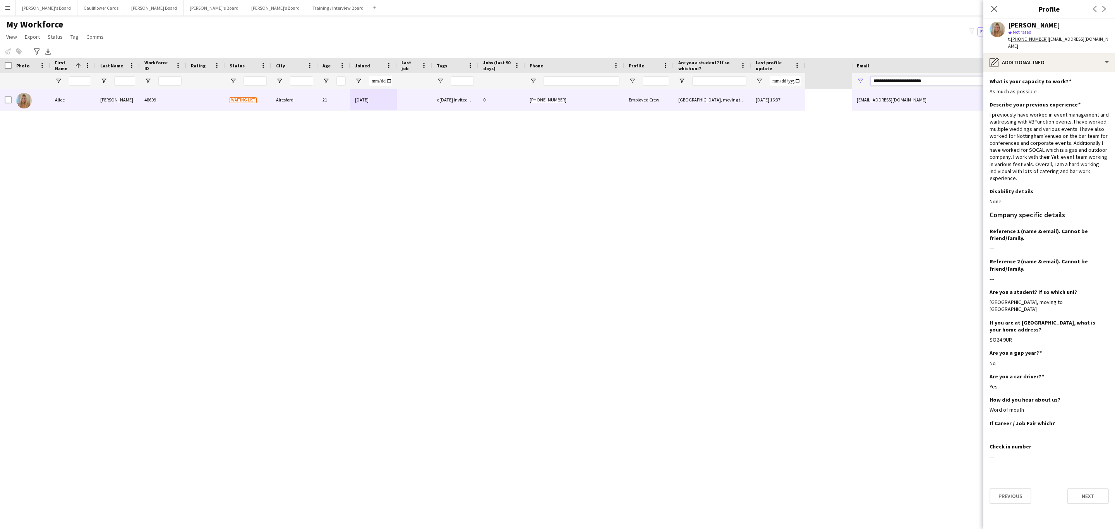
click at [896, 84] on input "**********" at bounding box center [982, 80] width 223 height 9
paste input "Email Filter Input"
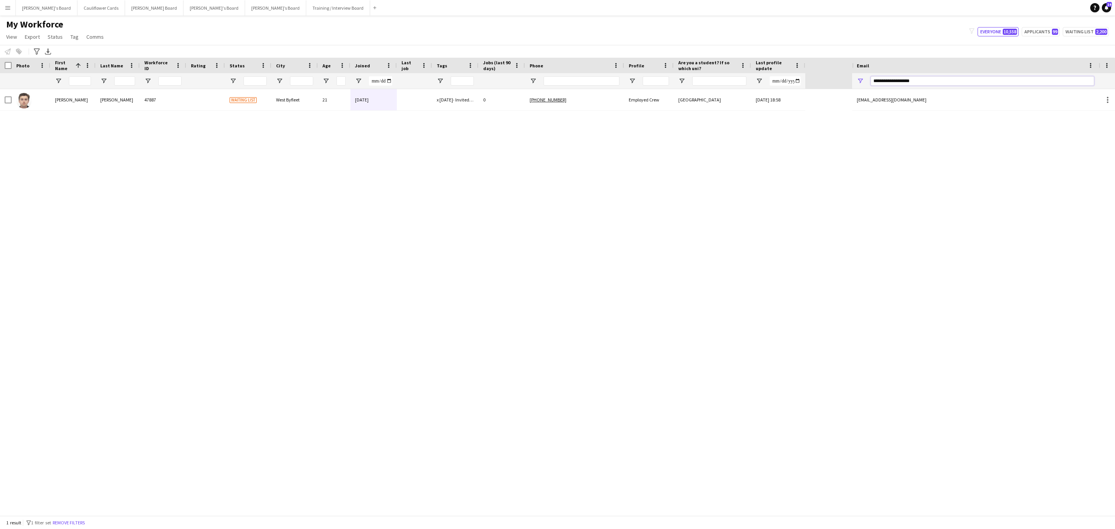
type input "**********"
drag, startPoint x: 417, startPoint y: 108, endPoint x: 427, endPoint y: 114, distance: 11.4
click at [417, 107] on div at bounding box center [414, 99] width 35 height 21
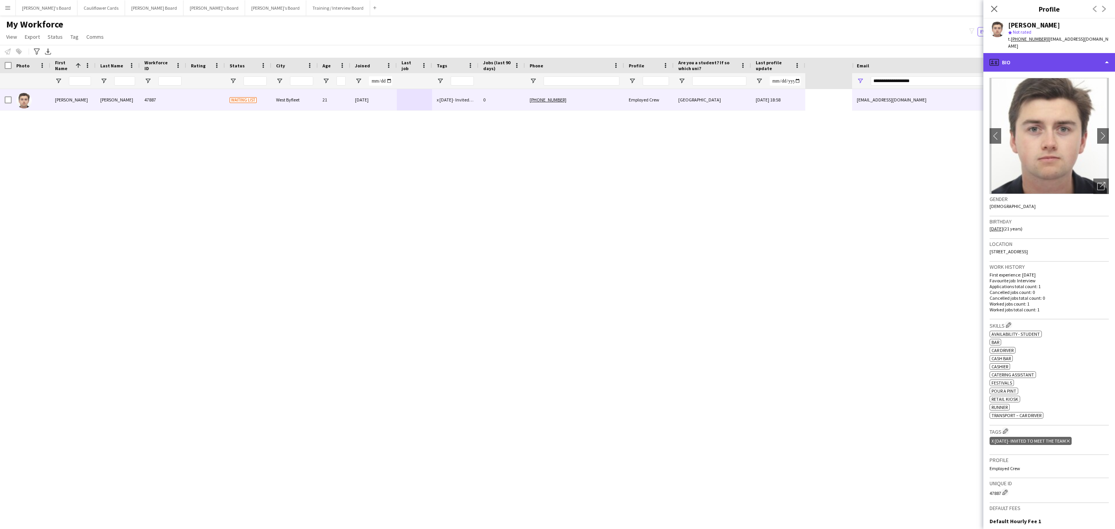
click at [1029, 53] on div "profile Bio" at bounding box center [1049, 62] width 132 height 19
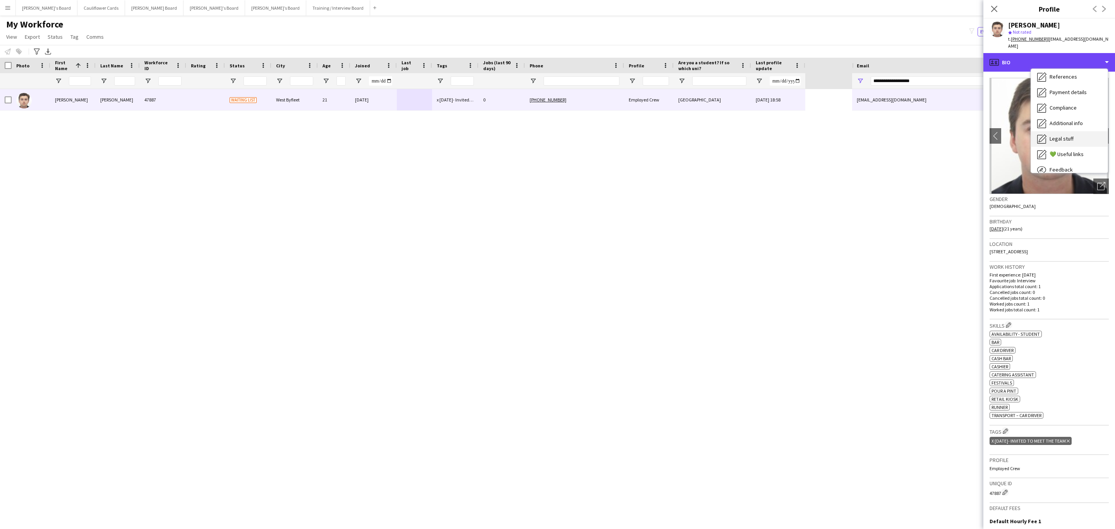
scroll to position [103, 0]
click at [1058, 96] on span "Additional info" at bounding box center [1065, 99] width 33 height 7
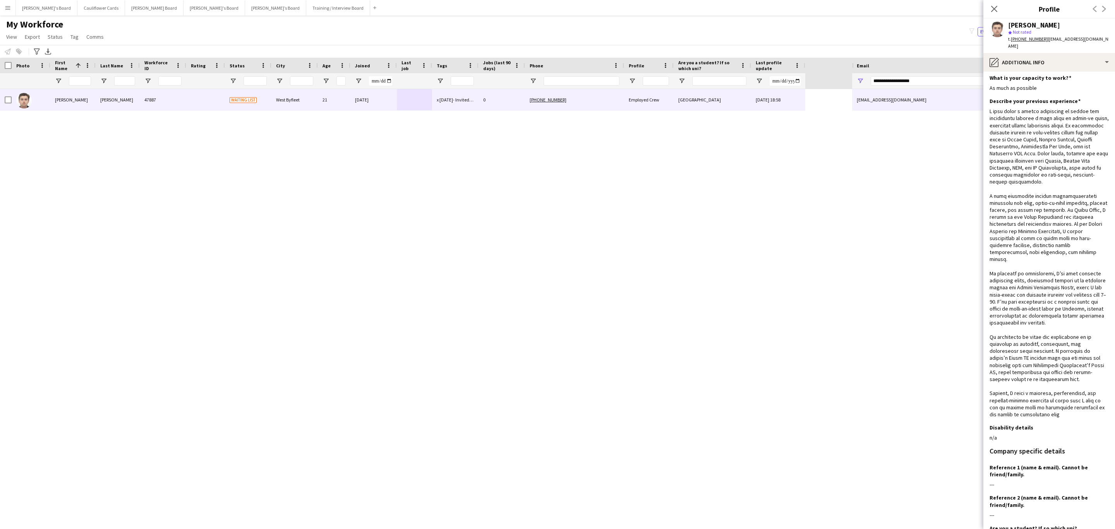
scroll to position [0, 0]
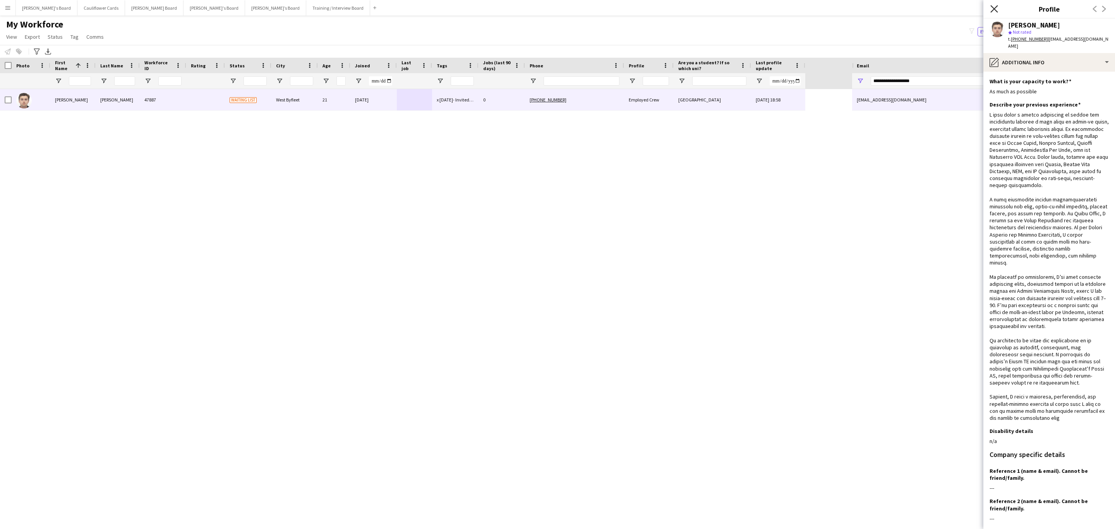
click at [993, 11] on icon "Close pop-in" at bounding box center [993, 8] width 7 height 7
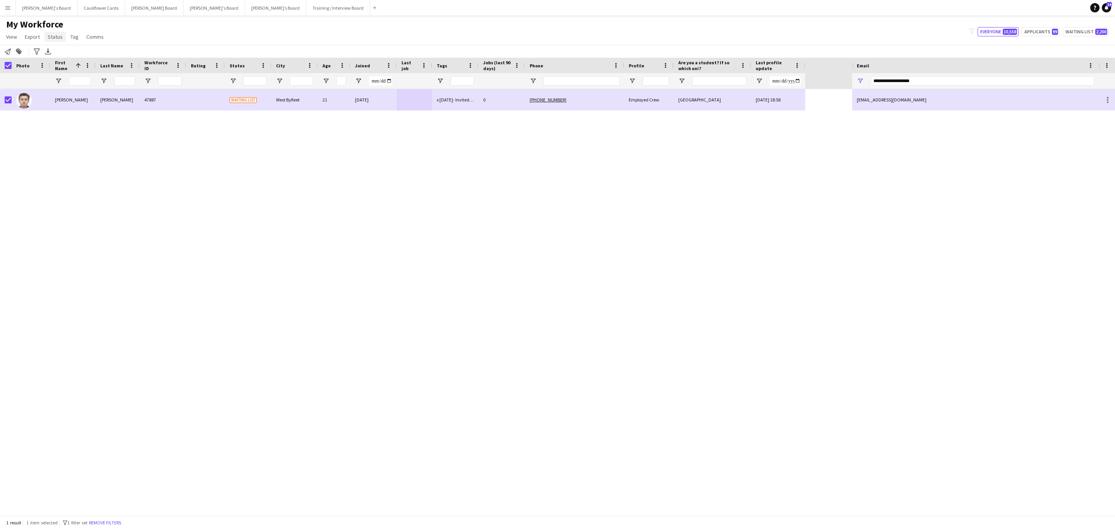
click at [57, 33] on link "Status" at bounding box center [55, 37] width 21 height 10
click at [58, 50] on span "Edit" at bounding box center [55, 53] width 9 height 7
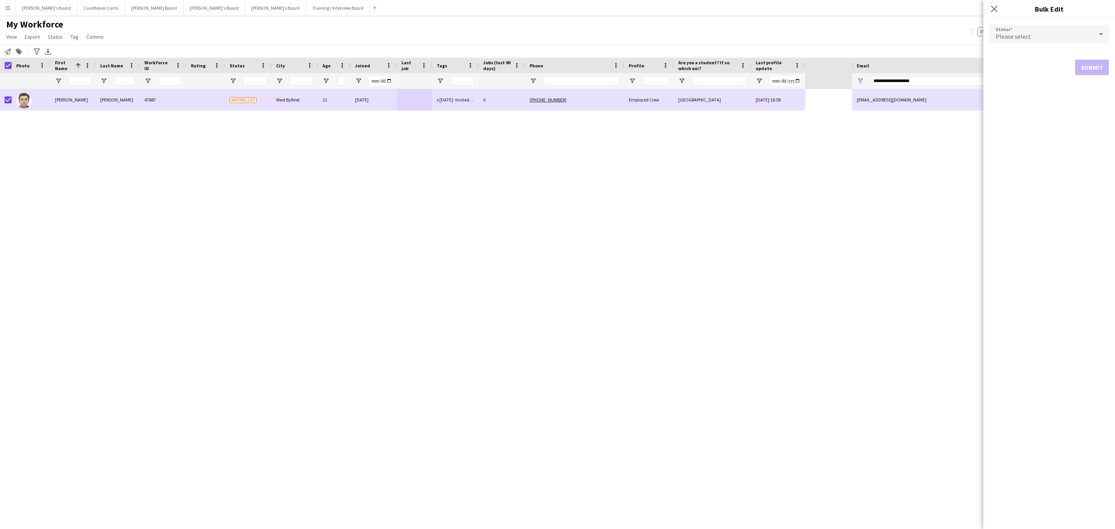
click at [1012, 44] on form "Status Please select Submit" at bounding box center [1048, 50] width 119 height 63
click at [1014, 41] on div "Please select" at bounding box center [1041, 34] width 104 height 19
click at [1030, 49] on mat-option "Active" at bounding box center [1048, 55] width 119 height 19
click at [1084, 87] on button "Submit" at bounding box center [1092, 93] width 34 height 15
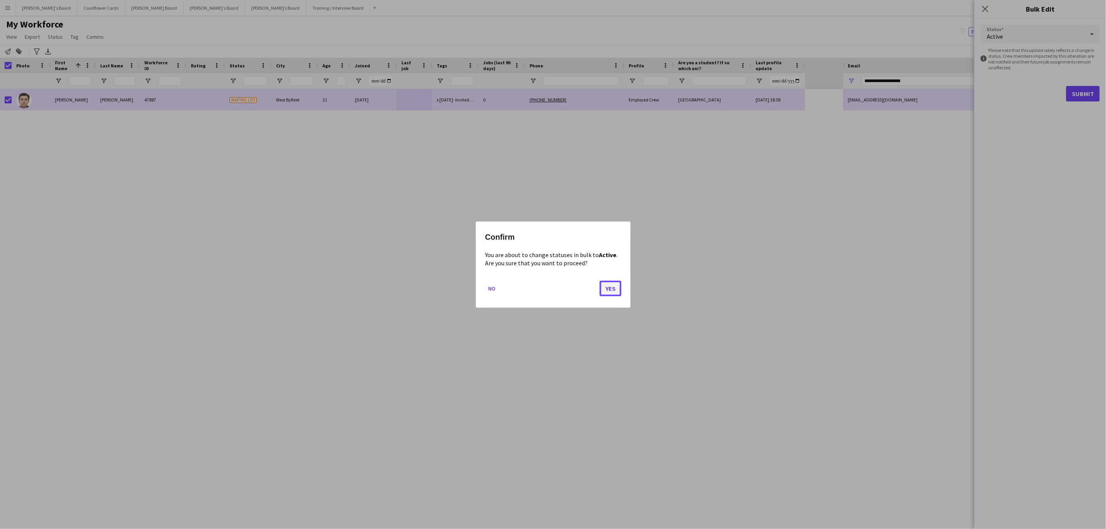
click at [611, 293] on button "Yes" at bounding box center [611, 287] width 22 height 15
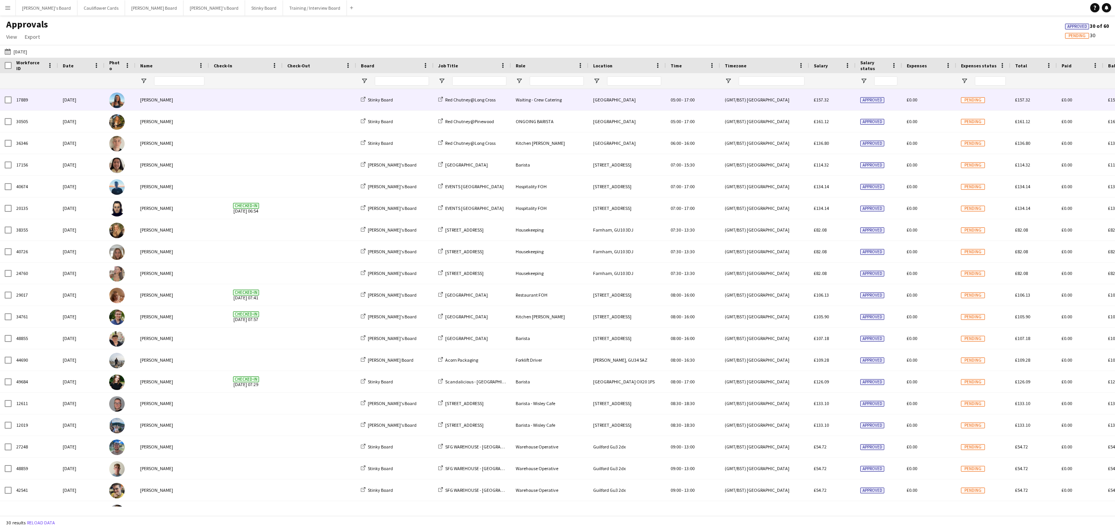
type input "**********"
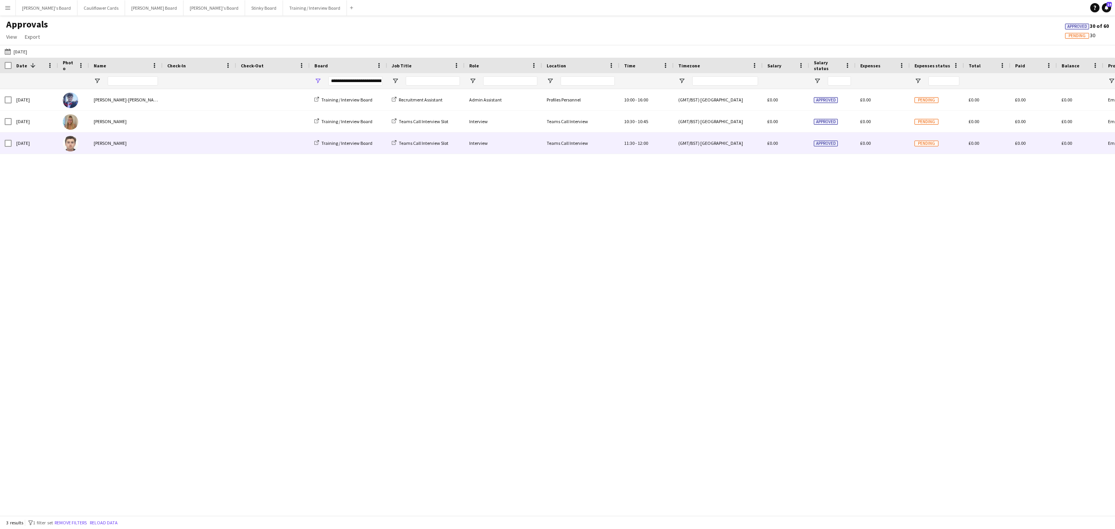
click at [137, 137] on div "[PERSON_NAME]" at bounding box center [126, 142] width 74 height 21
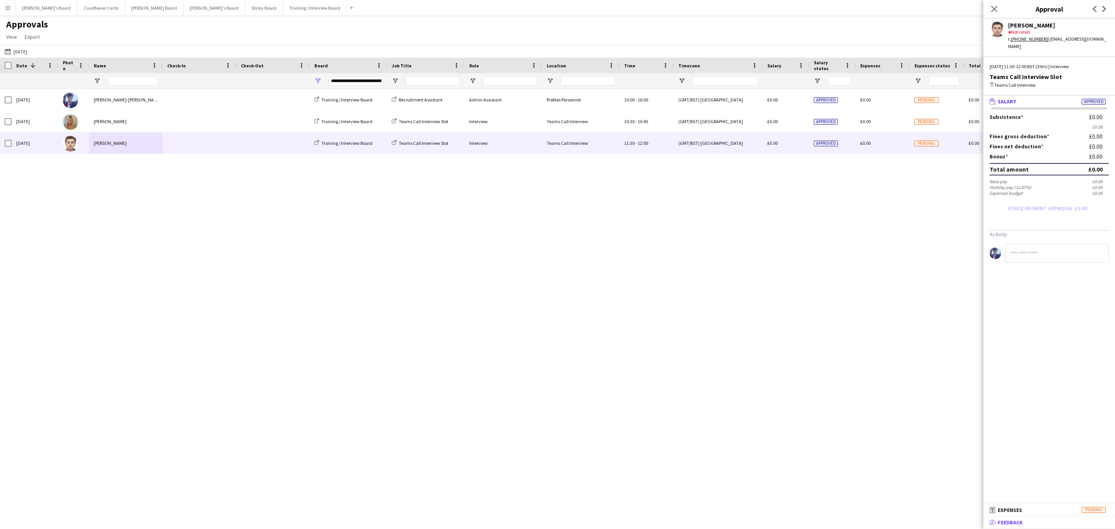
click at [1013, 519] on span "Feedback" at bounding box center [1010, 522] width 25 height 7
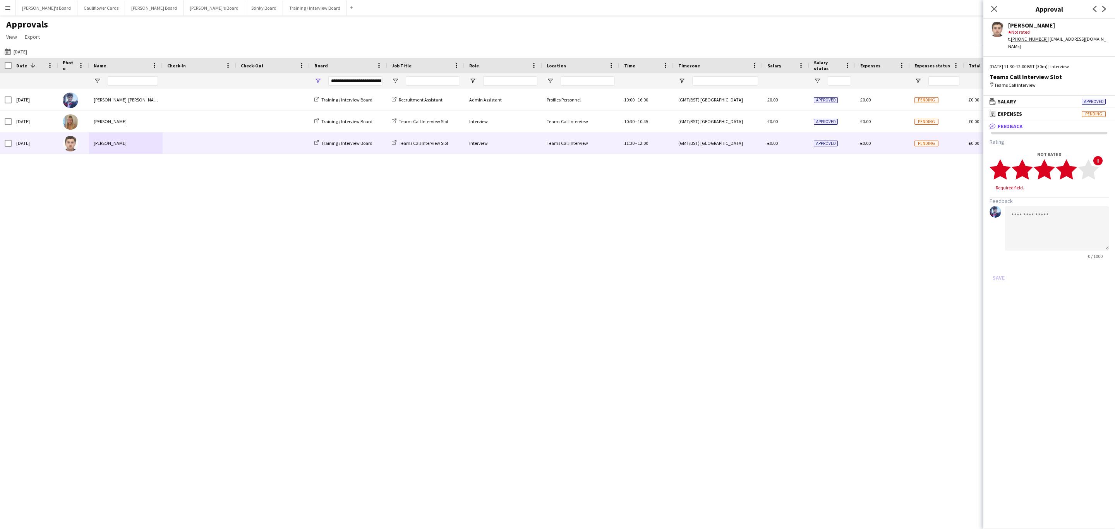
click at [1071, 170] on polygon at bounding box center [1066, 169] width 21 height 20
click at [1065, 199] on textarea at bounding box center [1057, 221] width 104 height 45
paste textarea "**********"
type textarea "**********"
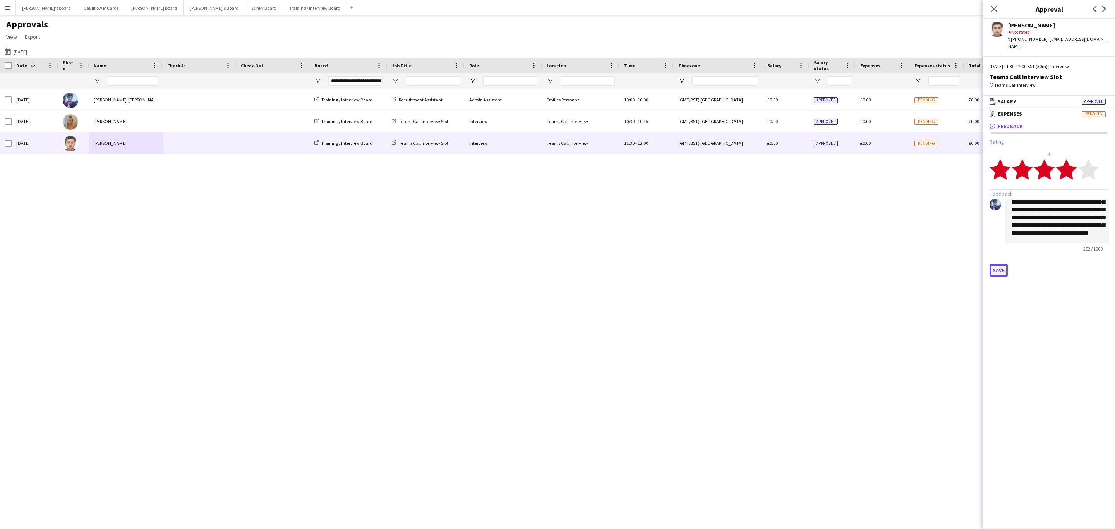
click at [998, 264] on button "Save" at bounding box center [998, 270] width 18 height 12
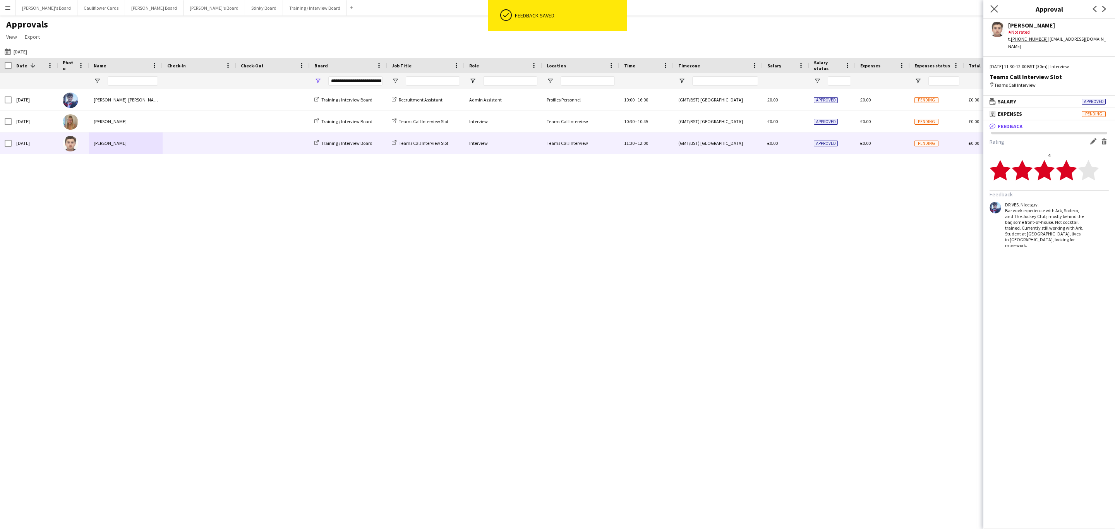
click at [996, 5] on icon "Close pop-in" at bounding box center [993, 8] width 7 height 7
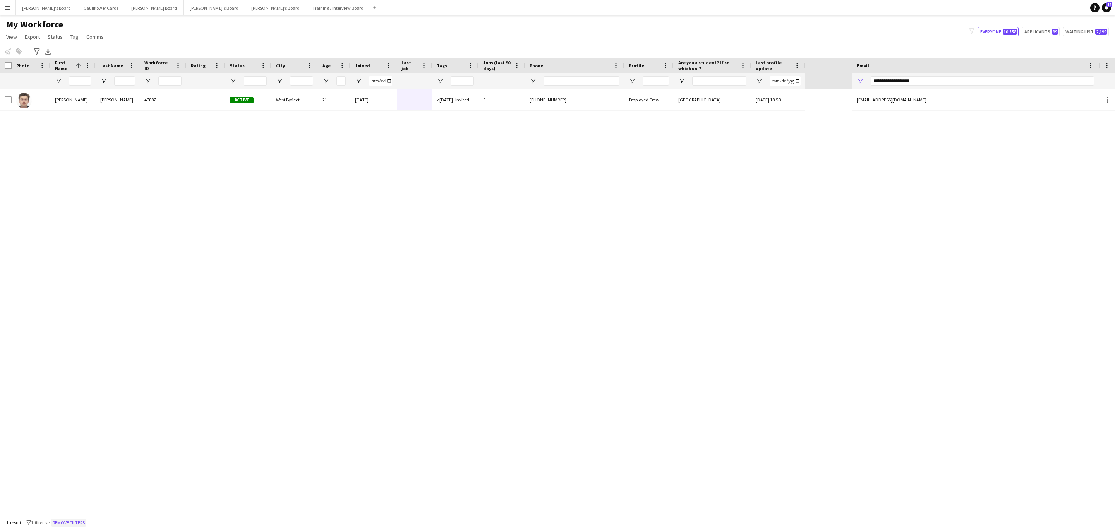
click at [74, 523] on button "Remove filters" at bounding box center [68, 522] width 35 height 9
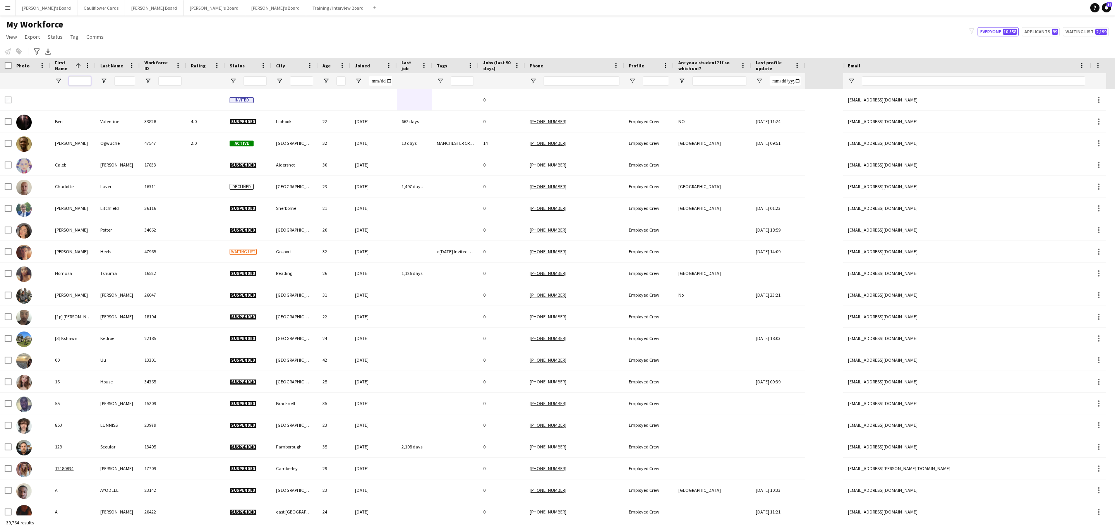
click at [86, 81] on input "First Name Filter Input" at bounding box center [80, 80] width 22 height 9
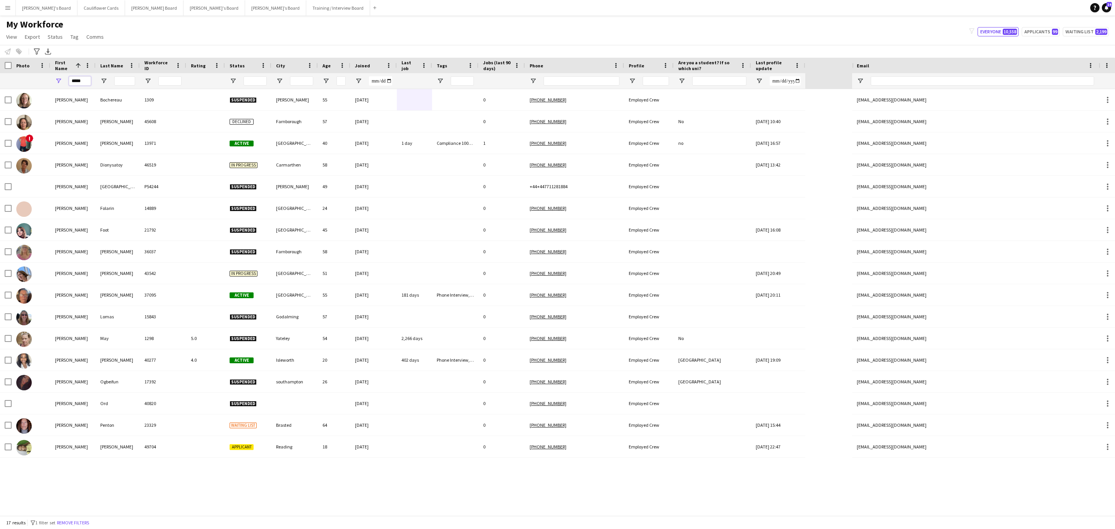
type input "*****"
click at [120, 81] on input "Last Name Filter Input" at bounding box center [124, 80] width 21 height 9
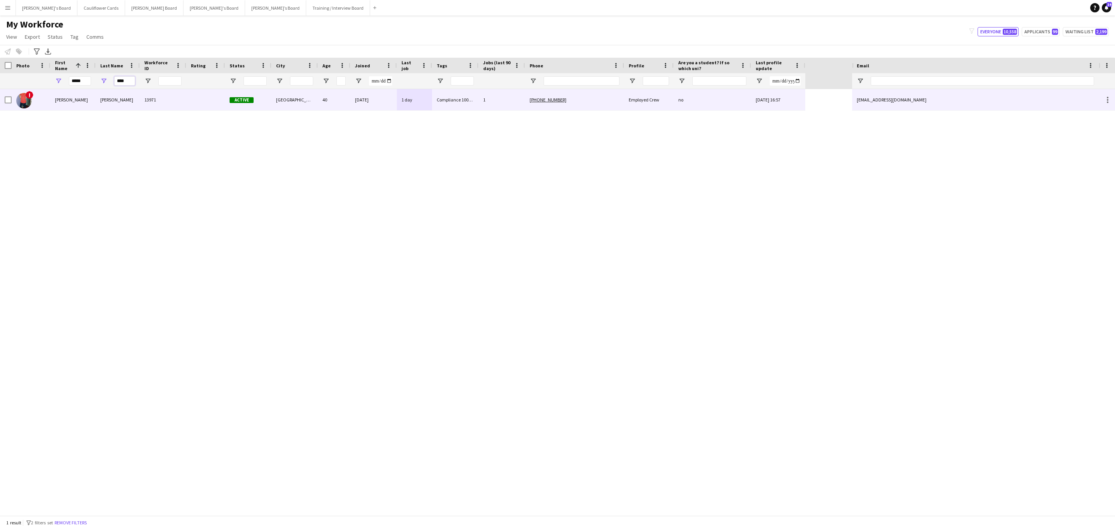
type input "****"
click at [139, 94] on div "[PERSON_NAME]" at bounding box center [118, 99] width 44 height 21
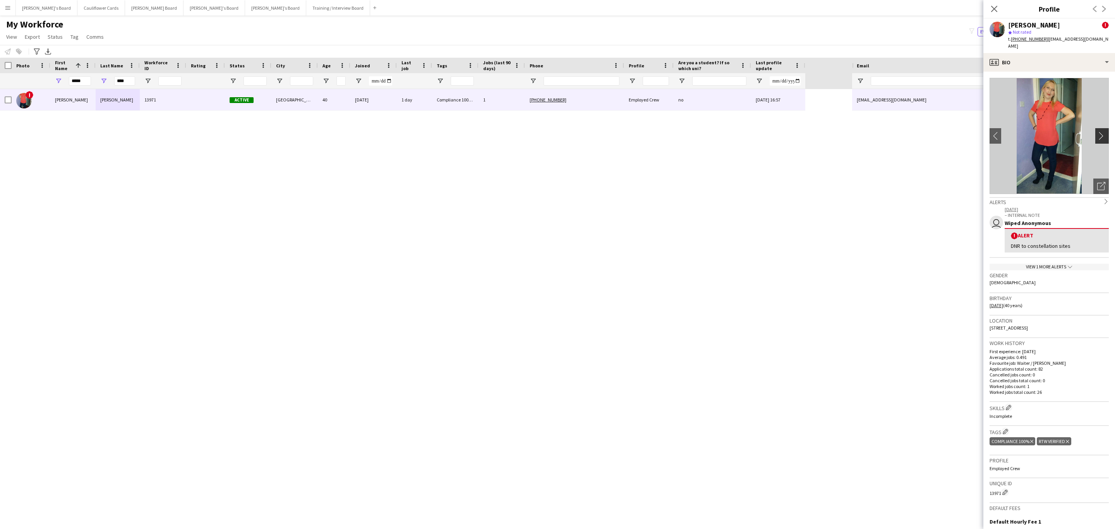
click at [1097, 132] on app-icon "chevron-right" at bounding box center [1103, 136] width 12 height 8
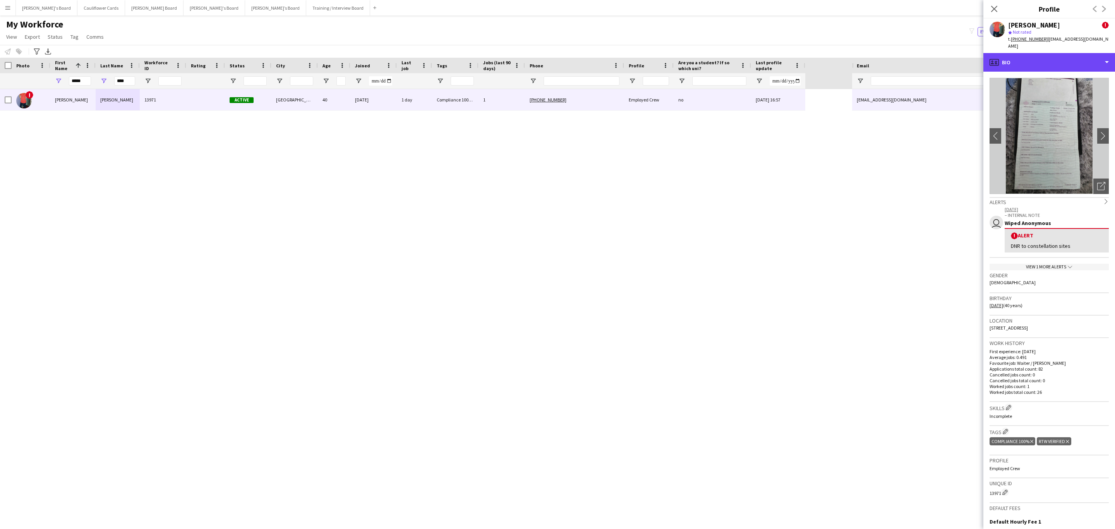
drag, startPoint x: 1046, startPoint y: 51, endPoint x: 1036, endPoint y: 151, distance: 100.7
click at [1049, 56] on div "profile Bio" at bounding box center [1049, 62] width 132 height 19
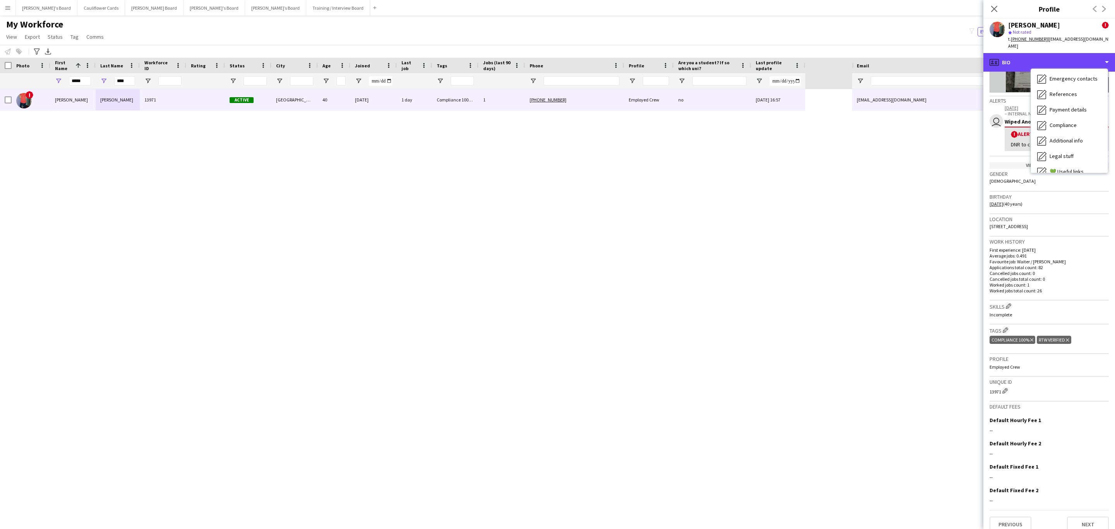
scroll to position [103, 0]
click at [1075, 154] on div "Calendar Calendar" at bounding box center [1069, 161] width 77 height 15
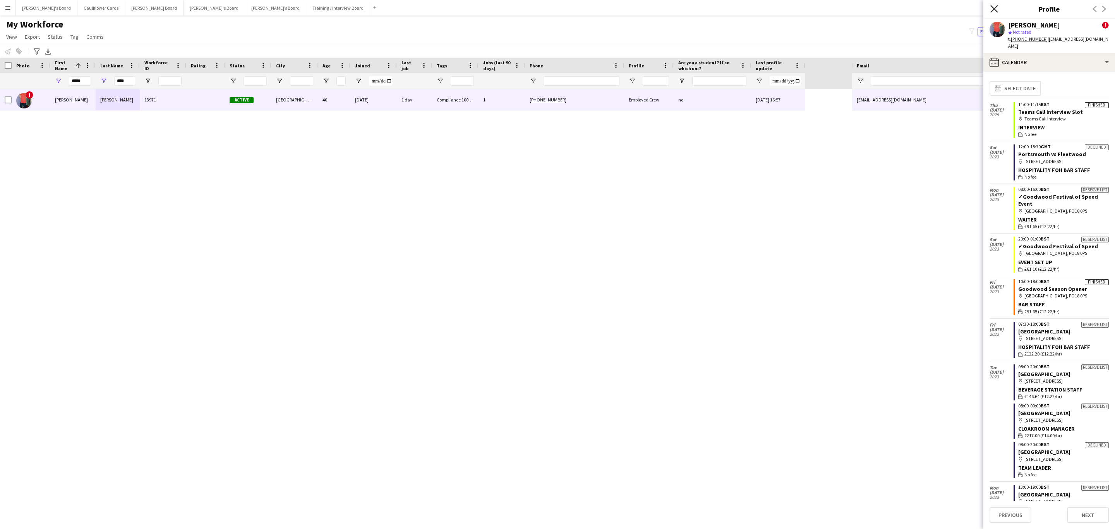
click at [995, 10] on icon at bounding box center [993, 8] width 7 height 7
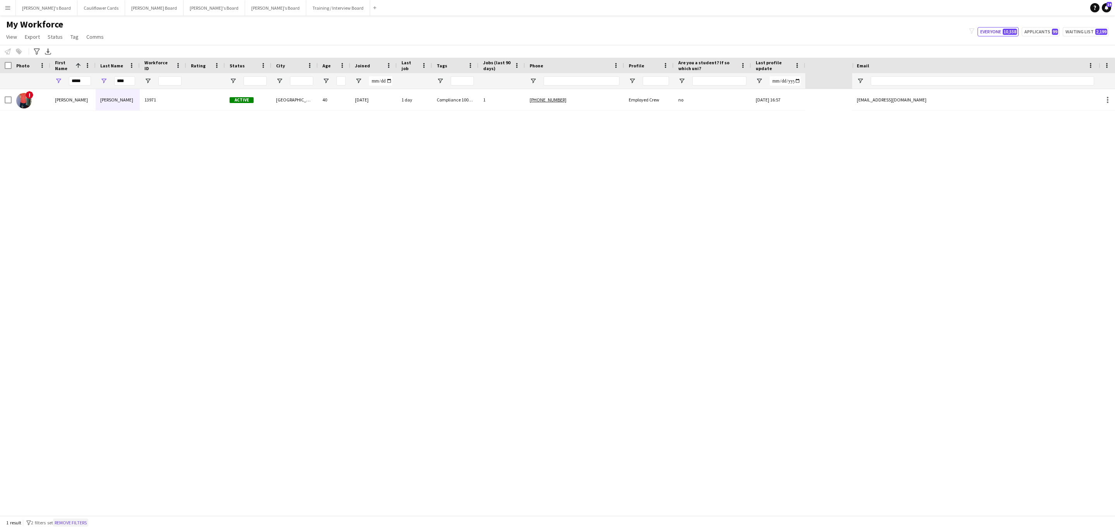
click at [88, 518] on button "Remove filters" at bounding box center [70, 522] width 35 height 9
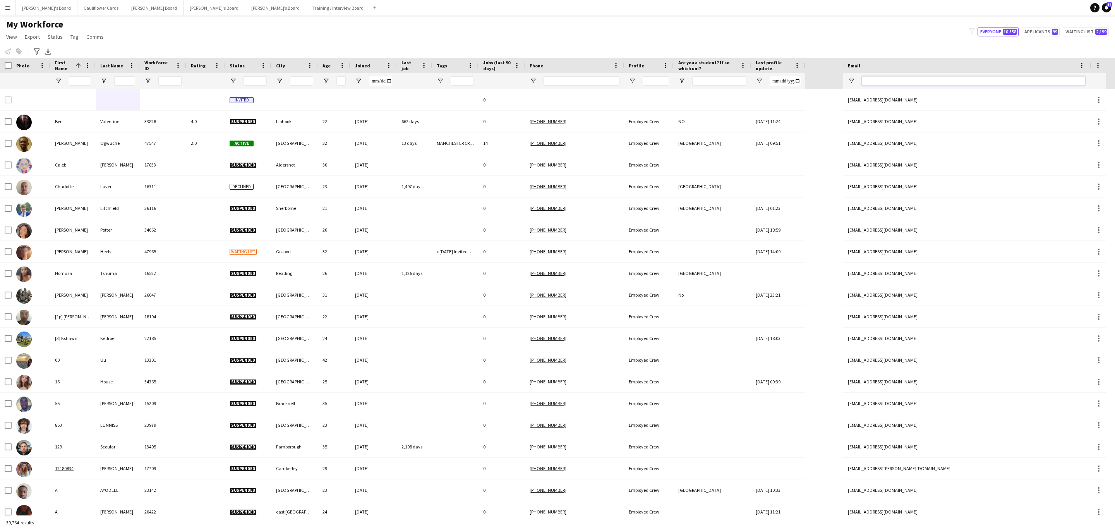
click at [905, 78] on input "Email Filter Input" at bounding box center [973, 80] width 223 height 9
paste input "**********"
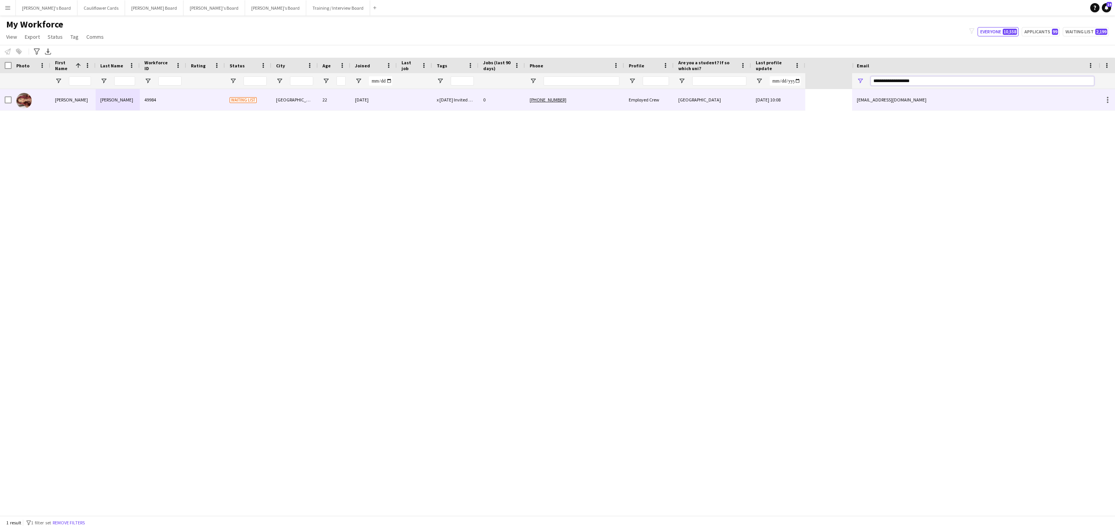
type input "**********"
click at [413, 97] on div at bounding box center [414, 99] width 35 height 21
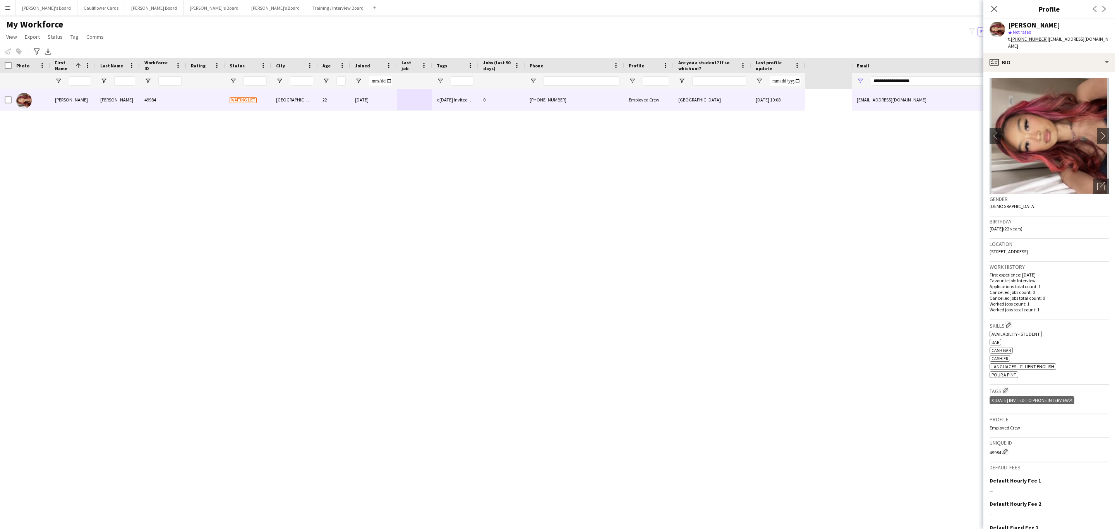
click at [1028, 37] on tcxspan "+447756542944" at bounding box center [1029, 39] width 37 height 6
click at [1097, 132] on app-icon "chevron-right" at bounding box center [1103, 136] width 12 height 8
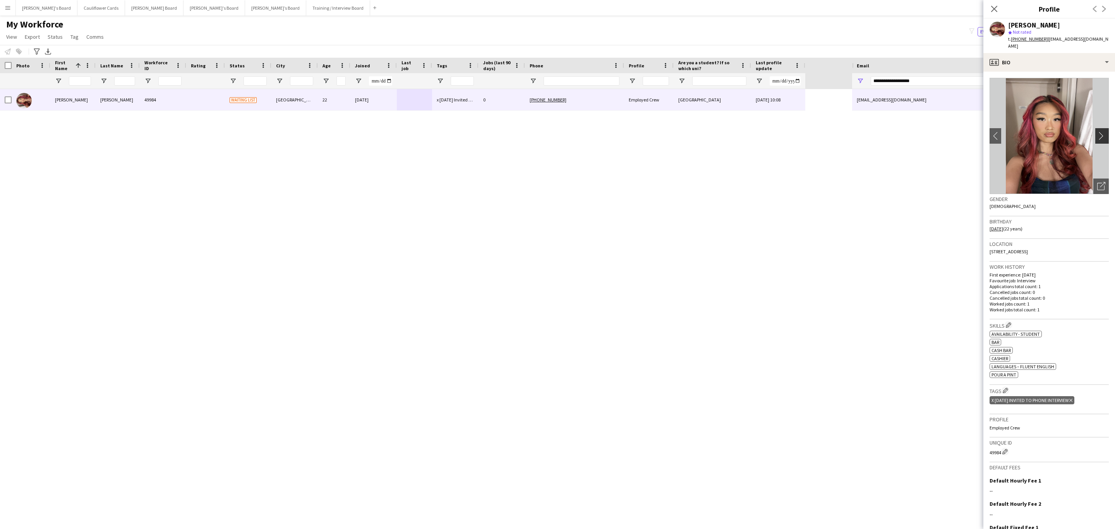
click at [1097, 132] on app-icon "chevron-right" at bounding box center [1103, 136] width 12 height 8
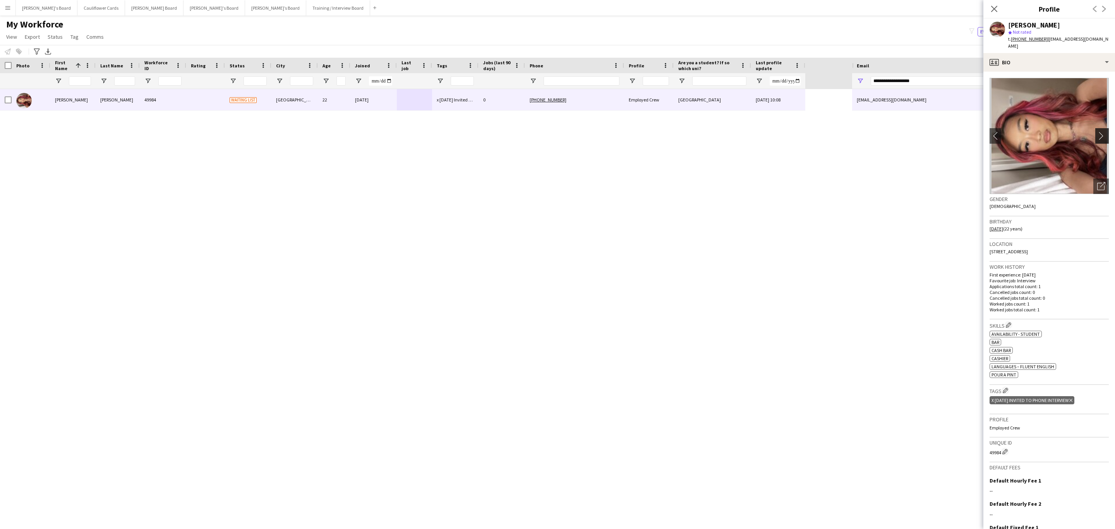
click at [1097, 132] on app-icon "chevron-right" at bounding box center [1103, 136] width 12 height 8
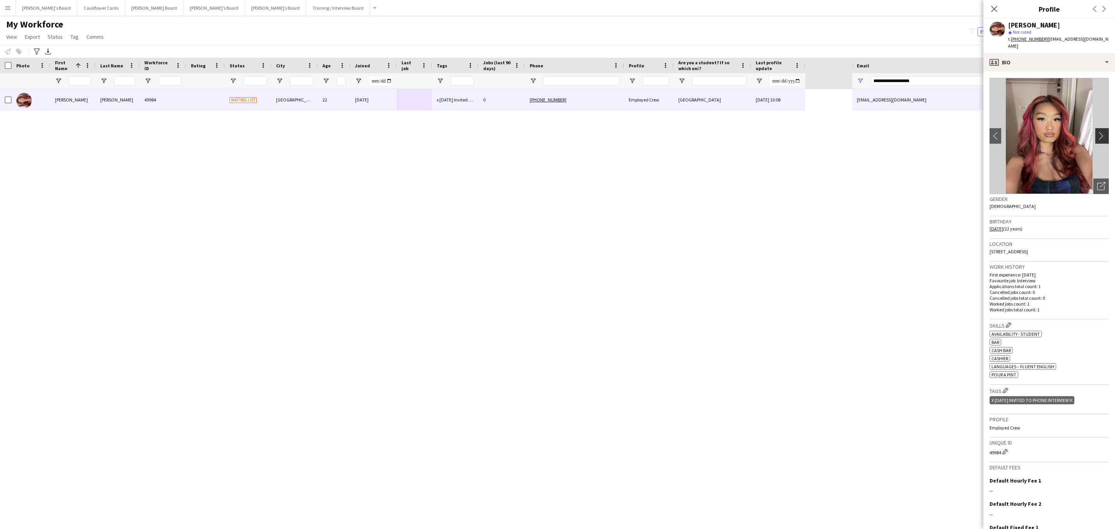
click at [1097, 132] on app-icon "chevron-right" at bounding box center [1103, 136] width 12 height 8
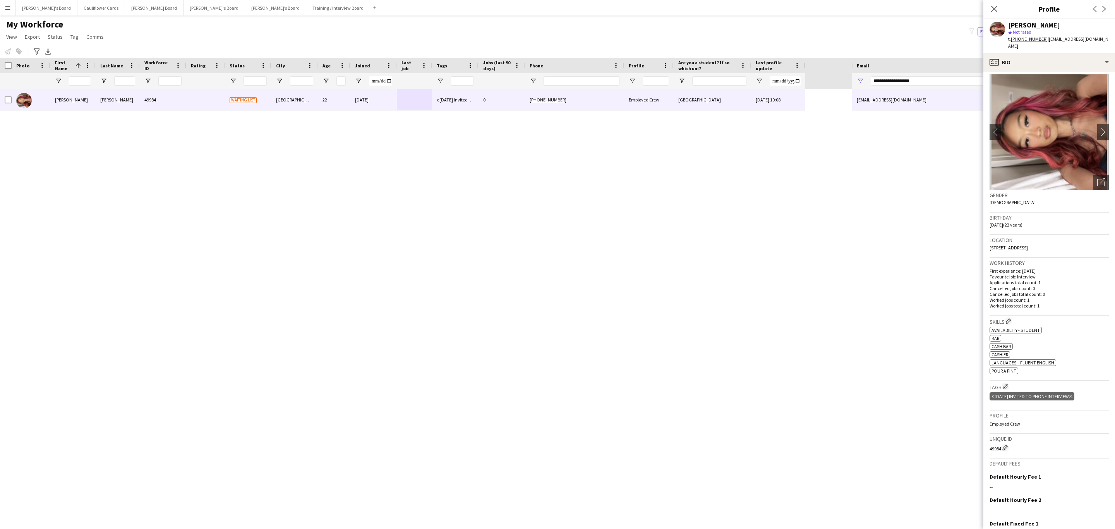
scroll to position [0, 0]
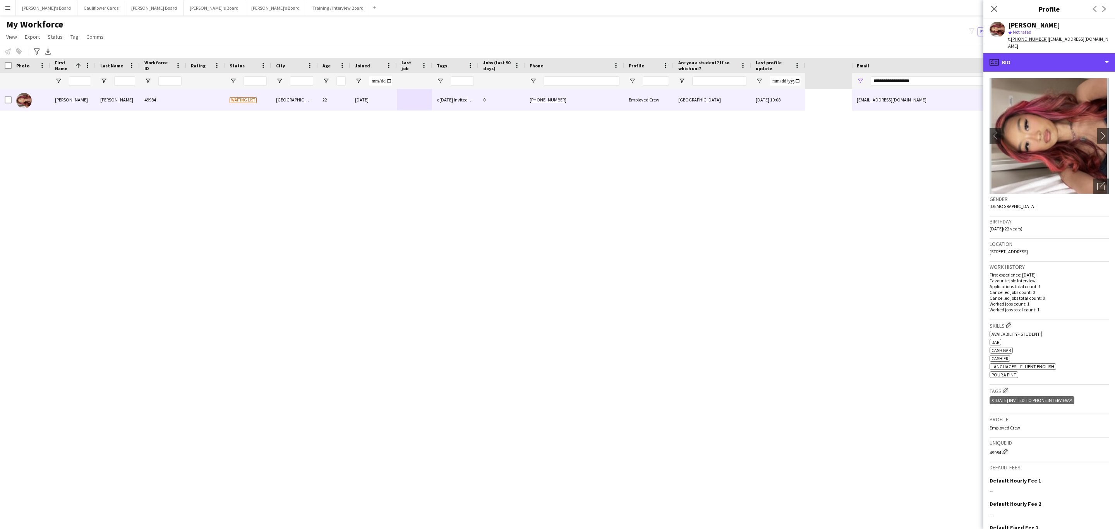
click at [1063, 56] on div "profile Bio" at bounding box center [1049, 62] width 132 height 19
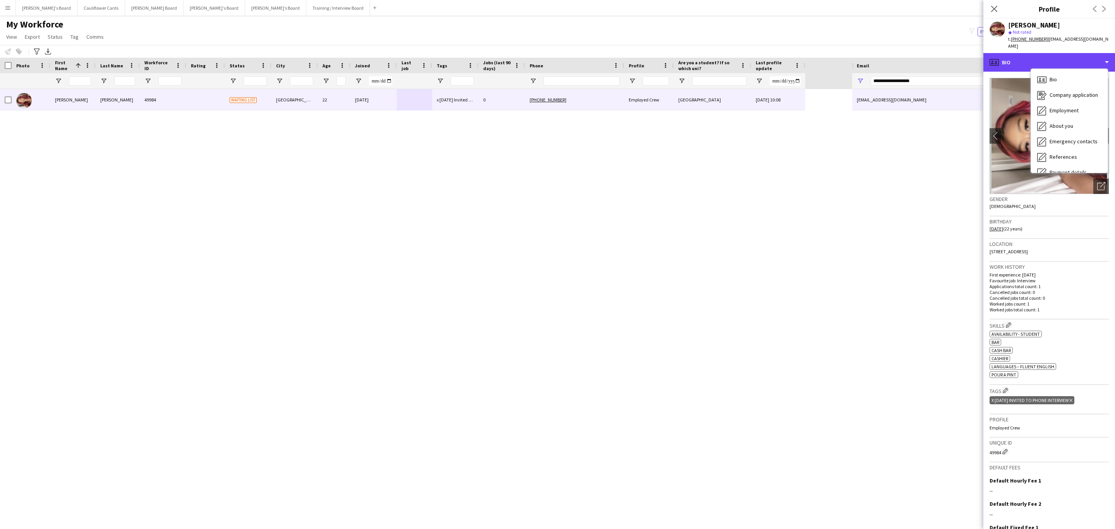
scroll to position [103, 0]
click at [1079, 98] on div "Additional info Additional info" at bounding box center [1069, 100] width 77 height 15
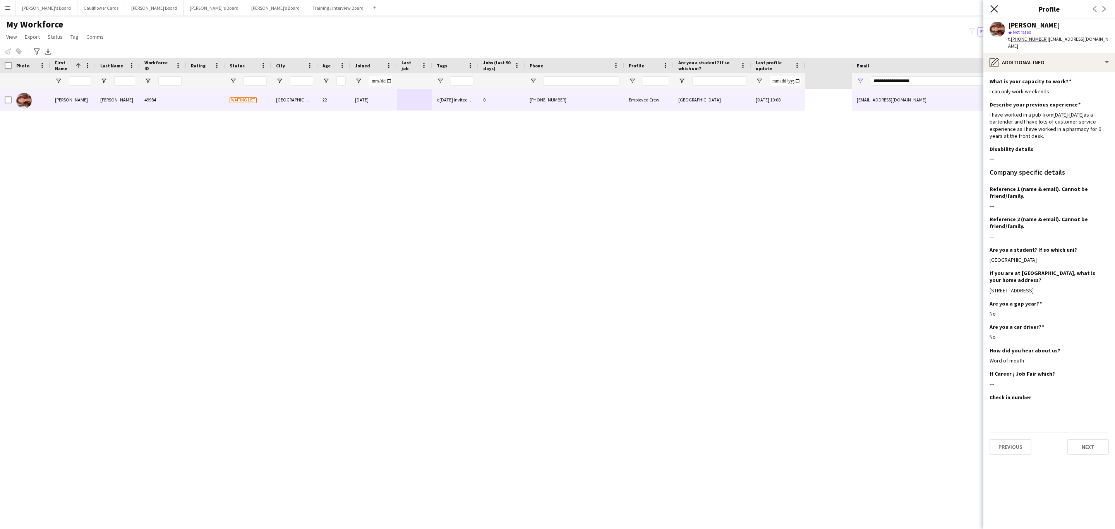
click at [992, 10] on icon "Close pop-in" at bounding box center [993, 8] width 7 height 7
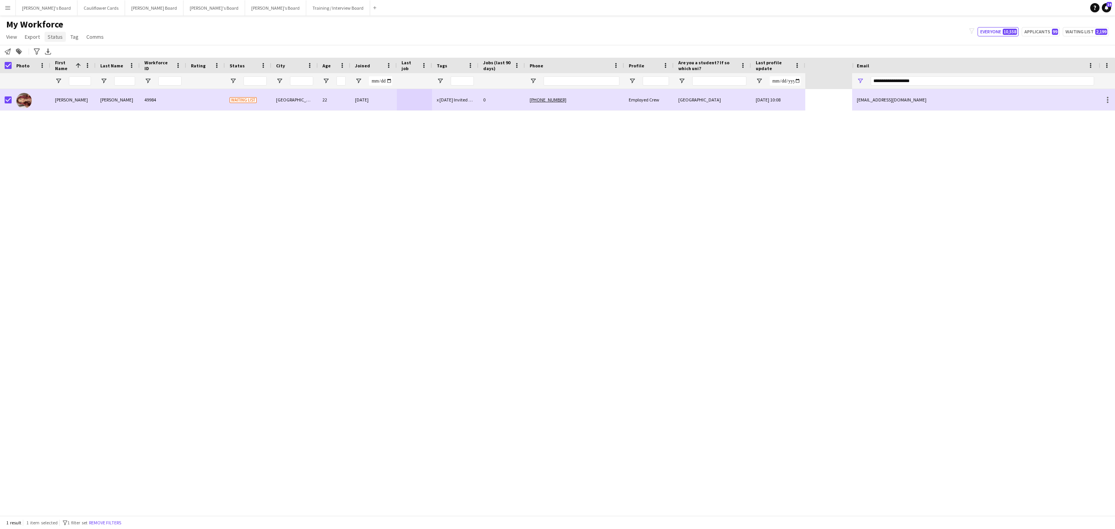
click at [57, 36] on span "Status" at bounding box center [55, 36] width 15 height 7
drag, startPoint x: 65, startPoint y: 51, endPoint x: 72, endPoint y: 53, distance: 7.2
click at [66, 52] on link "Edit" at bounding box center [72, 53] width 54 height 16
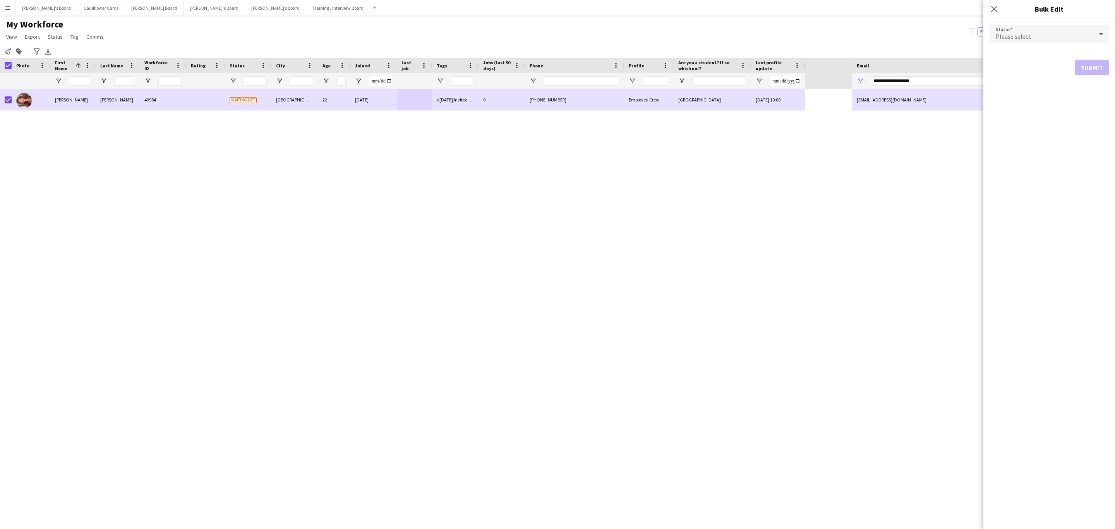
click at [1015, 31] on div "Please select" at bounding box center [1041, 34] width 104 height 19
click at [1019, 55] on span "Active" at bounding box center [1049, 55] width 107 height 7
click at [1095, 89] on button "Submit" at bounding box center [1092, 93] width 34 height 15
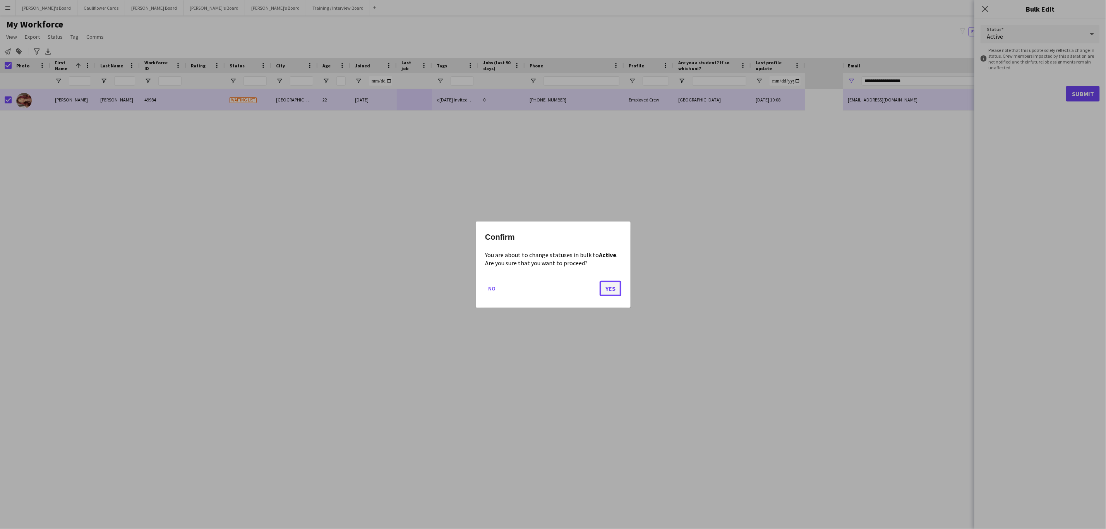
click at [616, 293] on button "Yes" at bounding box center [611, 287] width 22 height 15
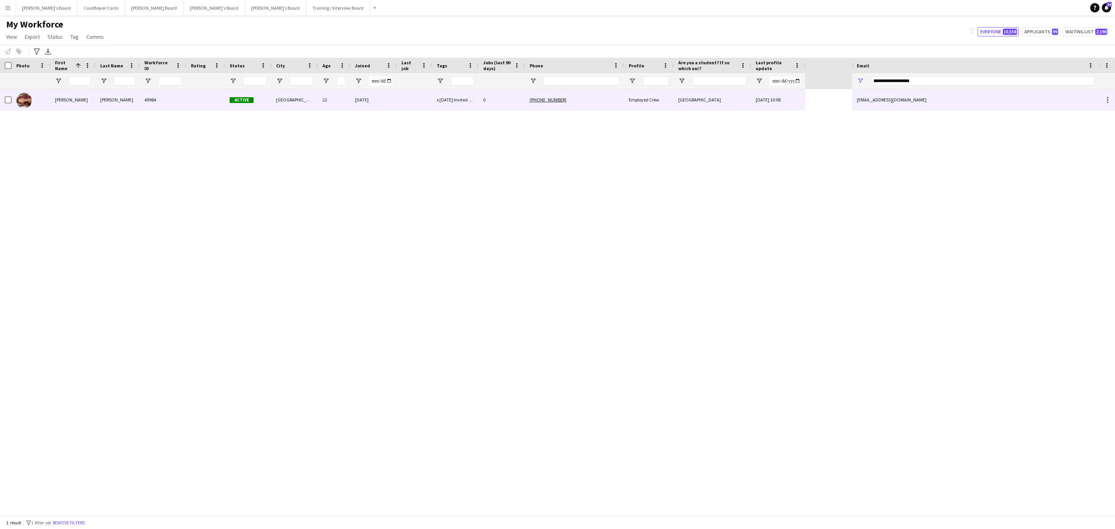
click at [205, 104] on div at bounding box center [205, 99] width 39 height 21
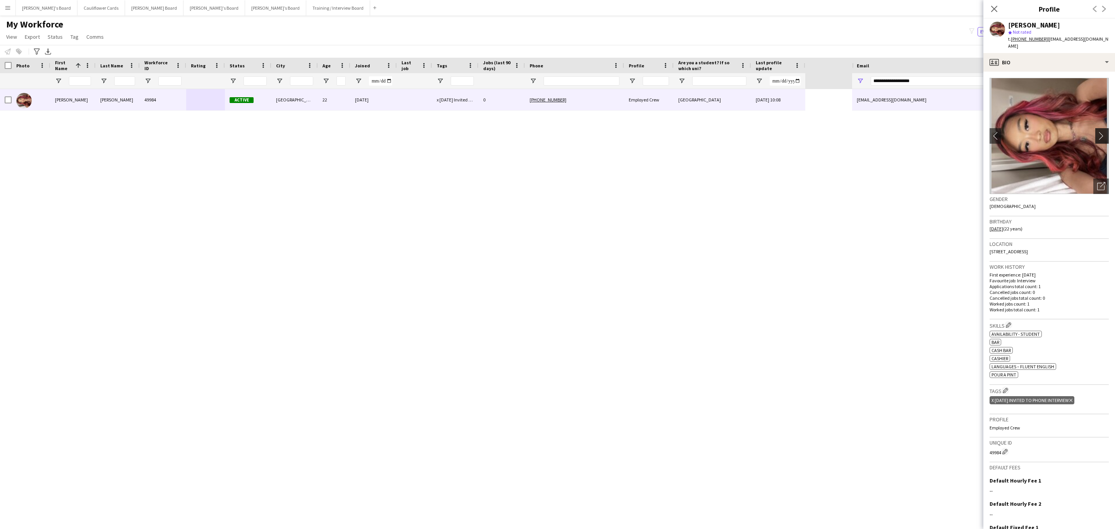
click at [1097, 132] on app-icon "chevron-right" at bounding box center [1103, 136] width 12 height 8
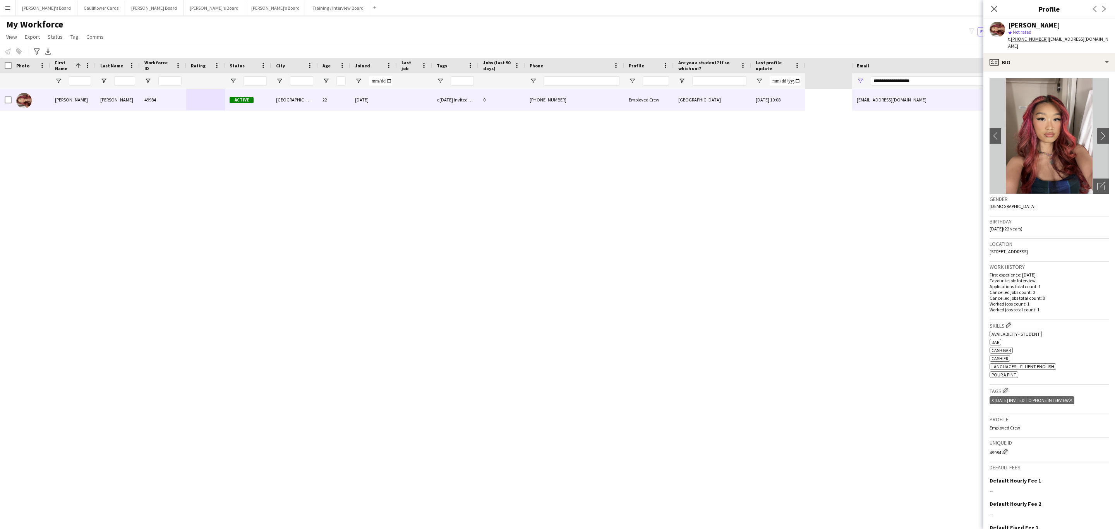
click at [1072, 398] on icon "Delete tag" at bounding box center [1070, 400] width 3 height 5
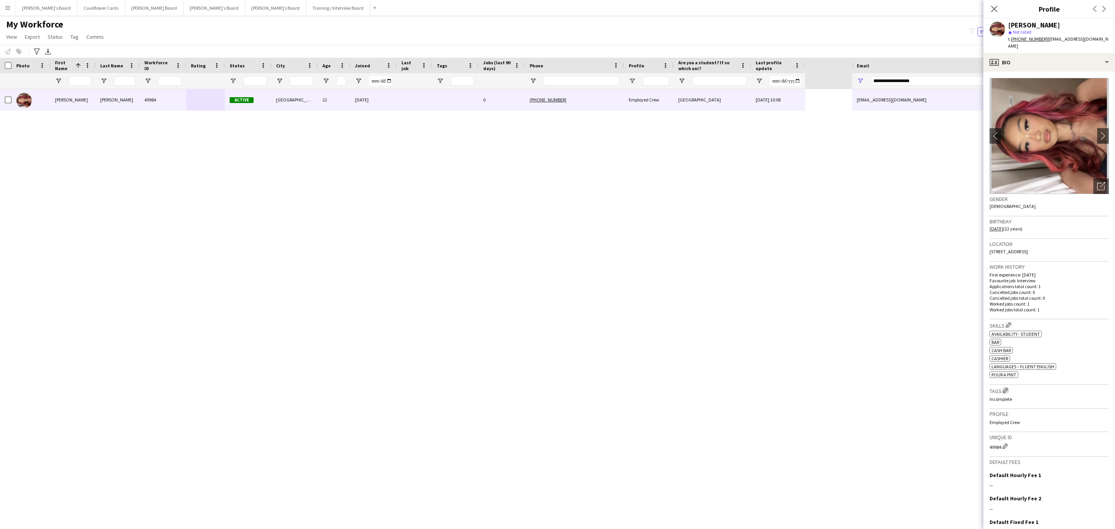
click at [1004, 388] on app-icon "Edit crew company tags" at bounding box center [1005, 390] width 5 height 5
click at [914, 56] on input "text" at bounding box center [918, 60] width 110 height 19
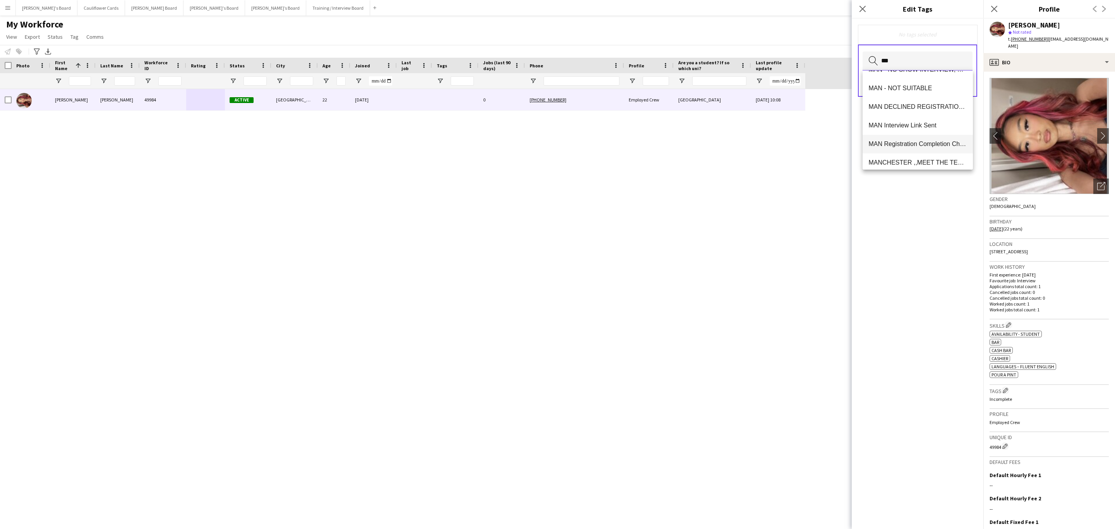
scroll to position [116, 0]
type input "***"
click at [927, 149] on mat-option "MANCHESTER CREW" at bounding box center [918, 152] width 110 height 19
type input "*"
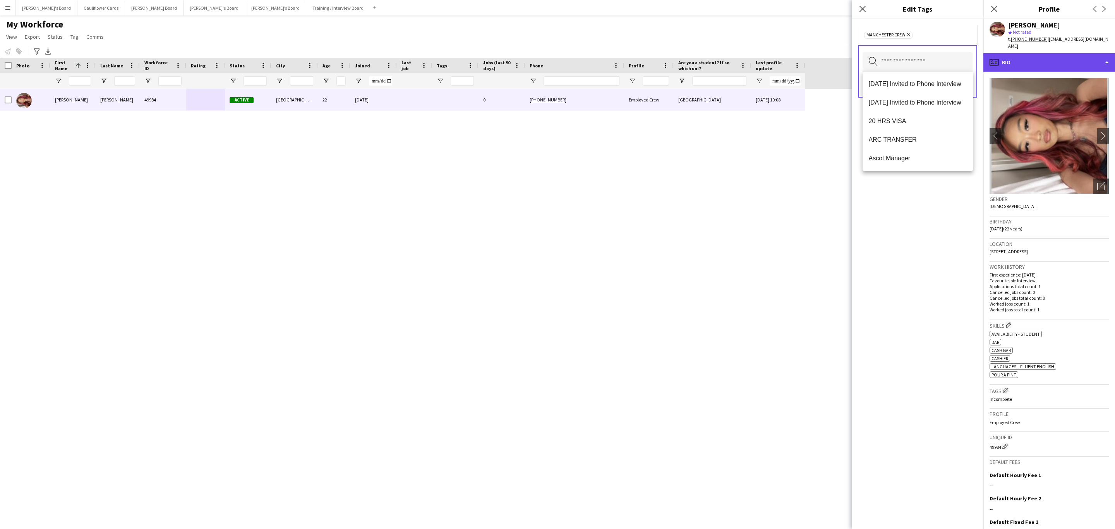
click at [1042, 56] on div "profile Bio" at bounding box center [1049, 62] width 132 height 19
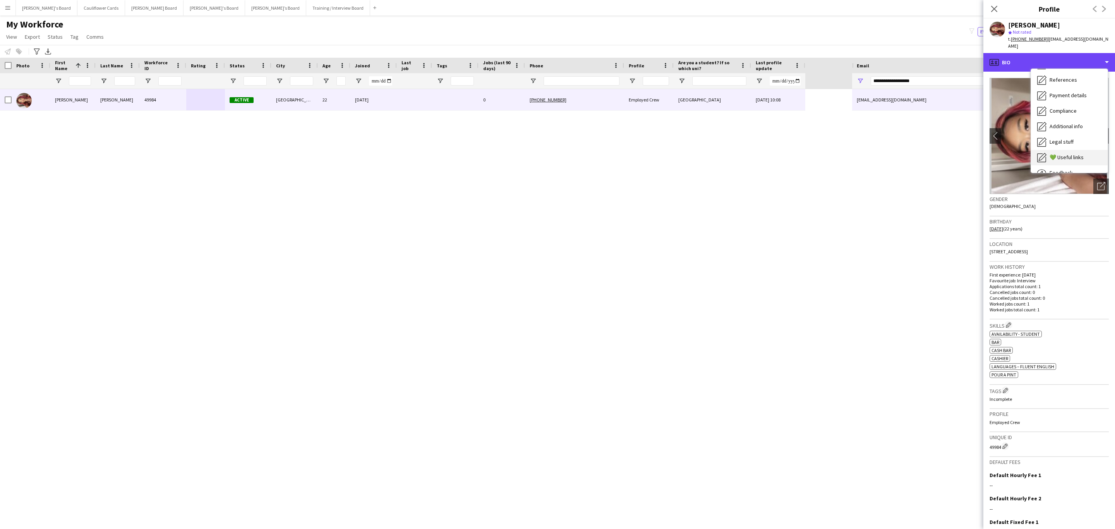
scroll to position [103, 0]
click at [1072, 81] on div "Compliance Compliance" at bounding box center [1069, 84] width 77 height 15
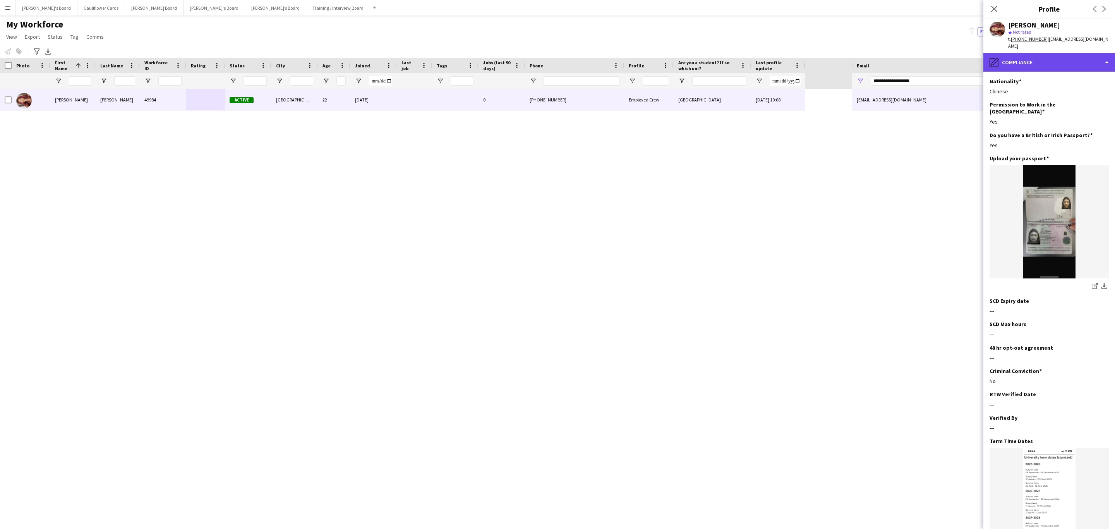
click at [1019, 58] on div "pencil4 Compliance" at bounding box center [1049, 62] width 132 height 19
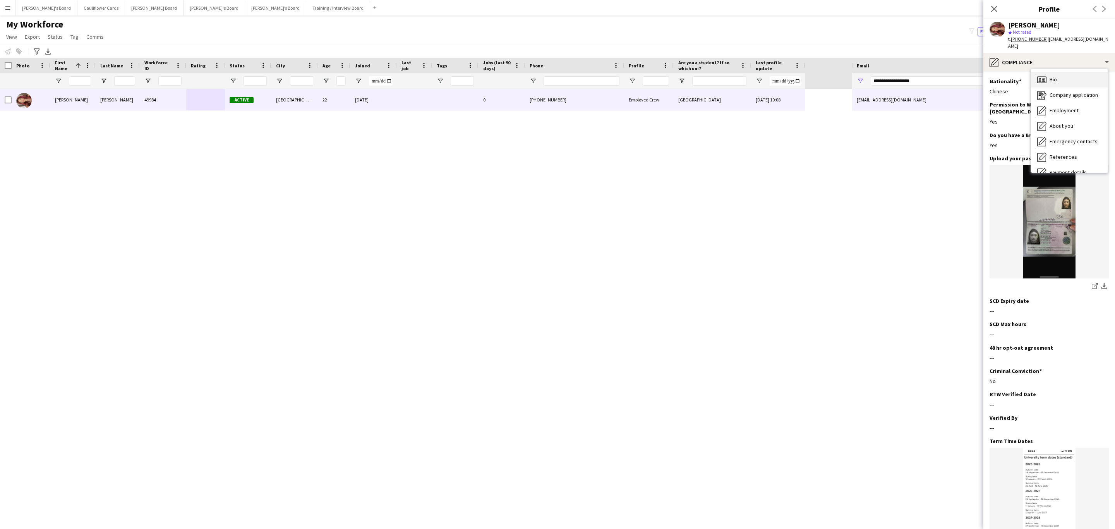
click at [1074, 72] on div "Bio Bio" at bounding box center [1069, 79] width 77 height 15
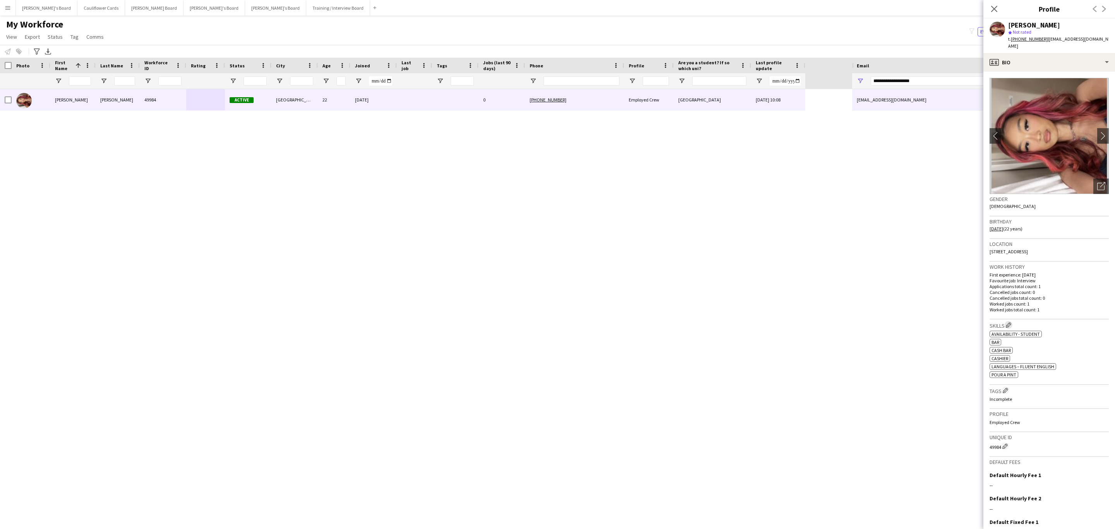
click at [1007, 322] on app-icon "Edit crew company skills" at bounding box center [1008, 324] width 5 height 5
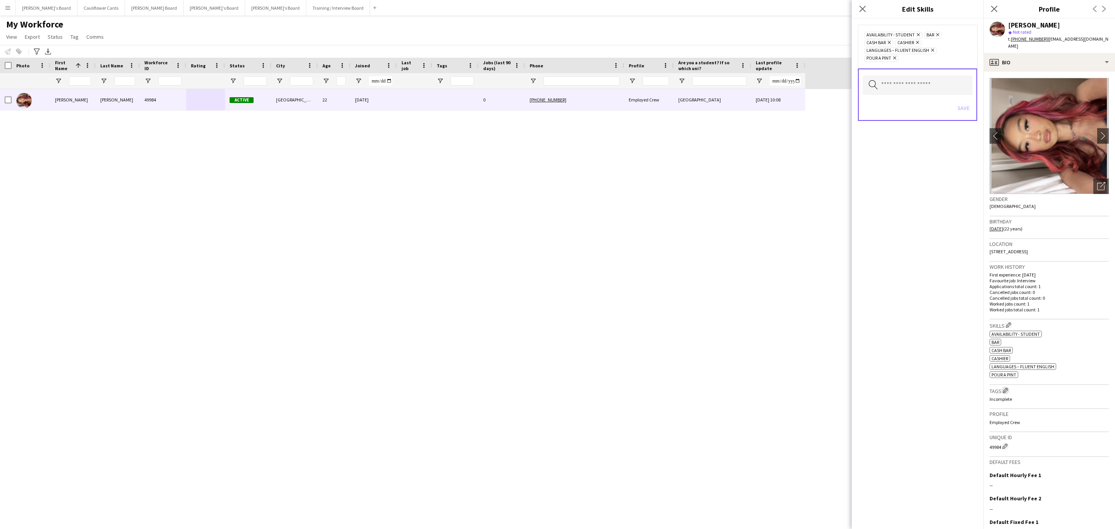
click at [1007, 388] on app-icon "Edit crew company tags" at bounding box center [1005, 390] width 5 height 5
click at [919, 65] on input "text" at bounding box center [918, 60] width 110 height 19
type input "***"
click at [919, 78] on mat-option "RTW Verified" at bounding box center [918, 83] width 110 height 19
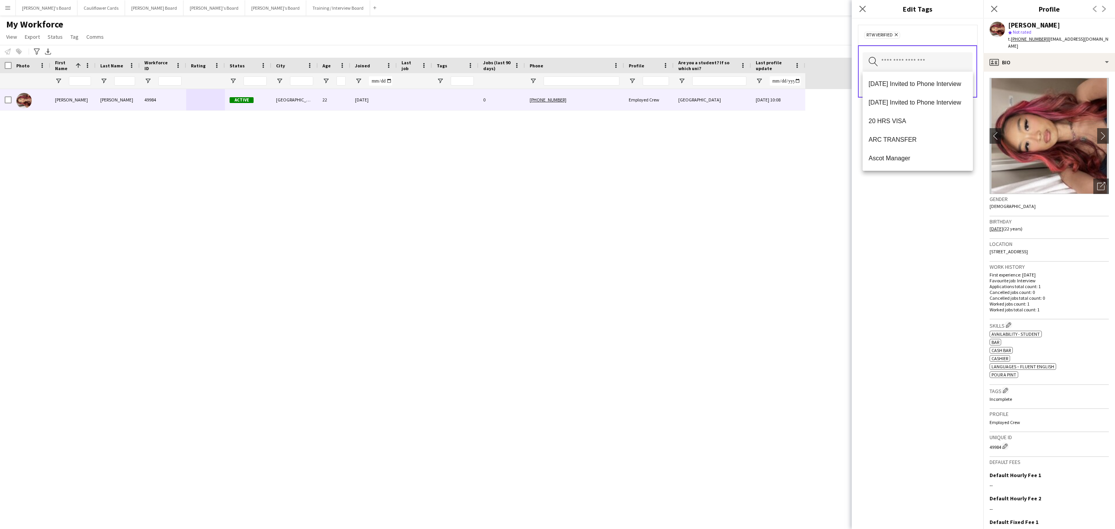
click at [946, 198] on div "RTW Verified Remove Search by tag name Save" at bounding box center [918, 274] width 132 height 510
click at [970, 82] on button "Save" at bounding box center [963, 85] width 18 height 12
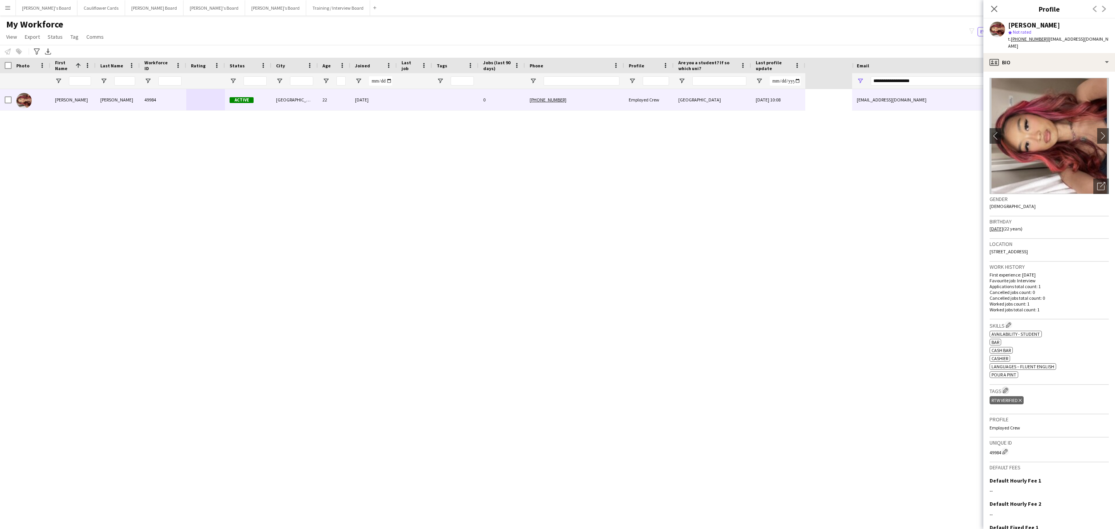
click at [1006, 388] on app-icon "Edit crew company tags" at bounding box center [1005, 390] width 5 height 5
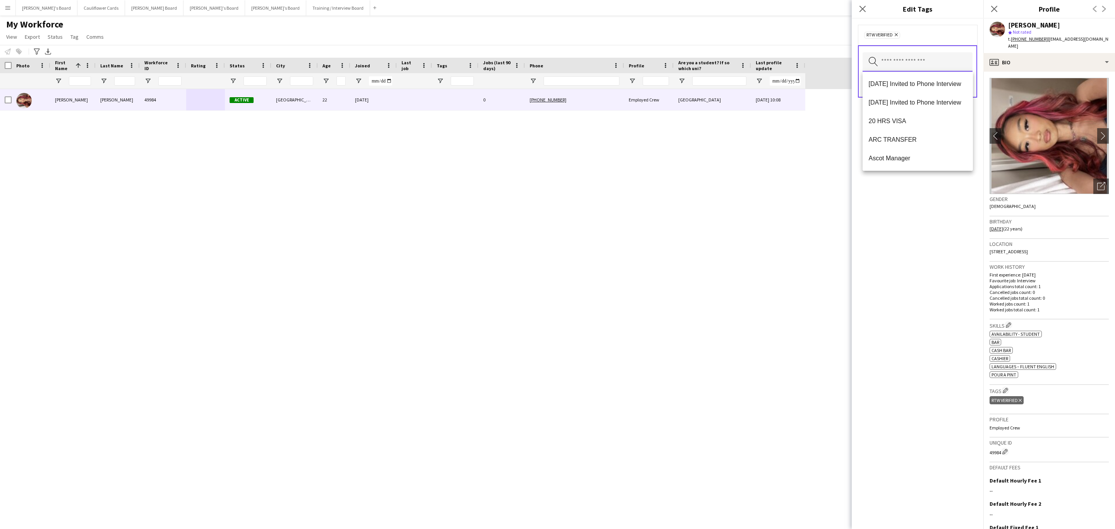
drag, startPoint x: 911, startPoint y: 58, endPoint x: 911, endPoint y: 63, distance: 4.6
click at [911, 60] on input "text" at bounding box center [918, 61] width 110 height 19
type input "*****"
click at [918, 117] on mat-option "MANCHESTER CREW" at bounding box center [918, 121] width 110 height 19
click at [925, 269] on div "MANCHESTER CREW Remove RTW Verified Remove Search by tag name Save" at bounding box center [918, 274] width 132 height 510
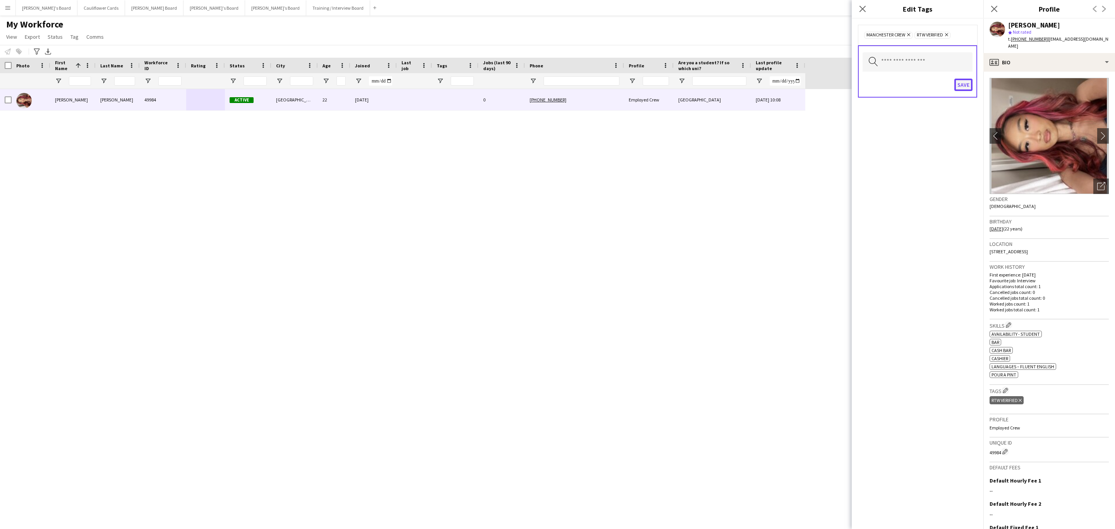
click at [960, 87] on button "Save" at bounding box center [963, 85] width 18 height 12
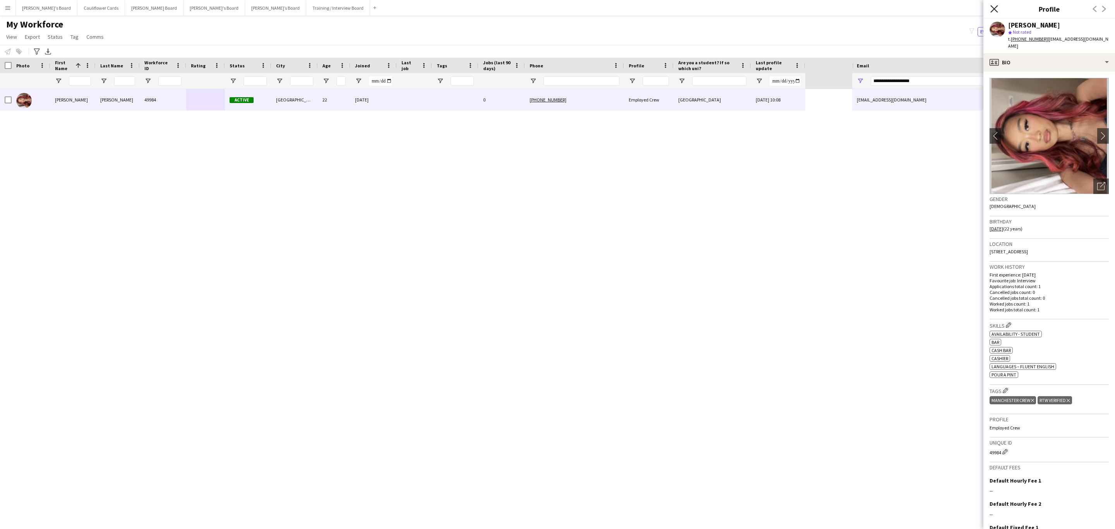
click at [994, 12] on icon "Close pop-in" at bounding box center [993, 8] width 7 height 7
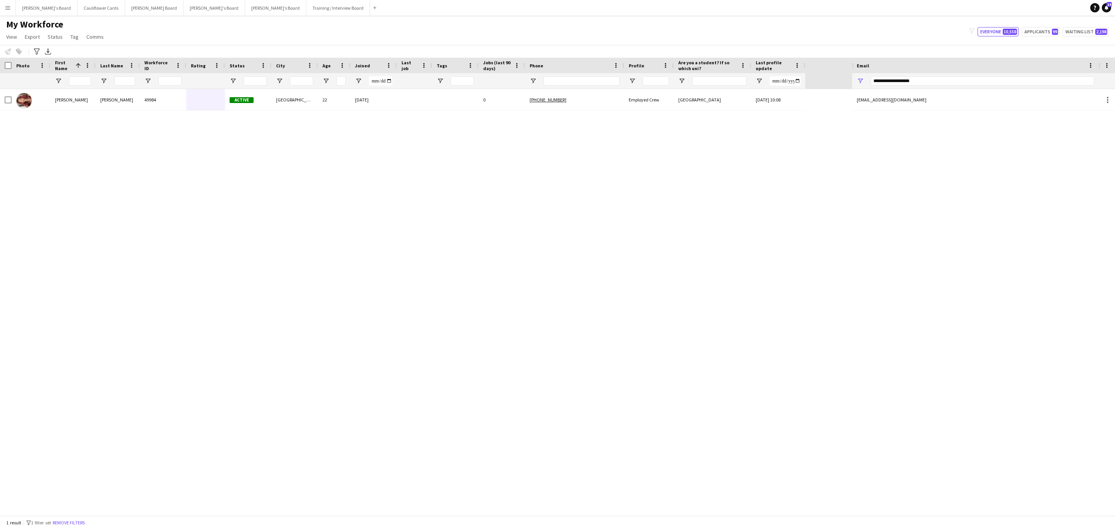
click at [909, 75] on div "**********" at bounding box center [982, 80] width 223 height 15
click at [910, 78] on input "**********" at bounding box center [982, 80] width 223 height 9
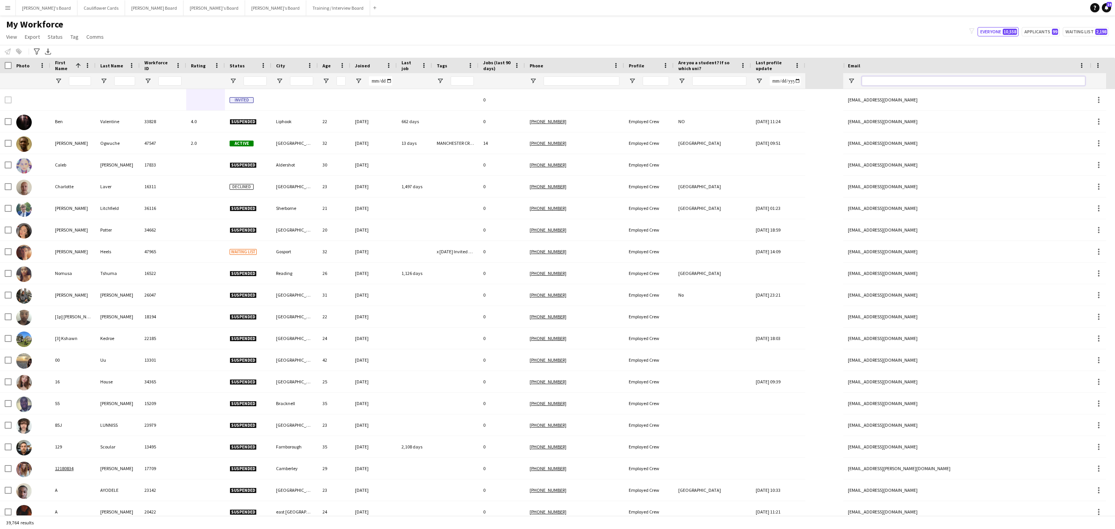
click at [905, 82] on input "Email Filter Input" at bounding box center [973, 80] width 223 height 9
paste input "**********"
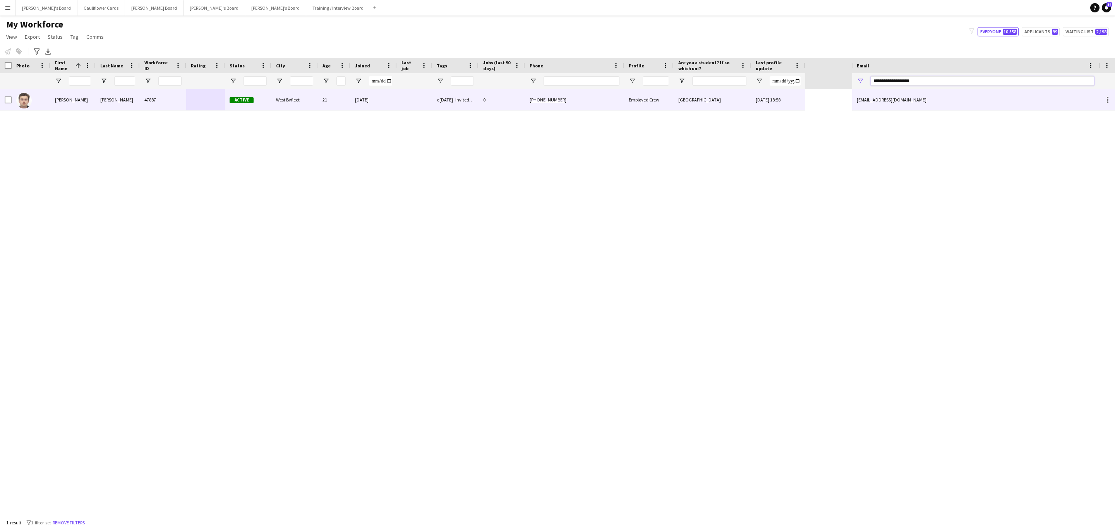
type input "**********"
drag, startPoint x: 461, startPoint y: 103, endPoint x: 628, endPoint y: 137, distance: 169.7
click at [461, 103] on div "x 12/06/2025- Invited to Meet the Team" at bounding box center [455, 99] width 46 height 21
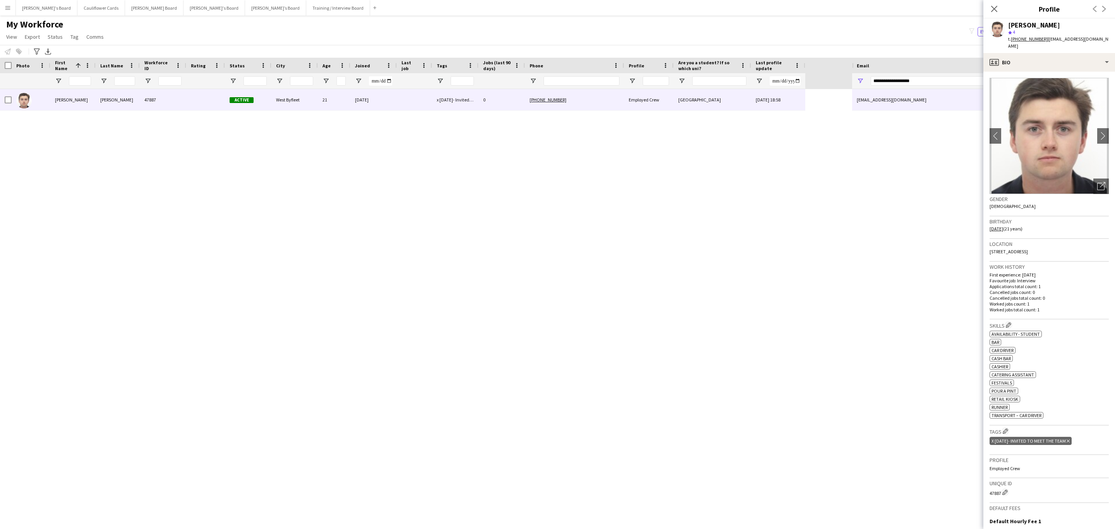
click at [1070, 439] on icon "Delete tag" at bounding box center [1068, 441] width 3 height 5
click at [1006, 430] on app-icon "Edit crew company tags" at bounding box center [1005, 430] width 5 height 5
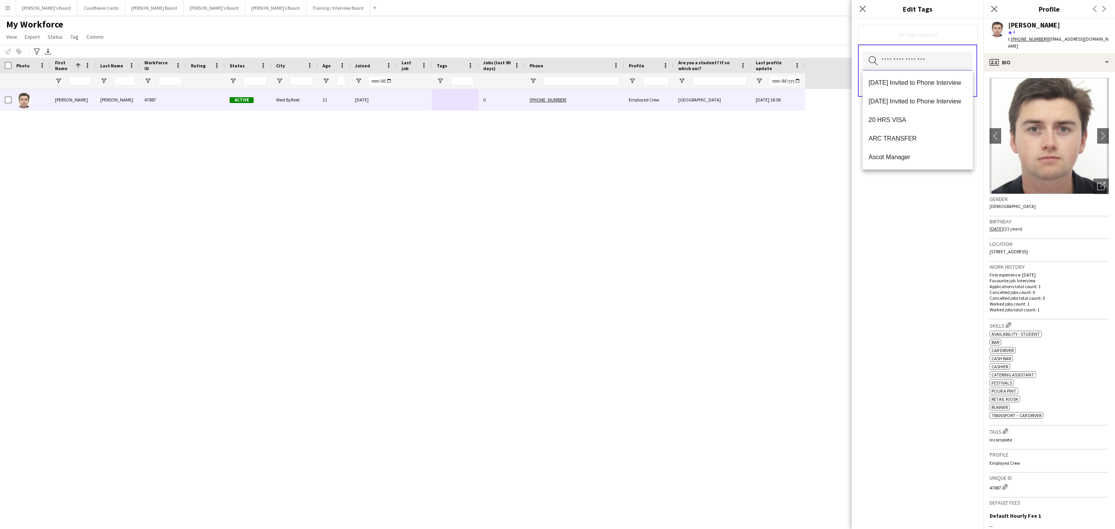
click at [914, 67] on input "text" at bounding box center [918, 60] width 110 height 19
type input "****"
click at [904, 127] on mat-option "Drivers" at bounding box center [918, 120] width 110 height 19
click at [911, 249] on div "Drivers Remove Search by tag name Save" at bounding box center [918, 274] width 132 height 510
click at [965, 85] on button "Save" at bounding box center [963, 85] width 18 height 12
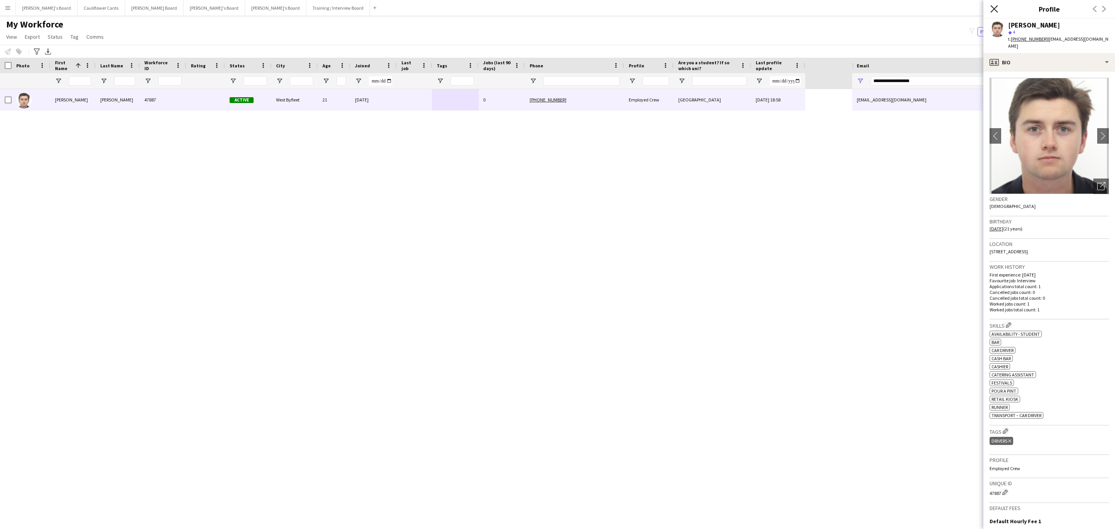
click at [991, 6] on icon at bounding box center [993, 8] width 7 height 7
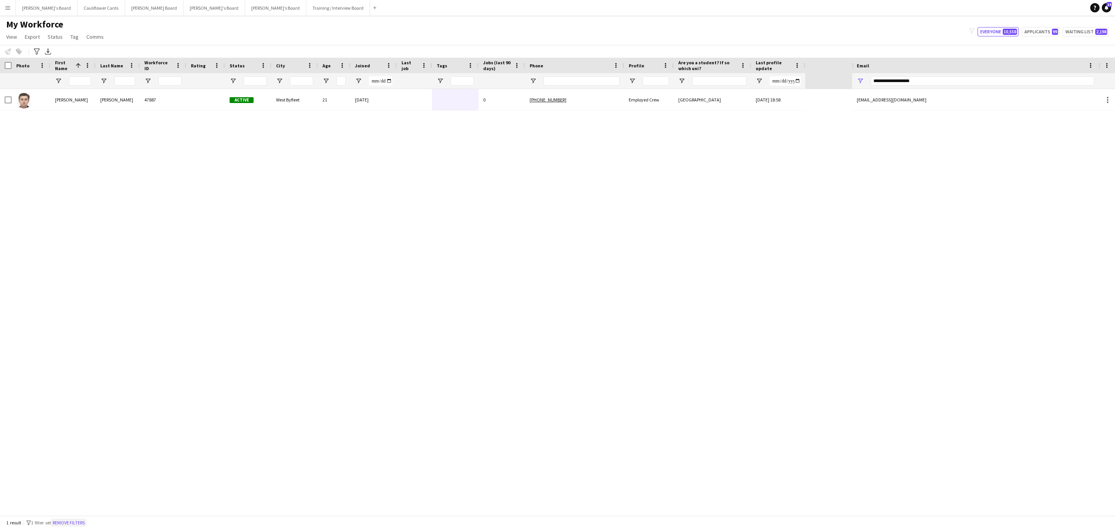
click at [78, 521] on button "Remove filters" at bounding box center [68, 522] width 35 height 9
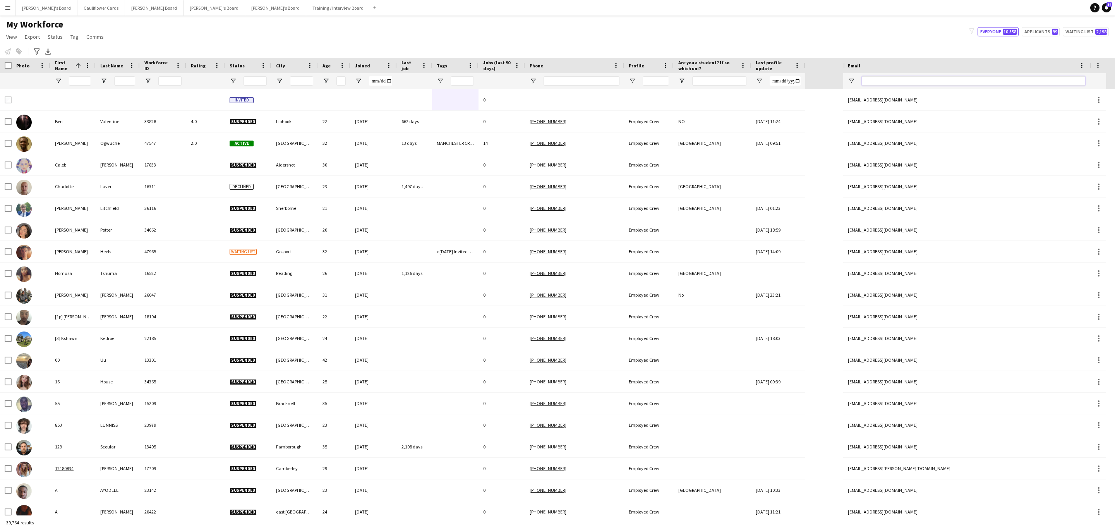
click at [964, 77] on input "Email Filter Input" at bounding box center [973, 80] width 223 height 9
paste input "**********"
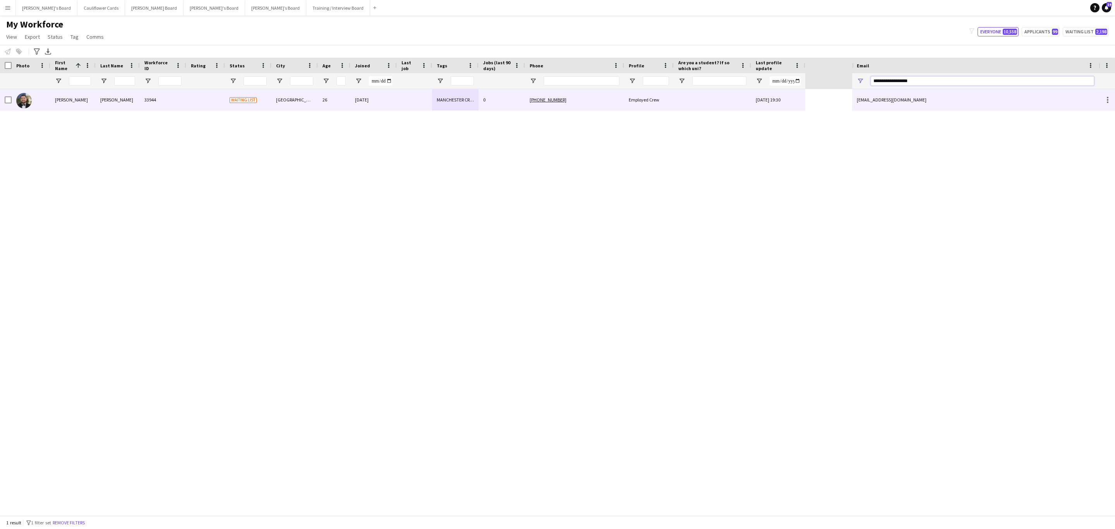
type input "**********"
click at [603, 106] on div "+4407450341905" at bounding box center [574, 99] width 99 height 21
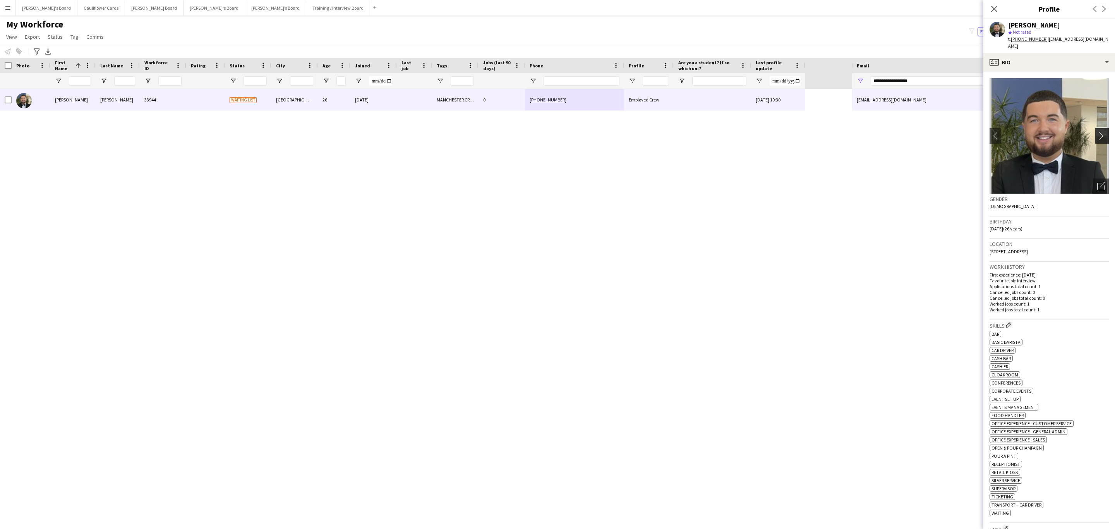
click at [1097, 132] on app-icon "chevron-right" at bounding box center [1103, 136] width 12 height 8
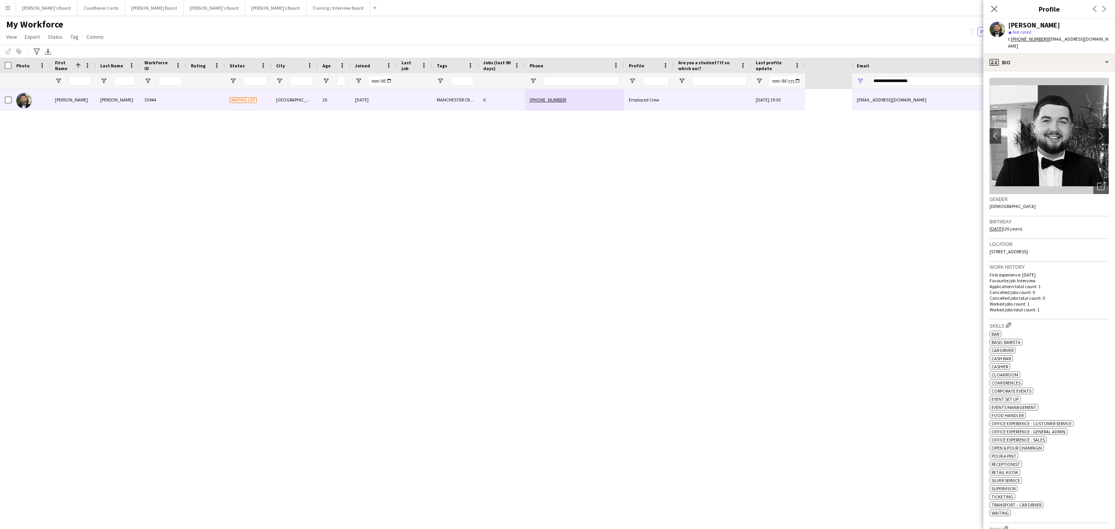
click at [1097, 132] on app-icon "chevron-right" at bounding box center [1103, 136] width 12 height 8
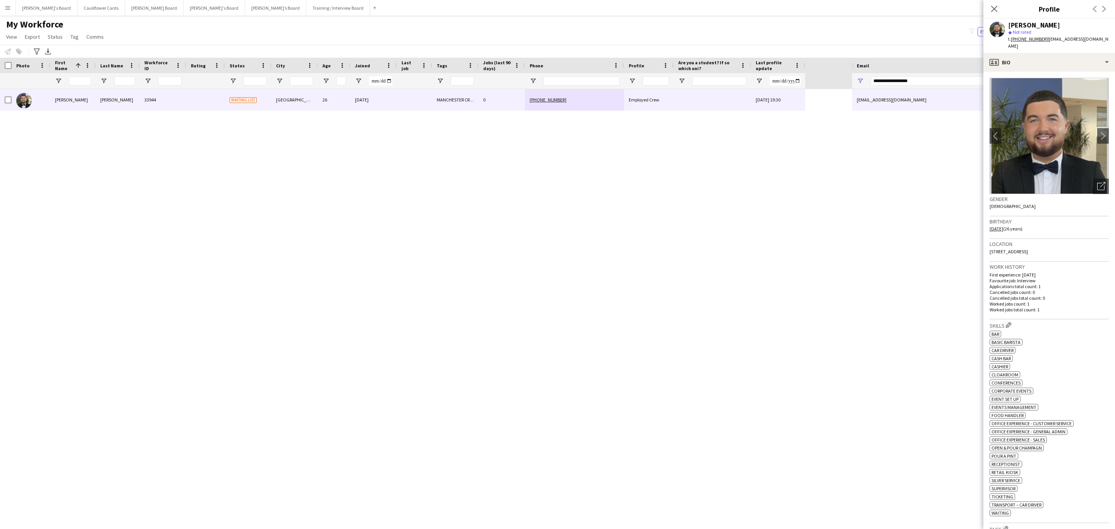
drag, startPoint x: 995, startPoint y: 6, endPoint x: 952, endPoint y: 53, distance: 64.1
click at [995, 6] on icon "Close pop-in" at bounding box center [994, 9] width 6 height 6
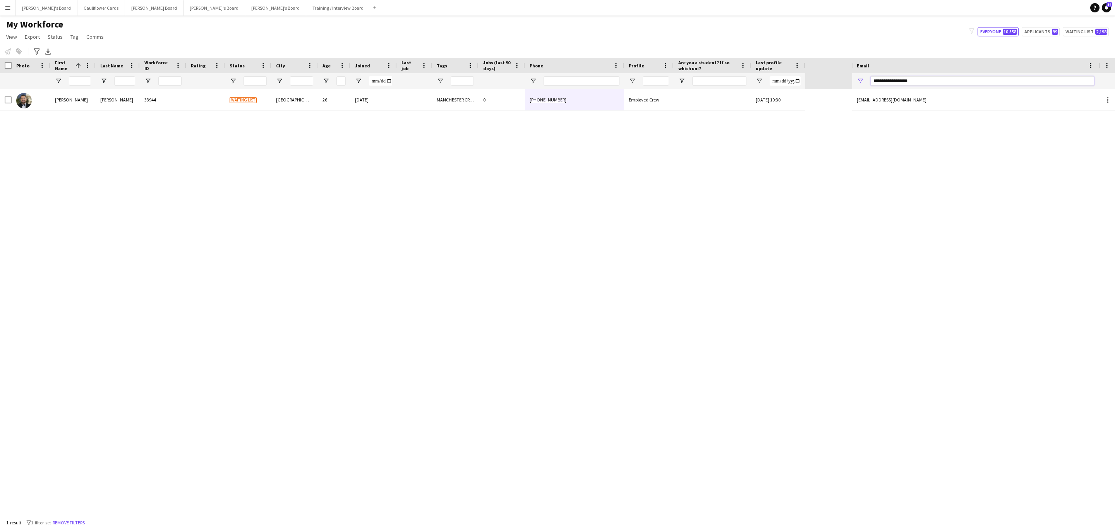
click at [934, 79] on input "**********" at bounding box center [982, 80] width 223 height 9
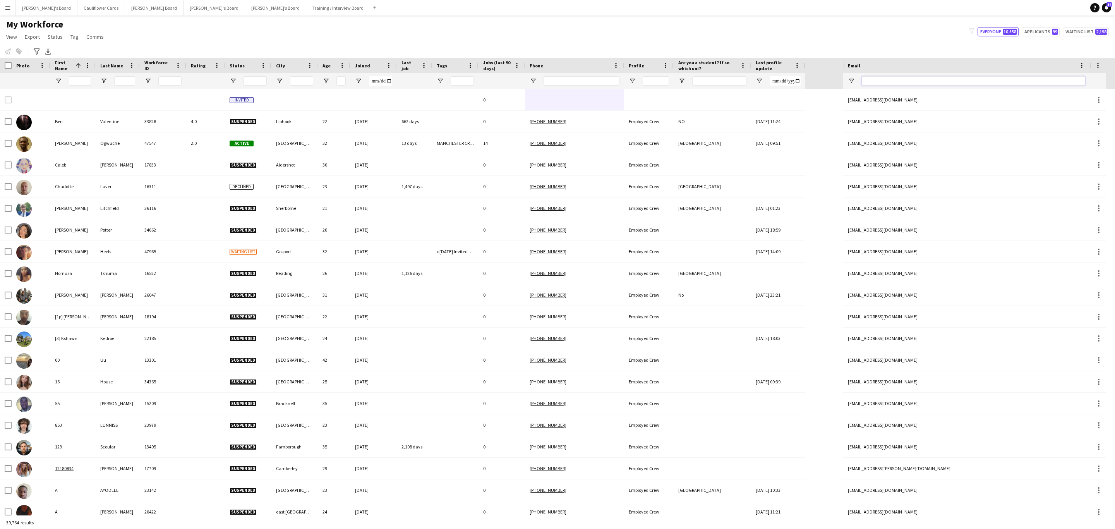
click at [961, 85] on input "Email Filter Input" at bounding box center [973, 80] width 223 height 9
paste input "**********"
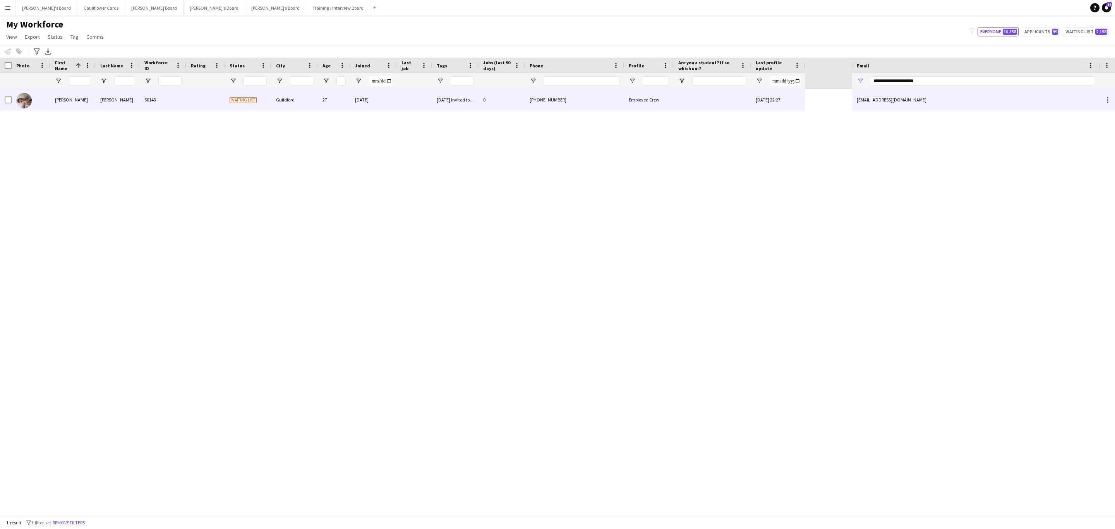
click at [452, 104] on div "18/09/2025 Invited to Phone Interview" at bounding box center [455, 99] width 46 height 21
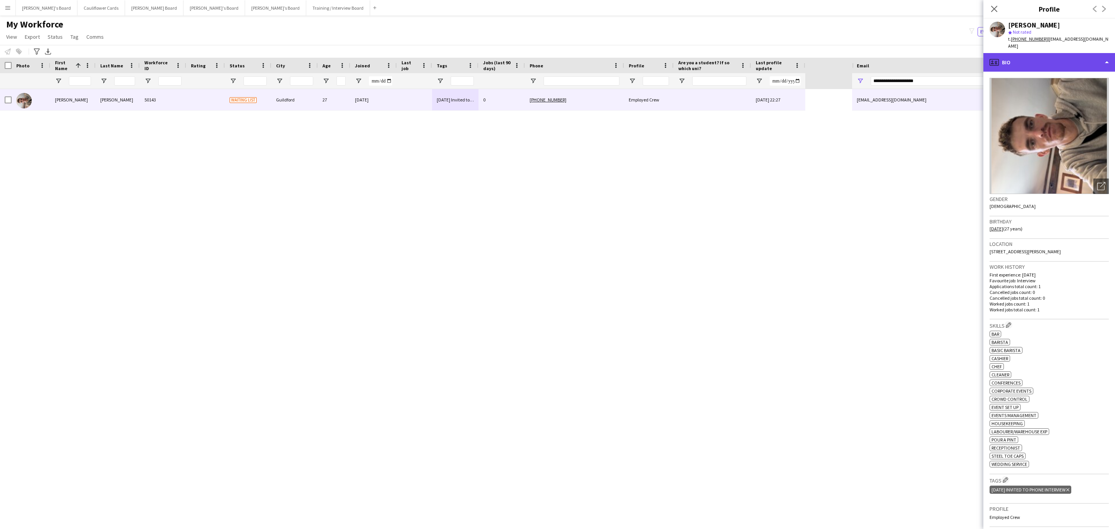
click at [1065, 61] on div "profile Bio" at bounding box center [1049, 62] width 132 height 19
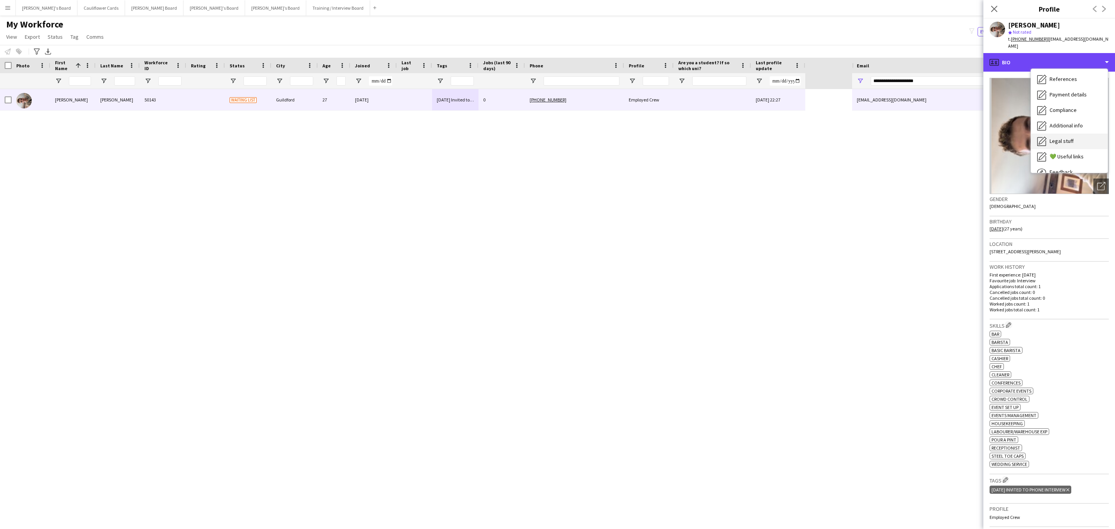
scroll to position [103, 0]
click at [1089, 93] on div "Additional info Additional info" at bounding box center [1069, 100] width 77 height 15
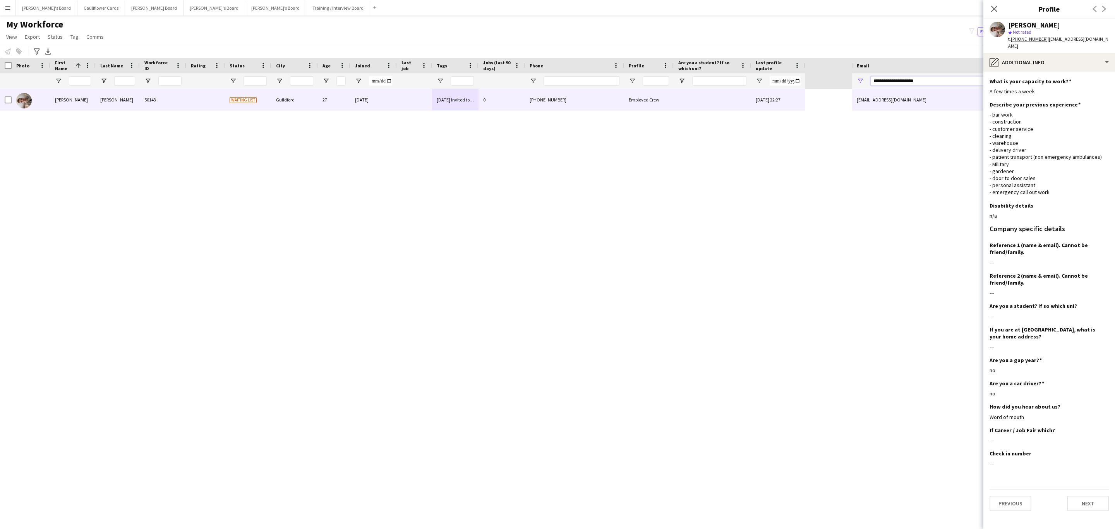
click at [925, 82] on input "**********" at bounding box center [982, 80] width 223 height 9
paste input "Email Filter Input"
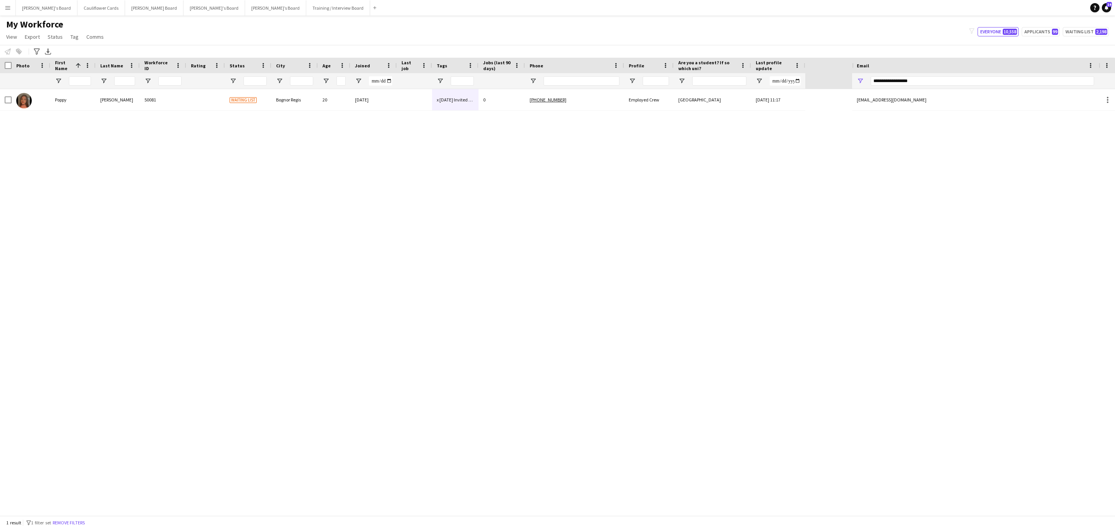
click at [614, 105] on div "+447359015073" at bounding box center [574, 99] width 99 height 21
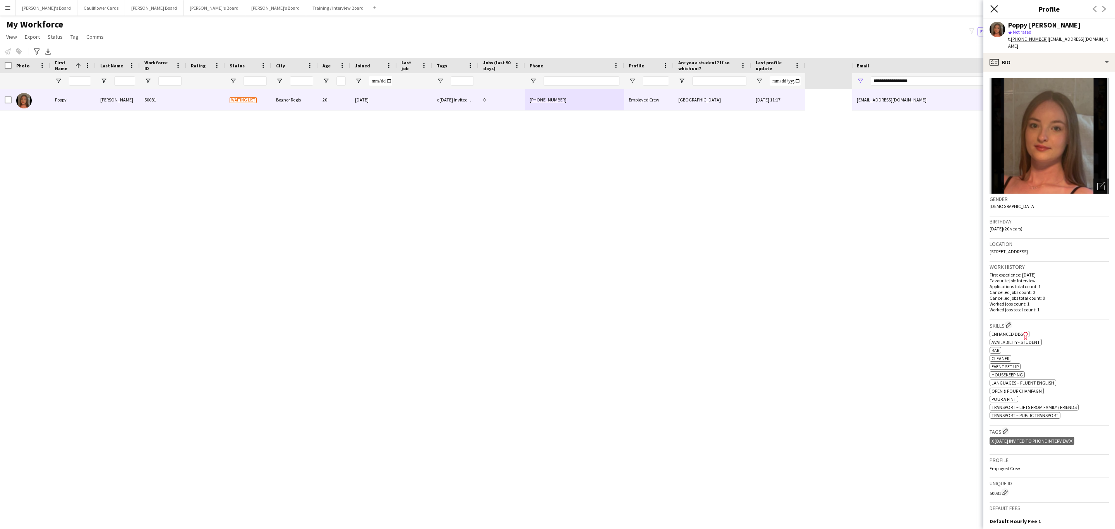
click at [991, 7] on icon "Close pop-in" at bounding box center [993, 8] width 7 height 7
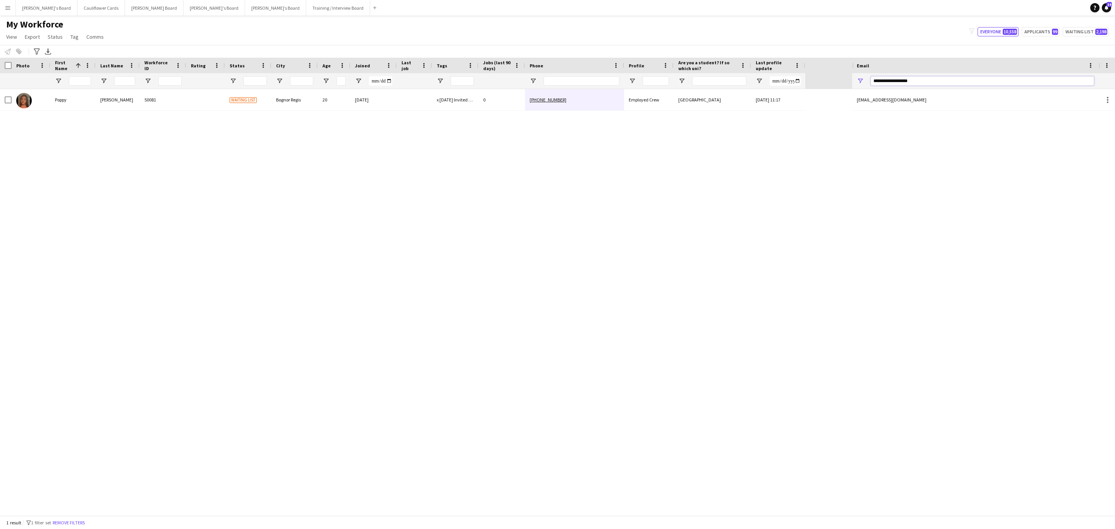
click at [915, 79] on input "**********" at bounding box center [982, 80] width 223 height 9
paste input "Email Filter Input"
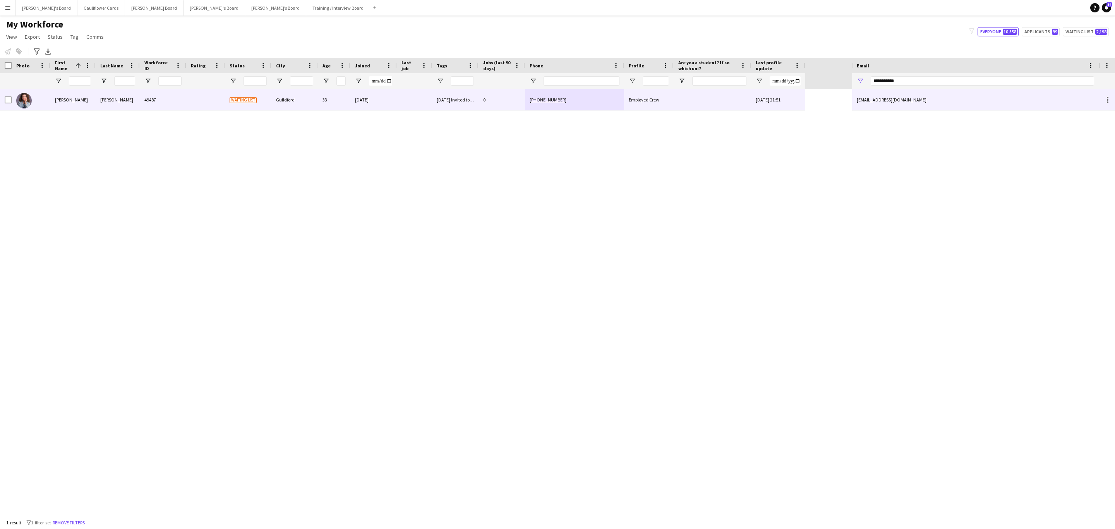
click at [806, 106] on div "Ruth Friedman 49487 Waiting list Guildford 33 08-08-2025 18/09/2025 Invited to …" at bounding box center [426, 302] width 852 height 426
click at [804, 106] on div "17-09-2025 21:51" at bounding box center [778, 99] width 54 height 21
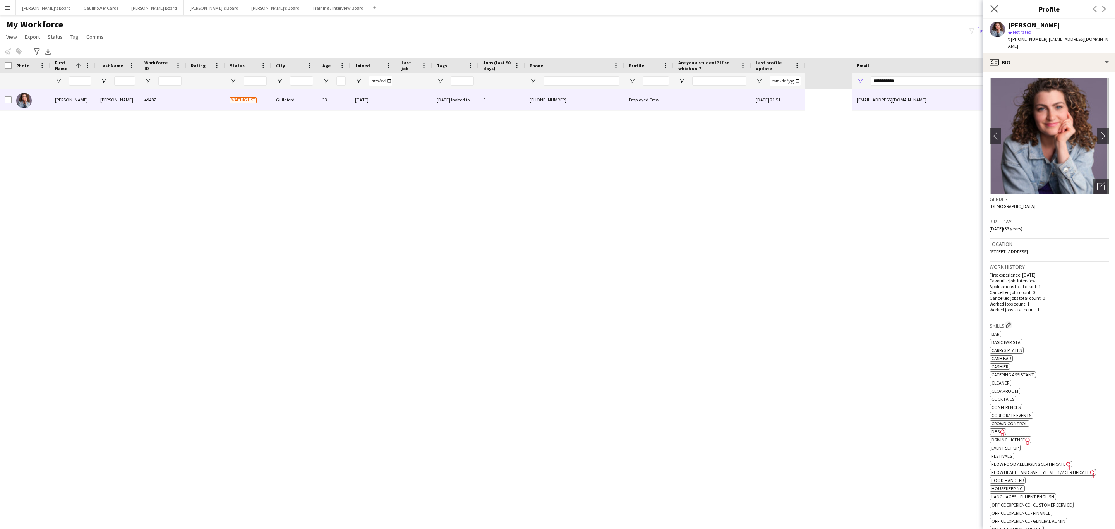
click at [993, 5] on app-icon "Close pop-in" at bounding box center [994, 8] width 11 height 11
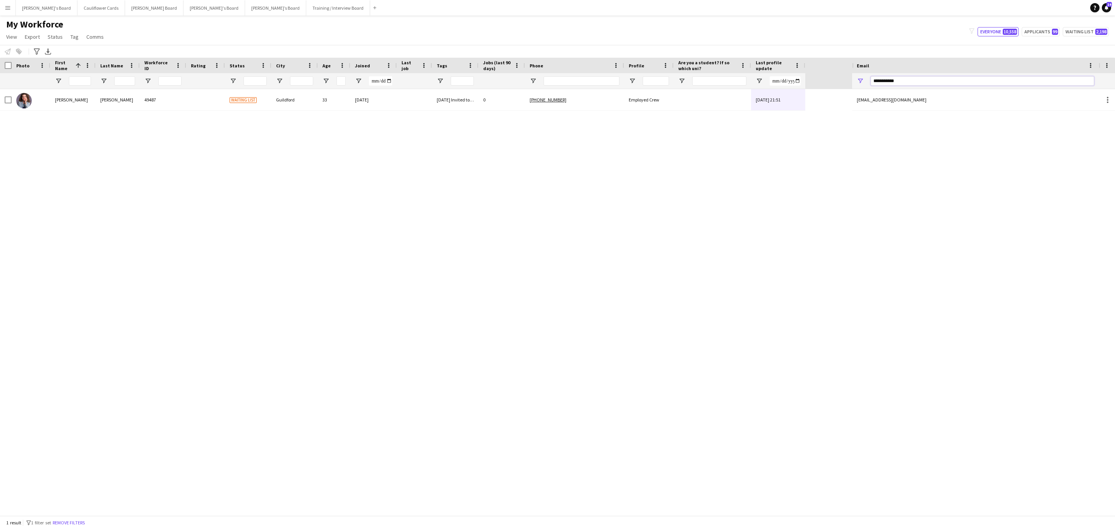
click at [926, 81] on input "**********" at bounding box center [982, 80] width 223 height 9
paste input "**********"
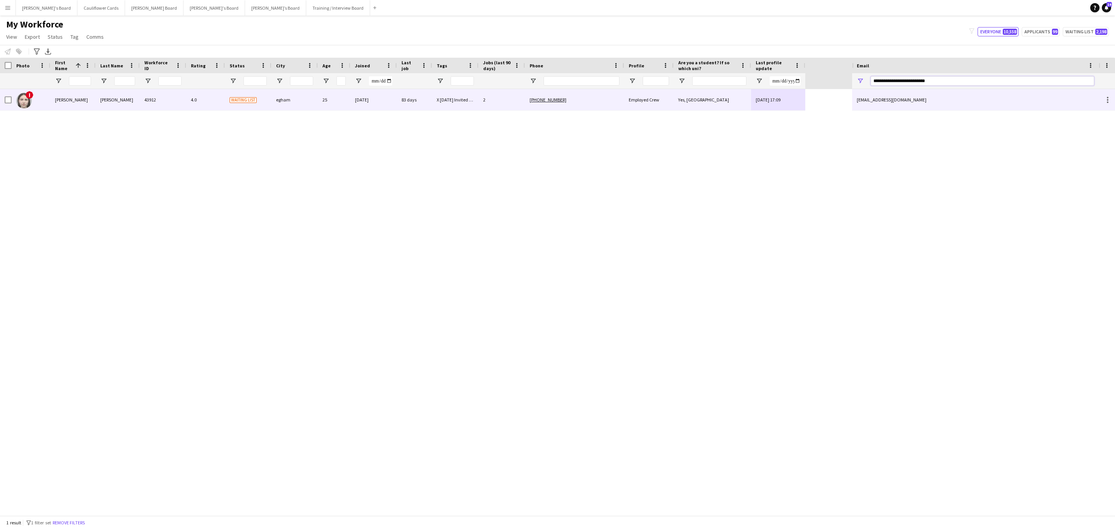
type input "**********"
click at [867, 103] on div "sarahvelezgaray25@gmail.com" at bounding box center [975, 99] width 247 height 21
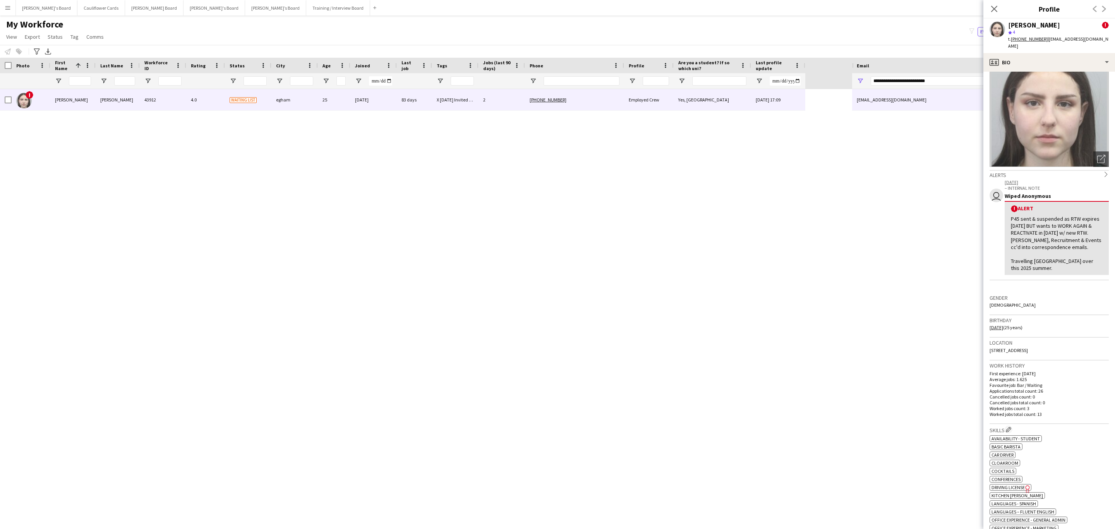
scroll to position [0, 0]
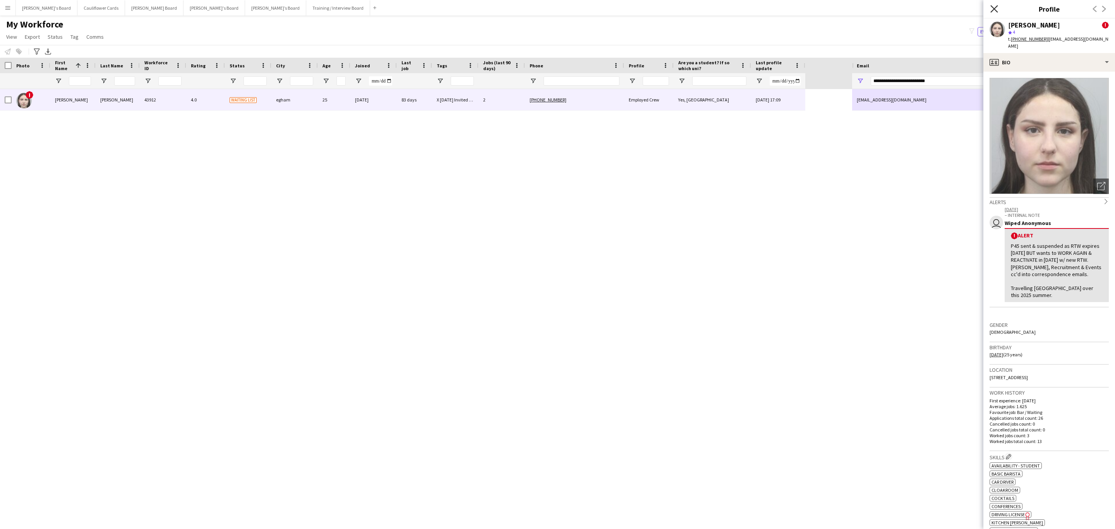
click at [996, 9] on icon "Close pop-in" at bounding box center [993, 8] width 7 height 7
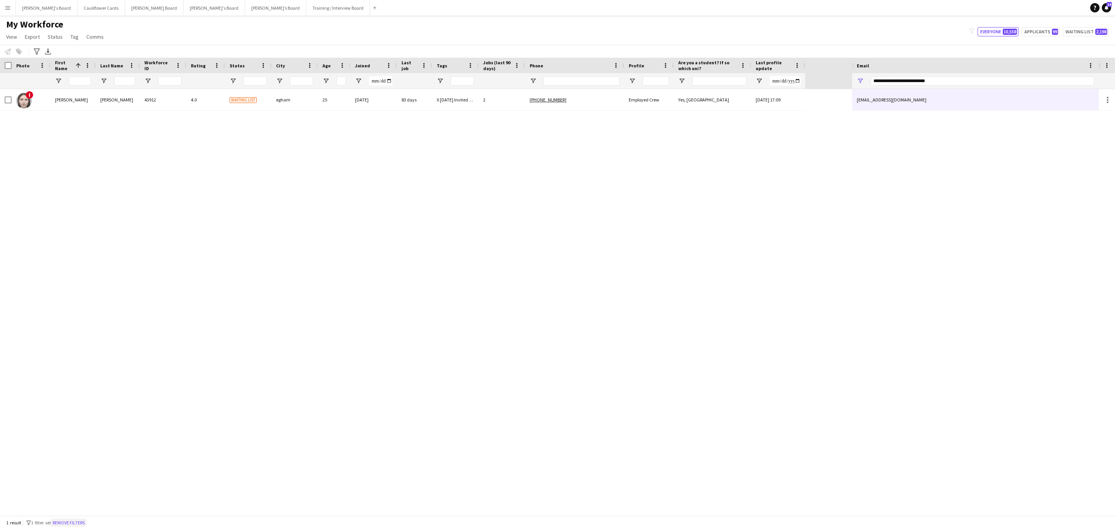
click at [62, 523] on button "Remove filters" at bounding box center [68, 522] width 35 height 9
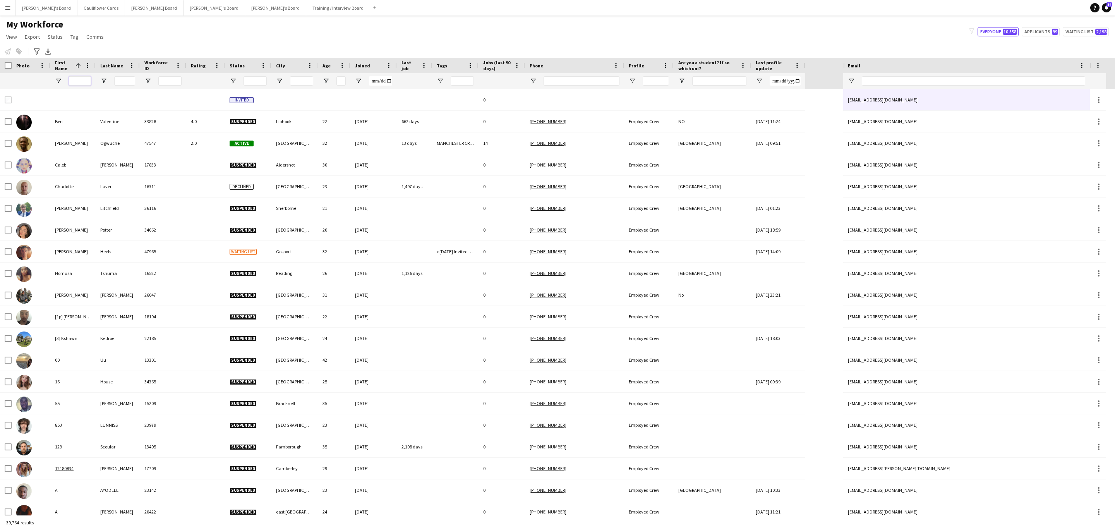
click at [83, 78] on input "First Name Filter Input" at bounding box center [80, 80] width 22 height 9
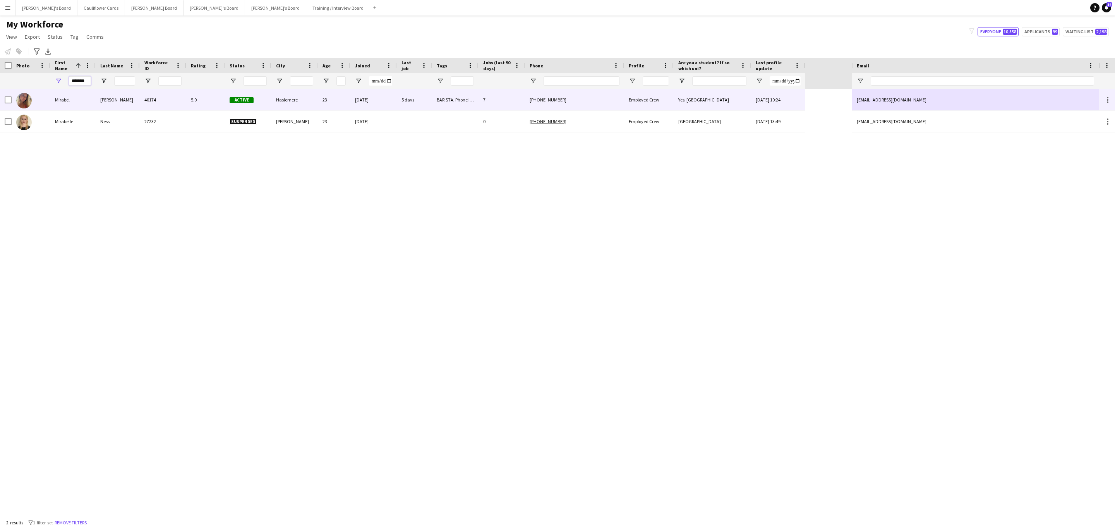
type input "*******"
click at [109, 100] on div "O’Keefe" at bounding box center [118, 99] width 44 height 21
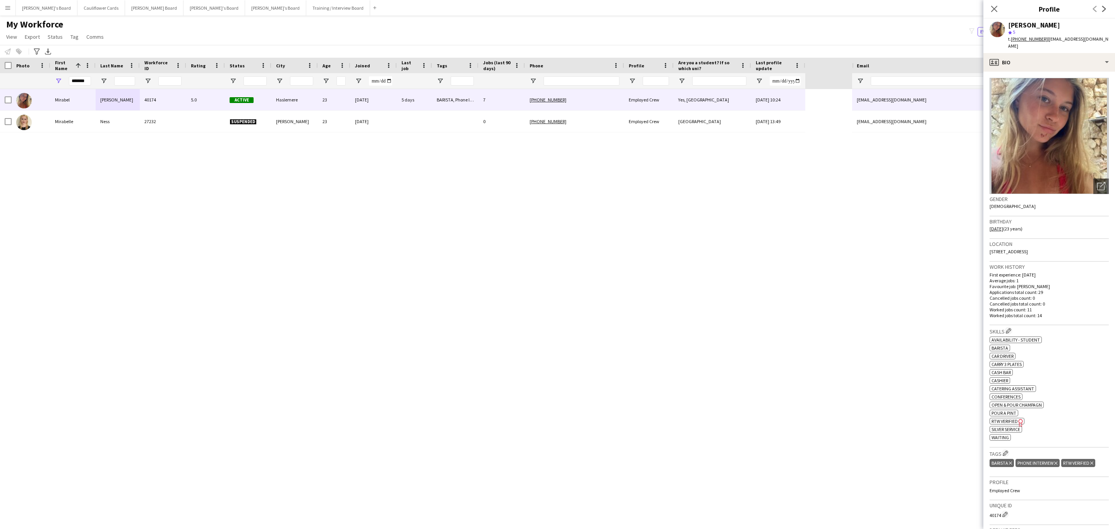
click at [1027, 38] on tcxspan "+447881106301" at bounding box center [1029, 39] width 37 height 6
click at [997, 13] on app-icon "Close pop-in" at bounding box center [994, 8] width 11 height 11
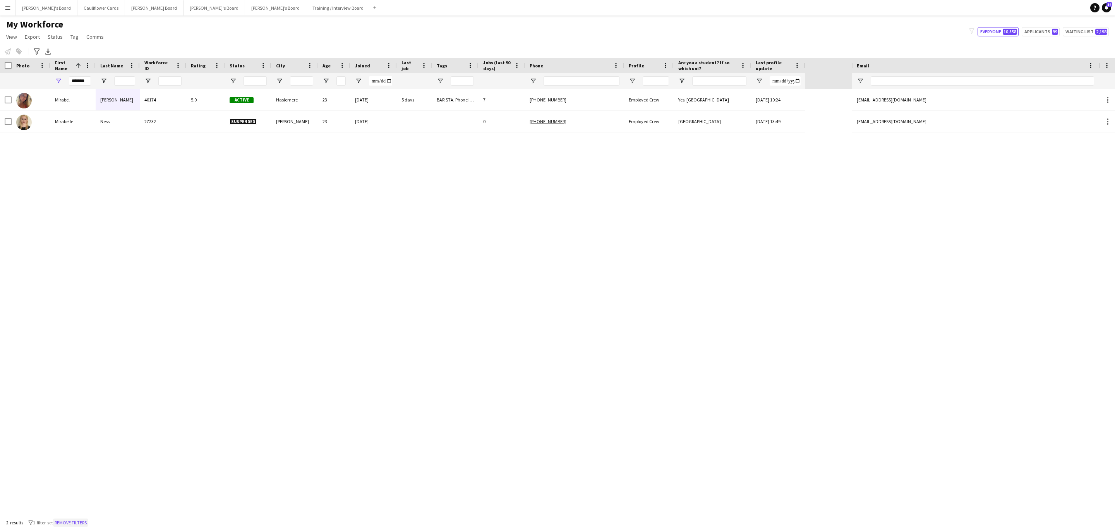
click at [76, 522] on button "Remove filters" at bounding box center [70, 522] width 35 height 9
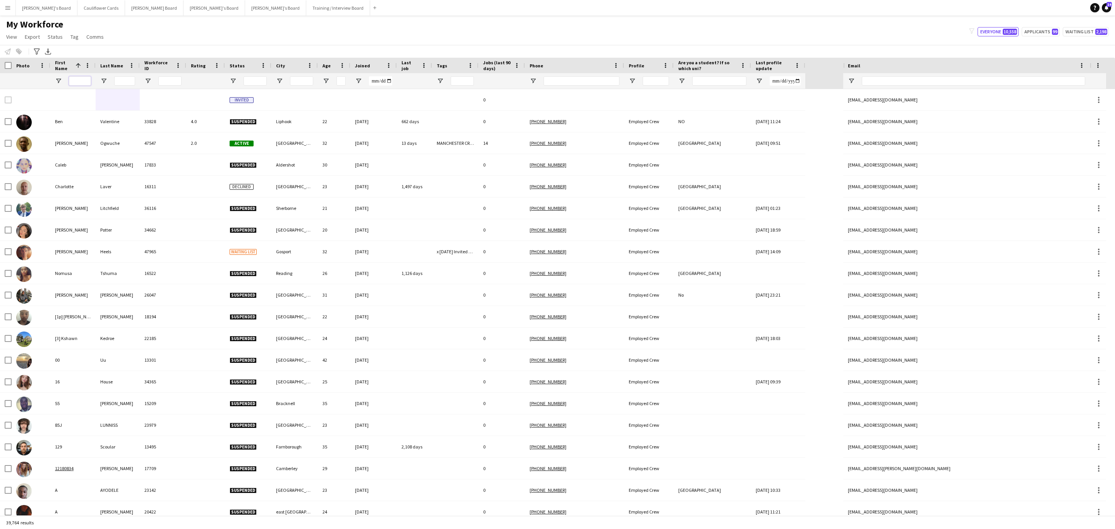
click at [79, 82] on input "First Name Filter Input" at bounding box center [80, 80] width 22 height 9
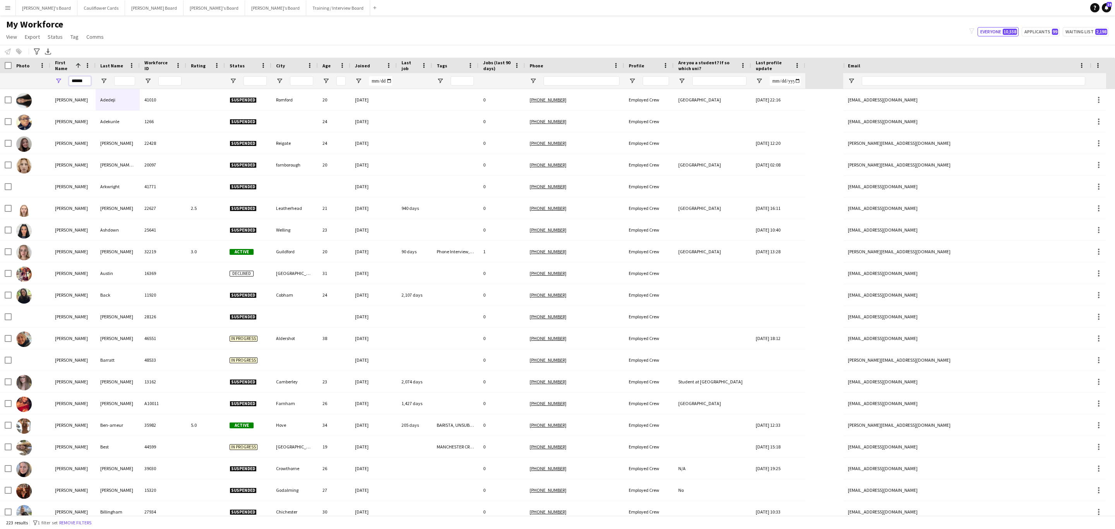
type input "******"
click at [121, 79] on input "Last Name Filter Input" at bounding box center [124, 80] width 21 height 9
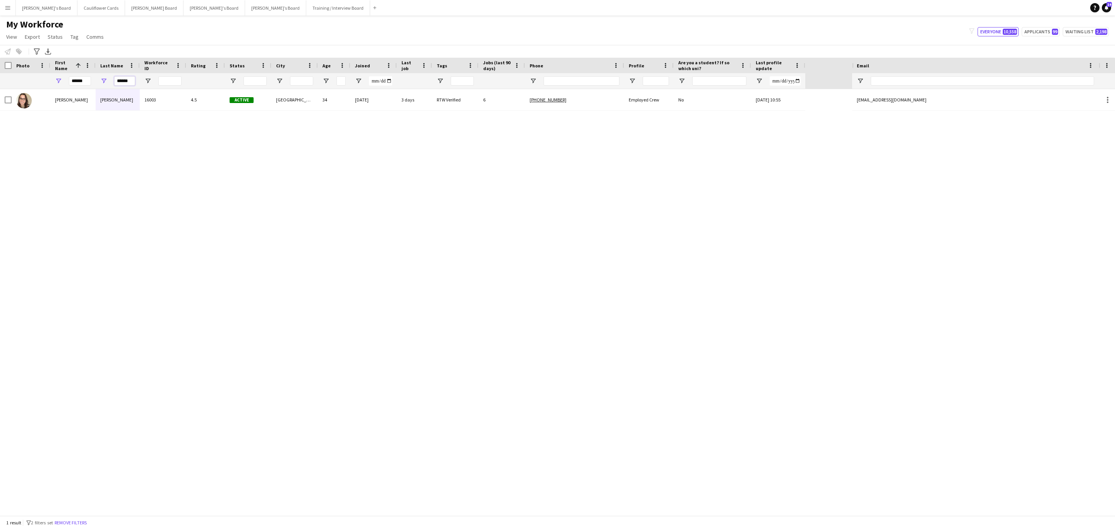
type input "******"
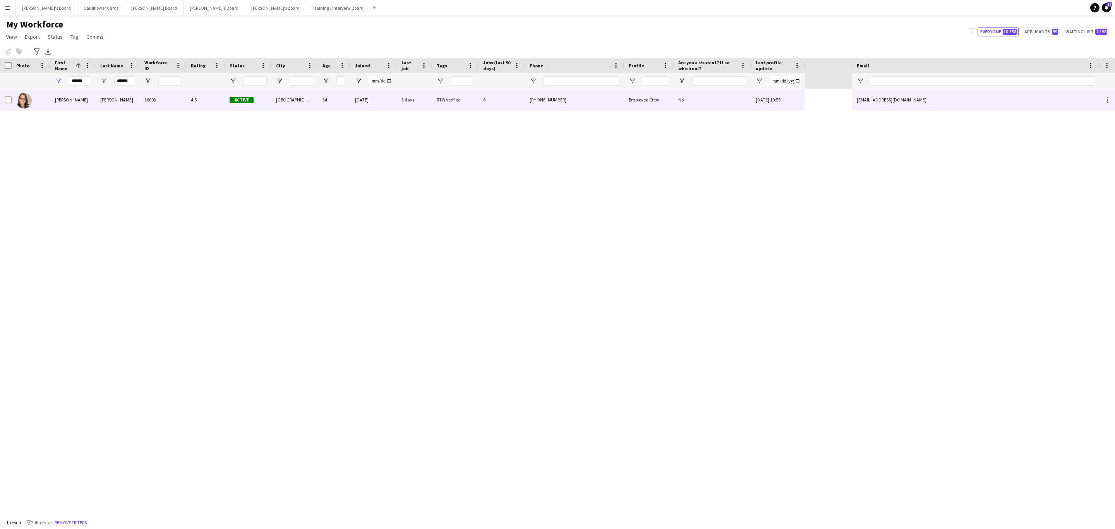
click at [195, 100] on div "4.5" at bounding box center [205, 99] width 39 height 21
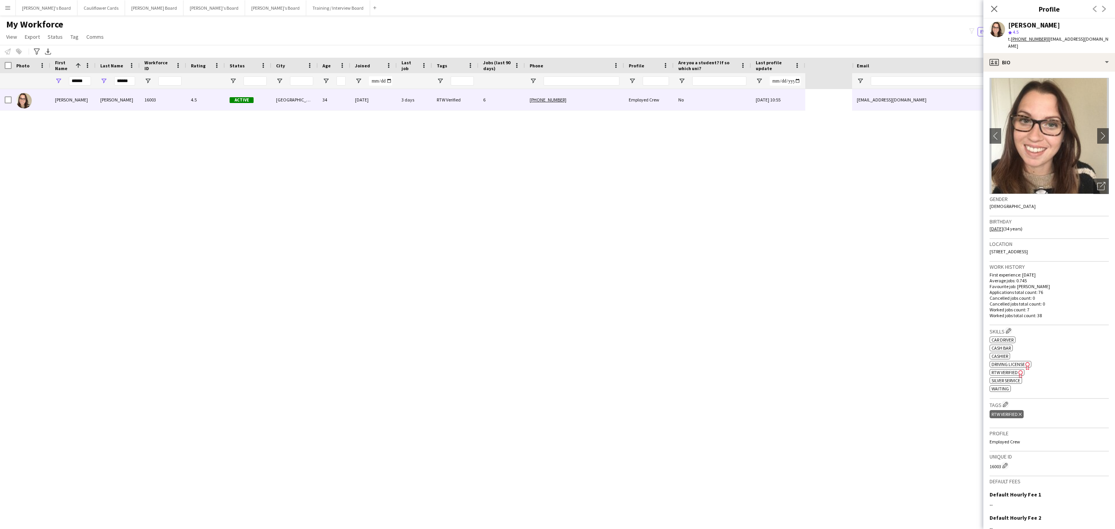
click at [1024, 37] on tcxspan "+4407515572149" at bounding box center [1029, 39] width 37 height 6
drag, startPoint x: 992, startPoint y: 6, endPoint x: 624, endPoint y: 436, distance: 566.4
click at [992, 6] on icon "Close pop-in" at bounding box center [994, 9] width 6 height 6
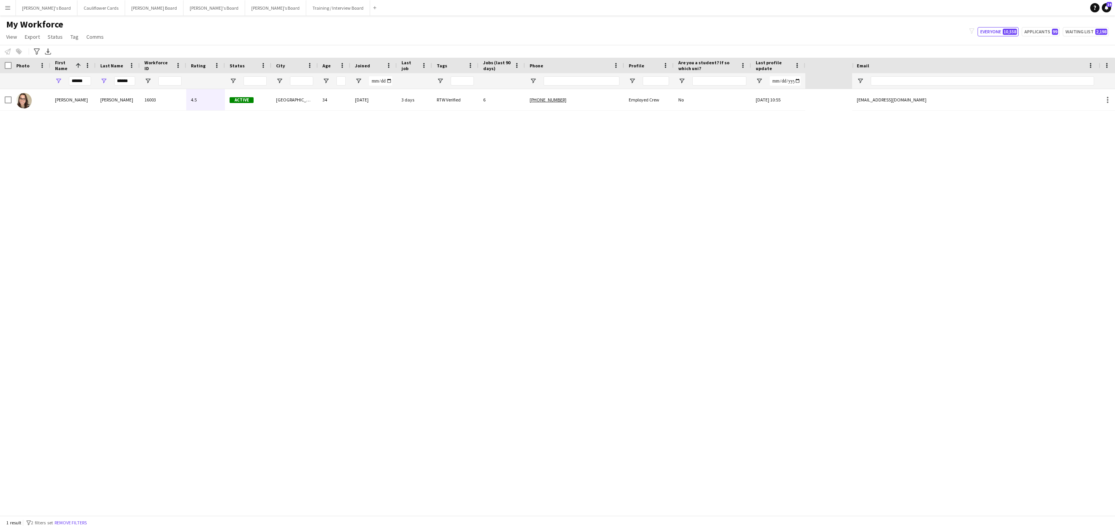
click at [70, 528] on div "1 result filter-1 2 filters set Remove filters" at bounding box center [557, 522] width 1115 height 13
click at [71, 524] on button "Remove filters" at bounding box center [70, 522] width 35 height 9
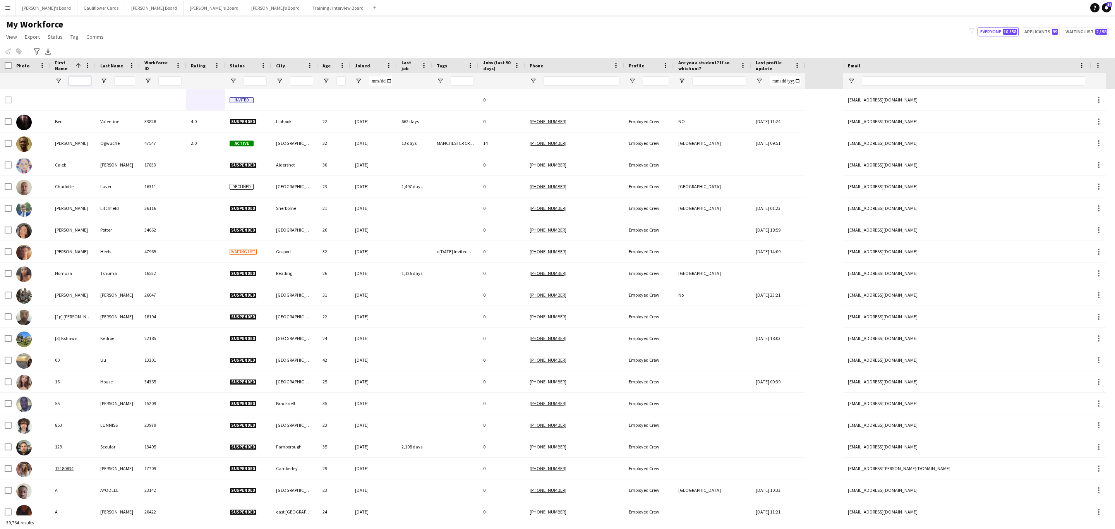
click at [75, 80] on input "First Name Filter Input" at bounding box center [80, 80] width 22 height 9
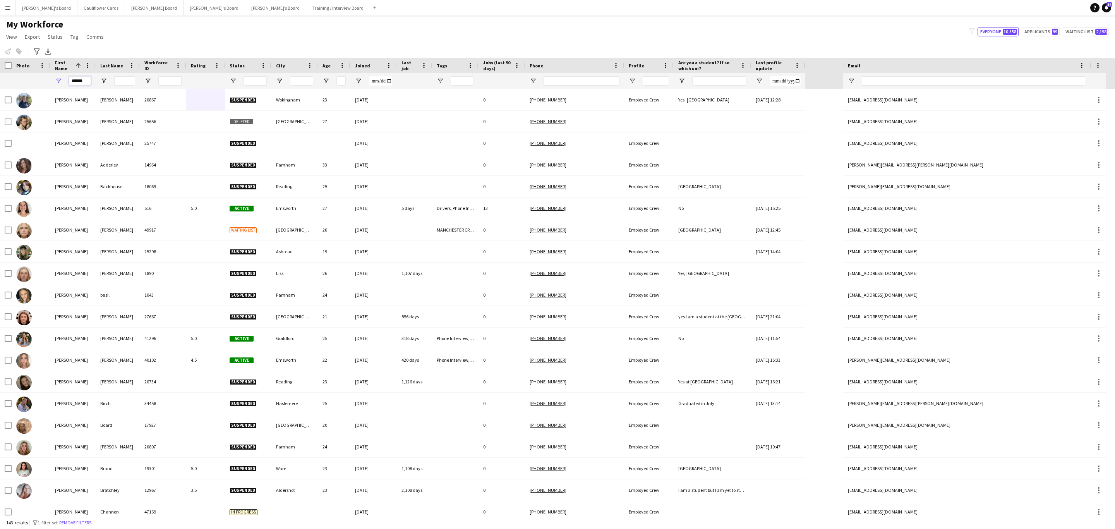
type input "******"
click at [123, 85] on input "Last Name Filter Input" at bounding box center [124, 80] width 21 height 9
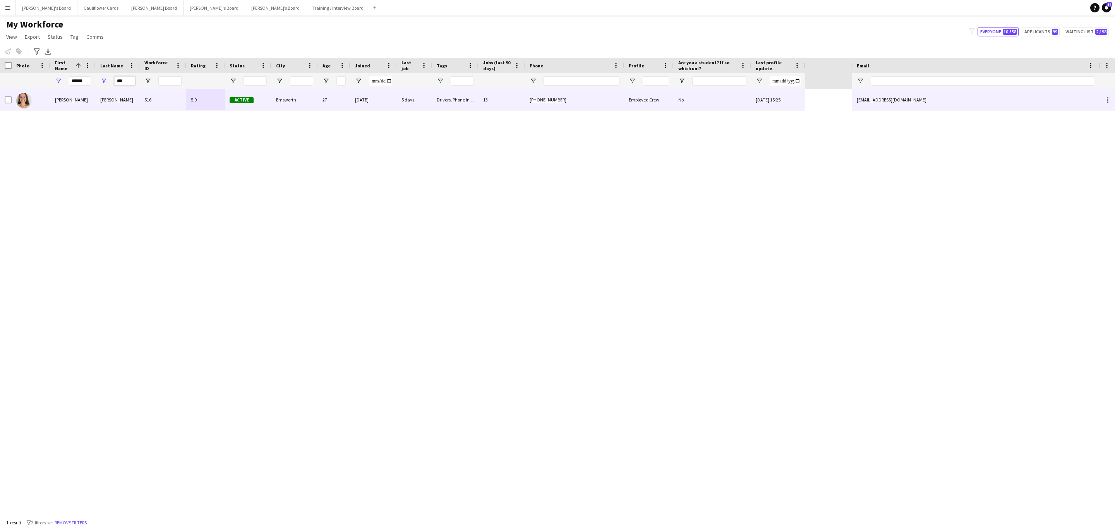
type input "***"
click at [187, 100] on div "5.0" at bounding box center [205, 99] width 39 height 21
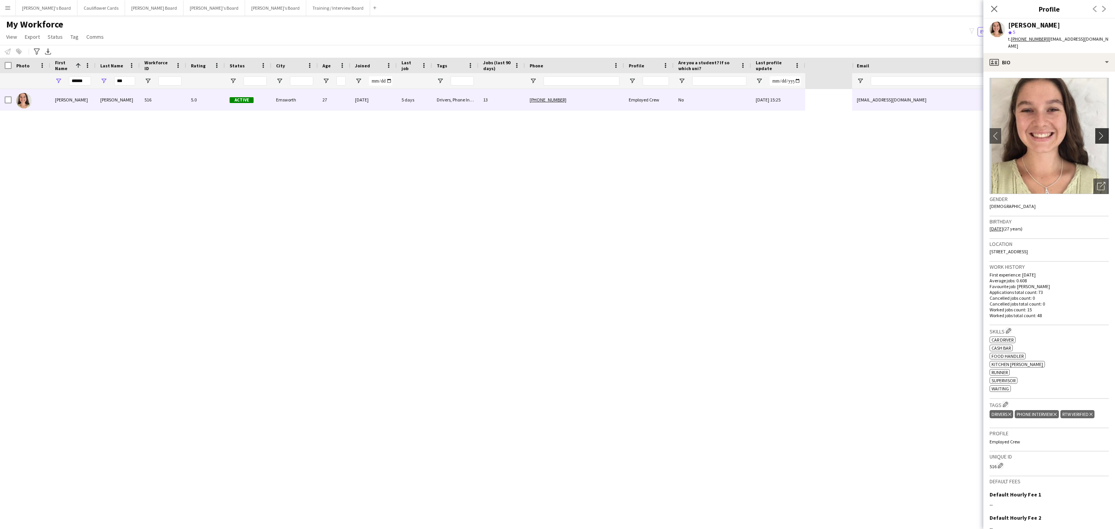
click at [1097, 132] on app-icon "chevron-right" at bounding box center [1103, 136] width 12 height 8
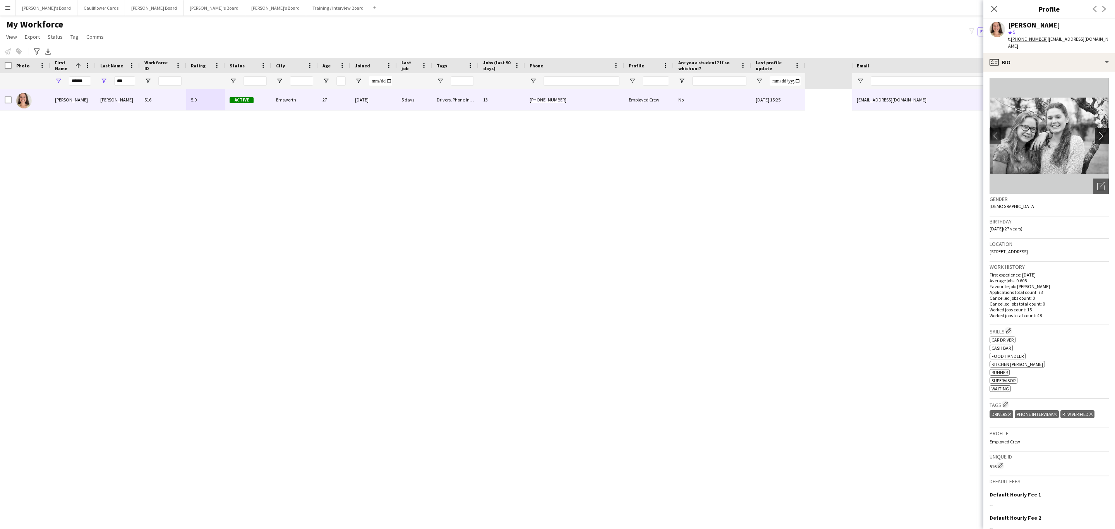
click at [1097, 132] on app-icon "chevron-right" at bounding box center [1103, 136] width 12 height 8
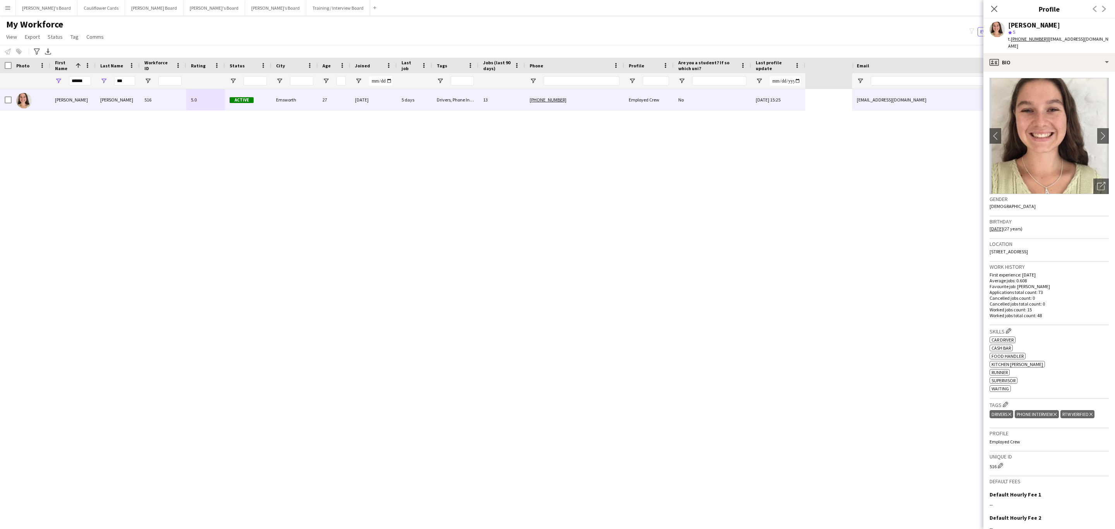
click at [1032, 36] on tcxspan "+447736374301" at bounding box center [1029, 39] width 37 height 6
drag, startPoint x: 994, startPoint y: 3, endPoint x: 993, endPoint y: 7, distance: 4.3
click at [994, 4] on div "Close pop-in" at bounding box center [994, 9] width 22 height 18
click at [993, 7] on icon "Close pop-in" at bounding box center [993, 8] width 7 height 7
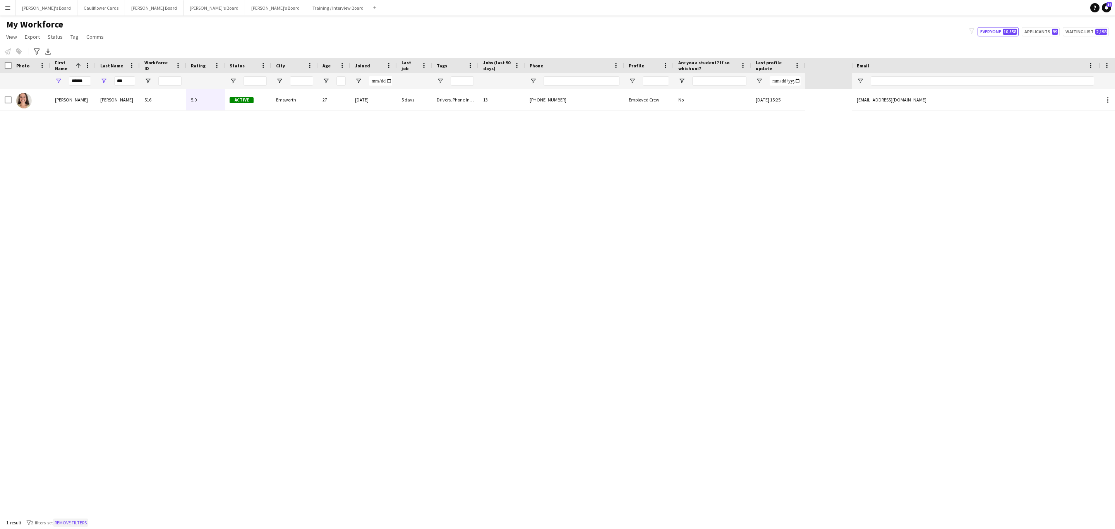
click at [75, 525] on button "Remove filters" at bounding box center [70, 522] width 35 height 9
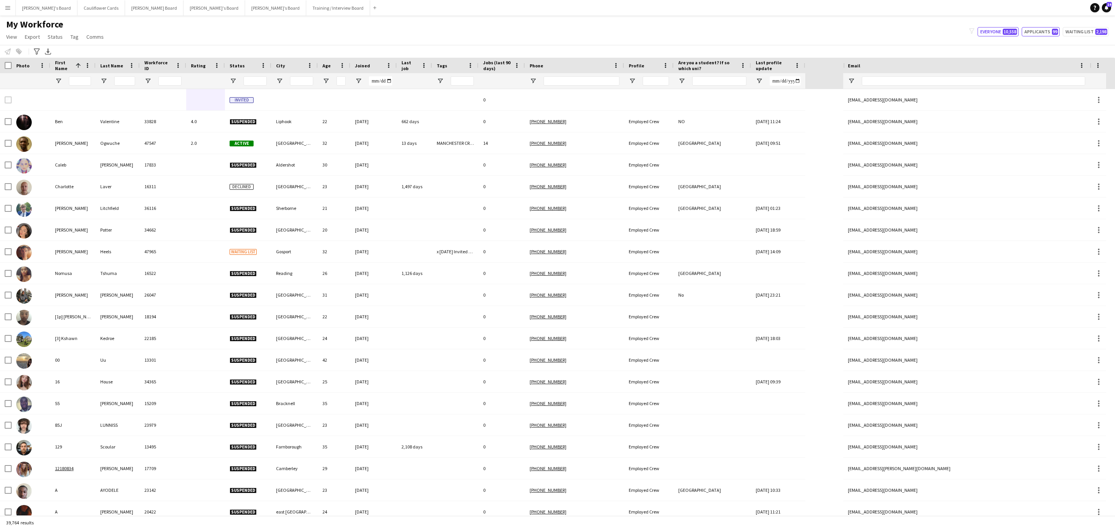
drag, startPoint x: 1055, startPoint y: 31, endPoint x: 1026, endPoint y: 63, distance: 42.7
click at [1055, 31] on span "99" at bounding box center [1055, 32] width 6 height 6
type input "**********"
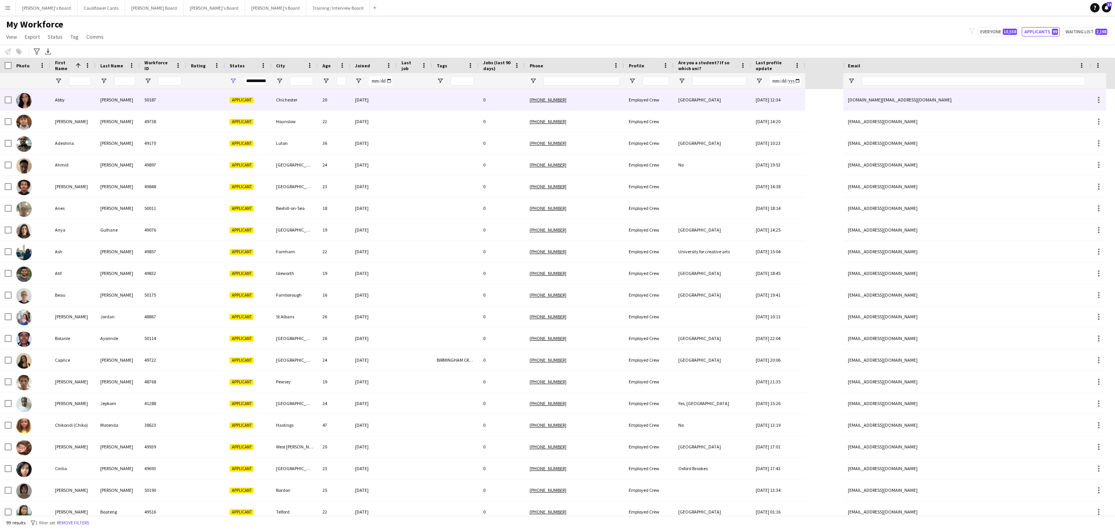
click at [287, 106] on div "Chichester" at bounding box center [294, 99] width 46 height 21
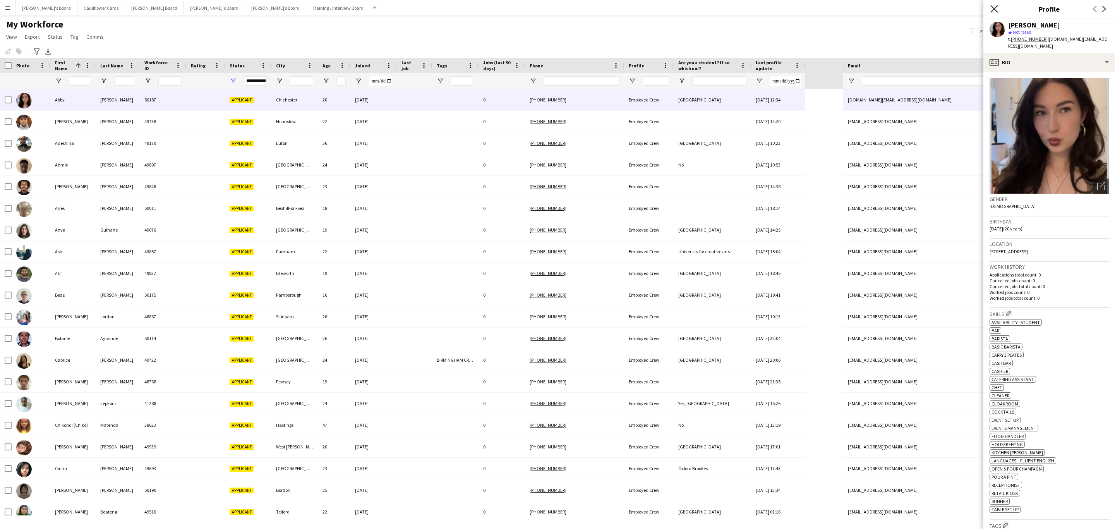
drag, startPoint x: 995, startPoint y: 10, endPoint x: 975, endPoint y: 24, distance: 25.2
click at [995, 10] on icon at bounding box center [993, 8] width 7 height 7
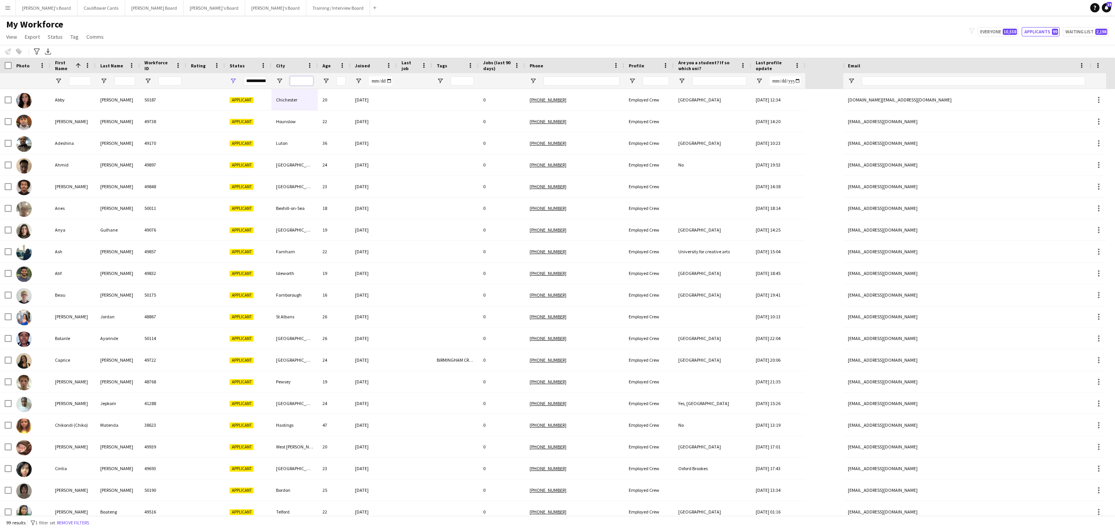
click at [302, 81] on input "City Filter Input" at bounding box center [301, 80] width 23 height 9
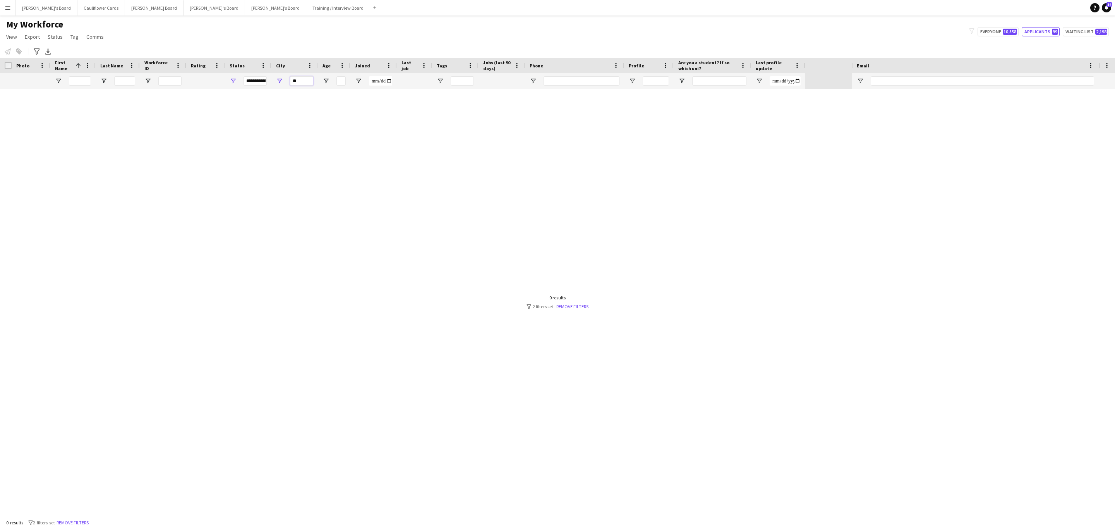
type input "*"
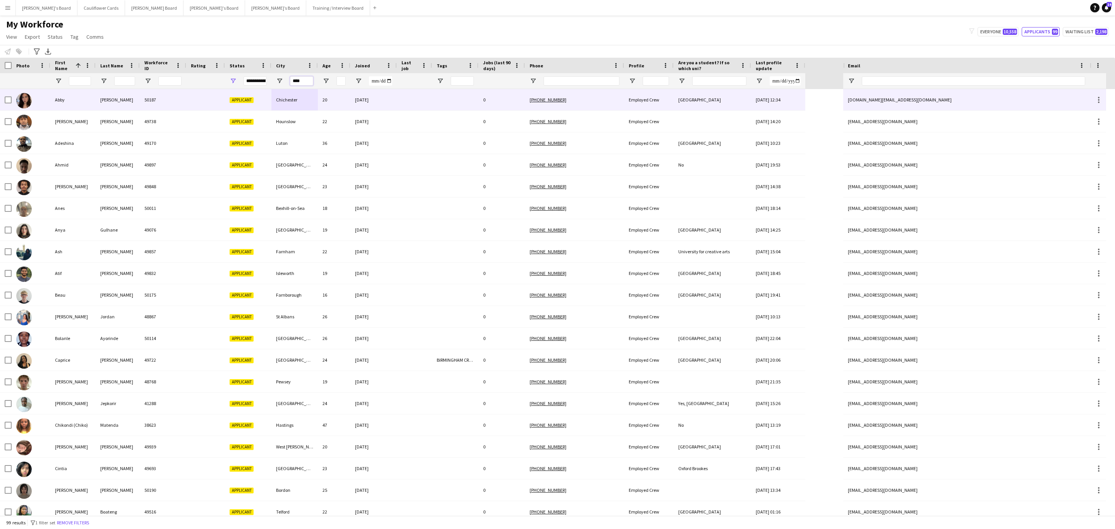
type input "*****"
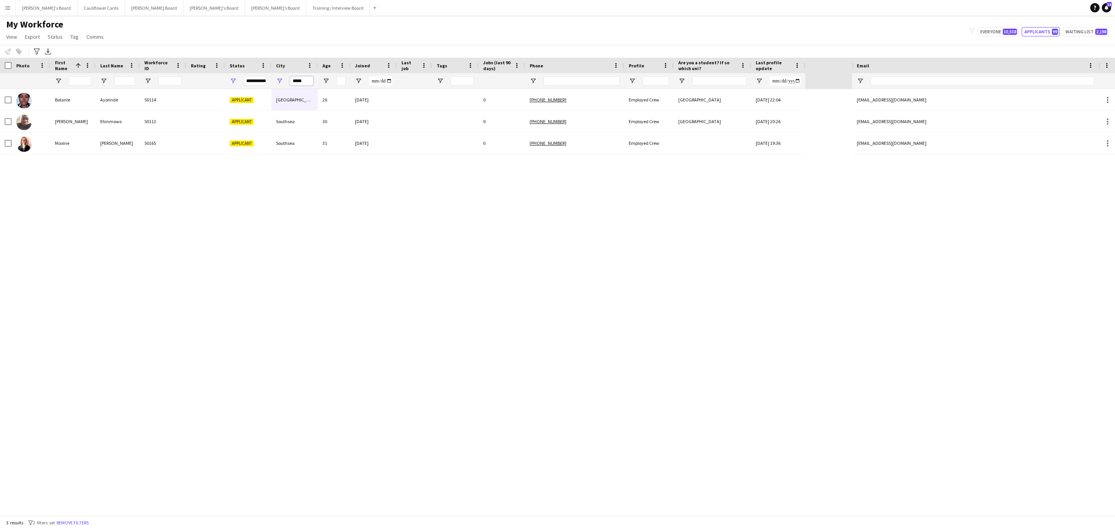
click at [301, 81] on input "*****" at bounding box center [301, 80] width 23 height 9
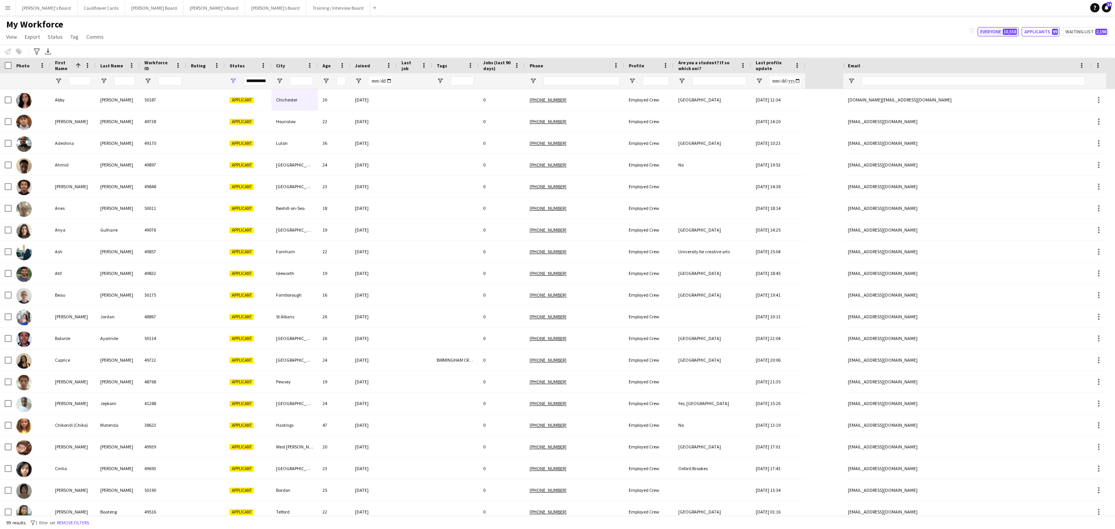
click at [1006, 33] on span "10,558" at bounding box center [1010, 32] width 14 height 6
type input "**********"
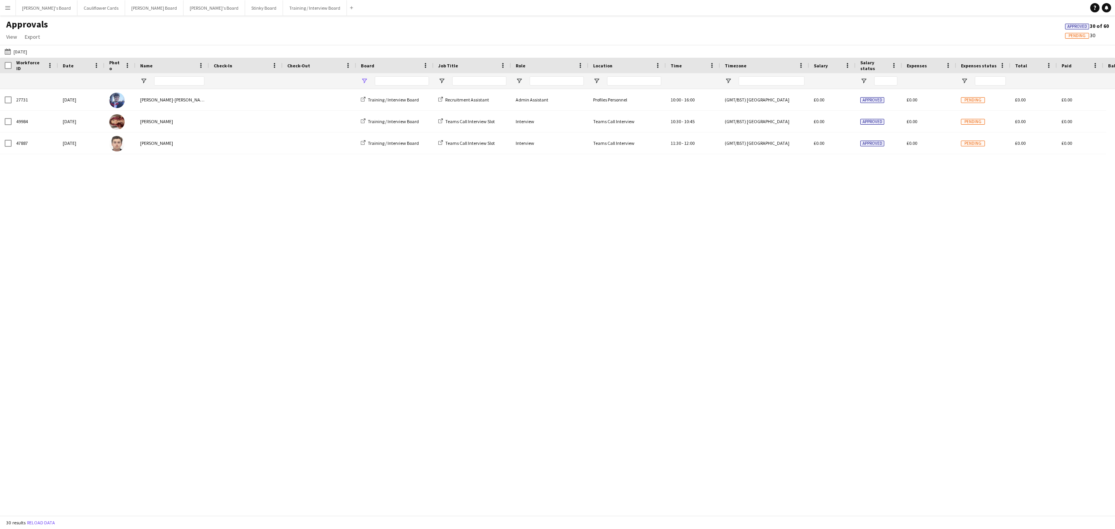
type input "**********"
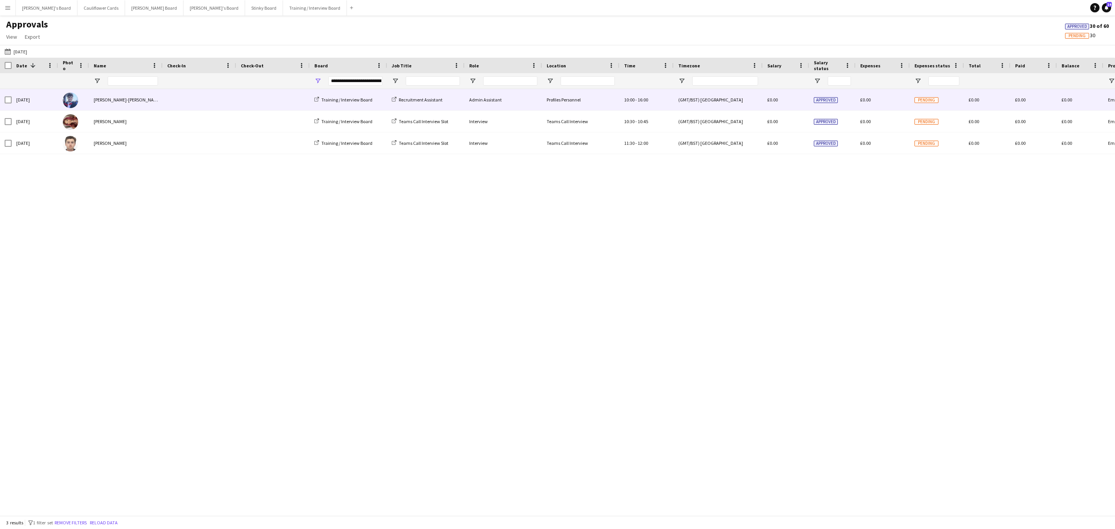
click at [209, 105] on span at bounding box center [199, 99] width 64 height 21
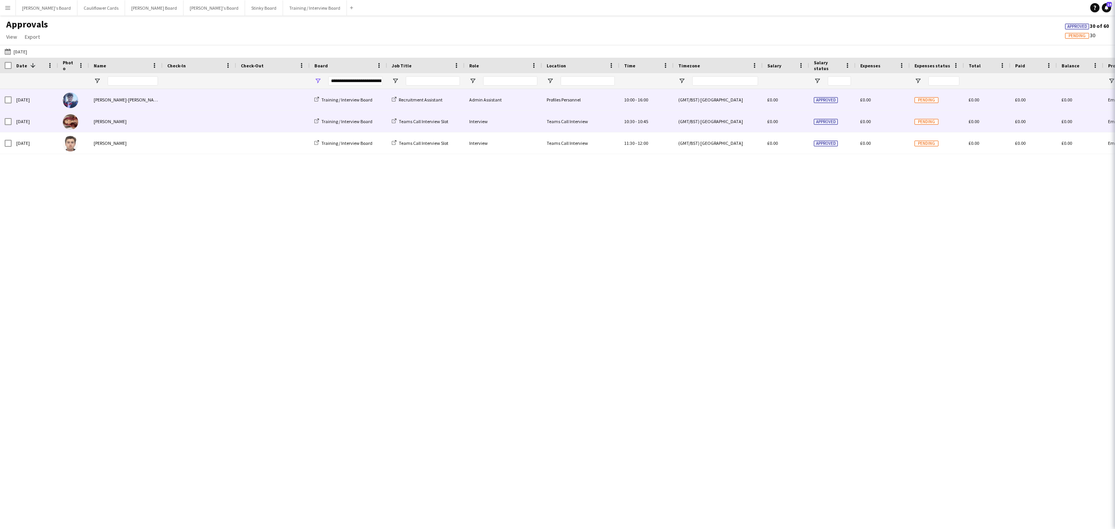
click at [207, 116] on span at bounding box center [199, 121] width 64 height 21
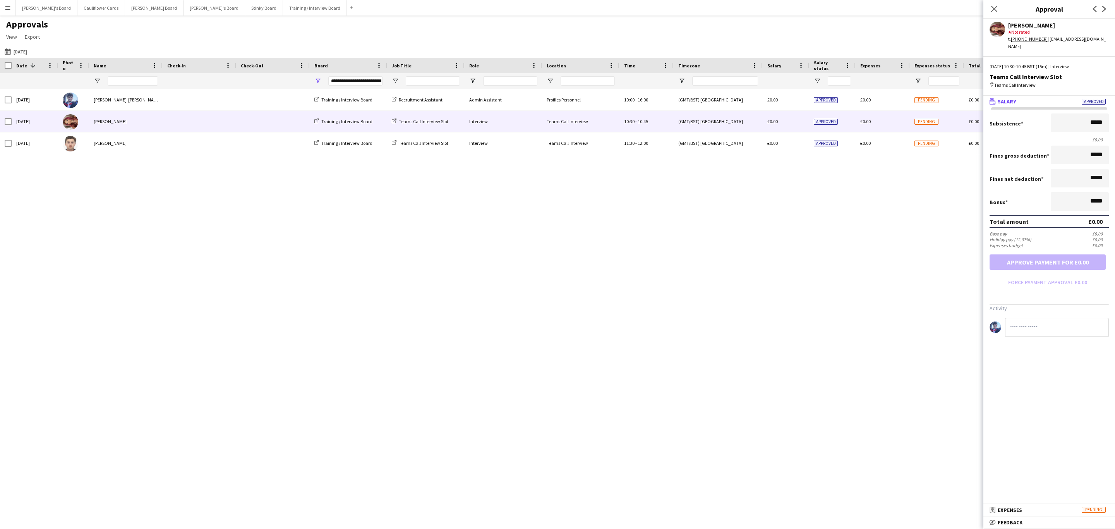
click at [1036, 519] on mat-panel-title "bubble-pencil Feedback" at bounding box center [1047, 522] width 129 height 7
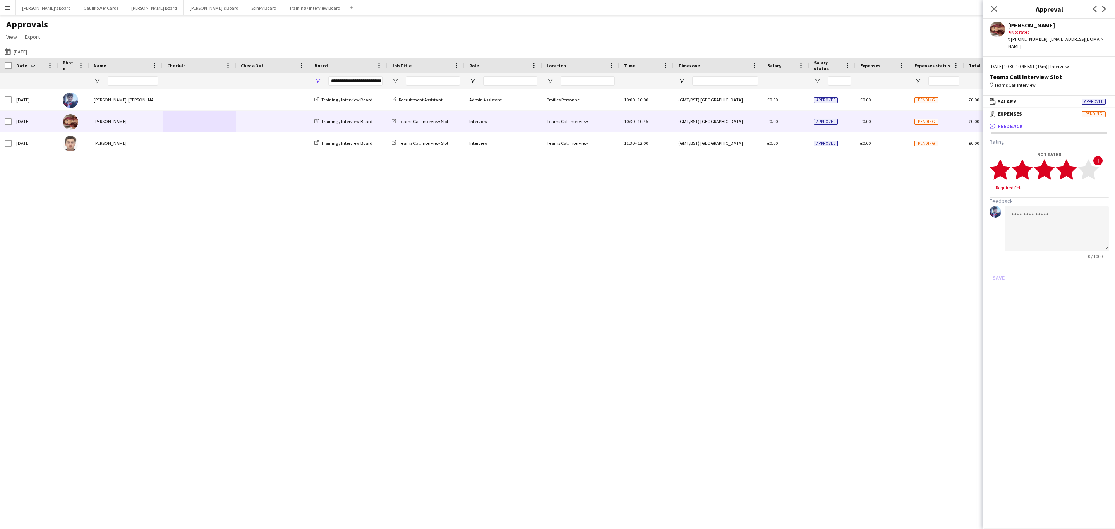
click at [1071, 168] on polygon at bounding box center [1066, 169] width 21 height 20
click at [1065, 199] on textarea at bounding box center [1057, 221] width 104 height 45
click at [1064, 225] on textarea "**********" at bounding box center [1057, 221] width 104 height 45
click at [1049, 221] on textarea "**********" at bounding box center [1057, 221] width 104 height 45
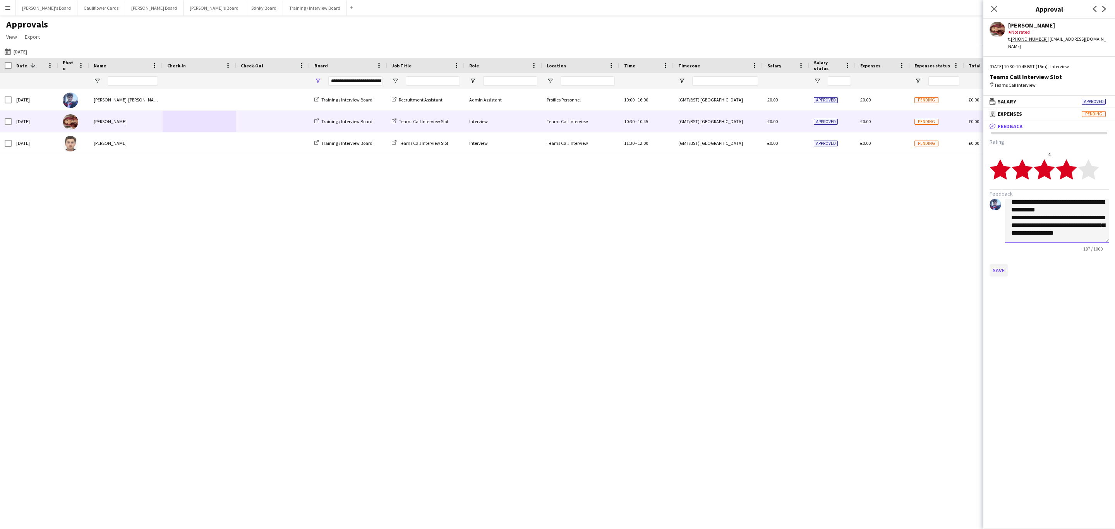
type textarea "**********"
click at [998, 264] on button "Save" at bounding box center [998, 270] width 18 height 12
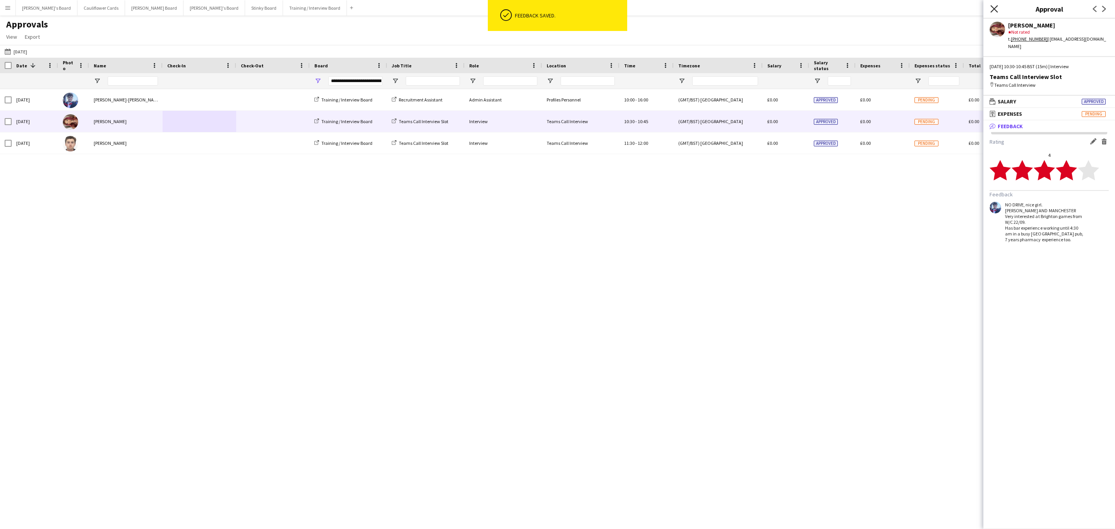
drag, startPoint x: 992, startPoint y: 10, endPoint x: 986, endPoint y: 11, distance: 6.3
click at [992, 10] on icon "Close pop-in" at bounding box center [994, 9] width 6 height 6
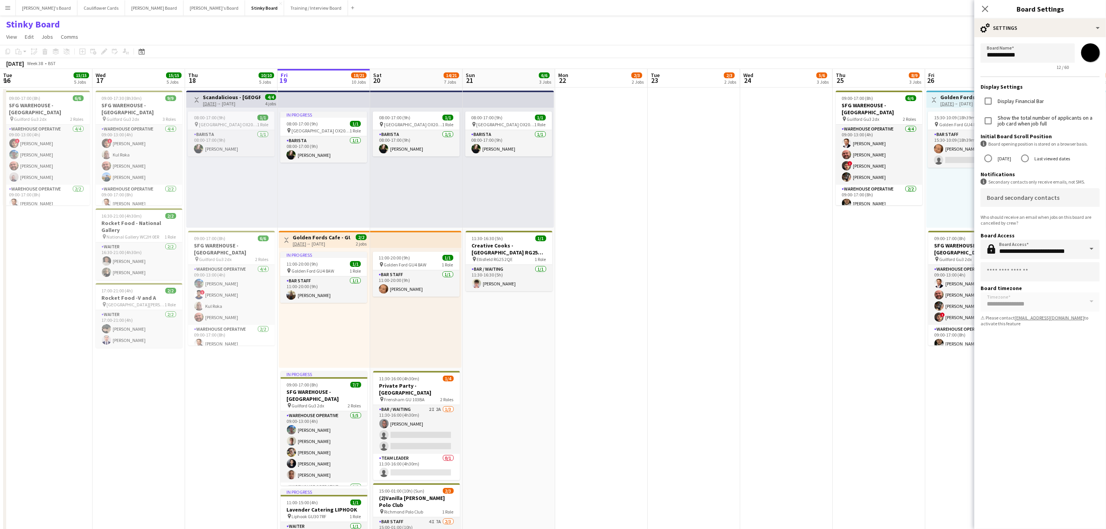
scroll to position [0, 185]
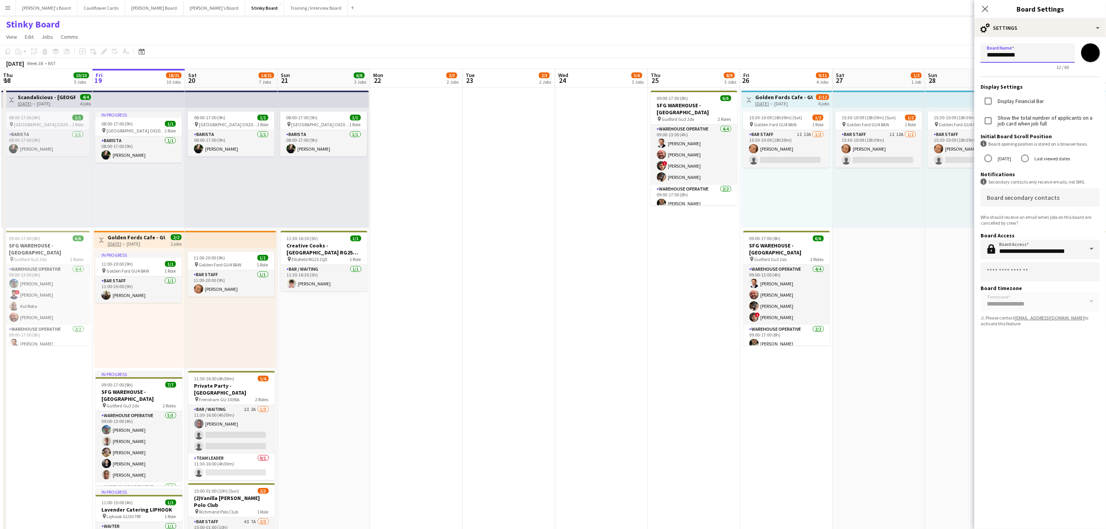
click at [994, 51] on input "**********" at bounding box center [1028, 52] width 94 height 19
type input "**********"
click at [944, 50] on app-toolbar "Copy Paste Paste Ctrl+V Paste with crew Ctrl+Shift+V Paste linked Job [GEOGRAPH…" at bounding box center [553, 51] width 1106 height 13
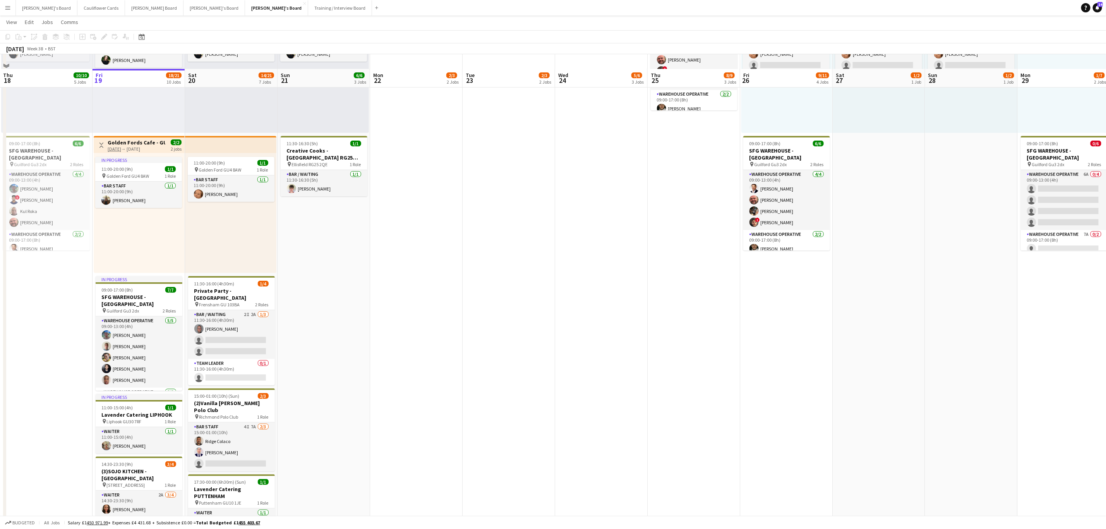
scroll to position [116, 0]
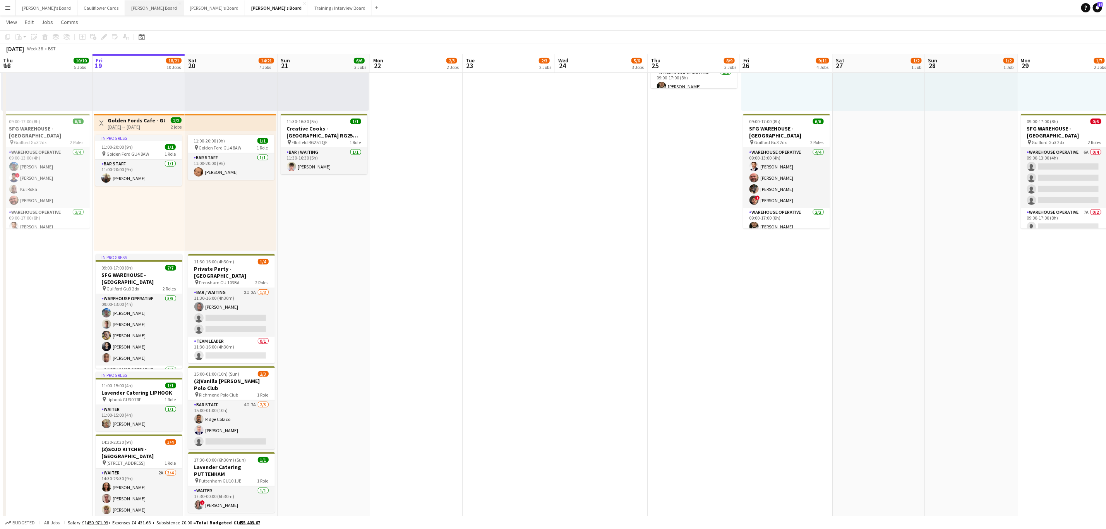
click at [125, 7] on button "[PERSON_NAME] Board Close" at bounding box center [154, 7] width 58 height 15
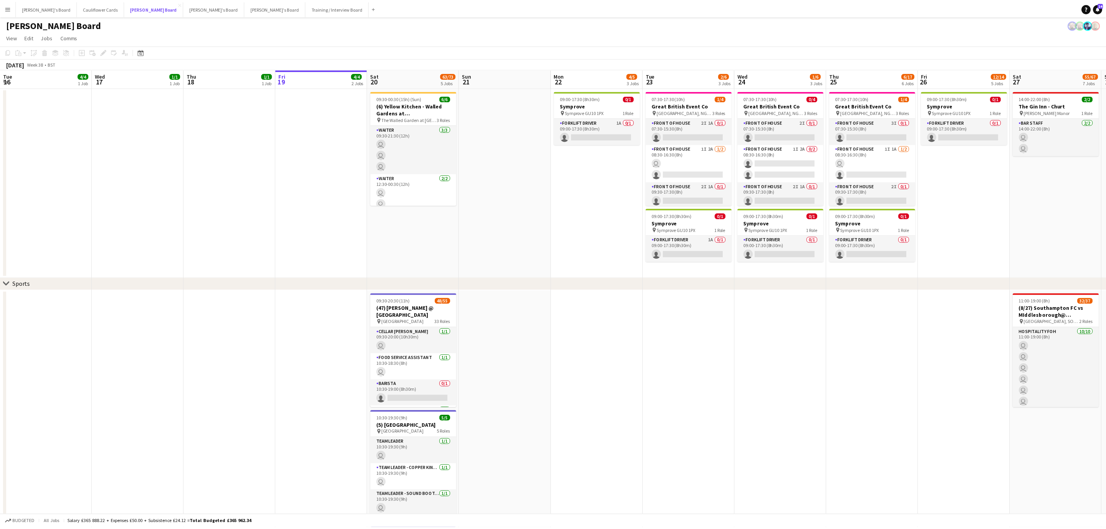
scroll to position [0, 185]
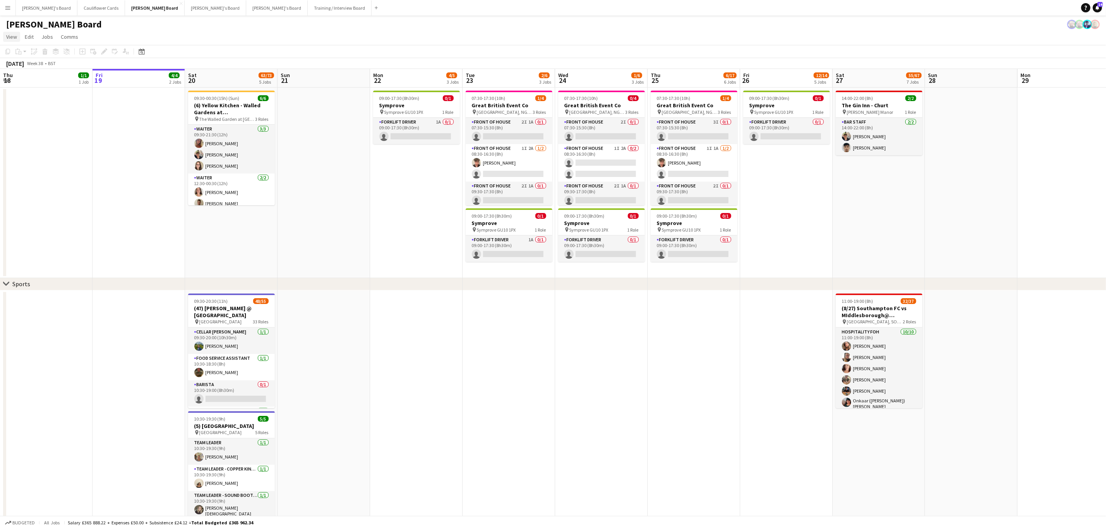
click at [14, 34] on span "View" at bounding box center [11, 36] width 11 height 7
click at [93, 133] on app-date-cell at bounding box center [139, 182] width 93 height 190
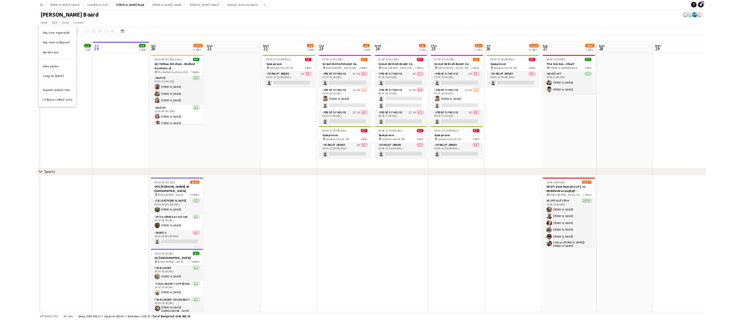
scroll to position [0, 184]
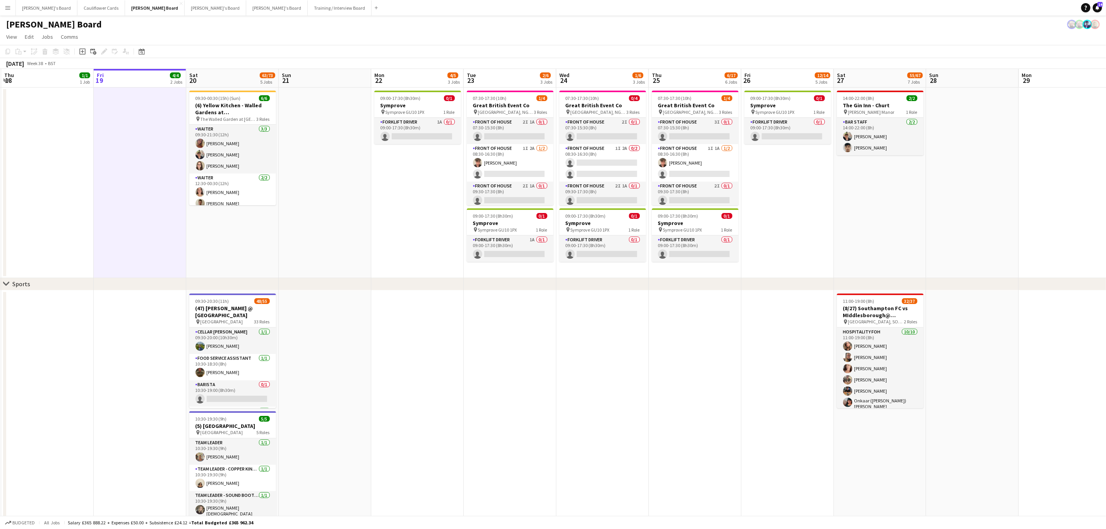
click at [7, 8] on app-icon "Menu" at bounding box center [8, 8] width 6 height 6
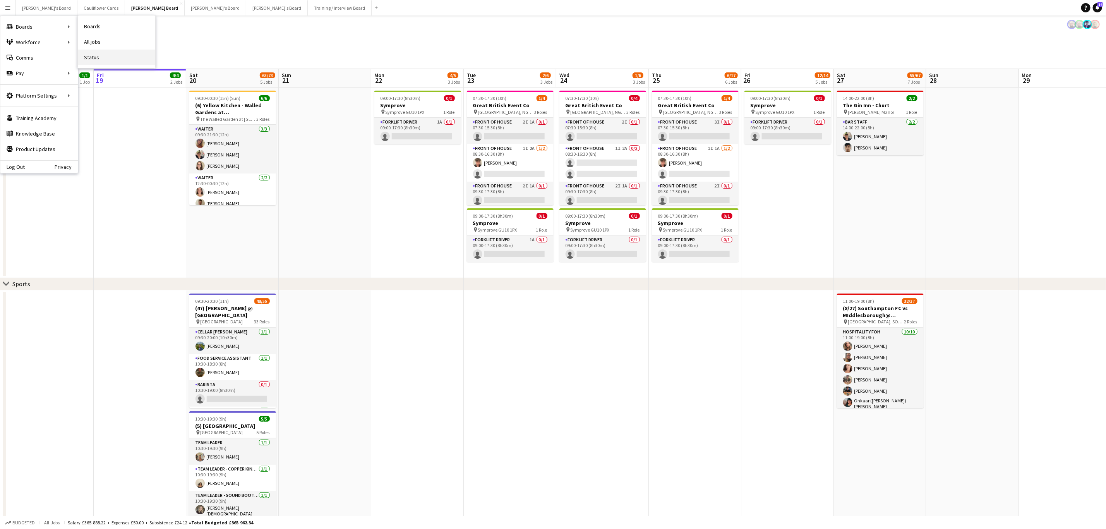
click at [107, 53] on link "Status" at bounding box center [116, 57] width 77 height 15
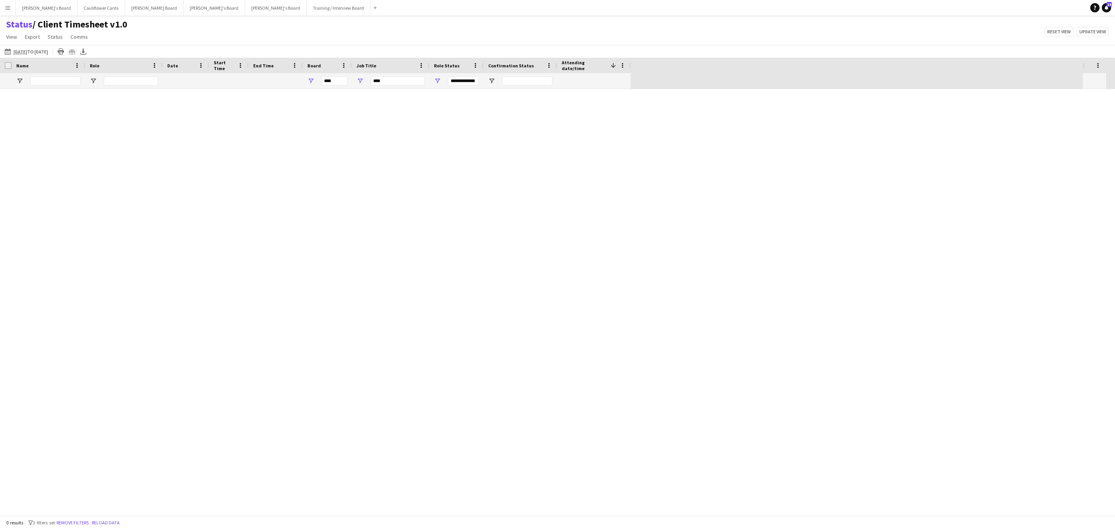
type input "***"
click at [12, 32] on link "View" at bounding box center [11, 37] width 17 height 10
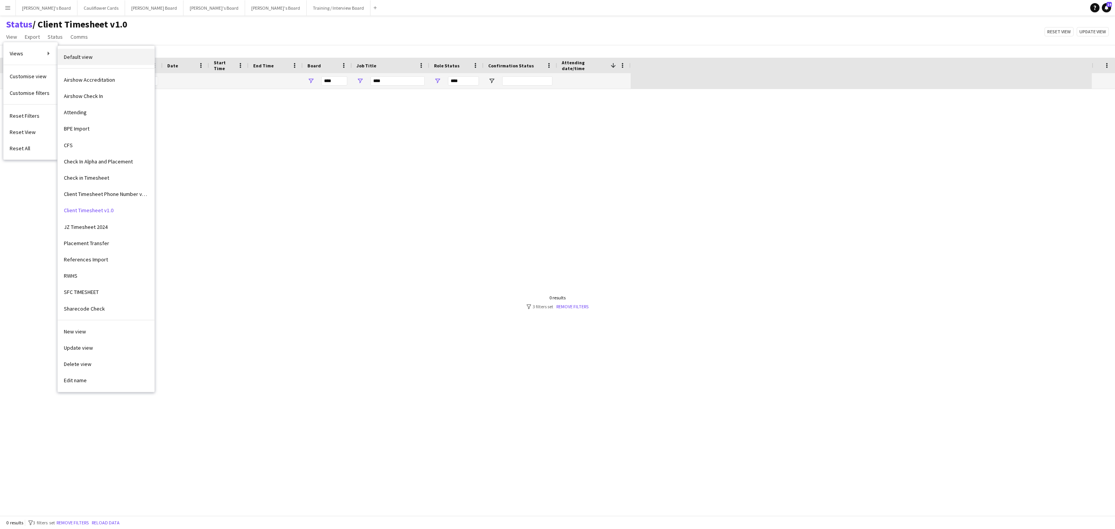
click at [73, 55] on span "Default view" at bounding box center [78, 56] width 29 height 7
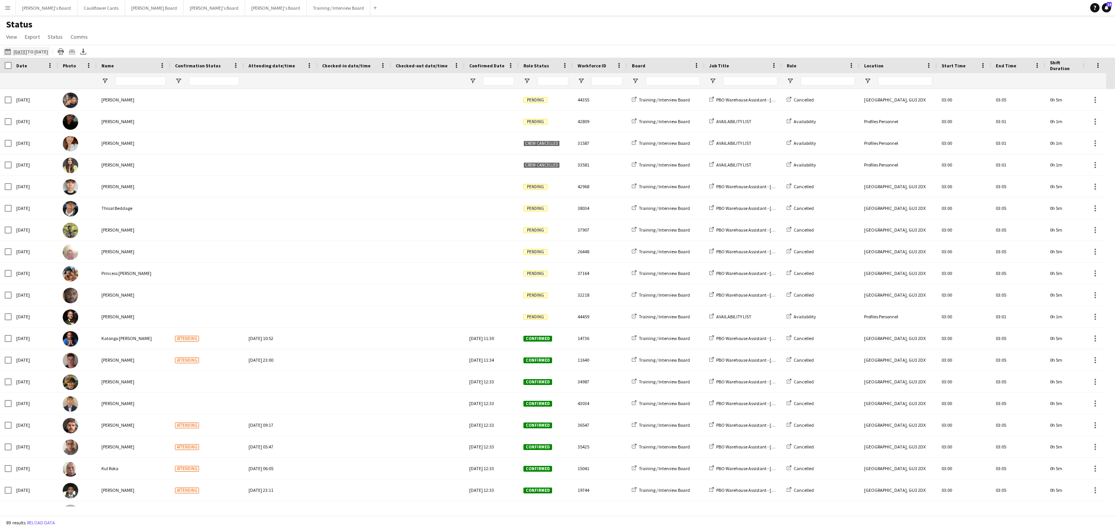
click at [5, 53] on app-icon "19-09-2025 to 25-09-2025" at bounding box center [9, 51] width 9 height 6
click at [102, 142] on span "20" at bounding box center [101, 141] width 9 height 9
click at [109, 173] on button "Apply" at bounding box center [105, 178] width 29 height 15
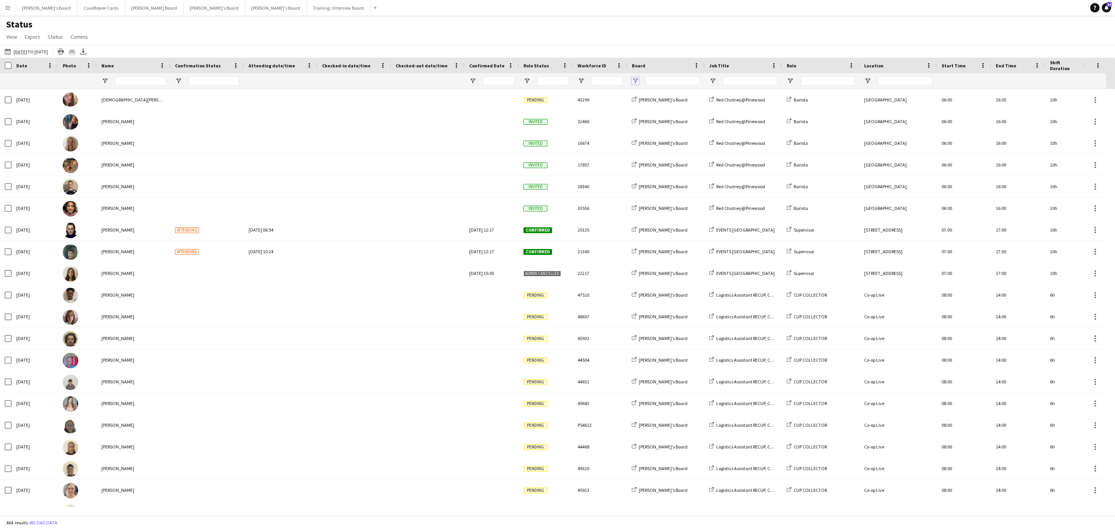
click at [636, 80] on span "Open Filter Menu" at bounding box center [635, 80] width 7 height 7
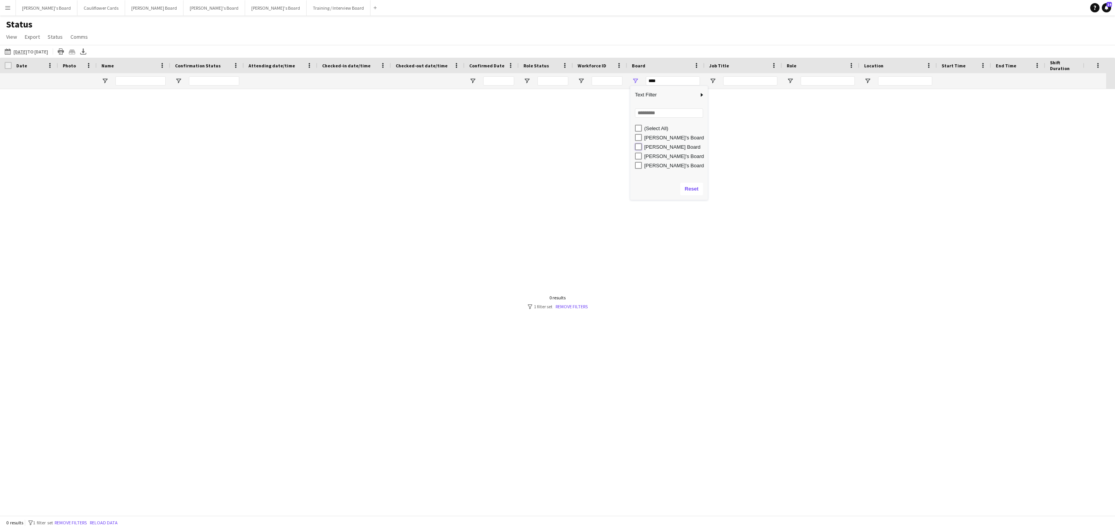
type input "**********"
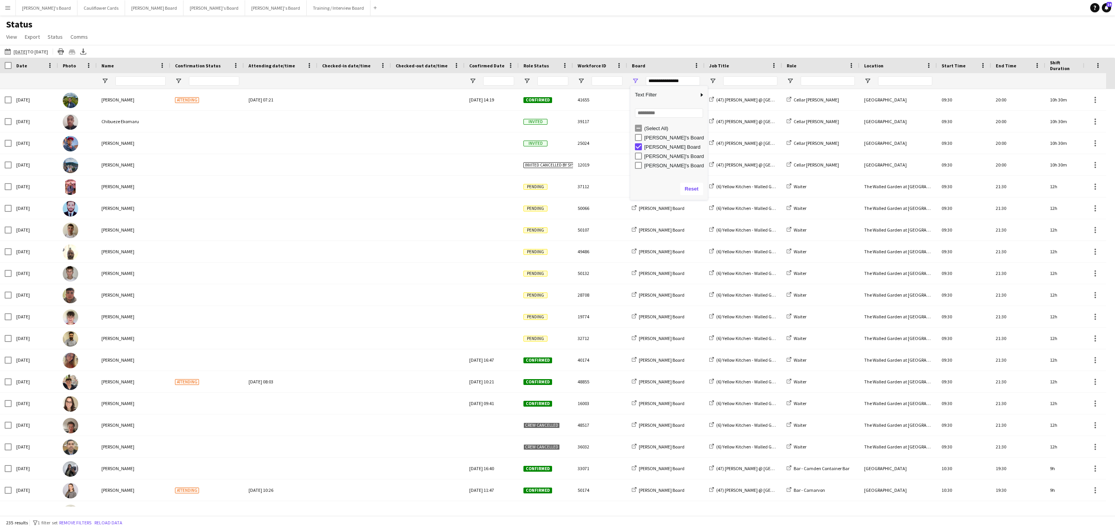
click at [697, 43] on div "Status View Views Default view Airshow Accreditation Airshow Check In Attending…" at bounding box center [557, 32] width 1115 height 26
click at [712, 79] on span "Open Filter Menu" at bounding box center [712, 80] width 7 height 7
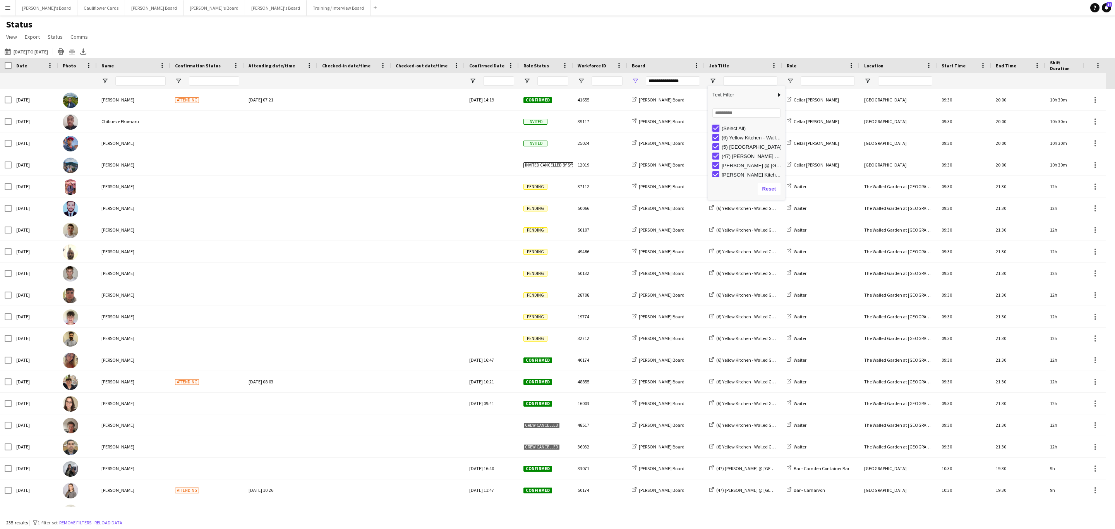
type input "***"
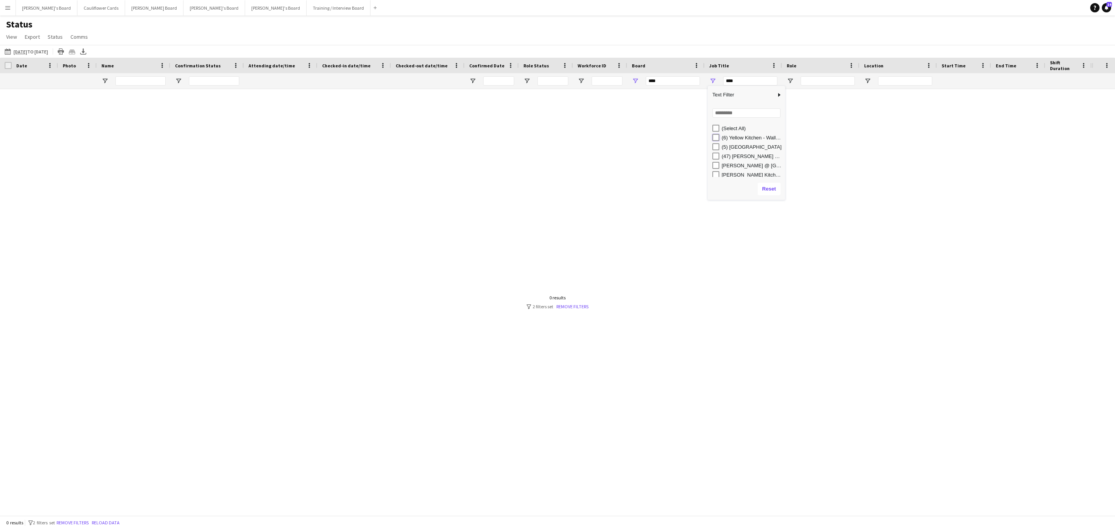
type input "**********"
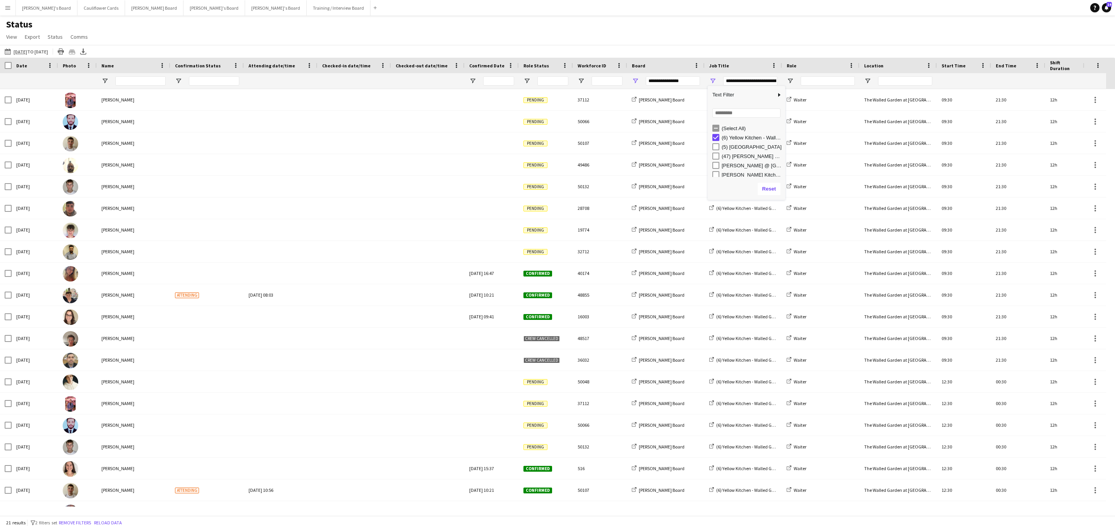
click at [754, 38] on div "Status View Views Default view Airshow Accreditation Airshow Check In Attending…" at bounding box center [557, 32] width 1115 height 26
click at [529, 82] on span "Open Filter Menu" at bounding box center [526, 80] width 7 height 7
type input "***"
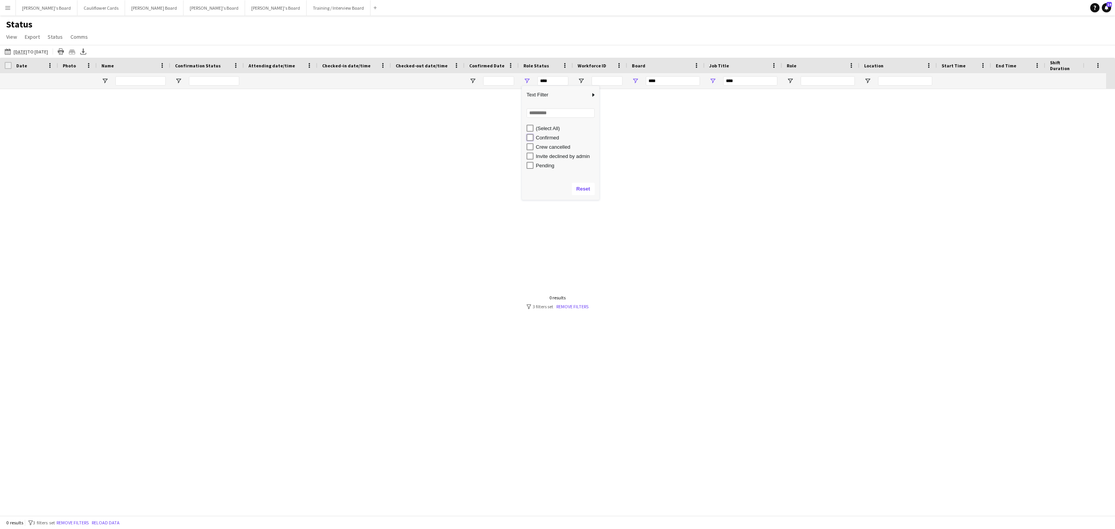
type input "**********"
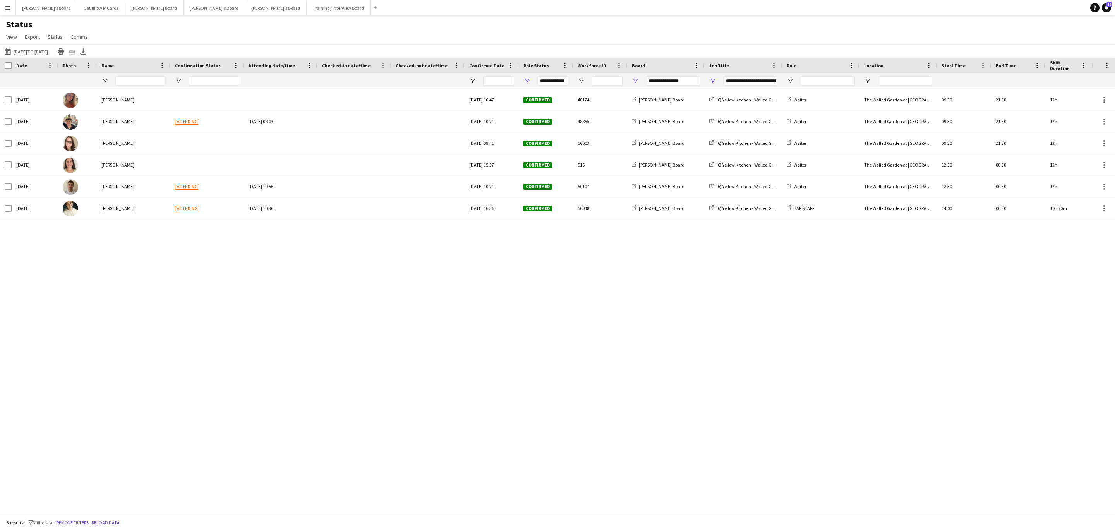
click at [549, 34] on div "Status View Views Default view Airshow Accreditation Airshow Check In Attending…" at bounding box center [557, 32] width 1115 height 26
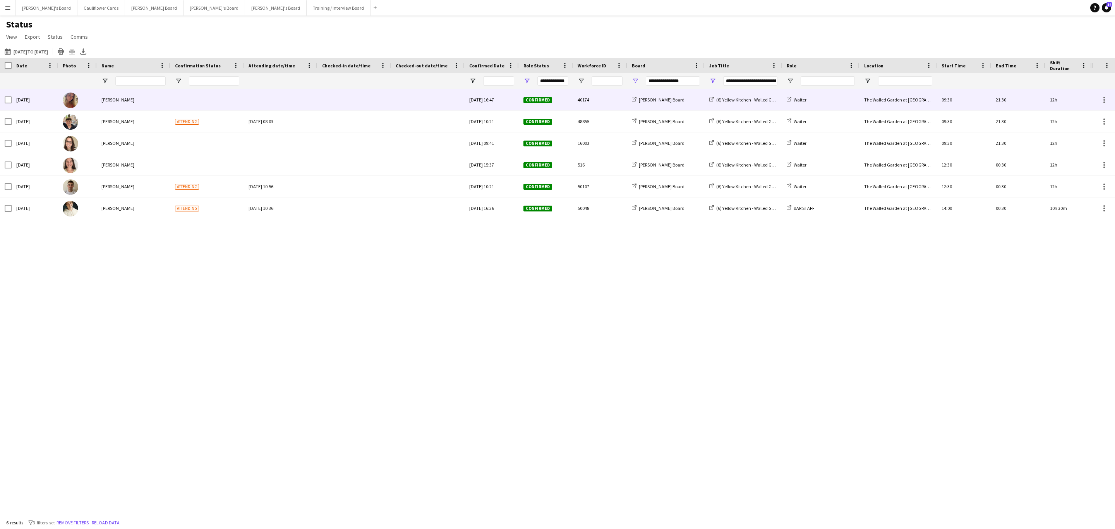
click at [125, 96] on div "Mirabel O’Keefe" at bounding box center [134, 99] width 74 height 21
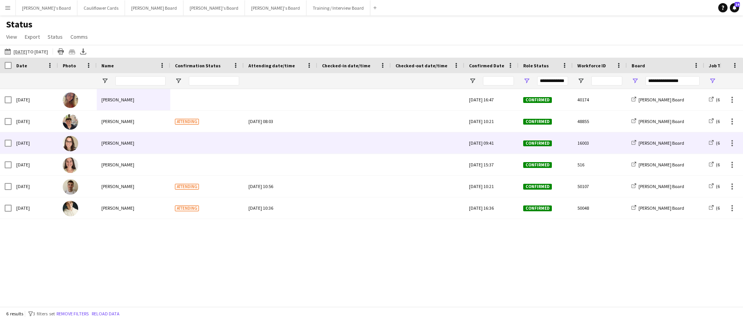
click at [191, 142] on div at bounding box center [207, 142] width 74 height 21
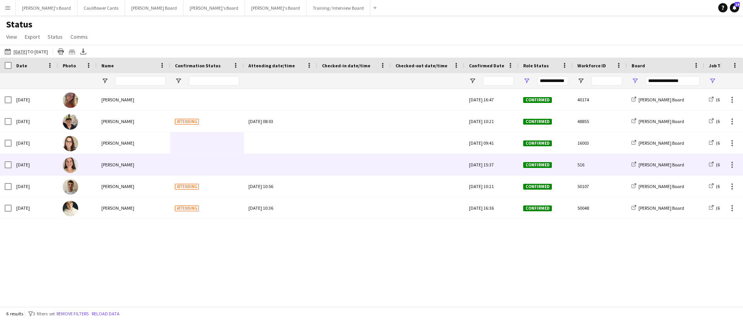
click at [113, 161] on div "Amelia Bailey" at bounding box center [134, 164] width 74 height 21
